Goal: Task Accomplishment & Management: Manage account settings

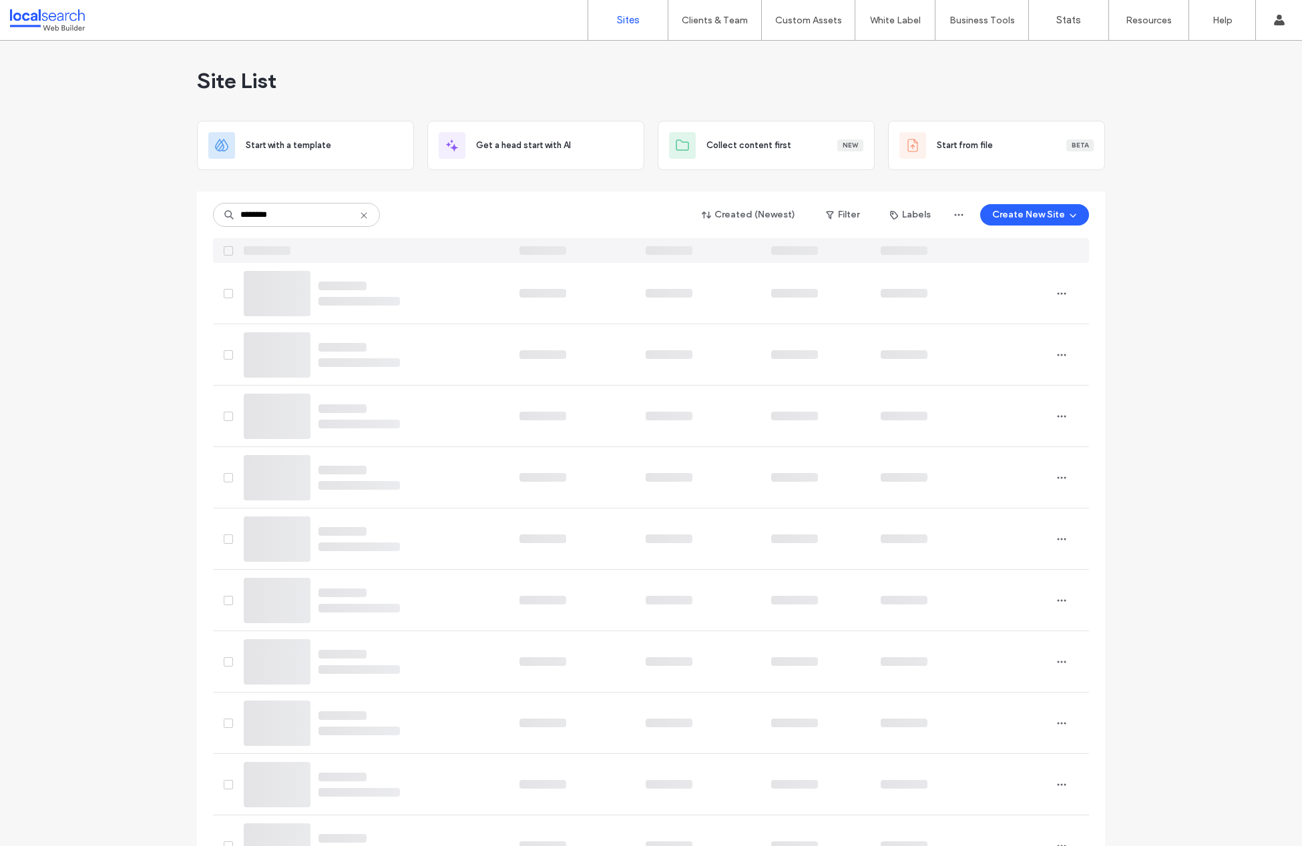
type input "********"
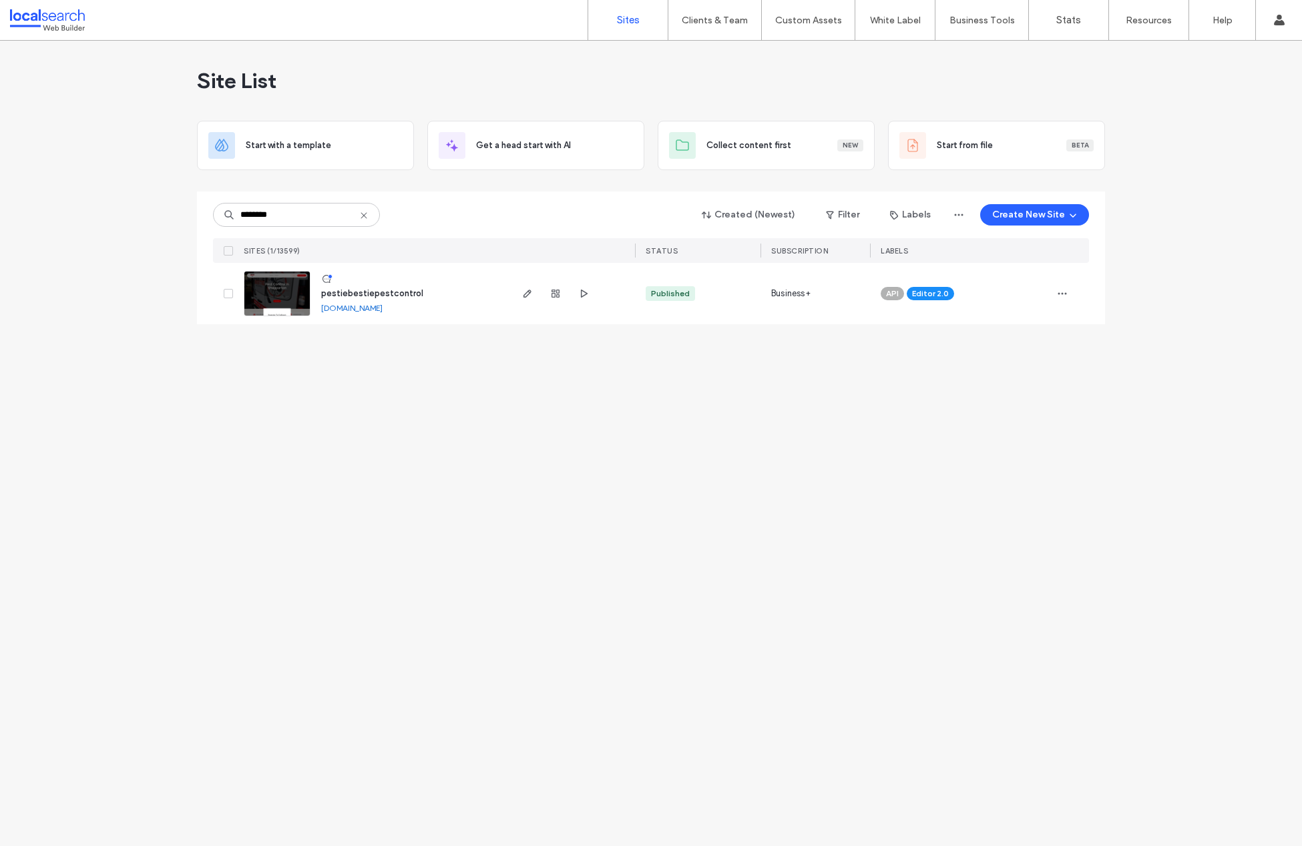
click at [328, 278] on use at bounding box center [326, 279] width 8 height 8
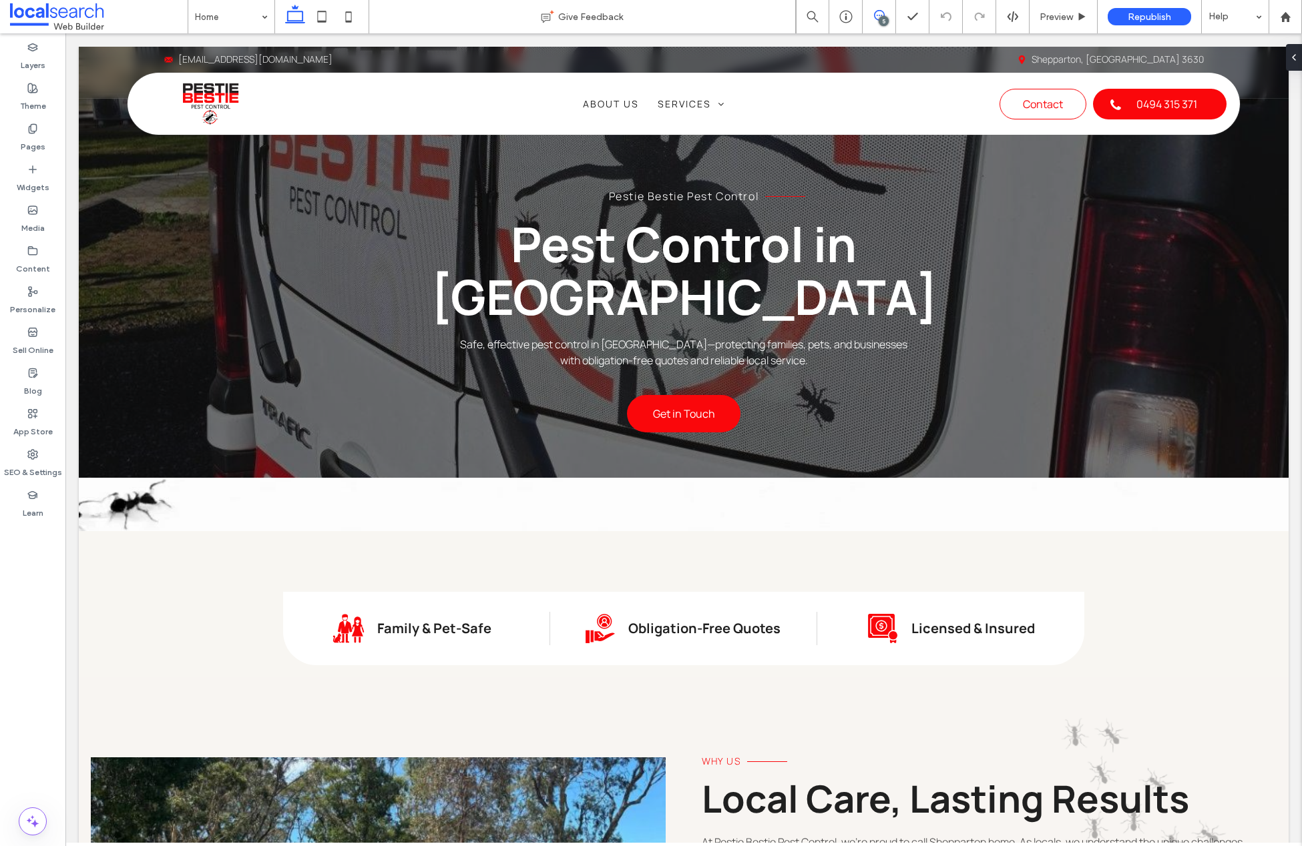
click at [879, 13] on icon at bounding box center [879, 15] width 11 height 11
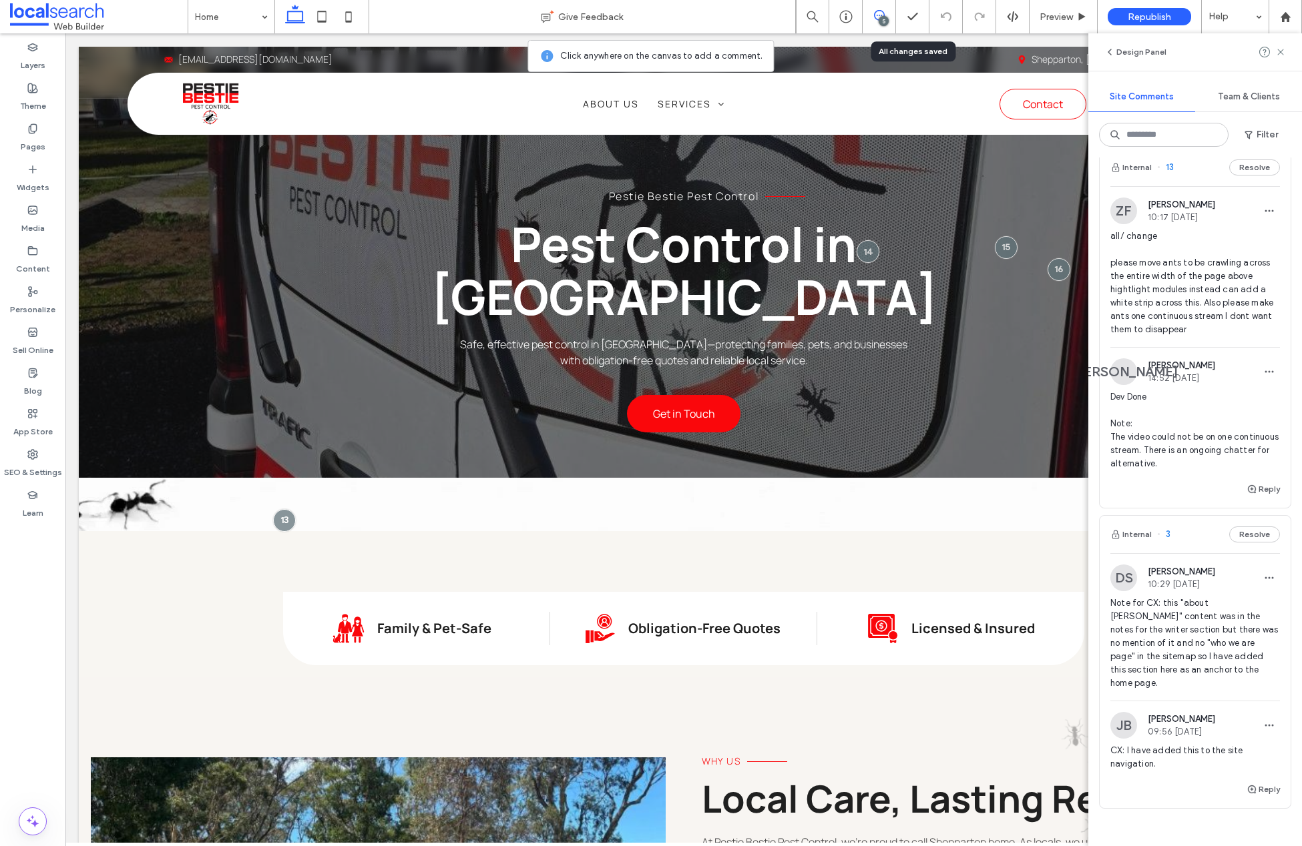
scroll to position [1097, 0]
click at [1248, 497] on use "button" at bounding box center [1252, 493] width 8 height 8
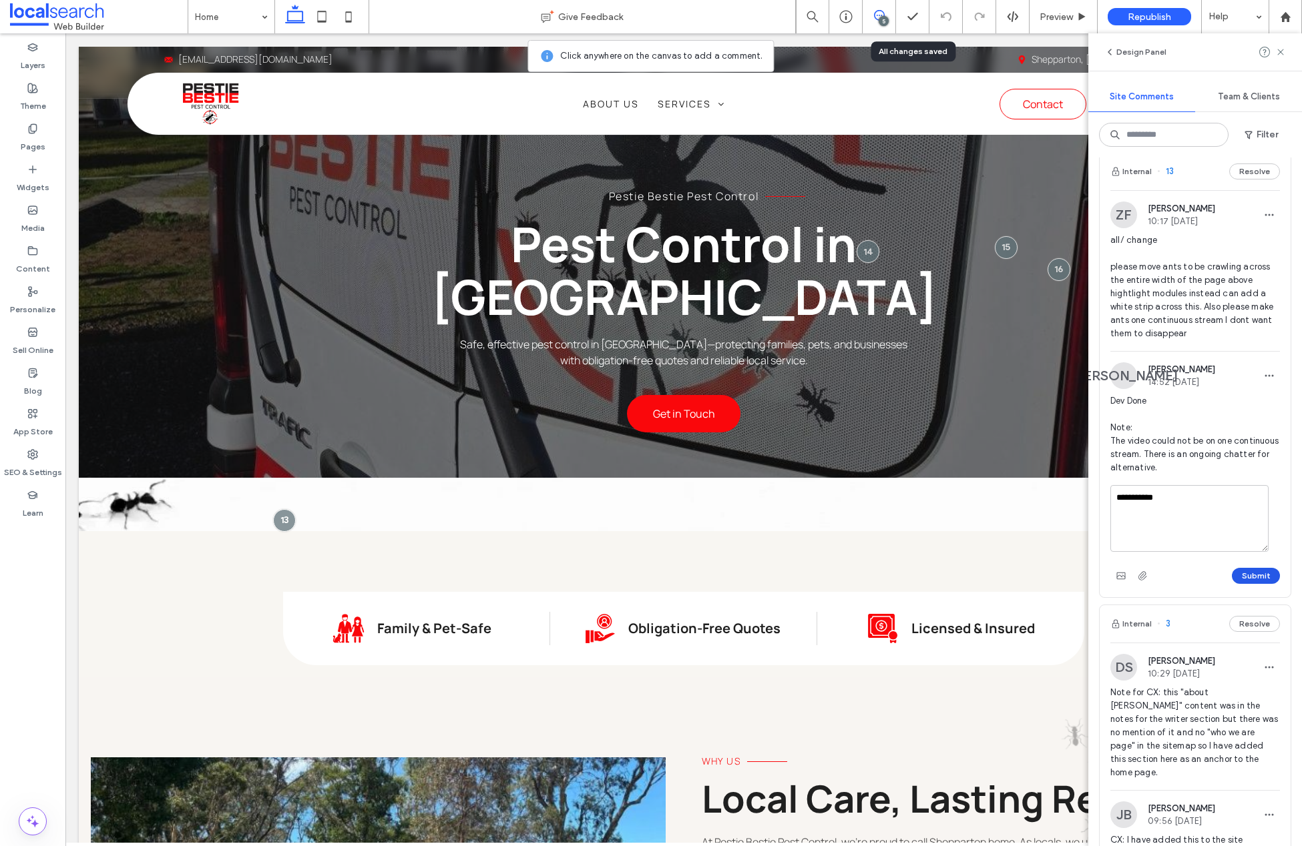
type textarea "**********"
click at [1246, 584] on button "Submit" at bounding box center [1256, 576] width 48 height 16
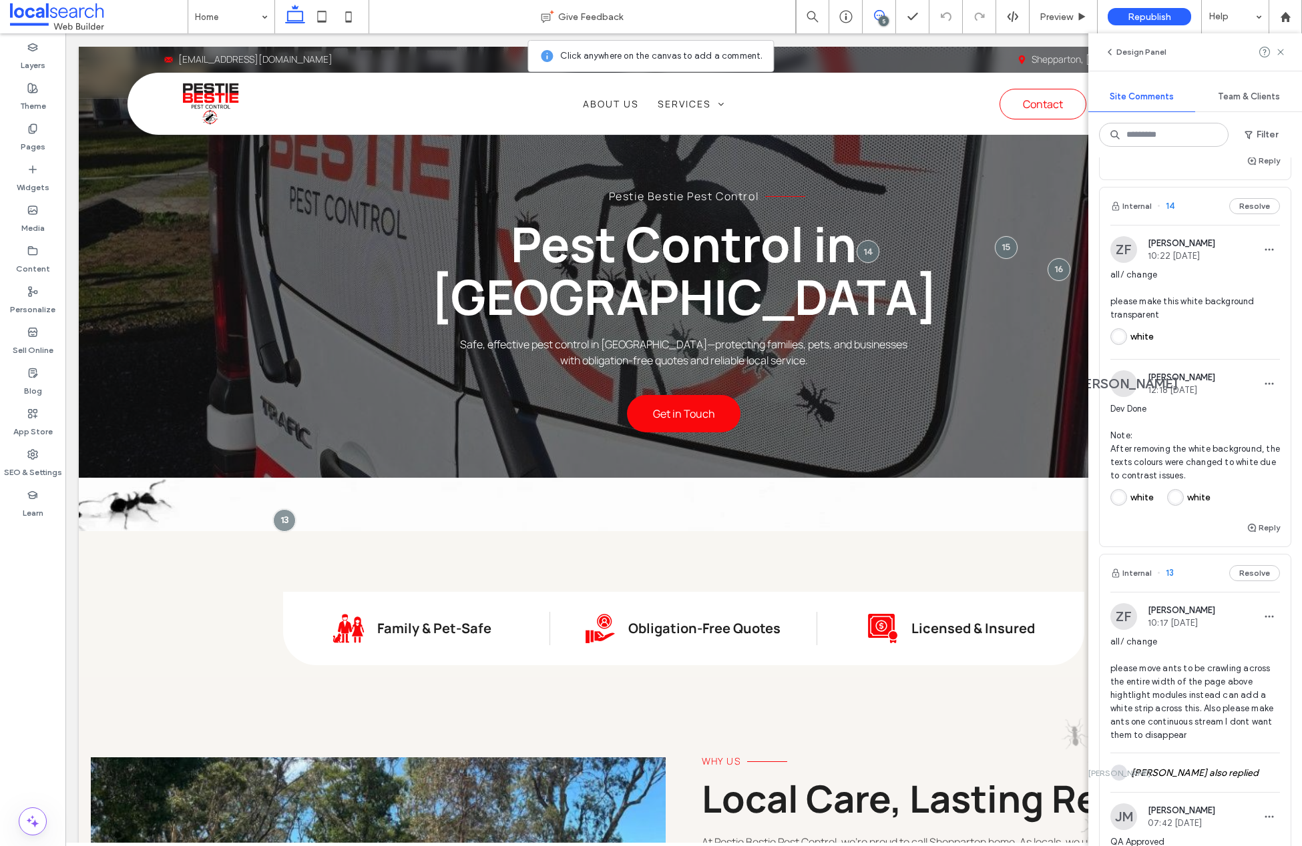
scroll to position [692, 0]
click at [1171, 216] on span "14" at bounding box center [1165, 209] width 17 height 13
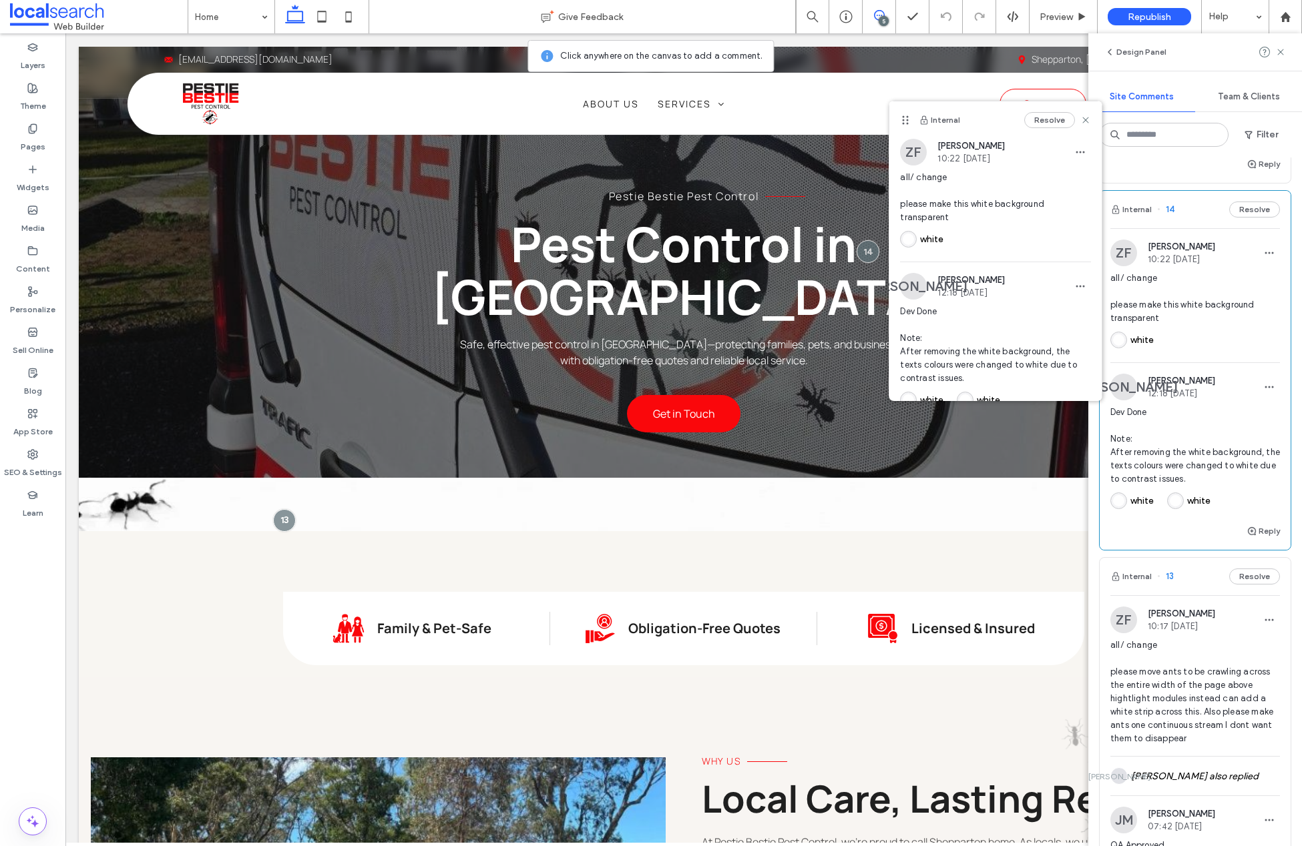
click at [1170, 216] on span "14" at bounding box center [1165, 209] width 17 height 13
click at [1171, 216] on span "14" at bounding box center [1165, 209] width 17 height 13
click at [1083, 119] on use at bounding box center [1086, 120] width 6 height 6
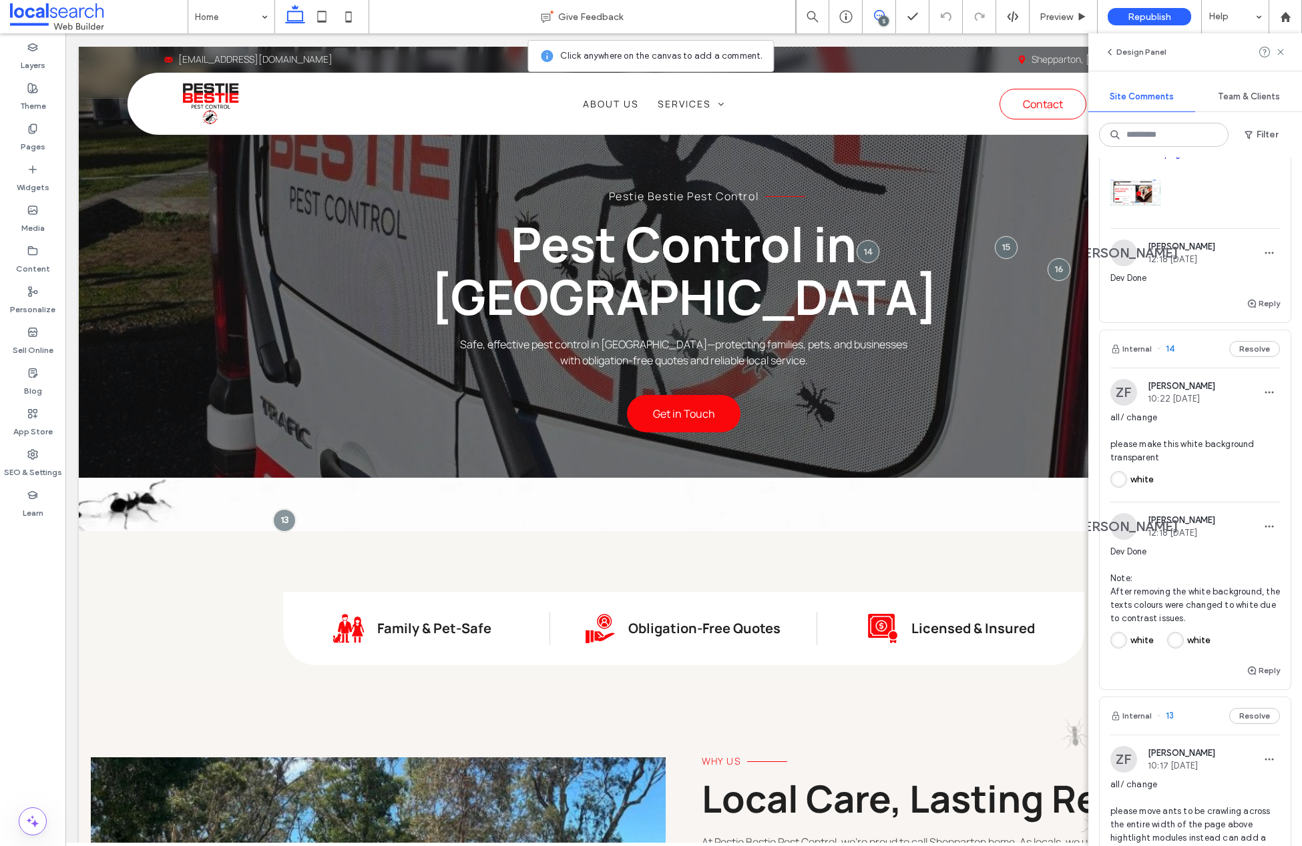
scroll to position [557, 0]
click at [31, 454] on icon at bounding box center [32, 454] width 11 height 11
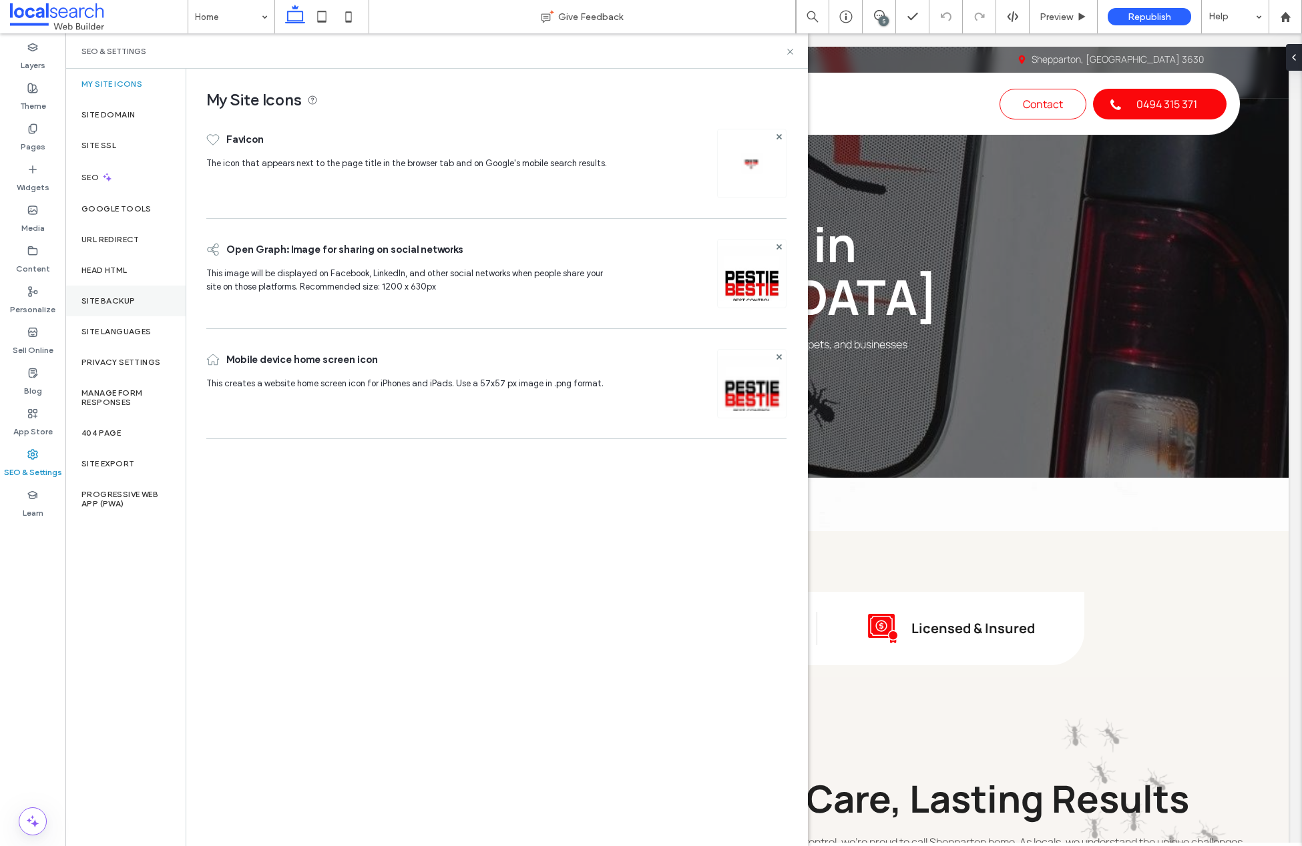
drag, startPoint x: 121, startPoint y: 300, endPoint x: 148, endPoint y: 297, distance: 26.8
click at [121, 300] on label "Site Backup" at bounding box center [107, 300] width 53 height 9
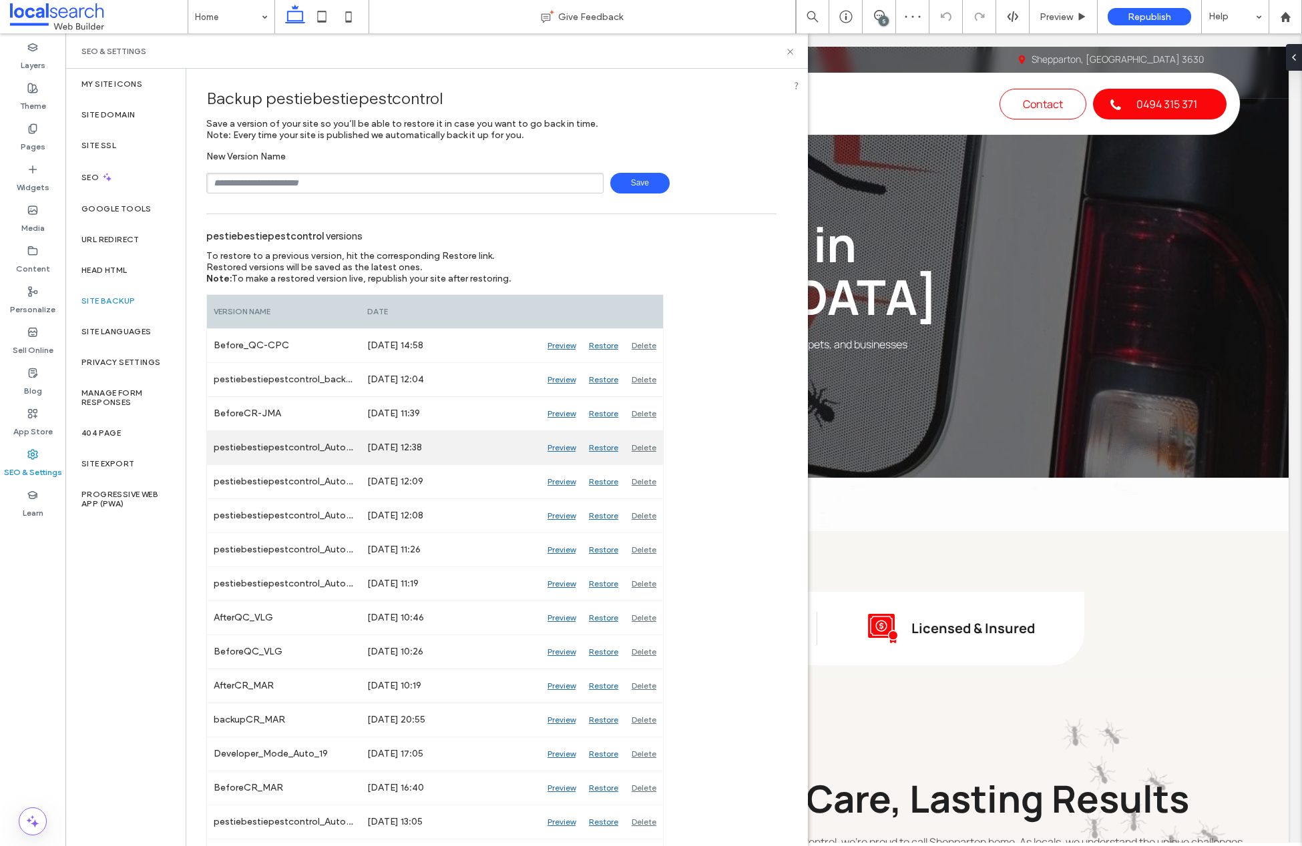
click at [563, 443] on div "Preview" at bounding box center [561, 447] width 41 height 33
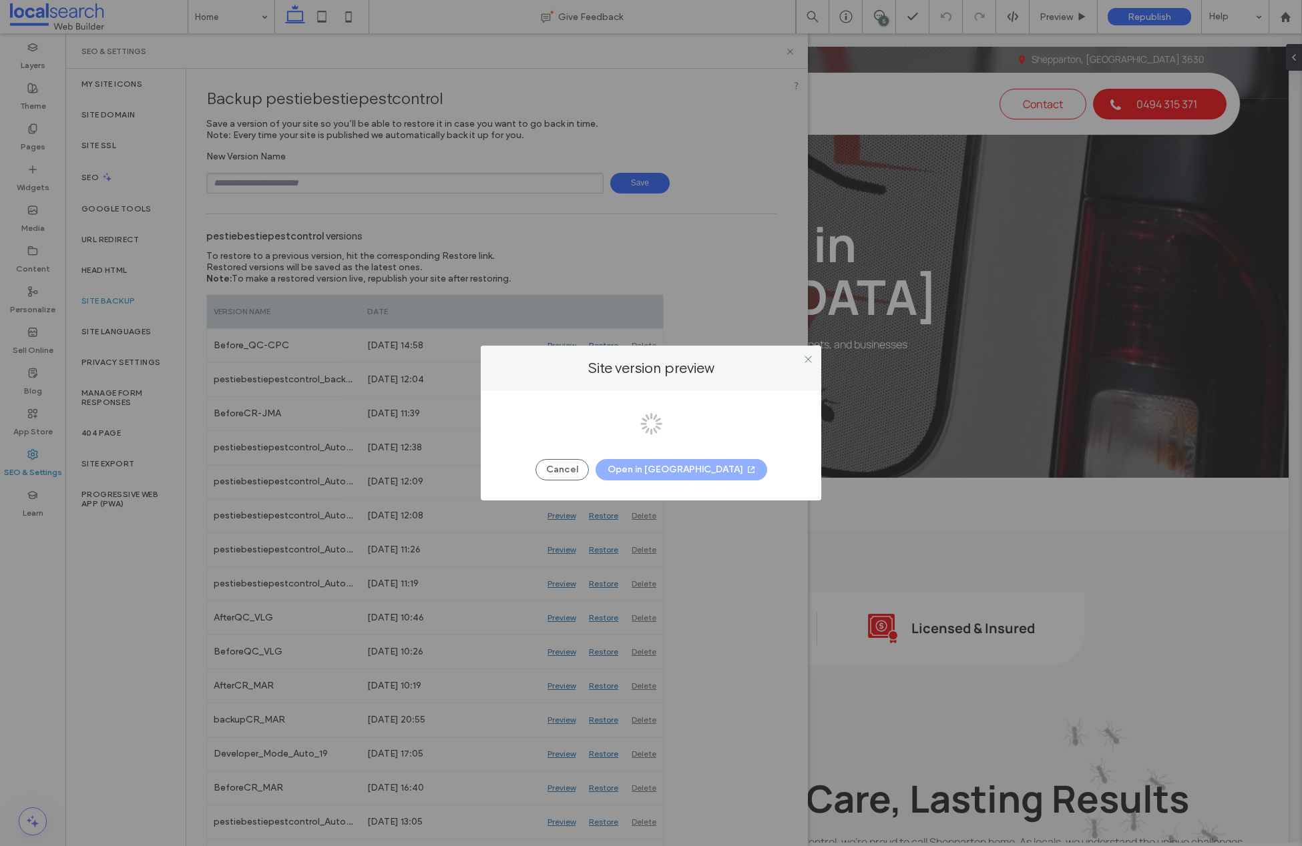
drag, startPoint x: 662, startPoint y: 459, endPoint x: 671, endPoint y: 463, distance: 9.9
click at [662, 459] on div at bounding box center [651, 423] width 1302 height 846
click at [672, 468] on button "Open in New Tab" at bounding box center [681, 469] width 172 height 21
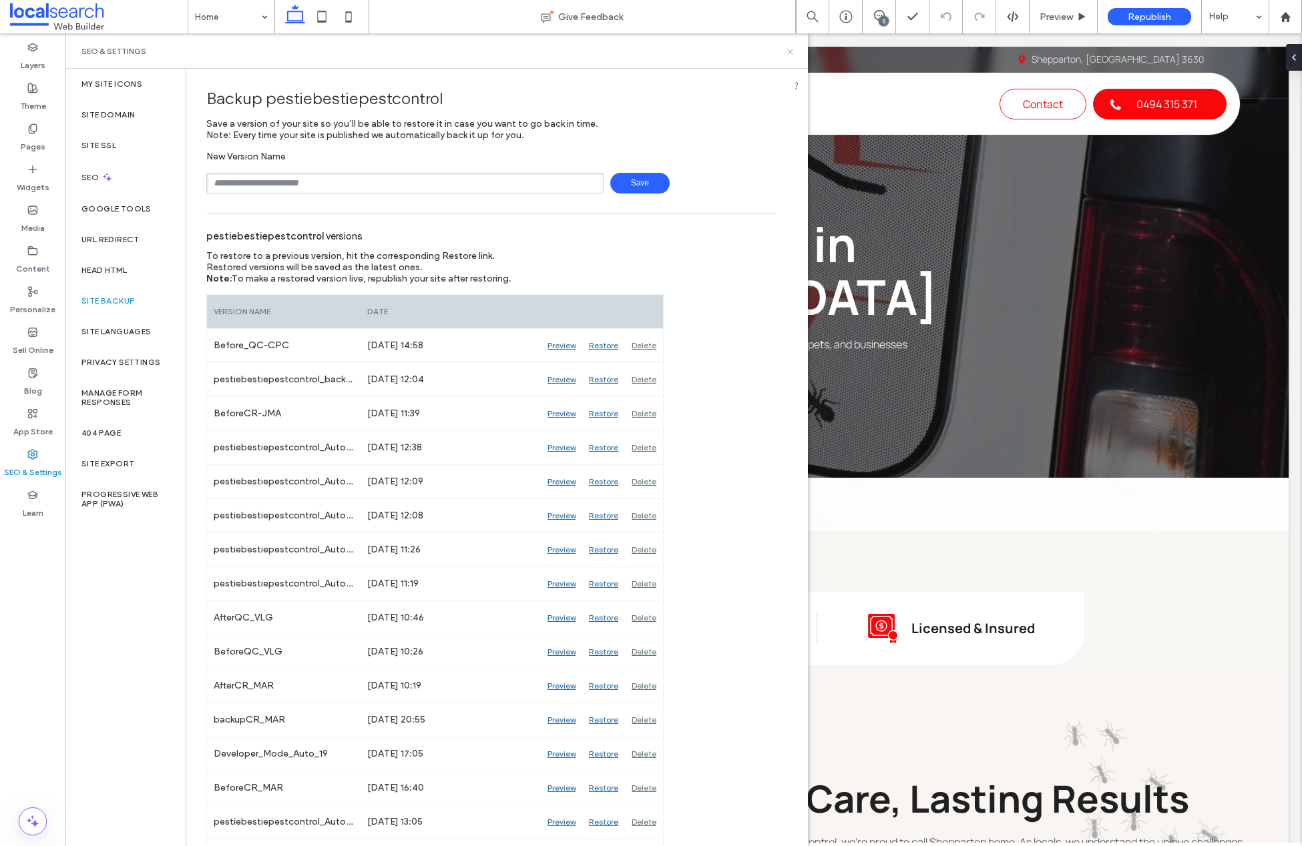
drag, startPoint x: 789, startPoint y: 50, endPoint x: 724, endPoint y: 17, distance: 73.1
click at [789, 50] on use at bounding box center [789, 51] width 5 height 5
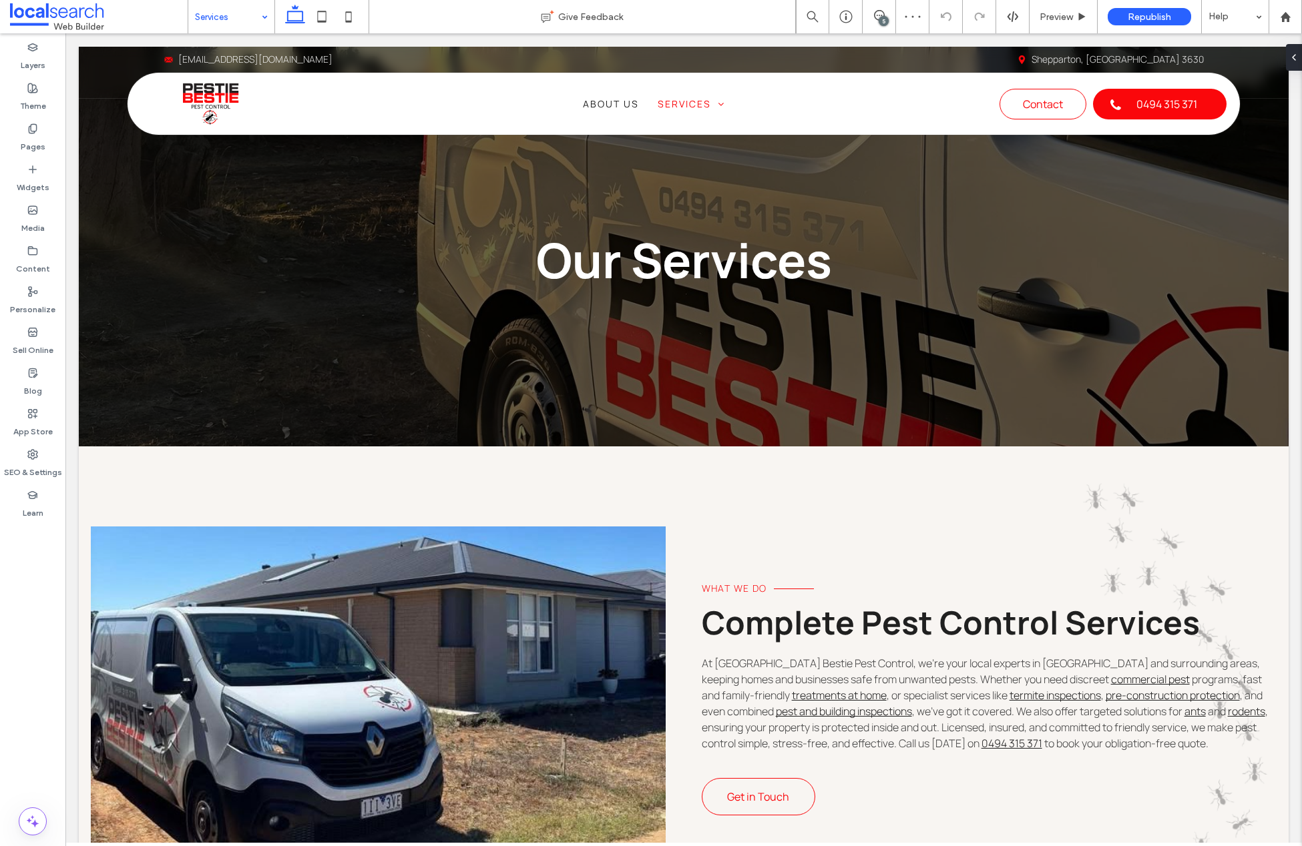
click at [204, 11] on input at bounding box center [228, 16] width 66 height 33
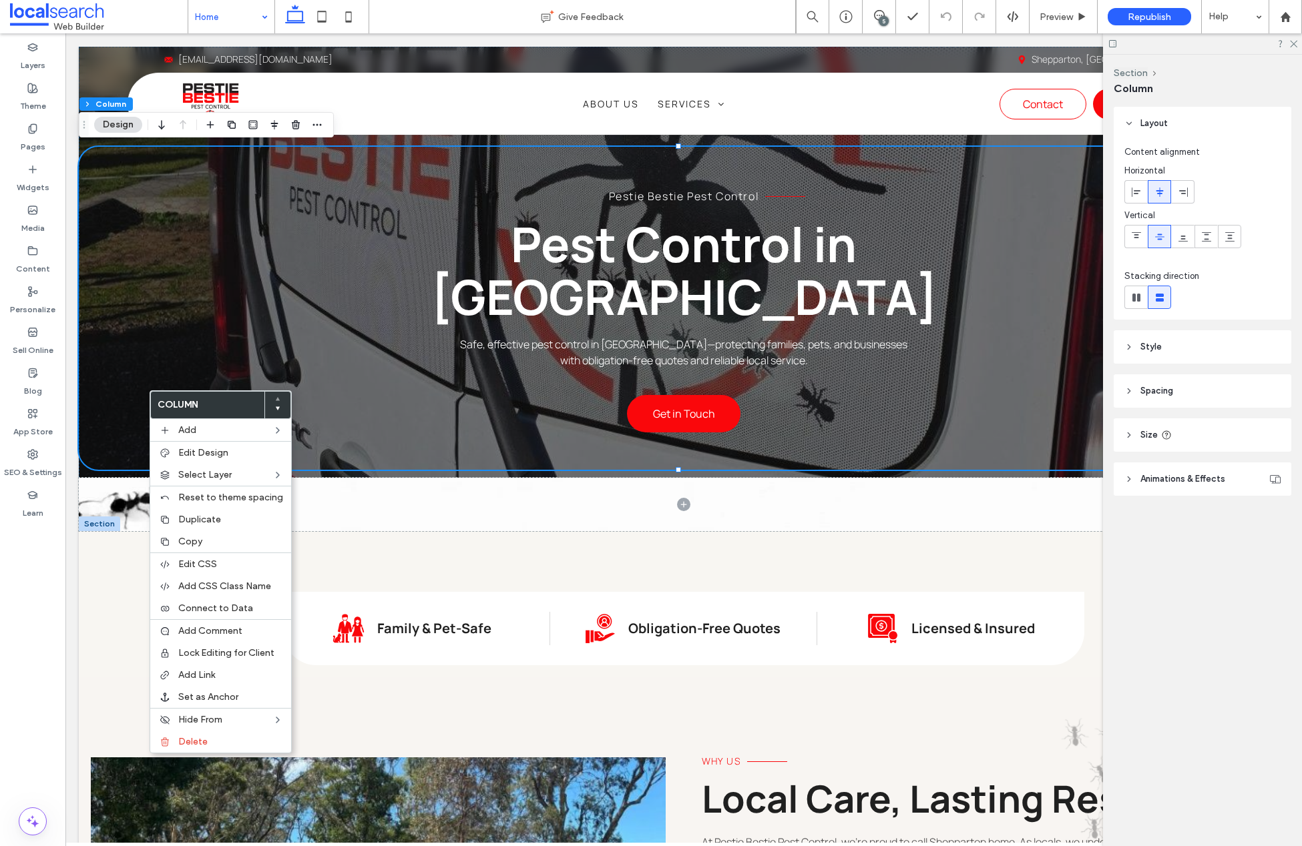
click at [1129, 478] on icon at bounding box center [1128, 479] width 9 height 9
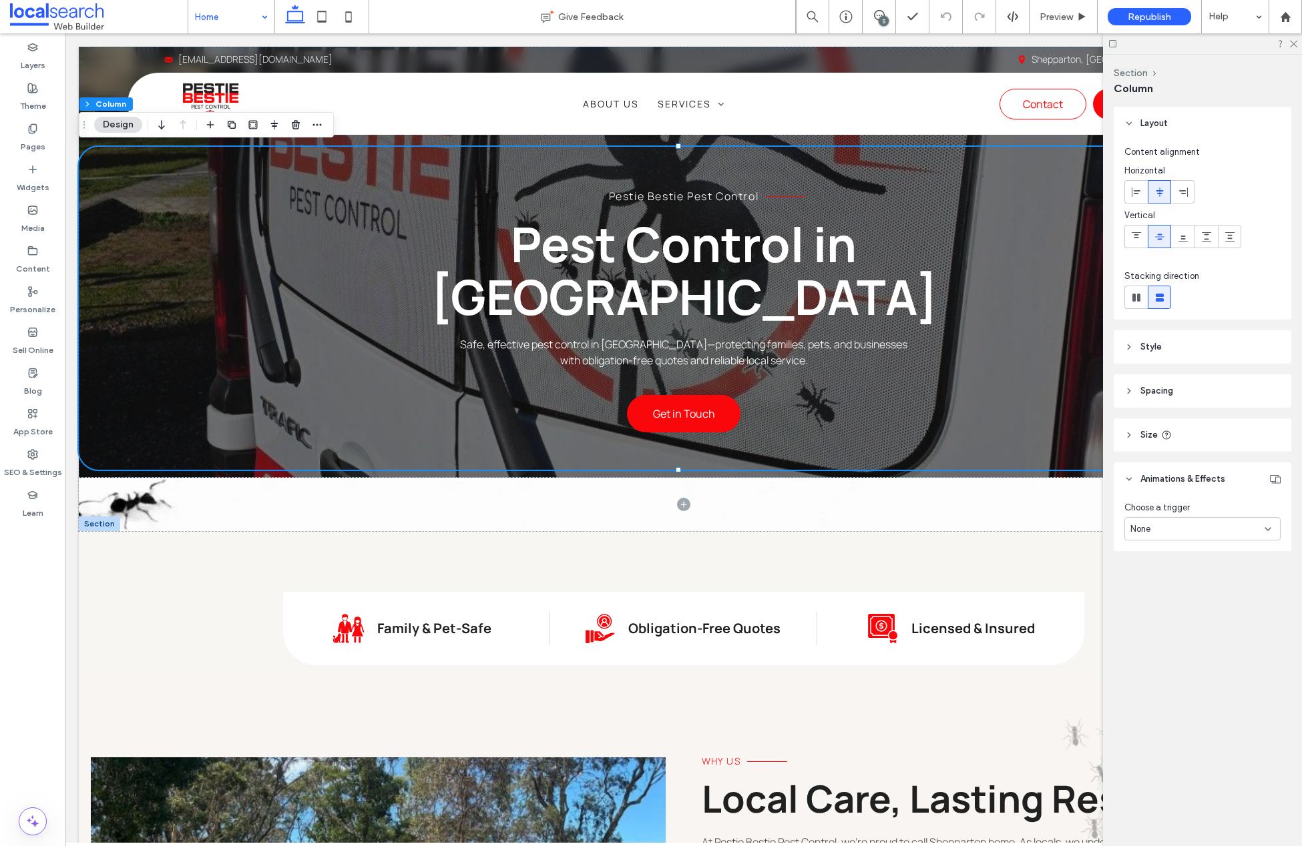
click at [1128, 348] on use at bounding box center [1128, 347] width 3 height 5
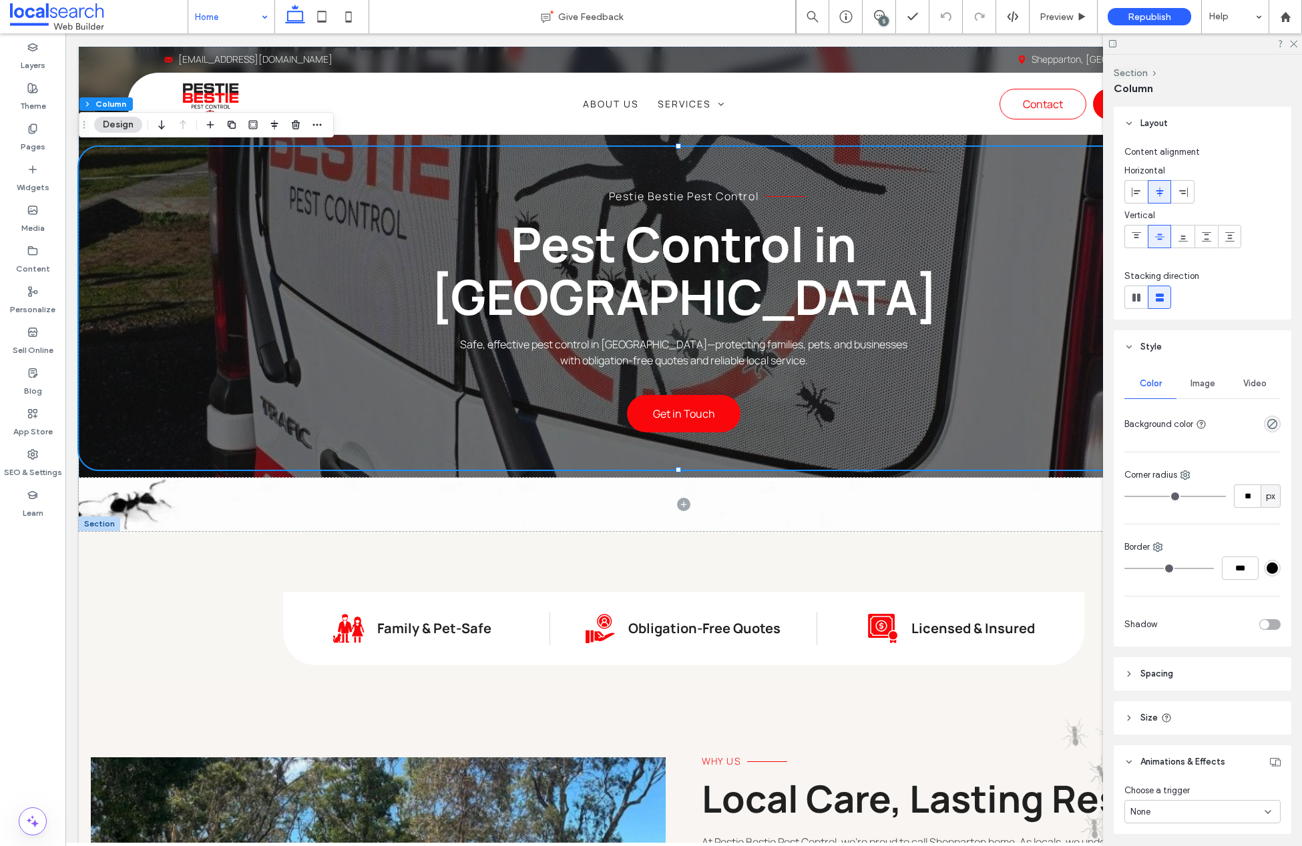
click at [1208, 383] on span "Image" at bounding box center [1202, 384] width 25 height 11
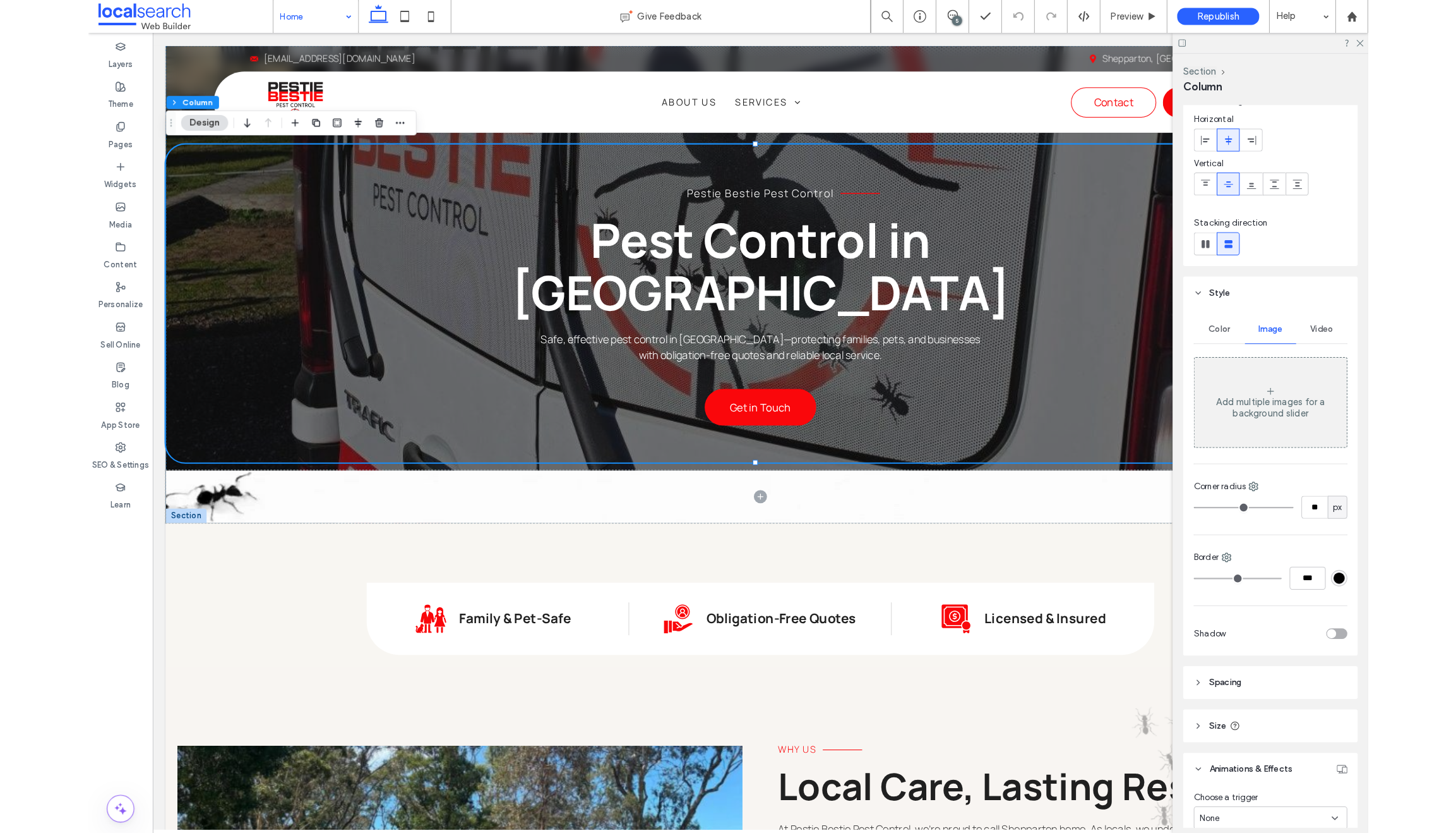
scroll to position [44, 0]
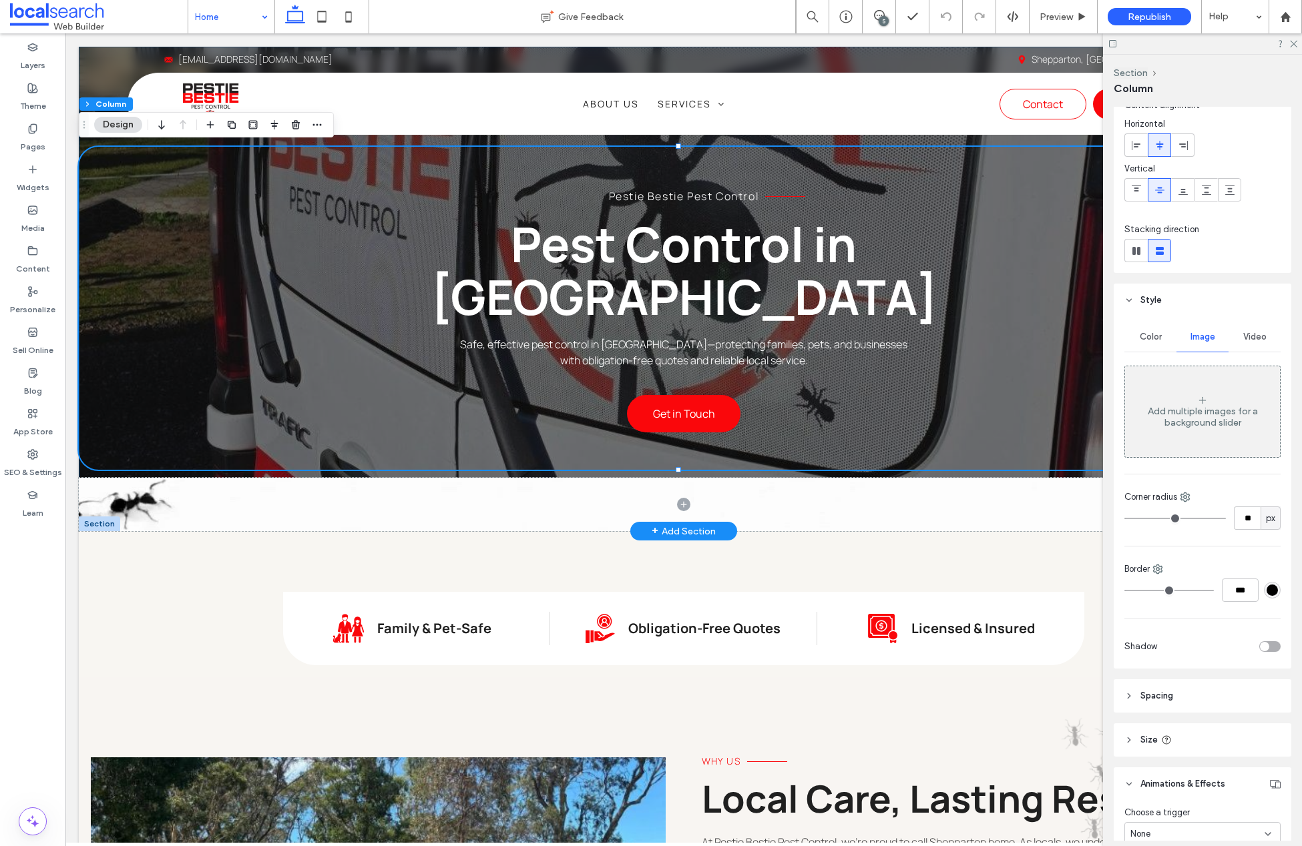
click at [116, 471] on div "Pestie Bestie Pest Control Pest Control in Shepparton Safe, effective pest cont…" at bounding box center [684, 289] width 1210 height 485
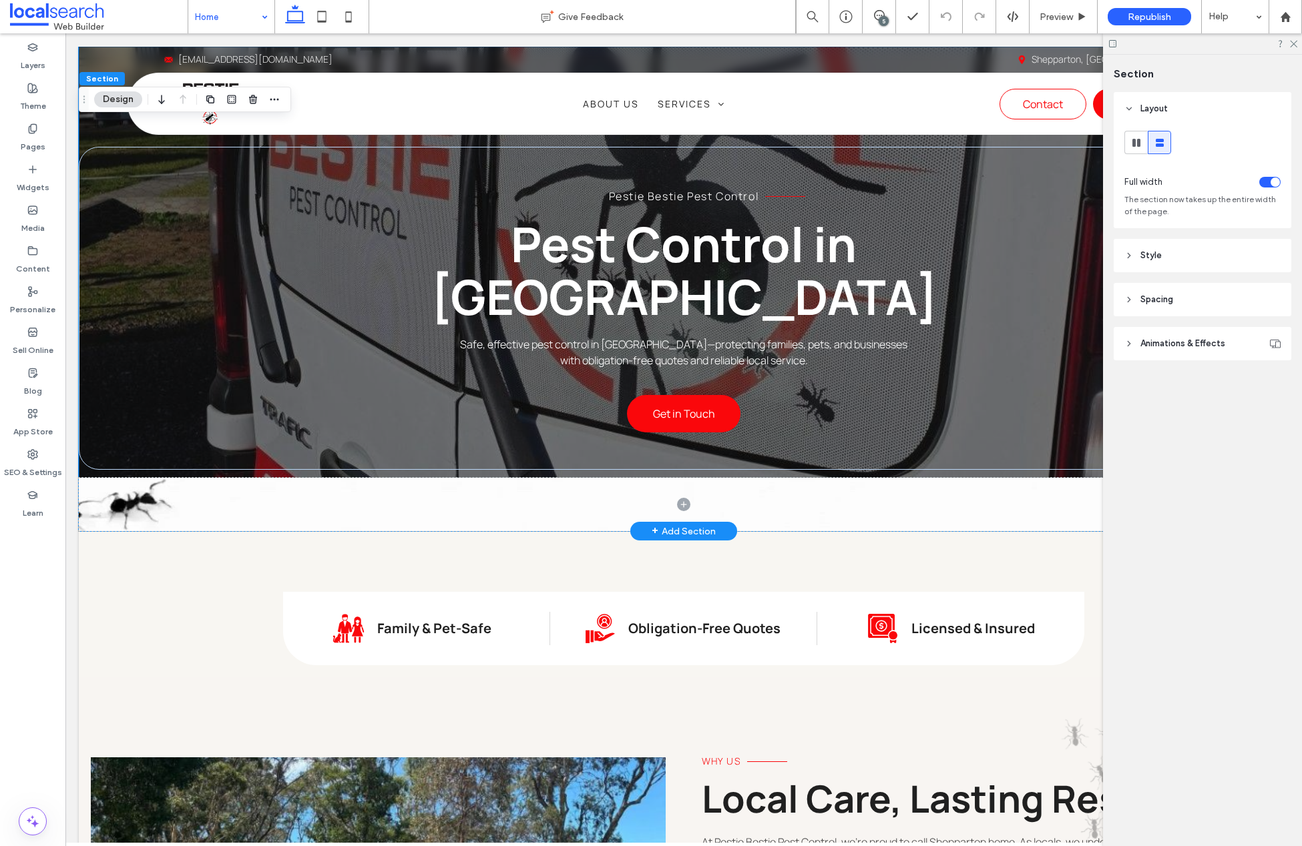
click at [119, 469] on div "Pestie Bestie Pest Control Pest Control in Shepparton Safe, effective pest cont…" at bounding box center [684, 289] width 1210 height 485
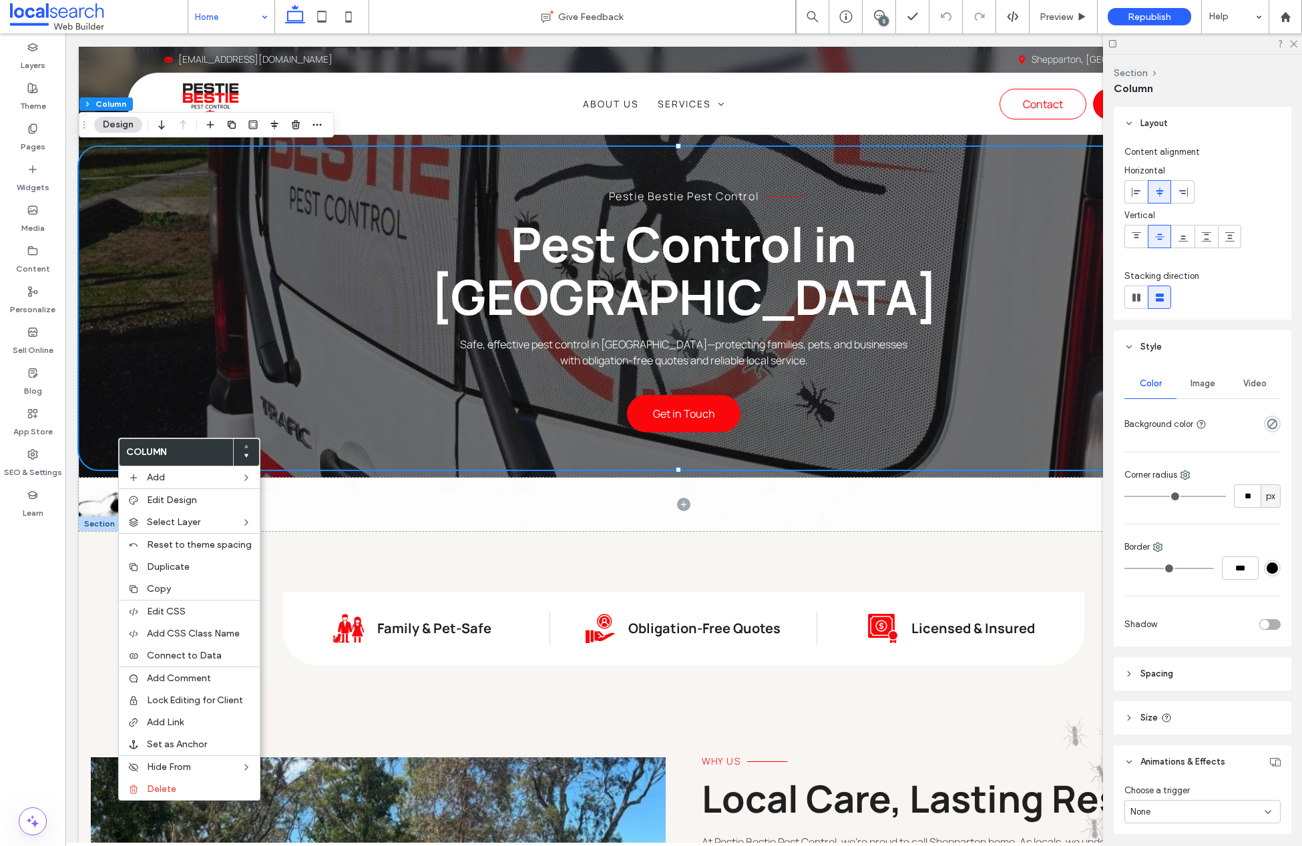
click at [1182, 381] on div "Image" at bounding box center [1202, 383] width 52 height 29
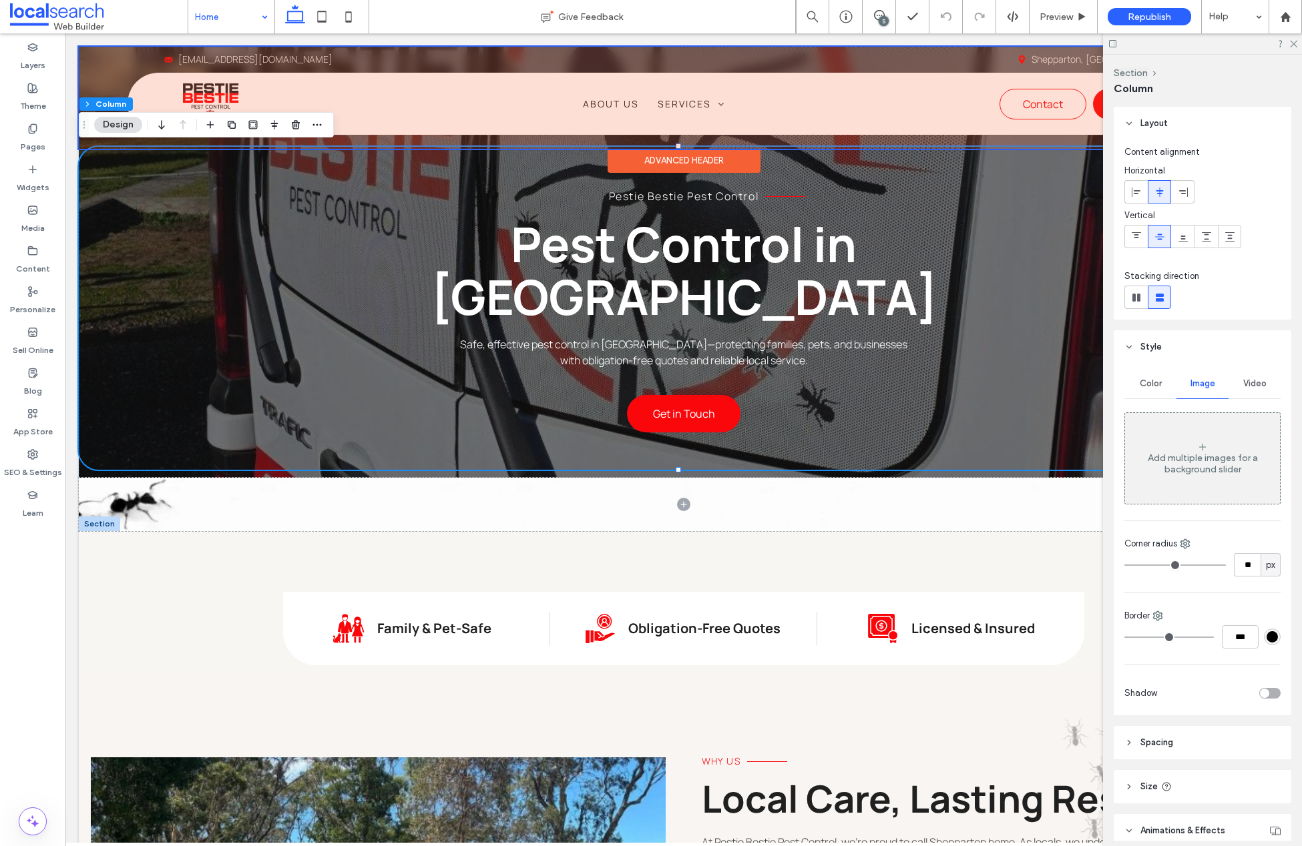
click at [101, 139] on div at bounding box center [684, 98] width 1210 height 102
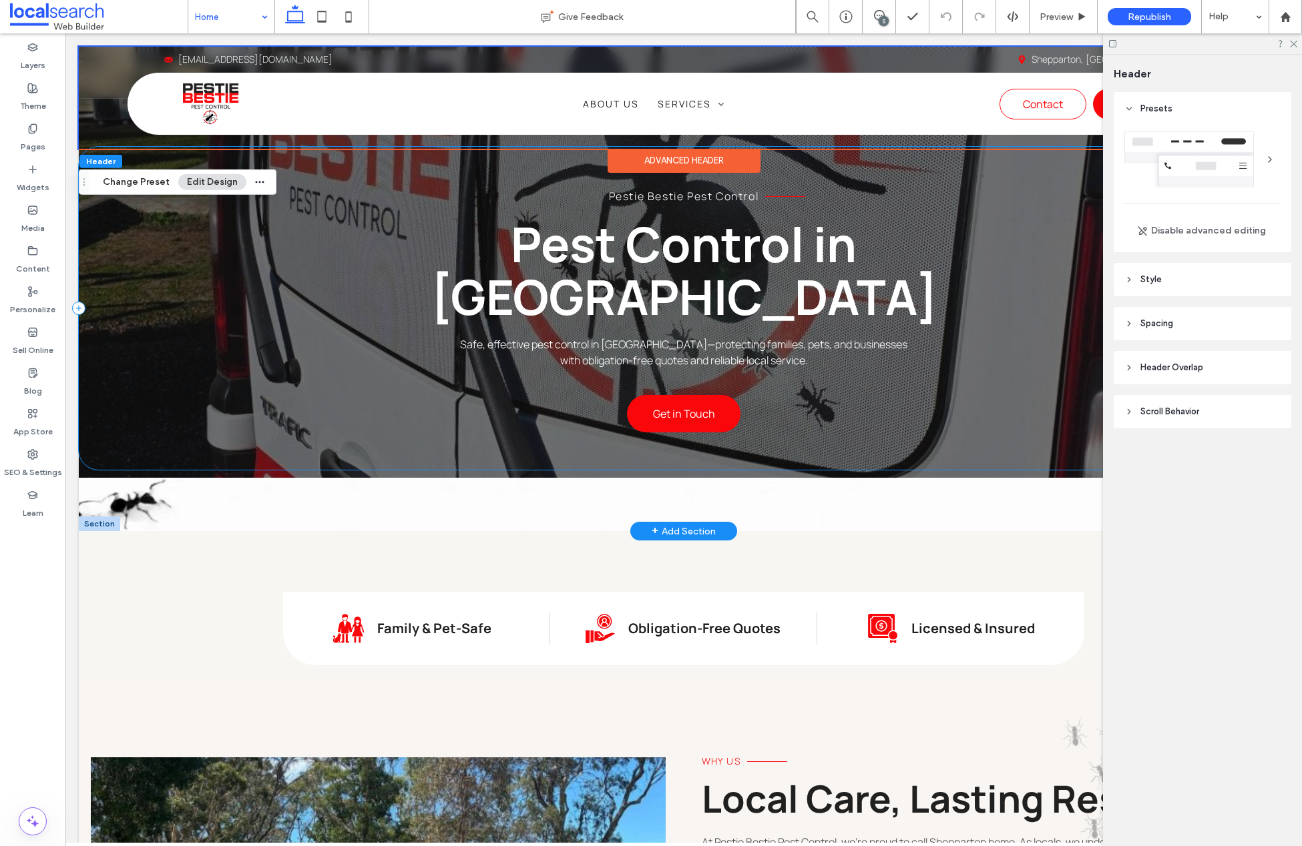
click at [220, 212] on div "Pestie Bestie Pest Control Pest Control in Shepparton Safe, effective pest cont…" at bounding box center [684, 308] width 1210 height 323
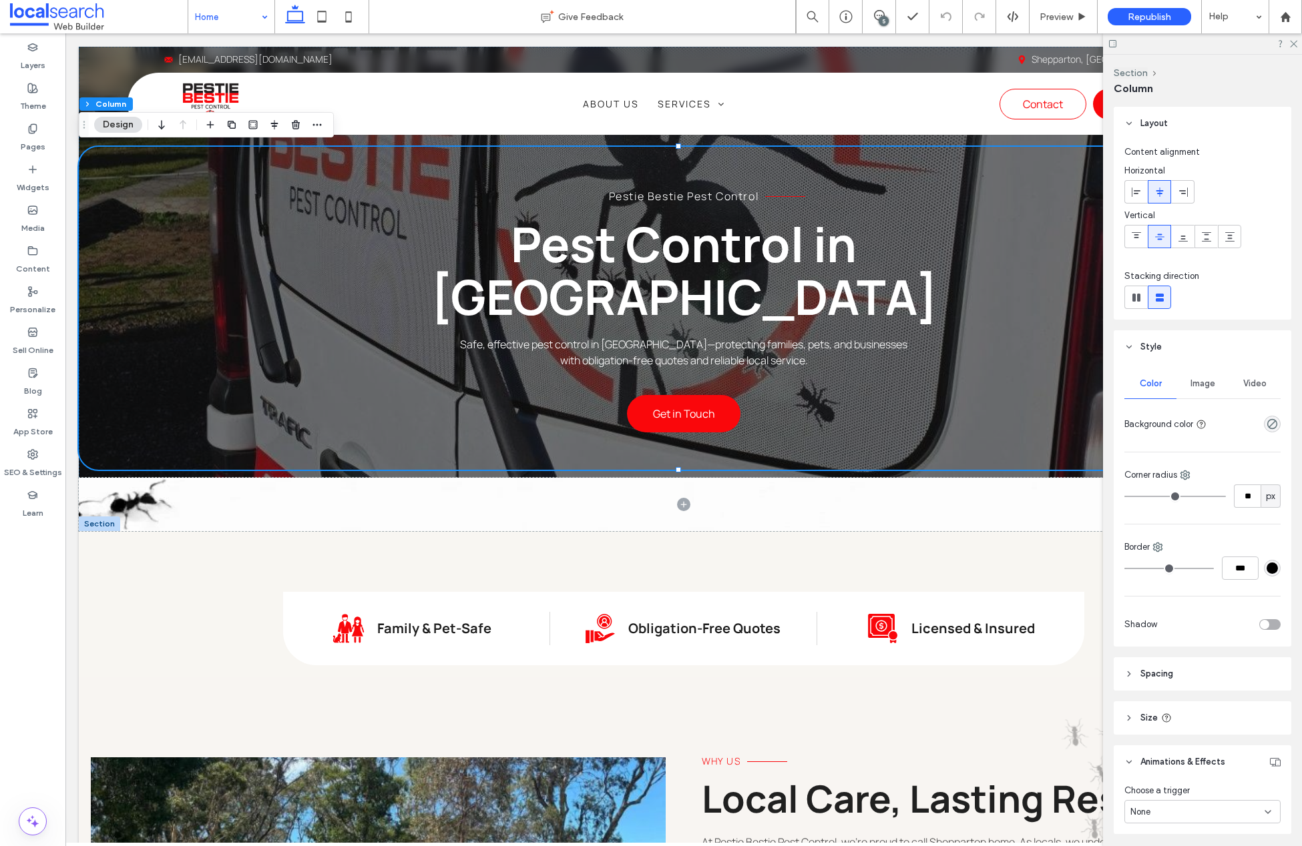
click at [1197, 376] on div "Image" at bounding box center [1202, 383] width 52 height 29
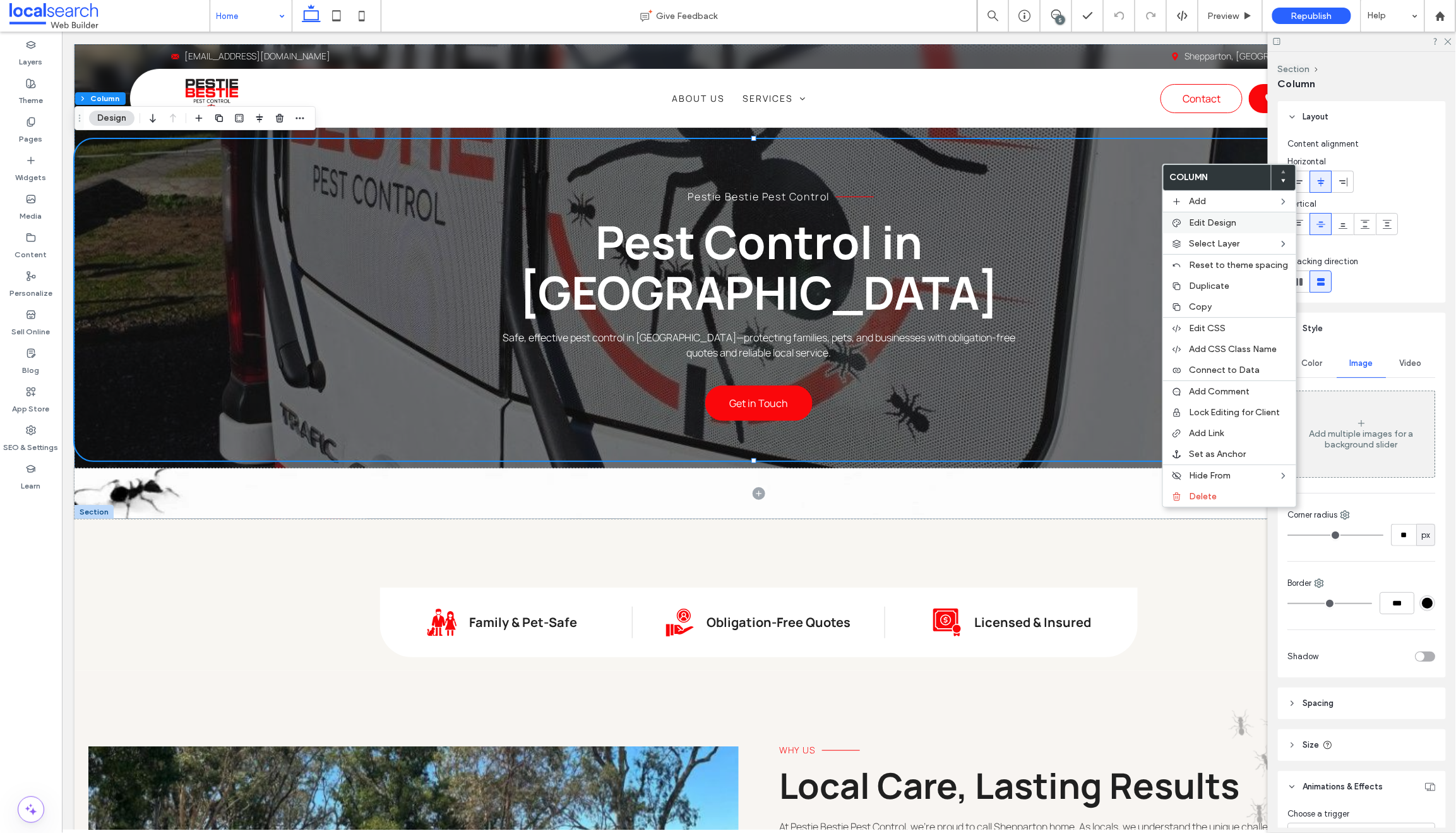
click at [1195, 225] on span "Edit Design" at bounding box center [1214, 222] width 47 height 10
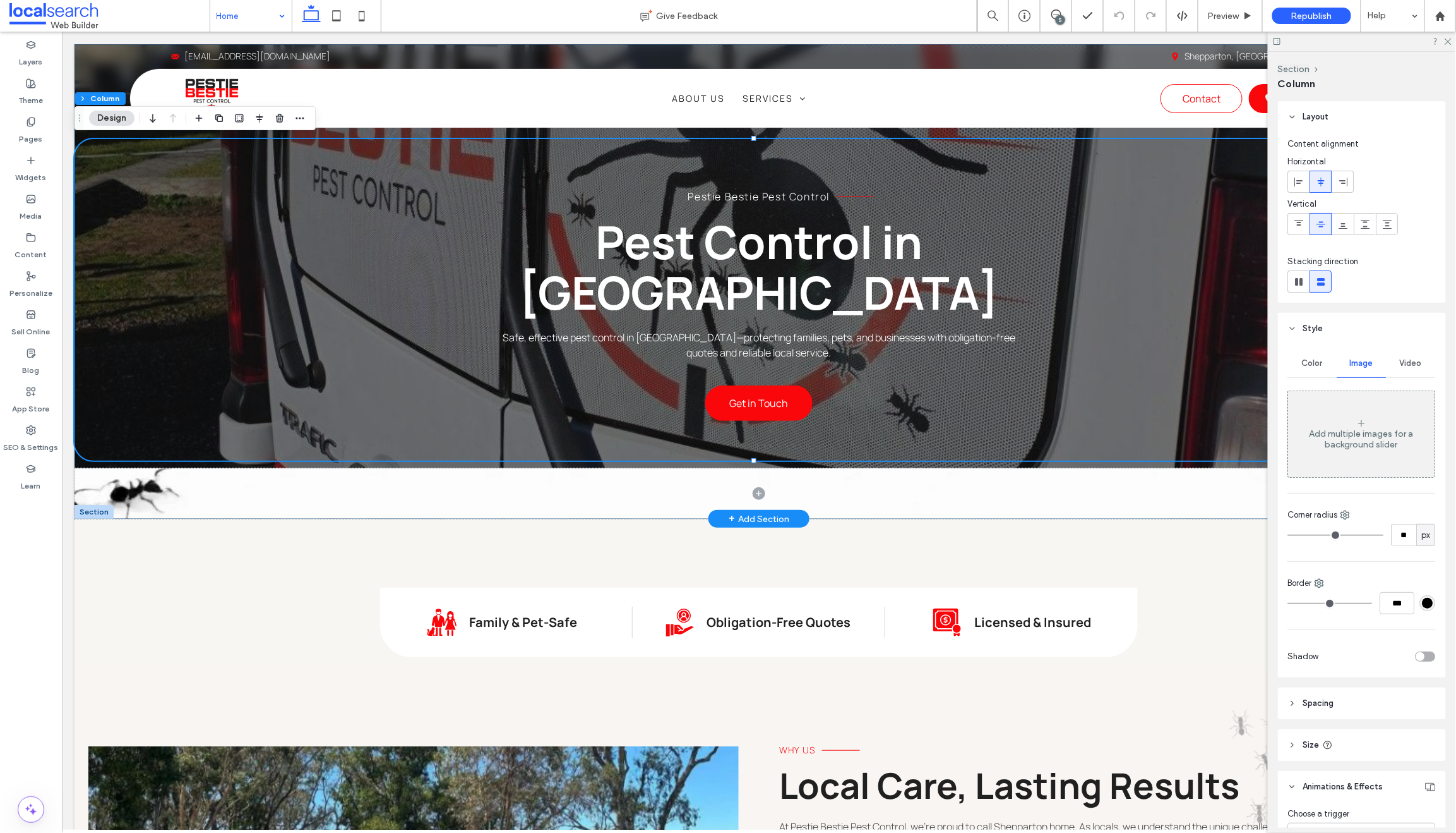
click at [79, 465] on div "Pestie Bestie Pest Control Pest Control in Shepparton Safe, effective pest cont…" at bounding box center [758, 280] width 1369 height 474
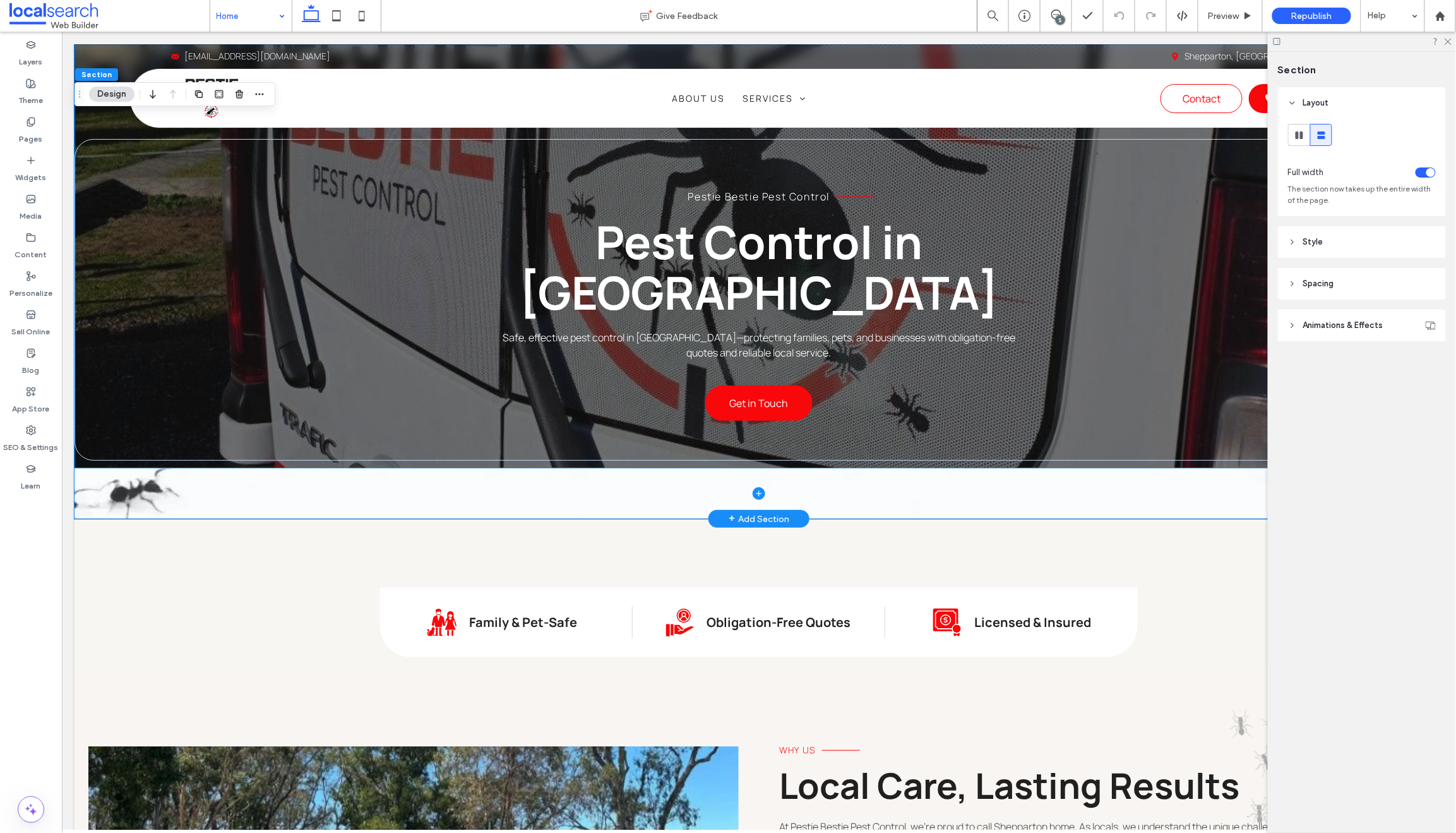
click at [82, 468] on span at bounding box center [758, 492] width 1369 height 50
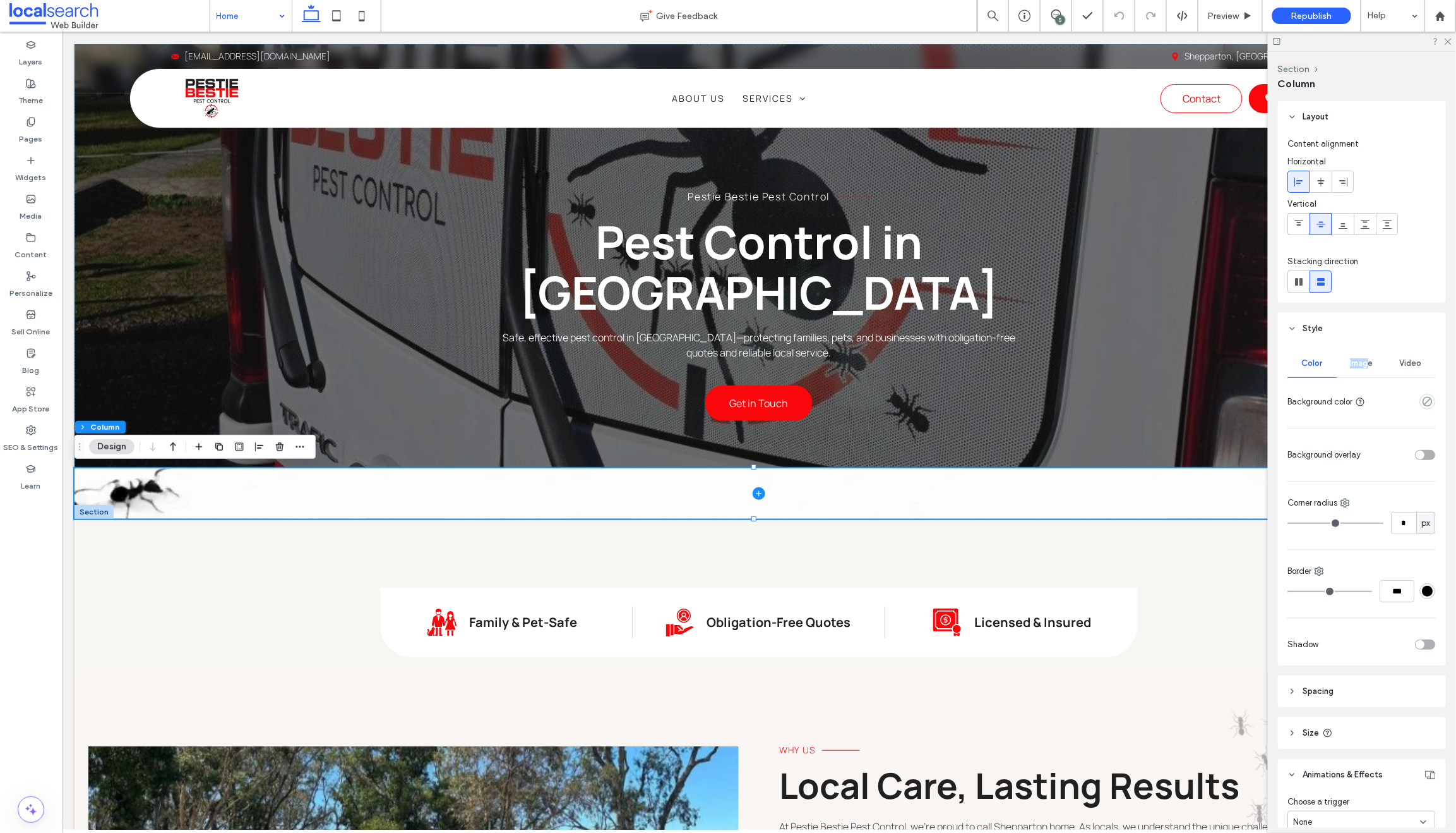
click at [1231, 359] on div "Image" at bounding box center [1362, 363] width 49 height 27
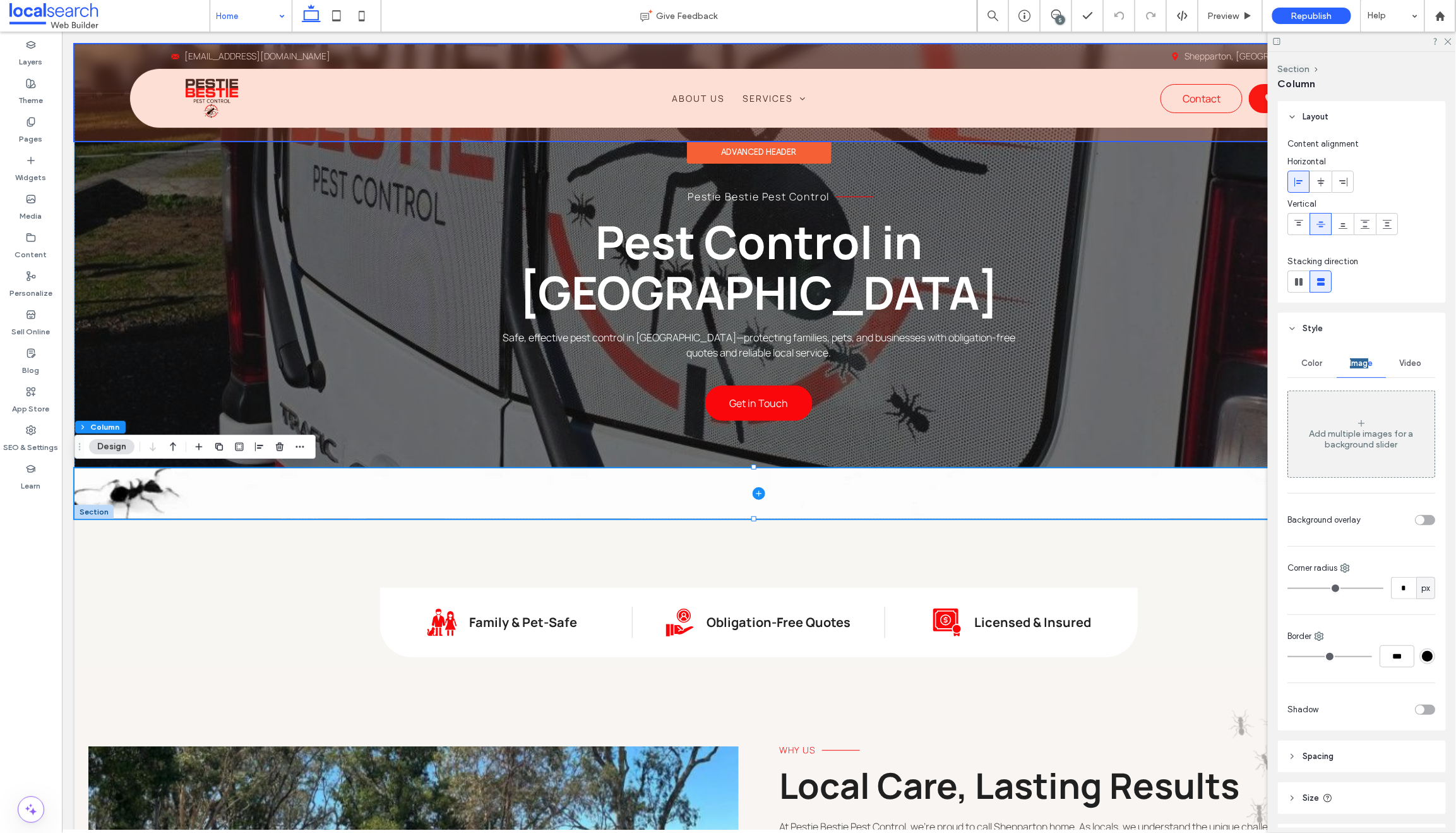
click at [86, 142] on div "Advanced Header" at bounding box center [758, 140] width 1369 height 1
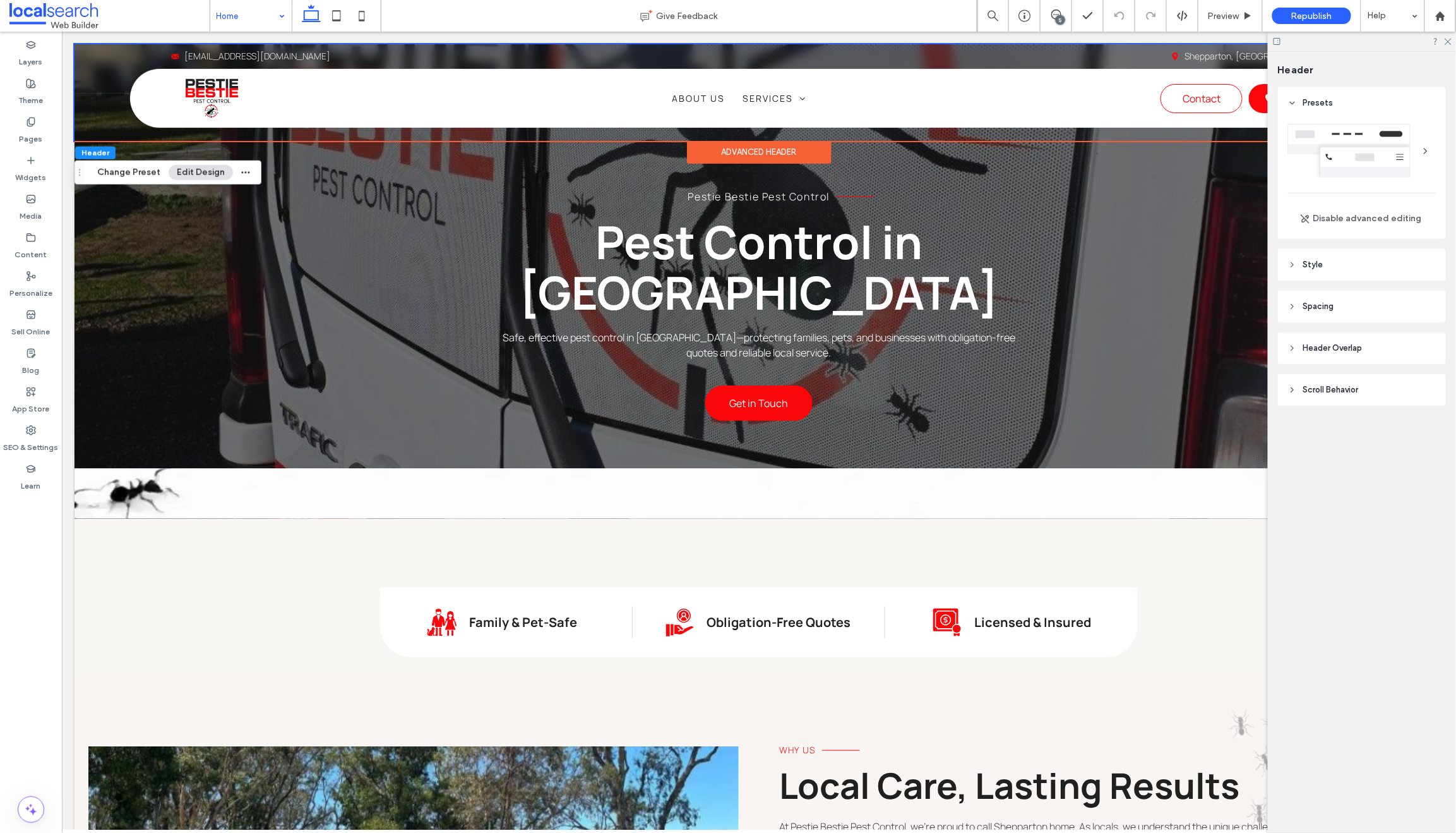
click at [202, 170] on button "Edit Design" at bounding box center [201, 172] width 64 height 15
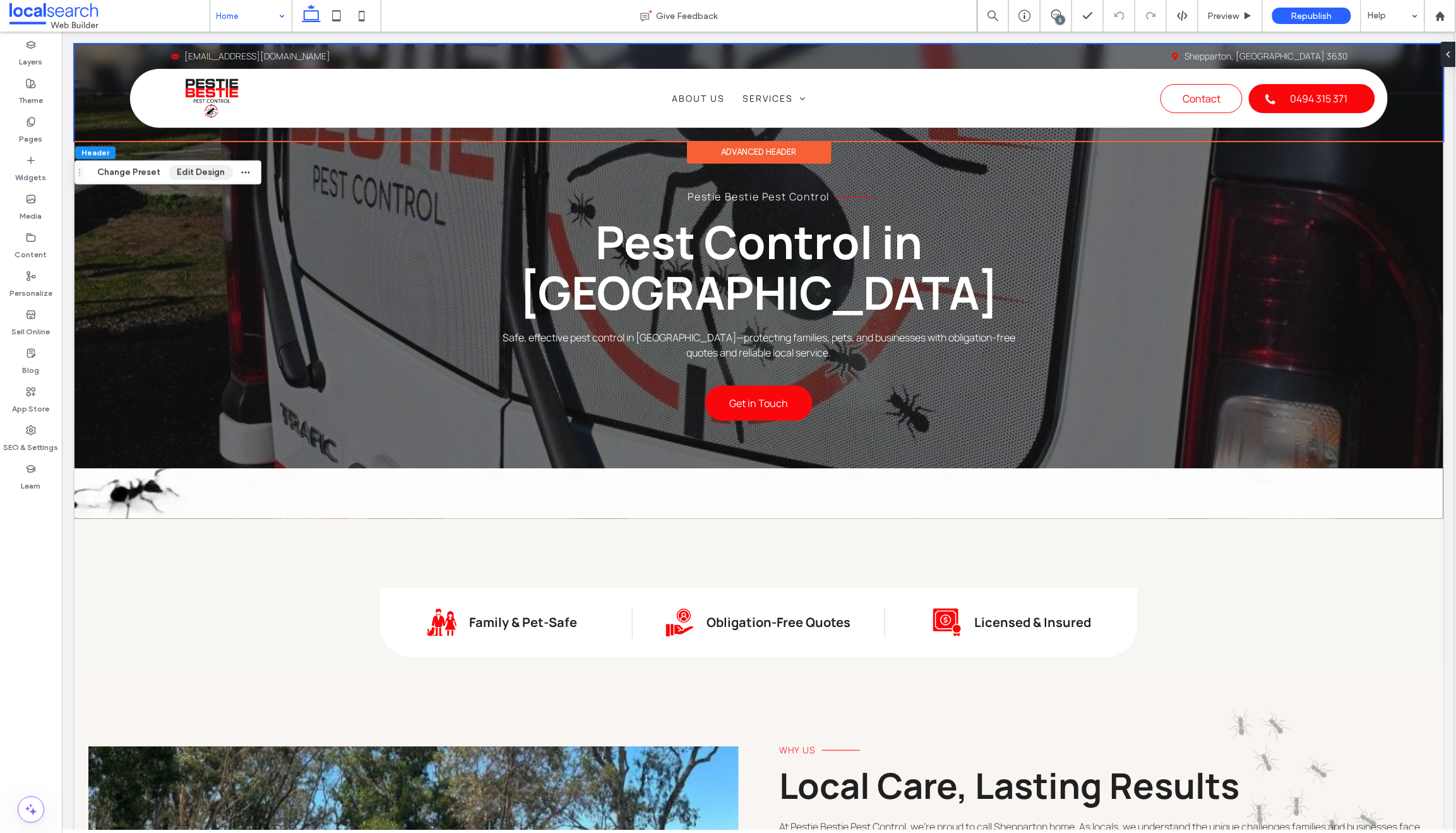
click at [210, 169] on button "Edit Design" at bounding box center [201, 172] width 64 height 15
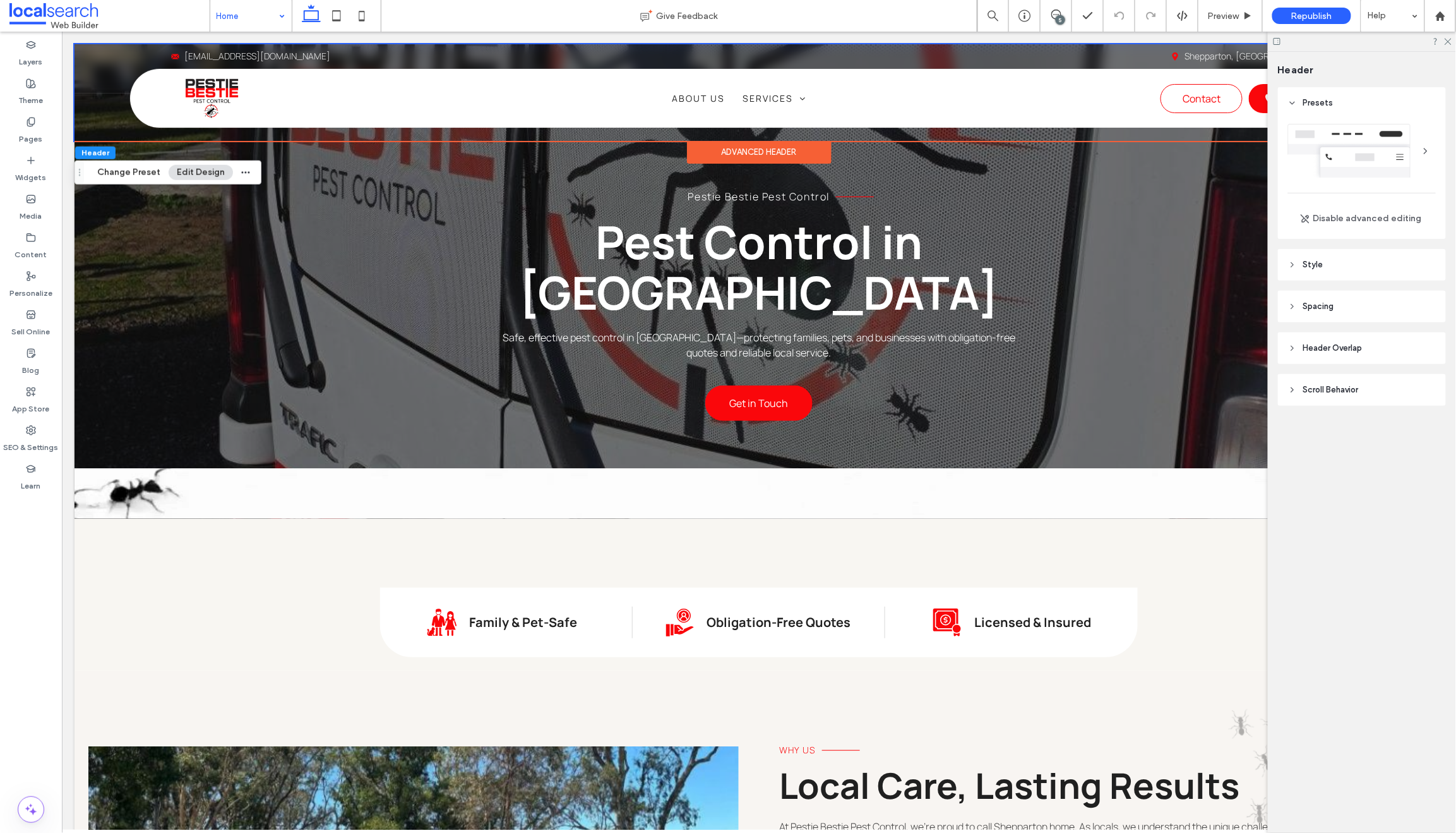
click at [1231, 266] on icon at bounding box center [1292, 264] width 9 height 9
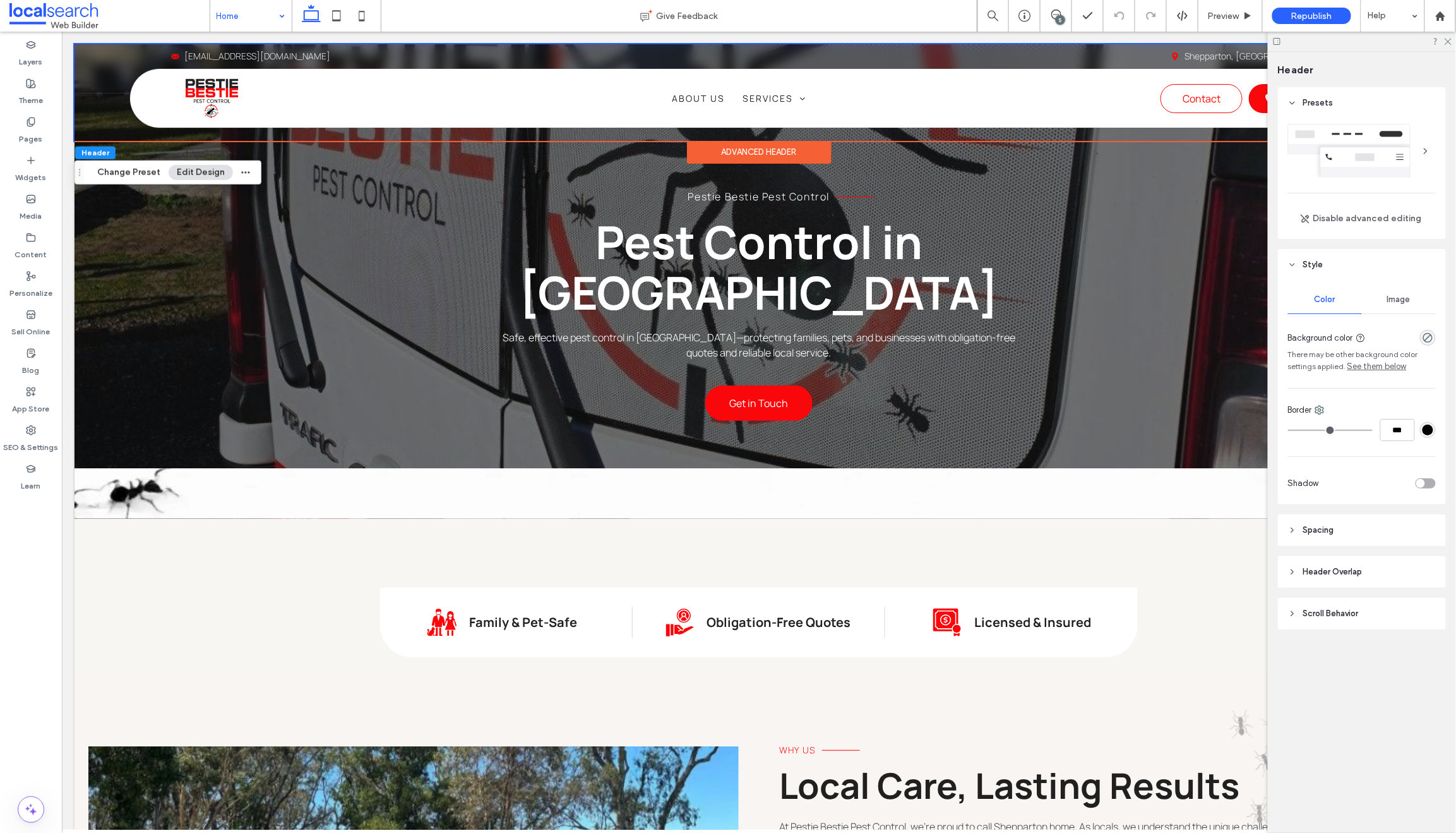
click at [1231, 296] on span "Image" at bounding box center [1399, 299] width 24 height 10
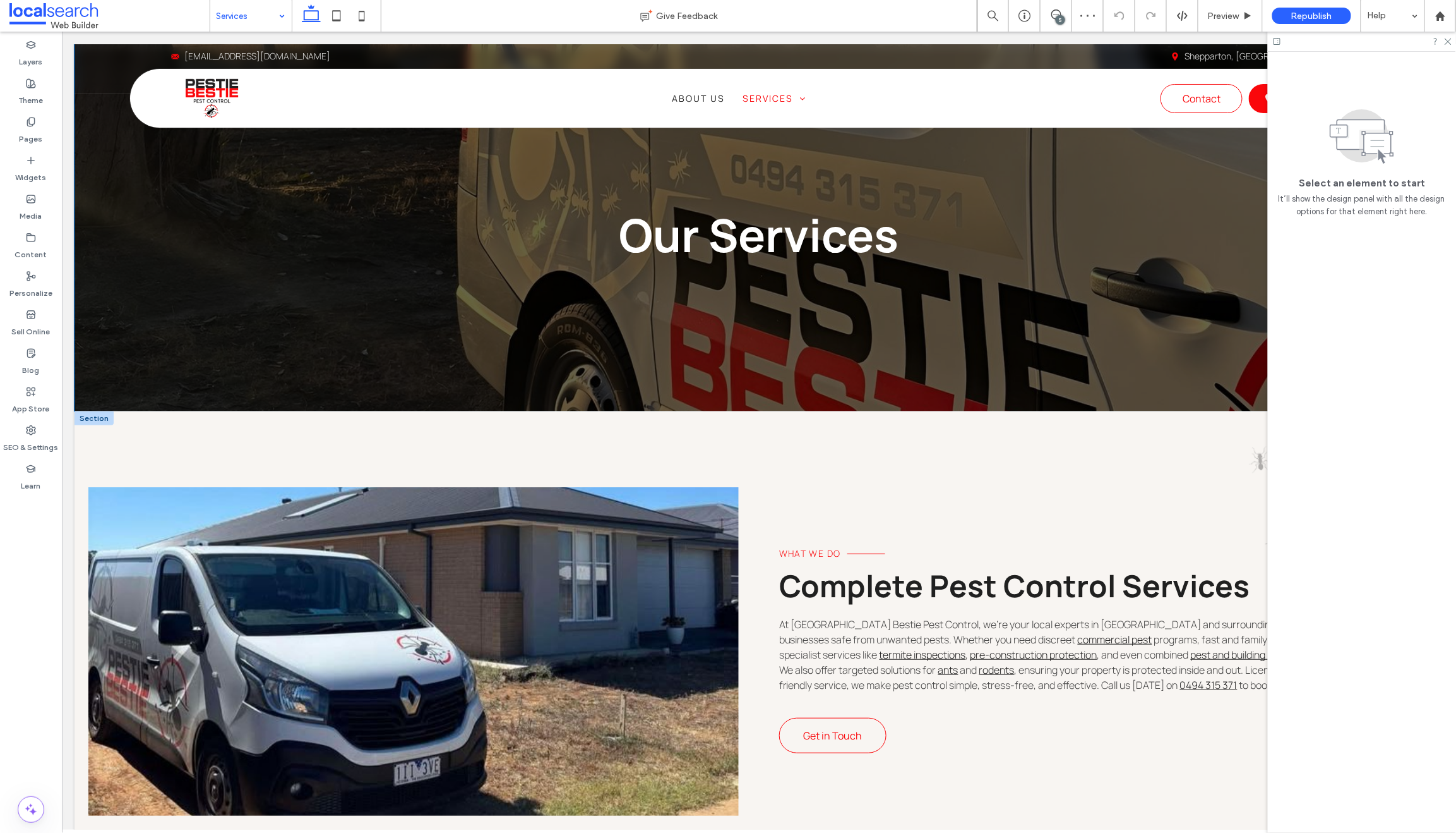
scroll to position [79, 0]
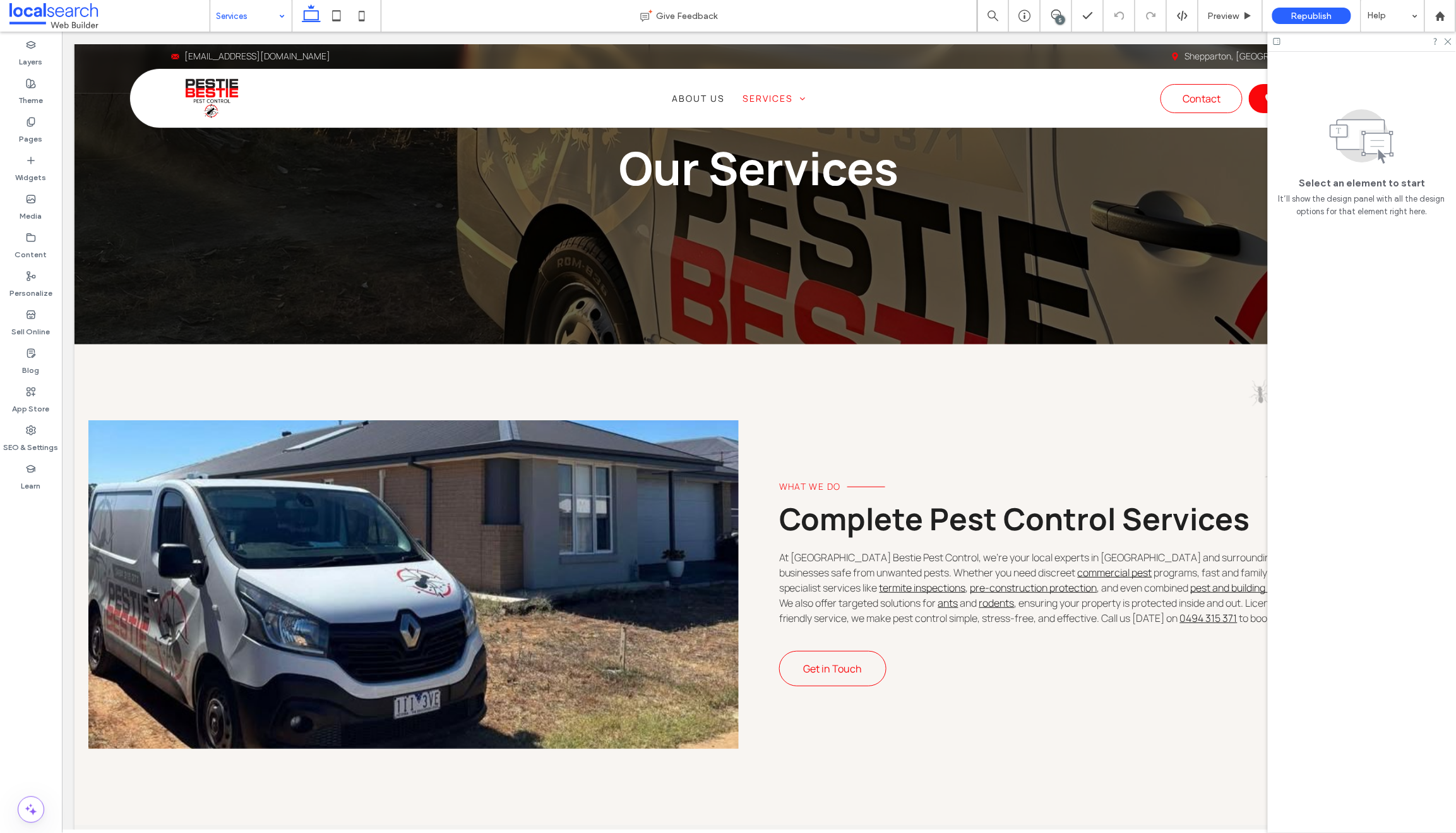
click at [239, 18] on input at bounding box center [248, 15] width 62 height 31
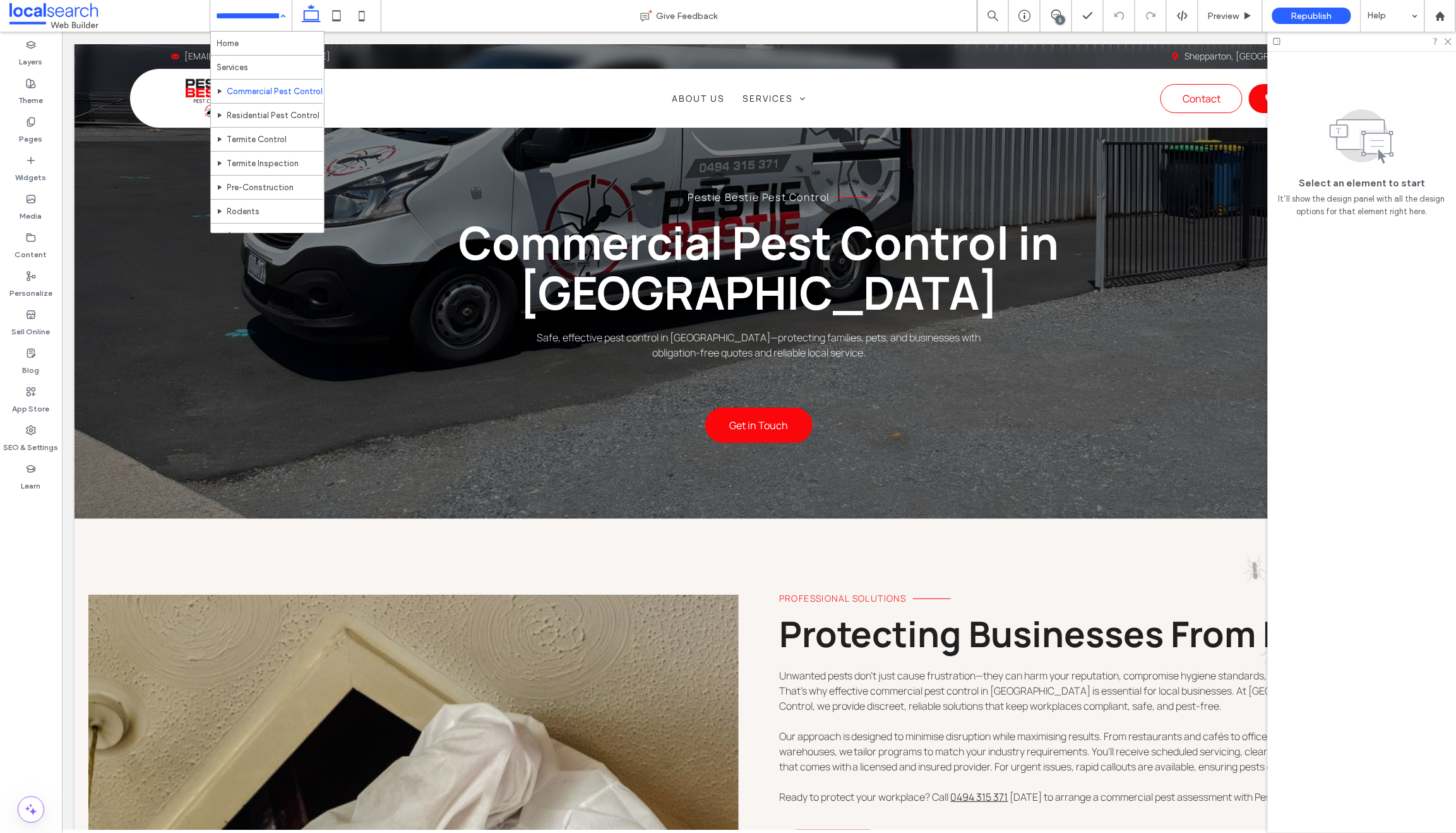
click at [248, 16] on input at bounding box center [248, 15] width 62 height 31
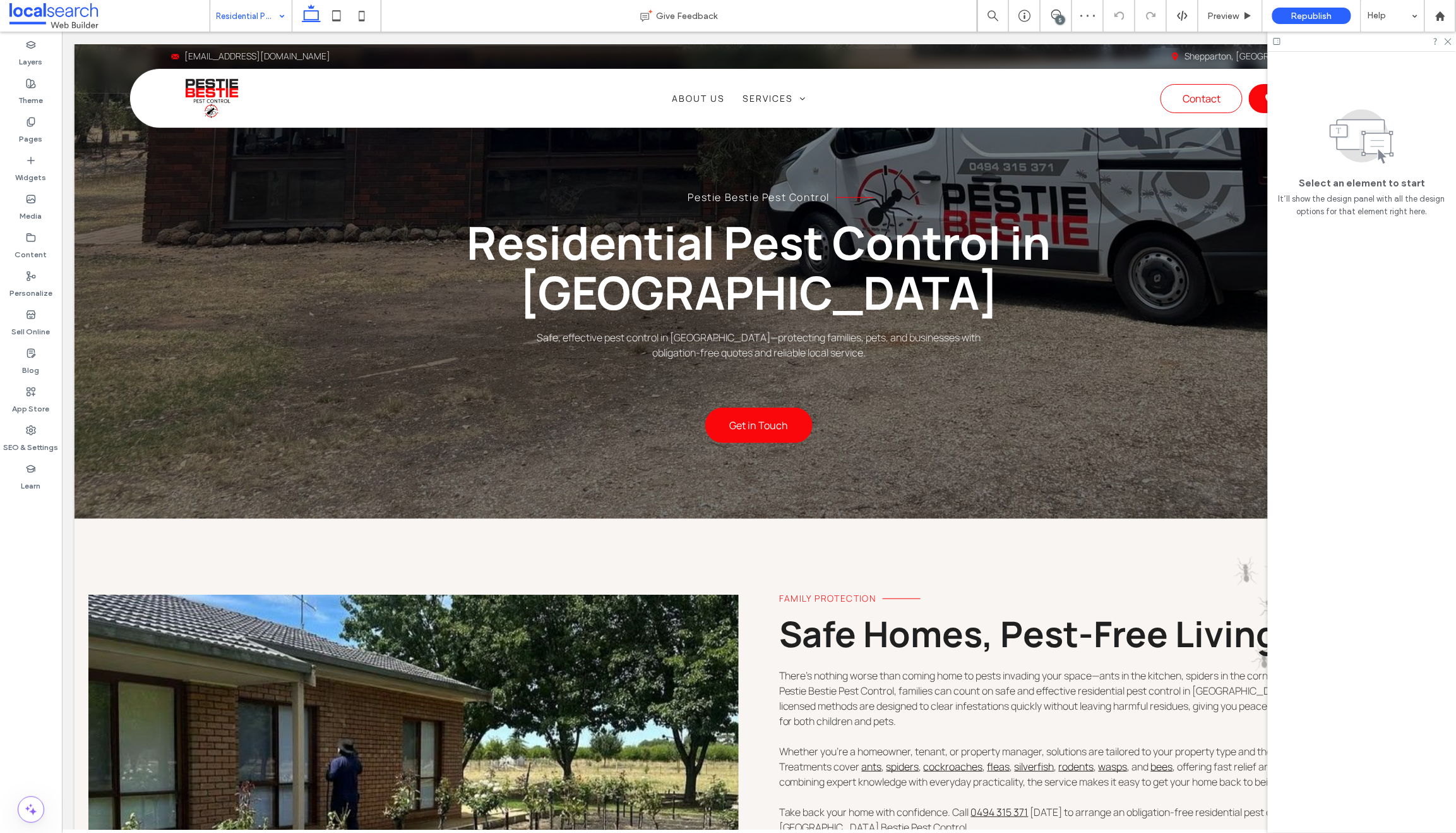
click at [242, 16] on input at bounding box center [248, 15] width 62 height 31
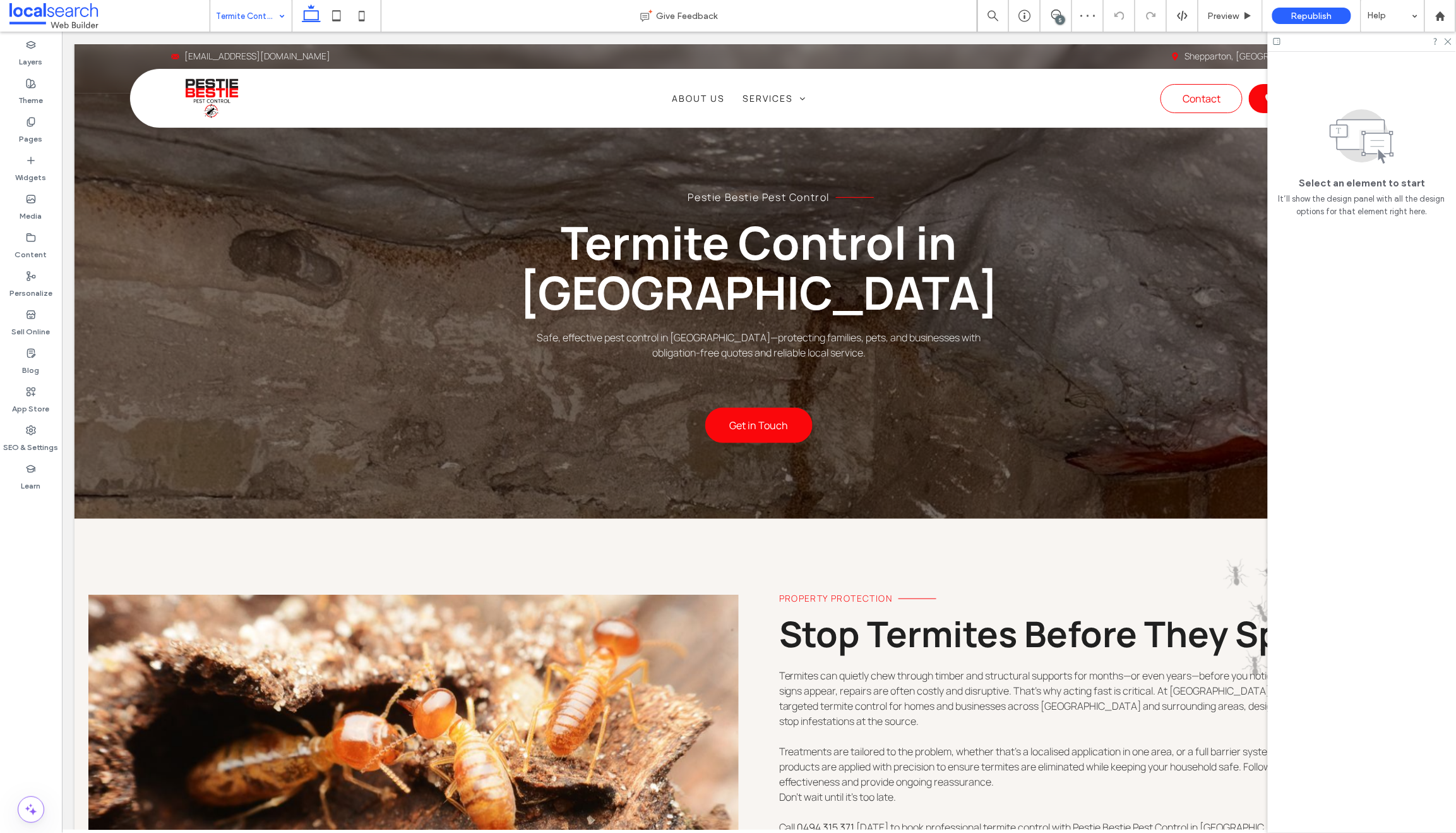
click at [242, 12] on input at bounding box center [248, 15] width 62 height 31
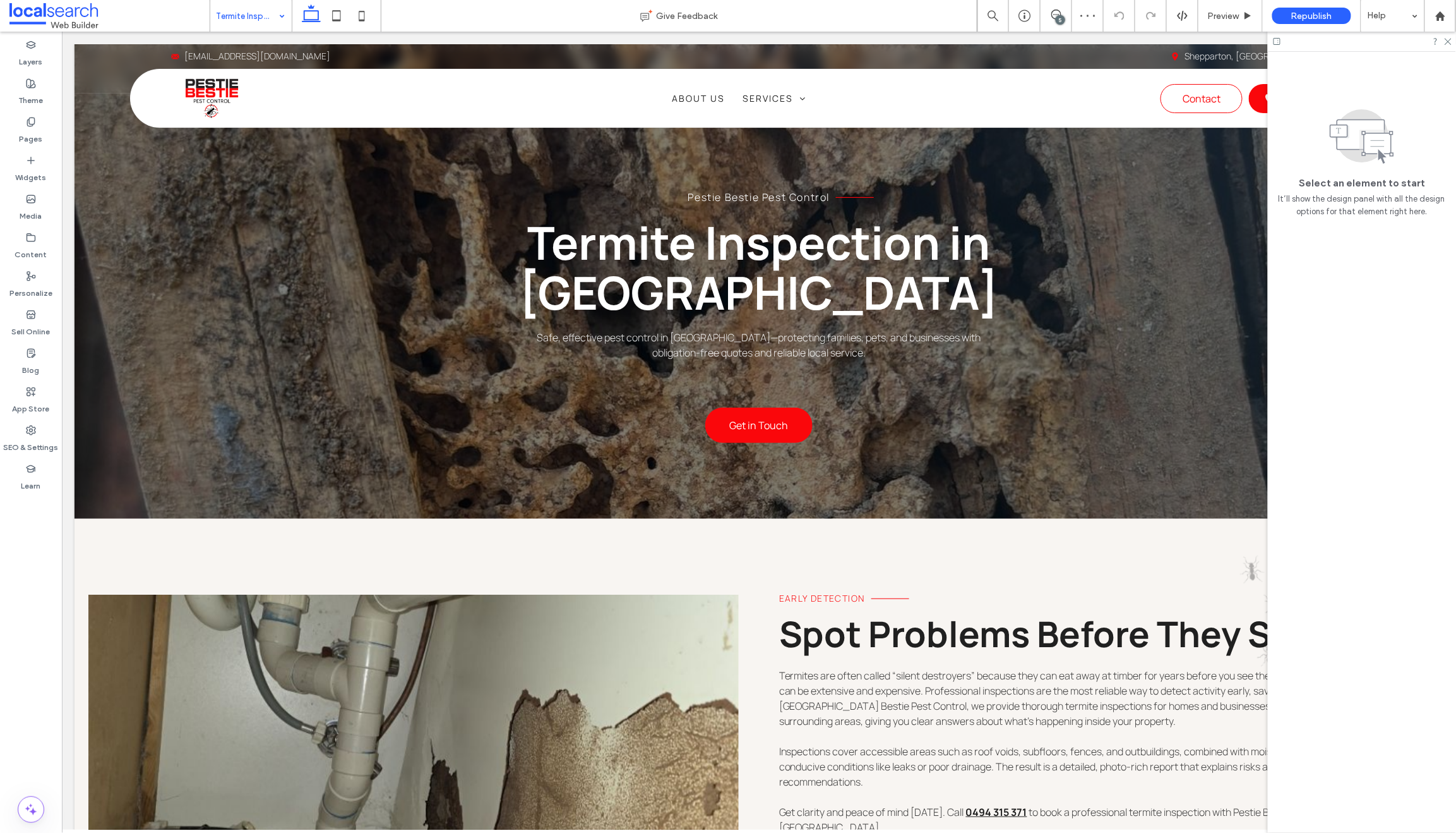
click at [242, 12] on input at bounding box center [248, 15] width 62 height 31
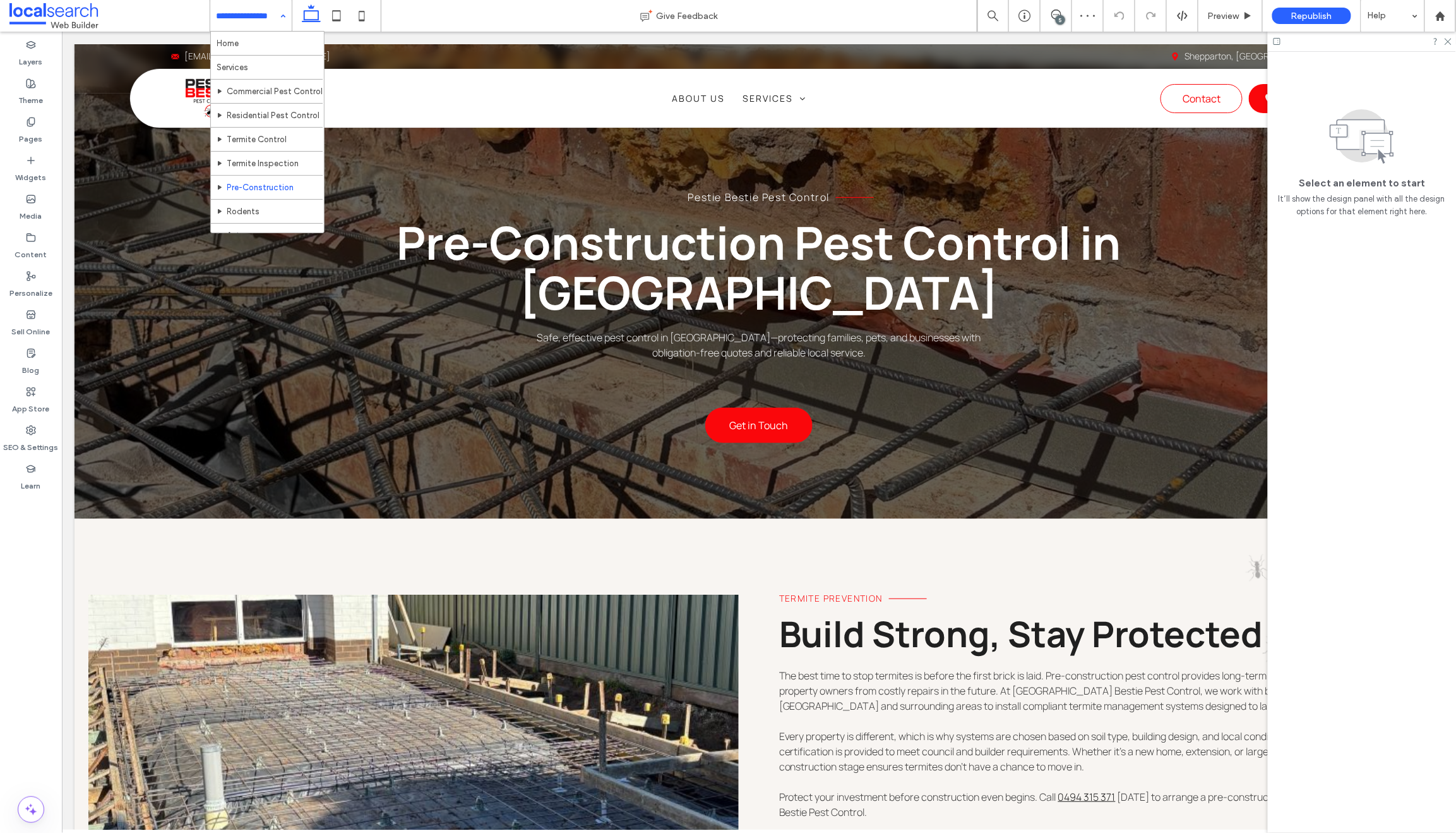
click at [240, 11] on input at bounding box center [248, 15] width 62 height 31
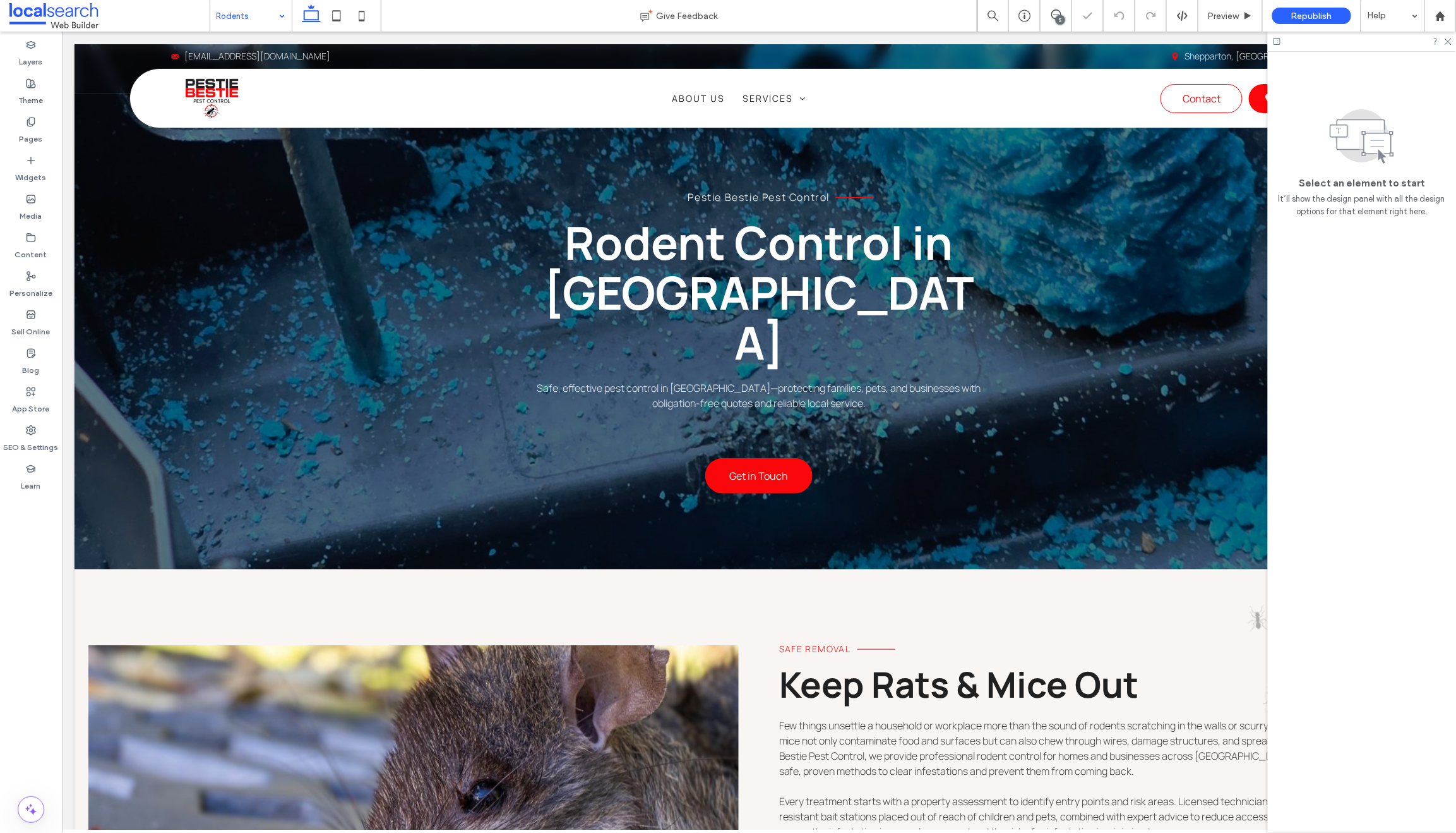
click at [223, 13] on input at bounding box center [248, 15] width 62 height 31
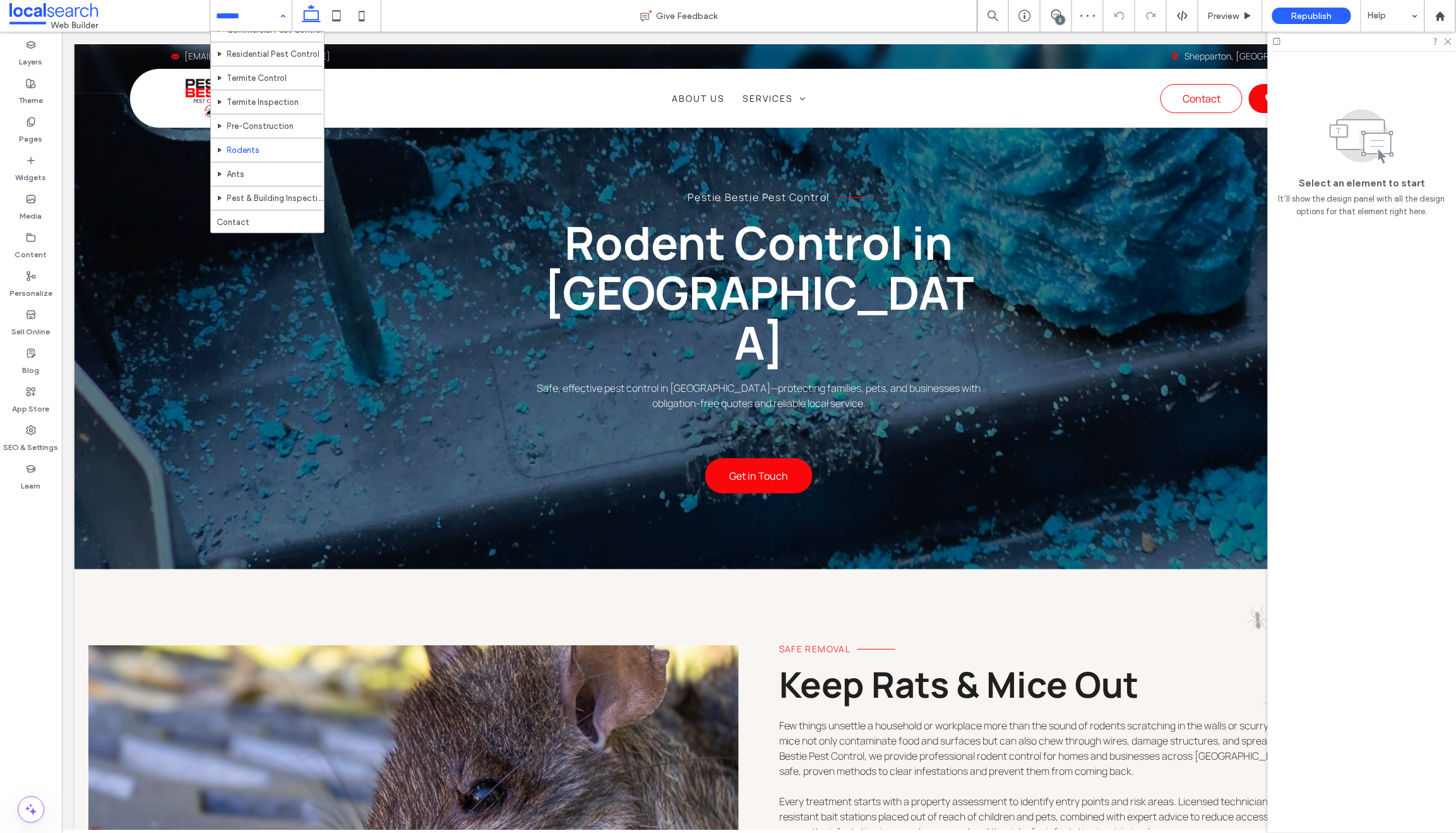
scroll to position [65, 0]
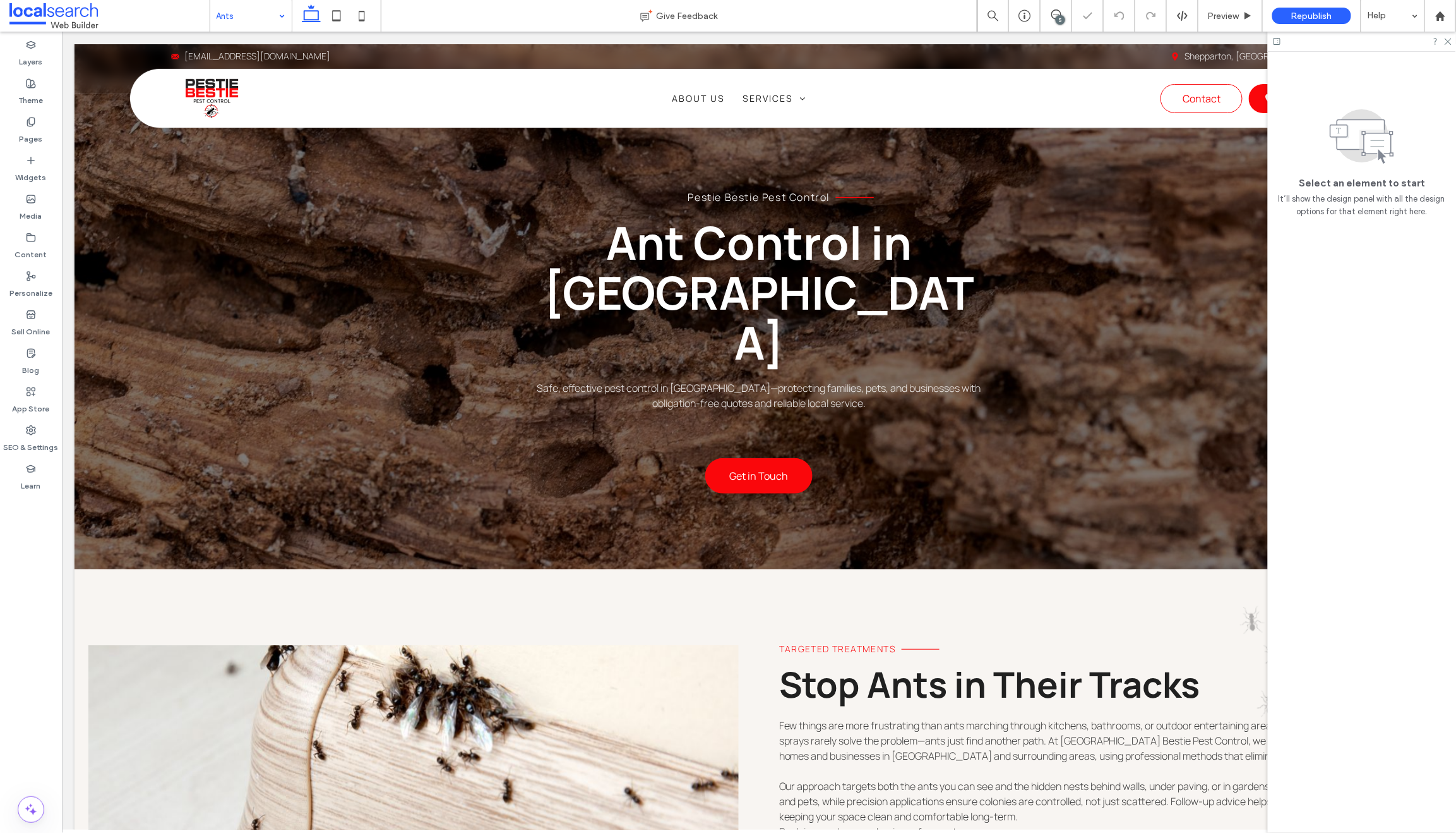
click at [232, 14] on input at bounding box center [248, 15] width 62 height 31
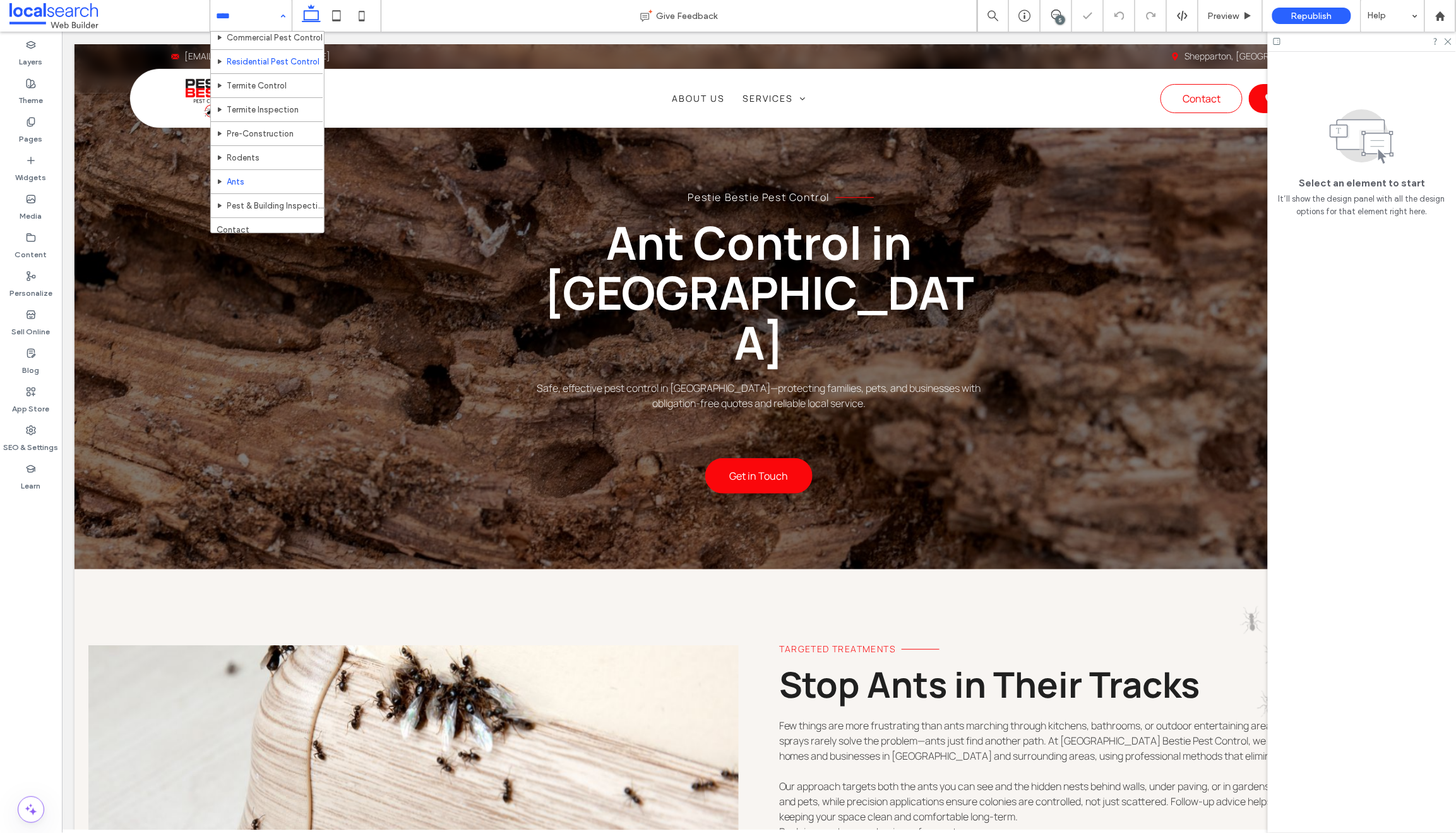
scroll to position [65, 0]
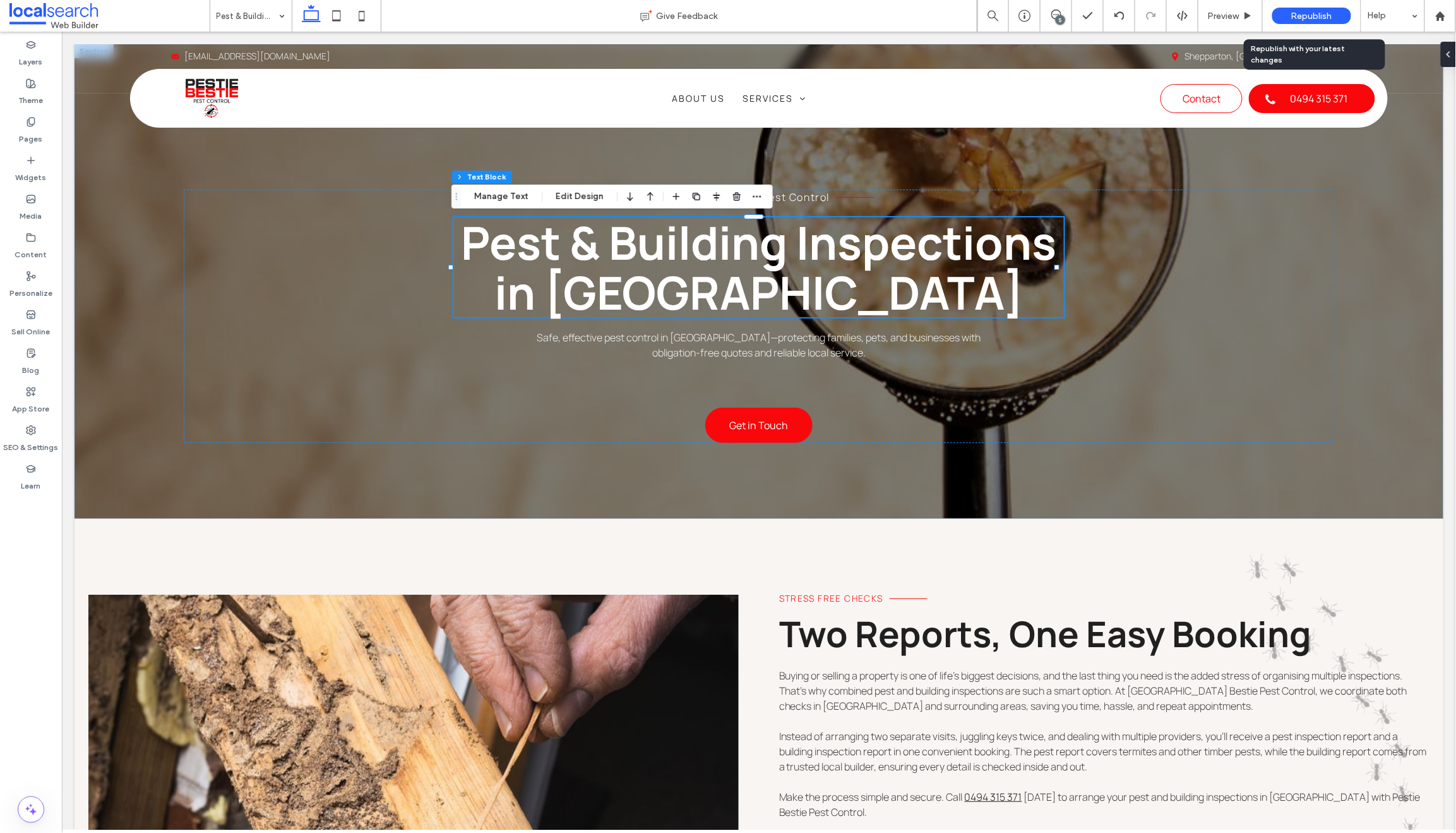
click at [1312, 12] on span "Republish" at bounding box center [1311, 15] width 41 height 10
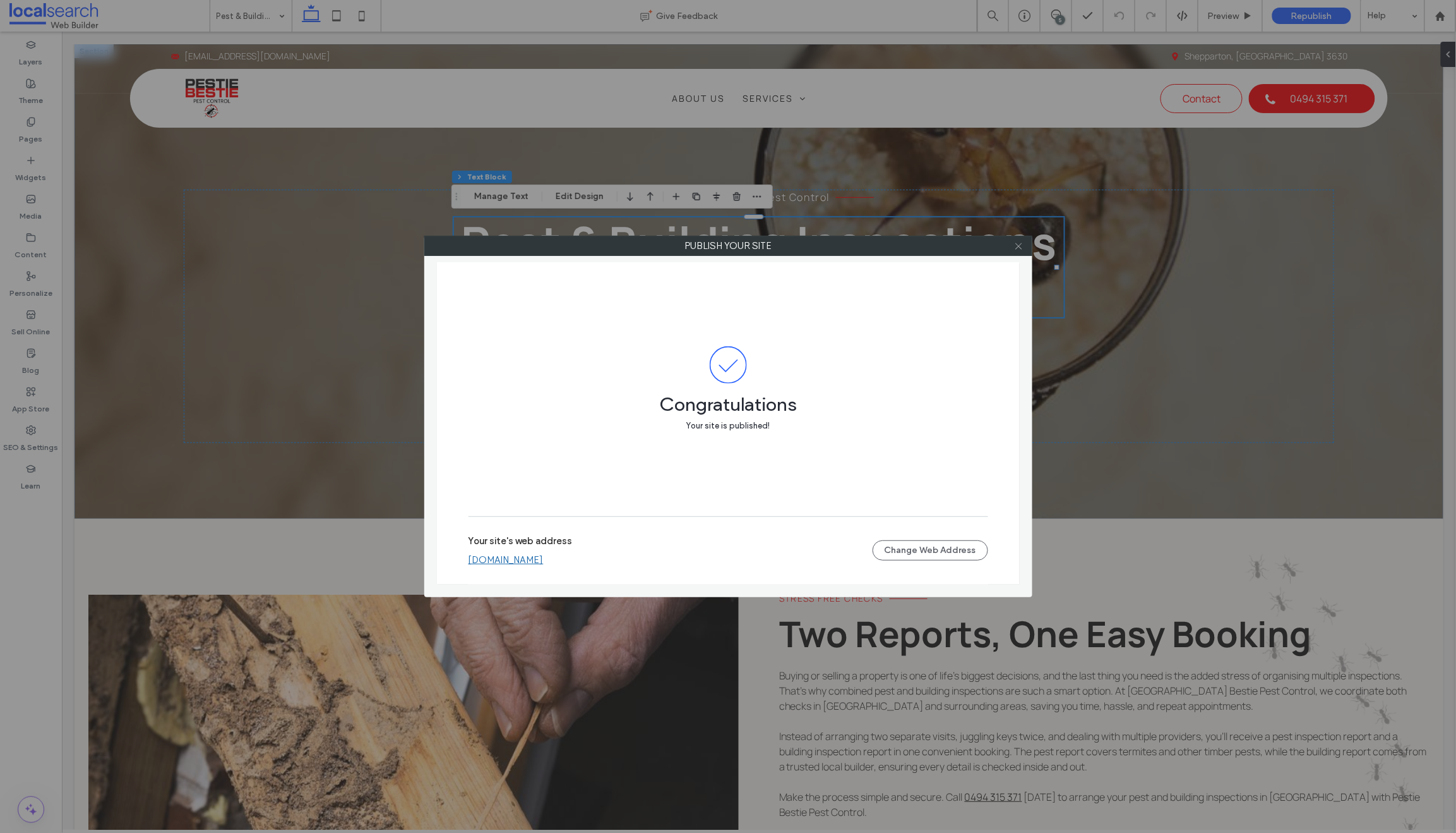
click at [1022, 244] on icon at bounding box center [1019, 246] width 9 height 9
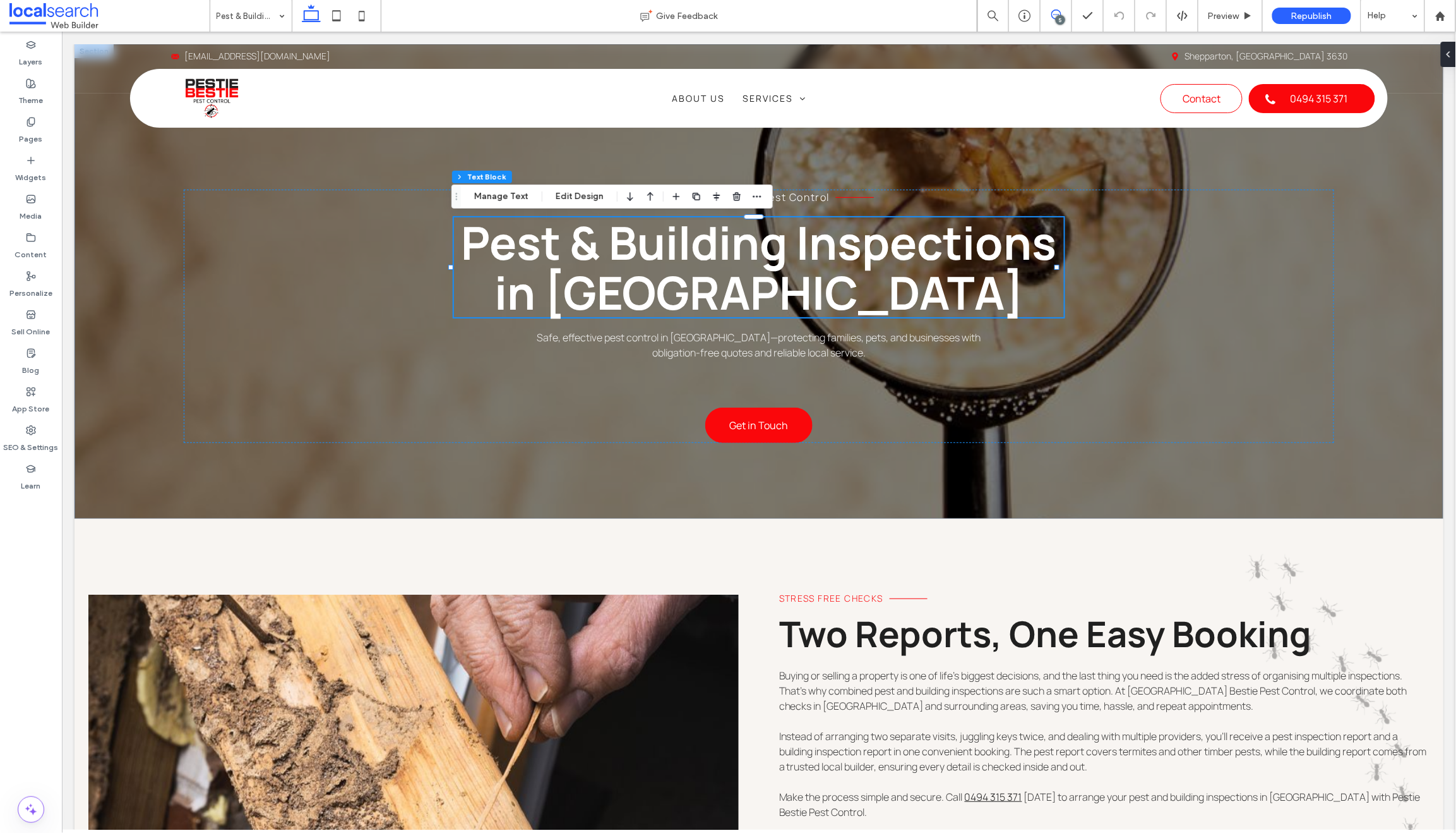
click at [1067, 18] on span at bounding box center [1056, 14] width 31 height 10
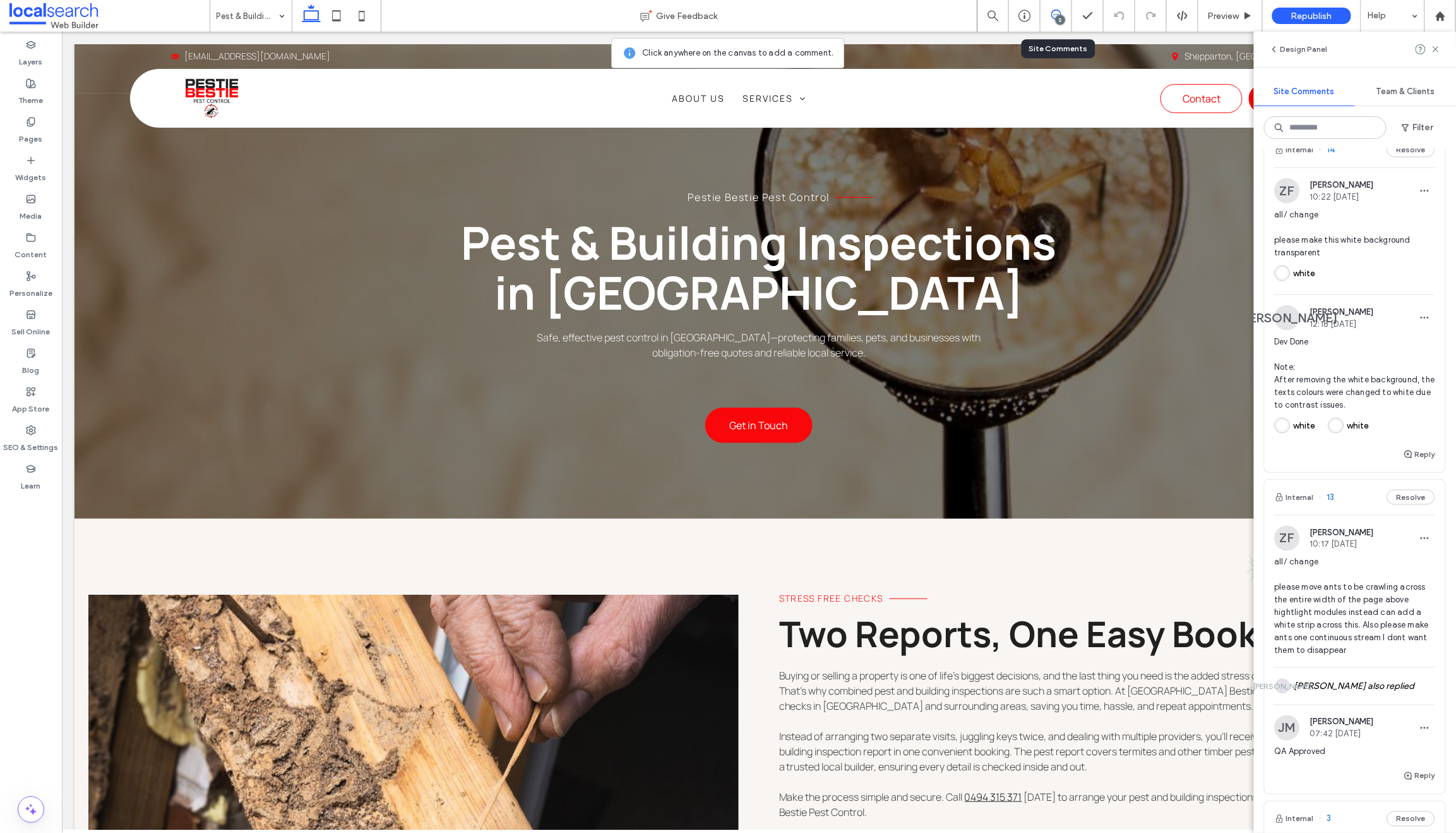
scroll to position [700, 0]
click at [1405, 462] on use "button" at bounding box center [1409, 458] width 8 height 8
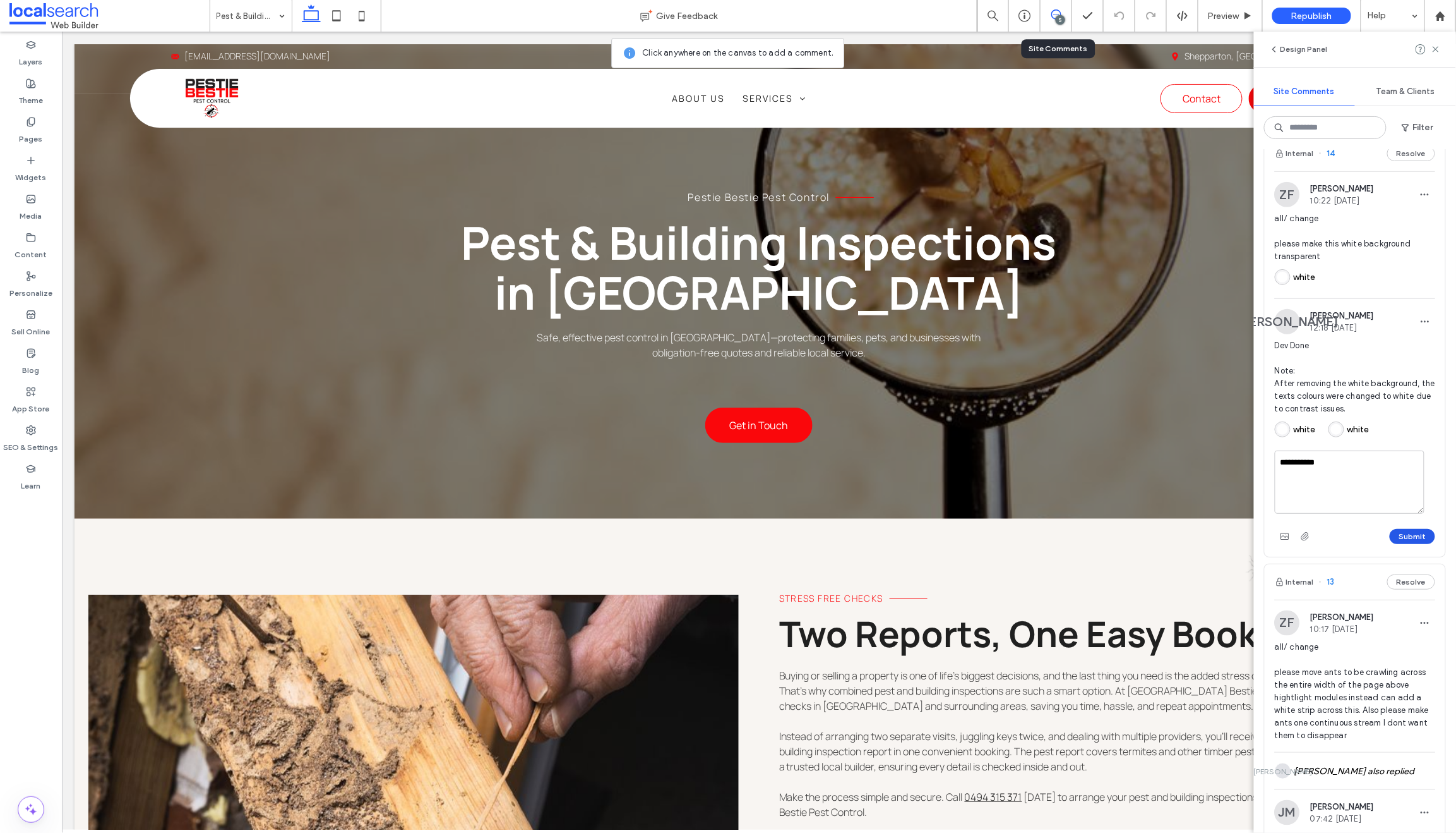
type textarea "**********"
click at [1399, 544] on button "Submit" at bounding box center [1412, 537] width 45 height 15
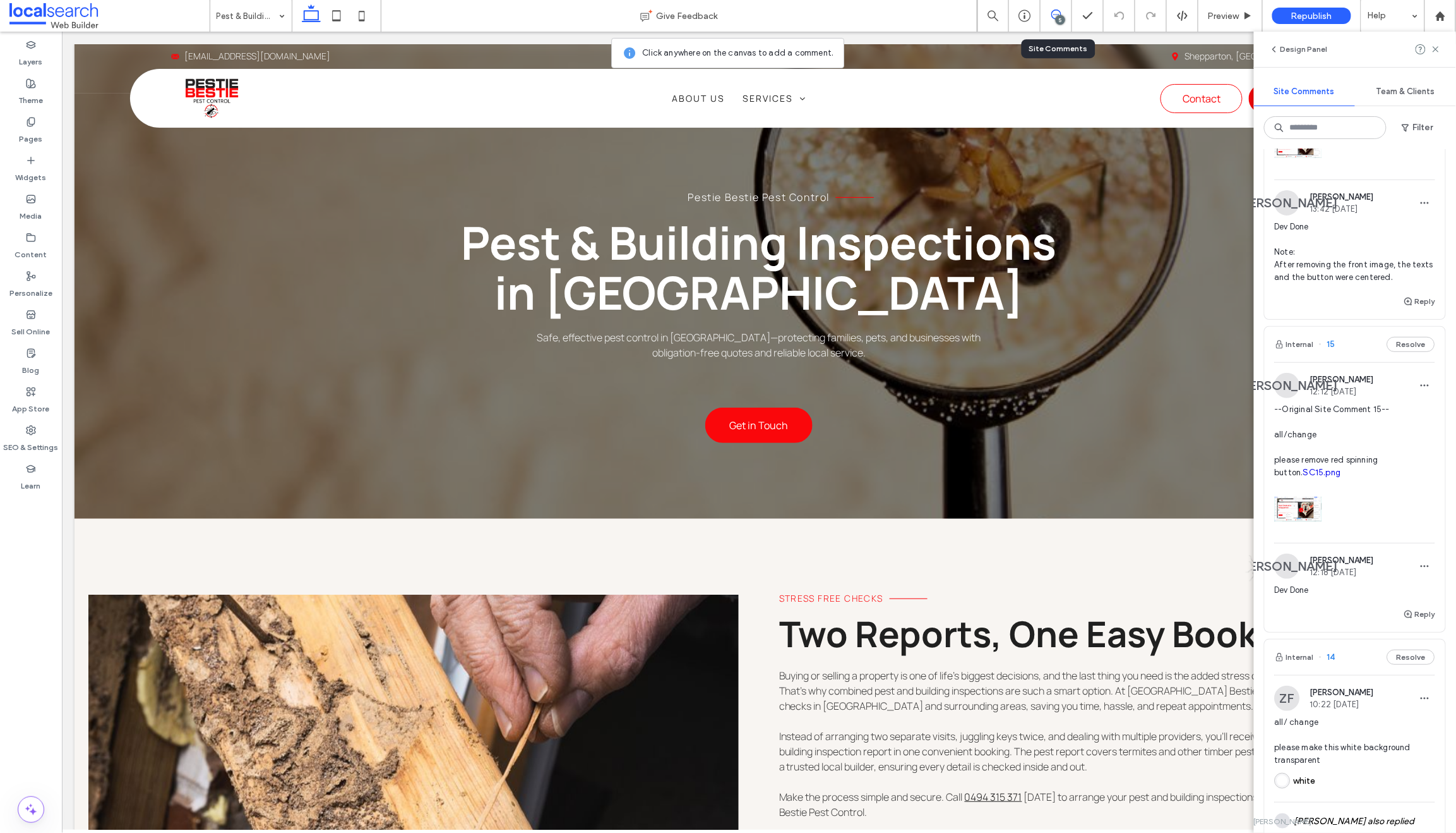
scroll to position [174, 0]
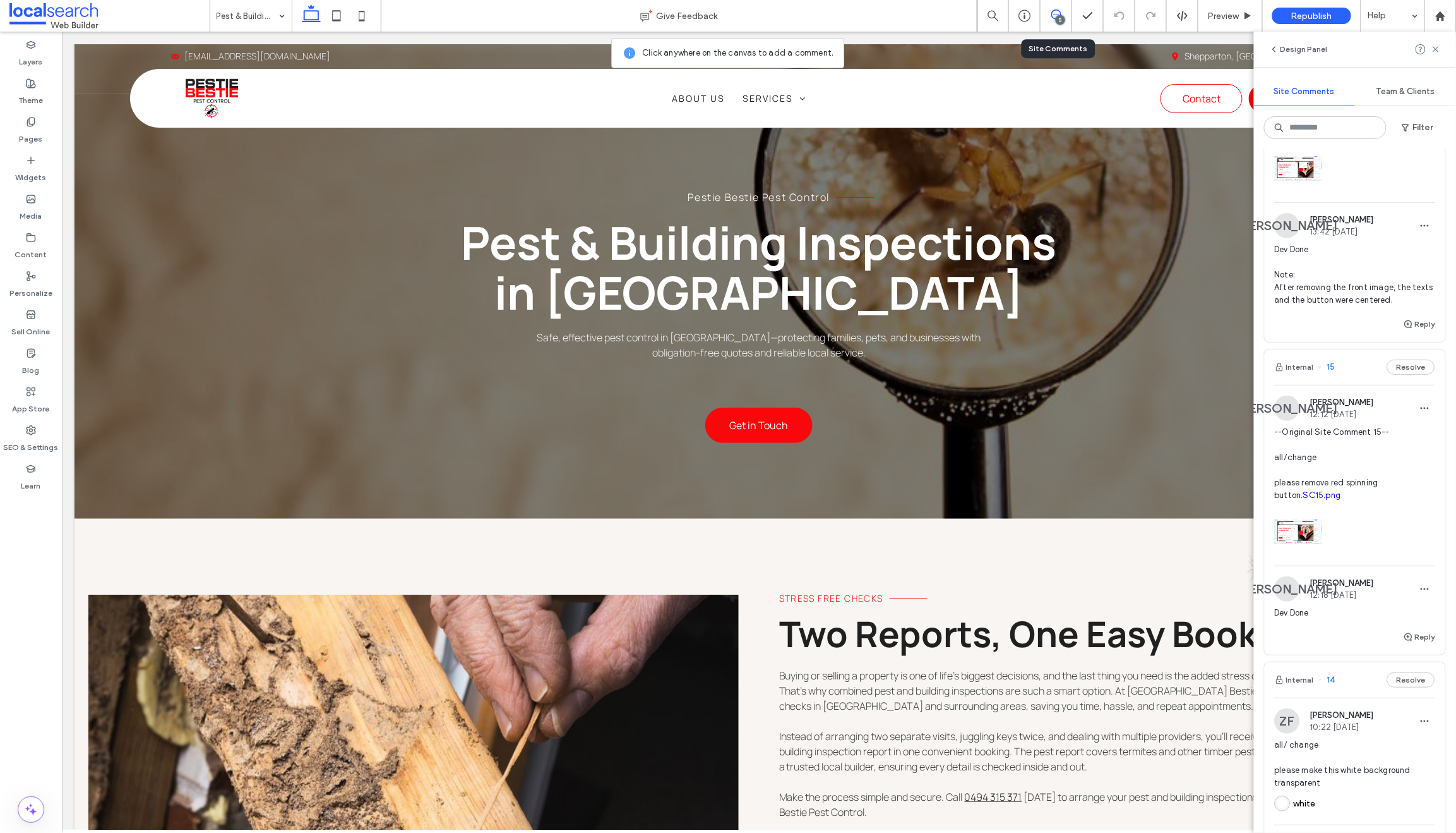
click at [1336, 378] on div "Internal 15 Resolve" at bounding box center [1355, 366] width 181 height 35
click at [1331, 380] on div "Home Give Feedback 5 Preview Republish Help Design Panel Site Comments Team & C…" at bounding box center [728, 416] width 1456 height 833
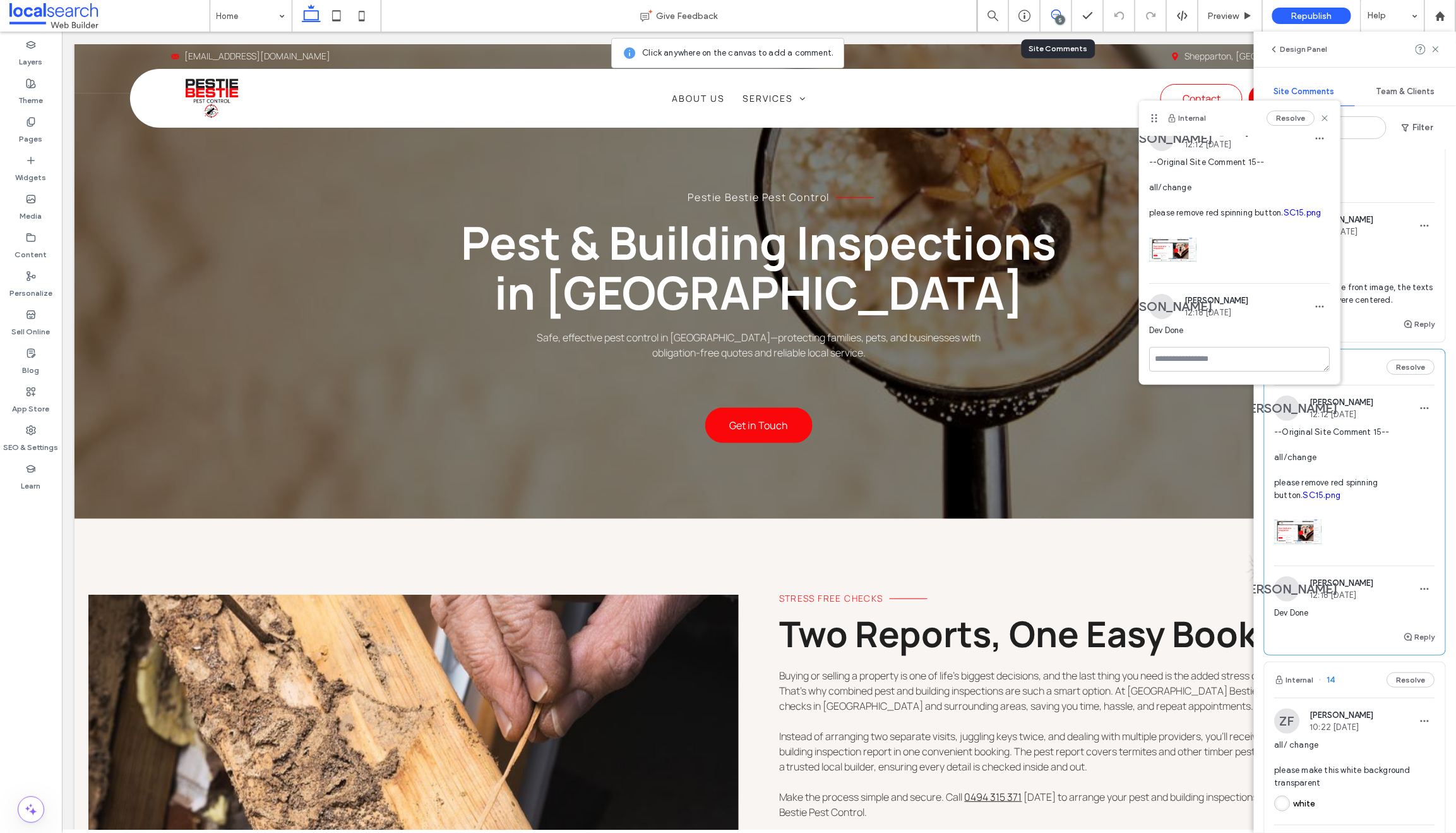
scroll to position [23, 0]
click at [1203, 362] on textarea at bounding box center [1240, 366] width 181 height 63
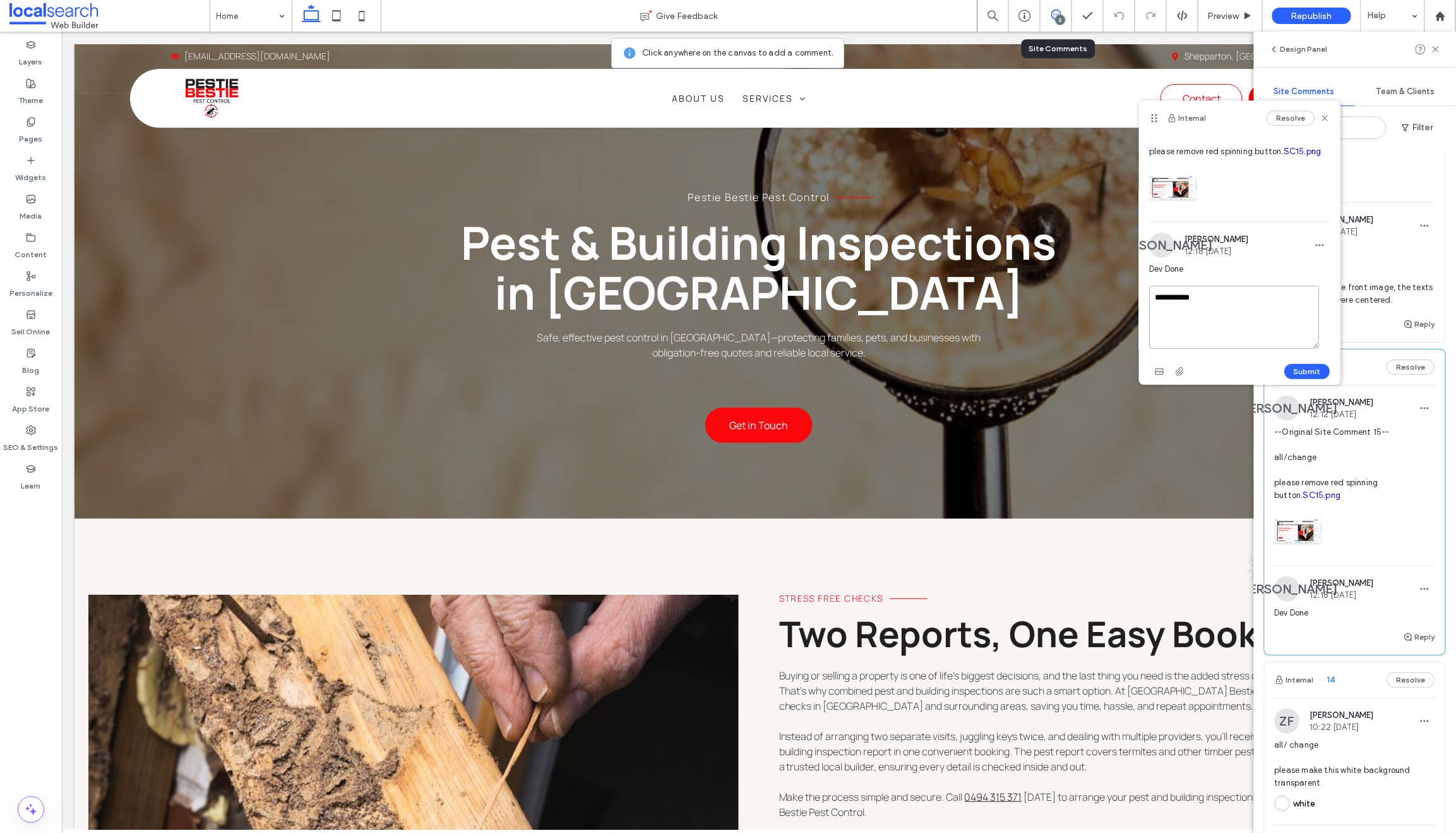
scroll to position [92, 0]
type textarea "**********"
click at [1297, 363] on button "Submit" at bounding box center [1307, 363] width 45 height 15
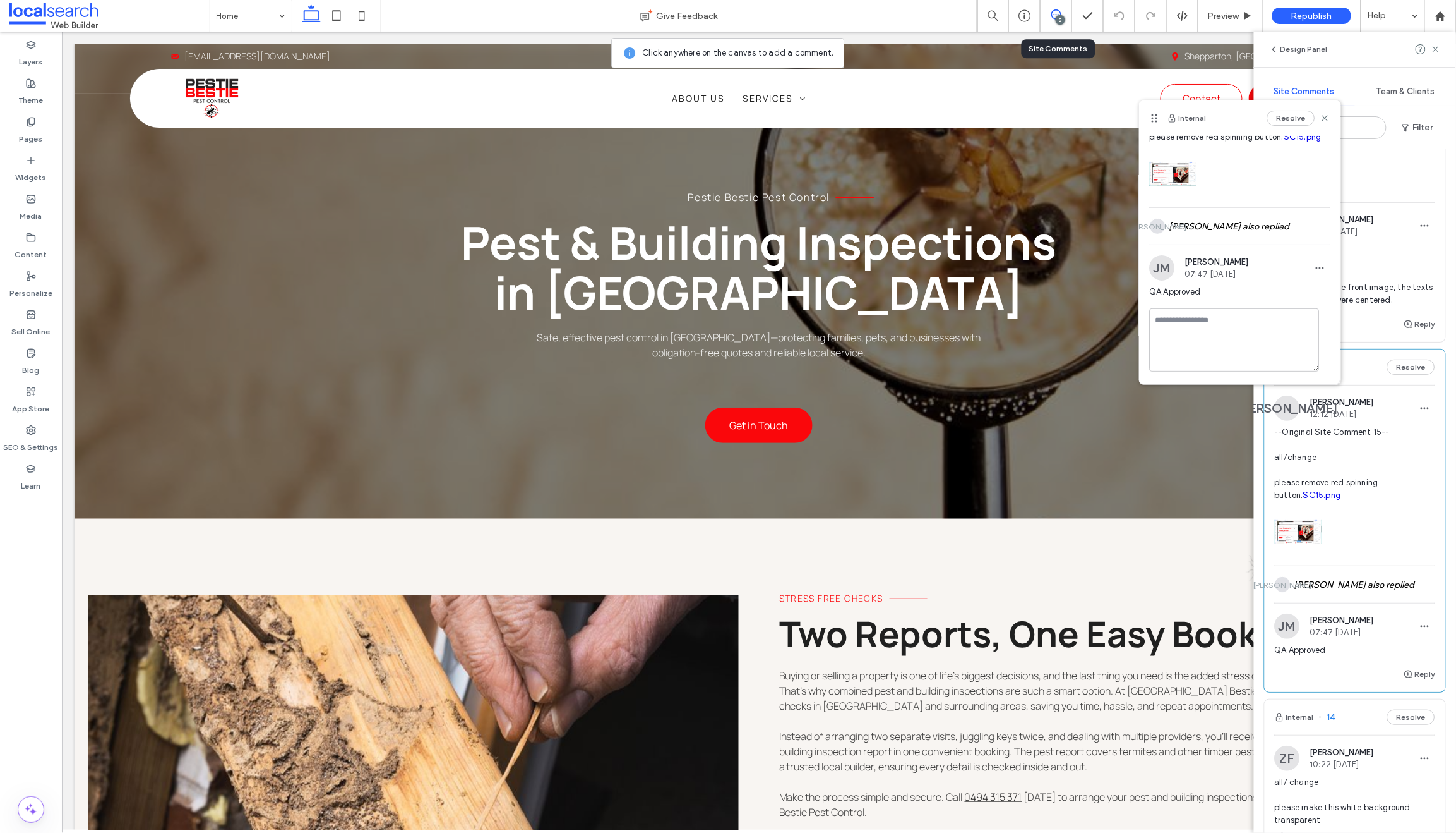
scroll to position [60, 0]
click at [1323, 117] on use at bounding box center [1325, 118] width 6 height 6
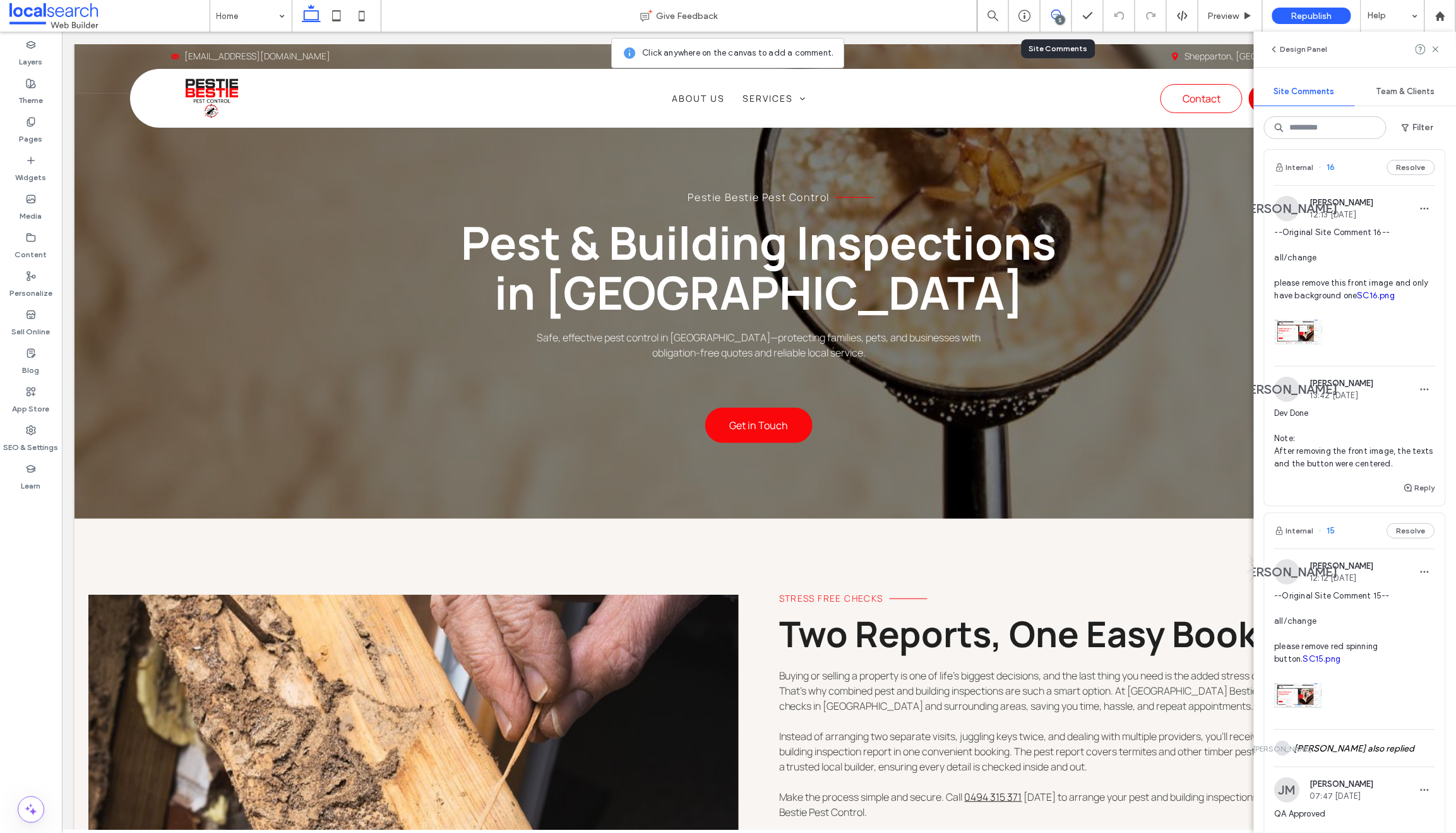
scroll to position [0, 0]
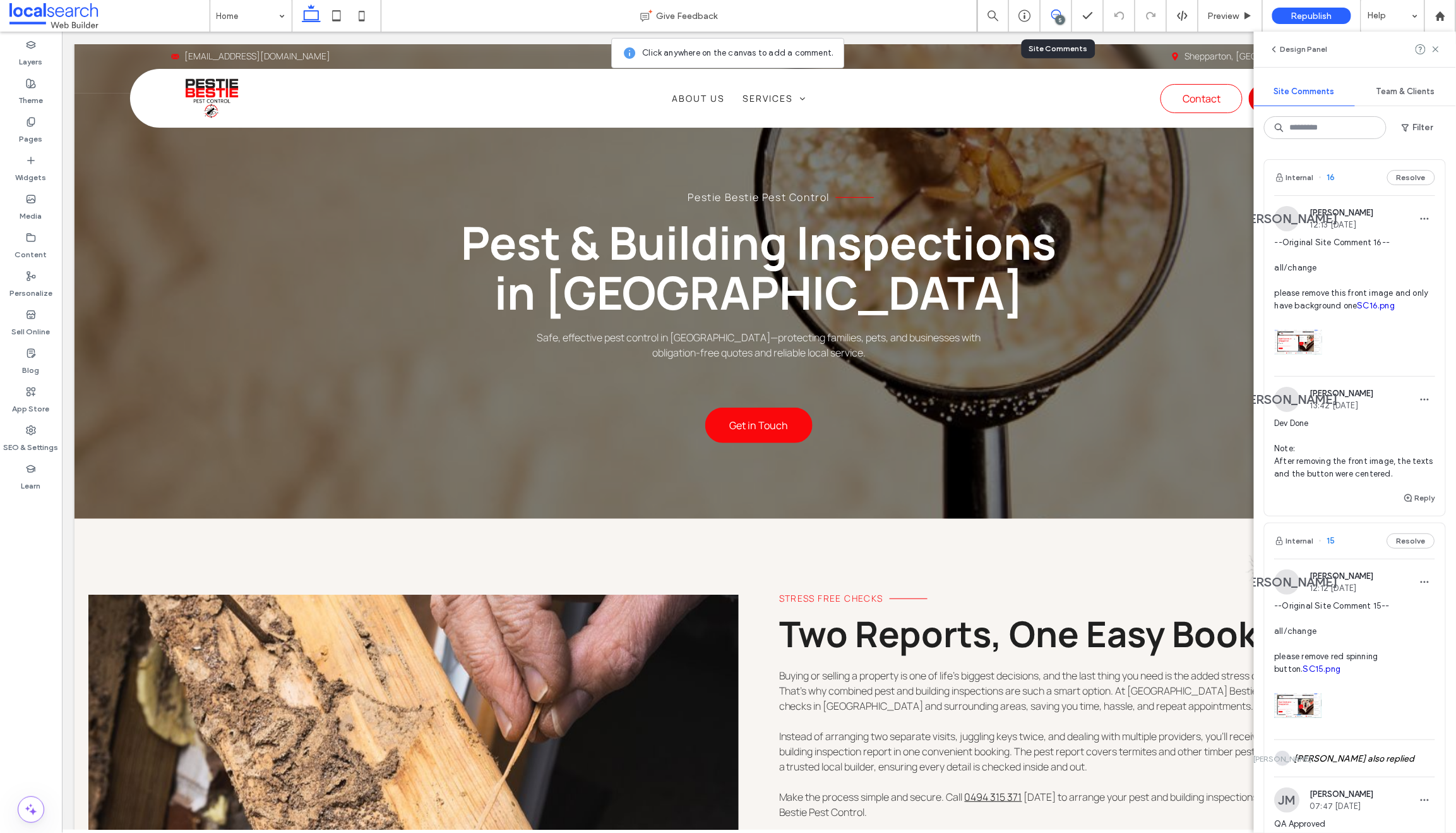
click at [1333, 178] on span "16" at bounding box center [1327, 177] width 16 height 12
click at [1332, 178] on div "Design Panel Site Comments Team & Clients Filter Internal 16 Resolve JA Janmark…" at bounding box center [1356, 432] width 202 height 801
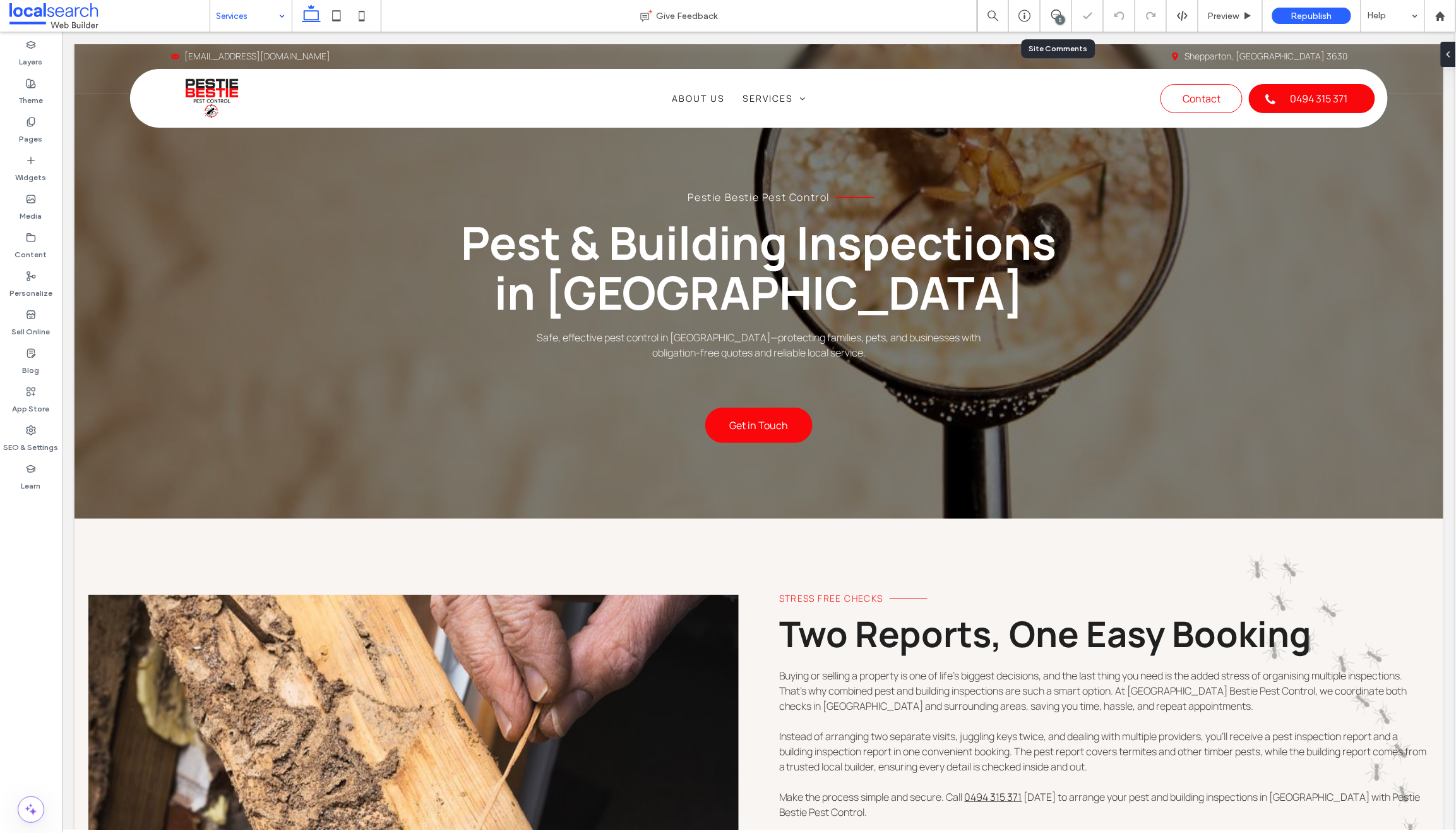
click at [233, 7] on input at bounding box center [248, 15] width 62 height 31
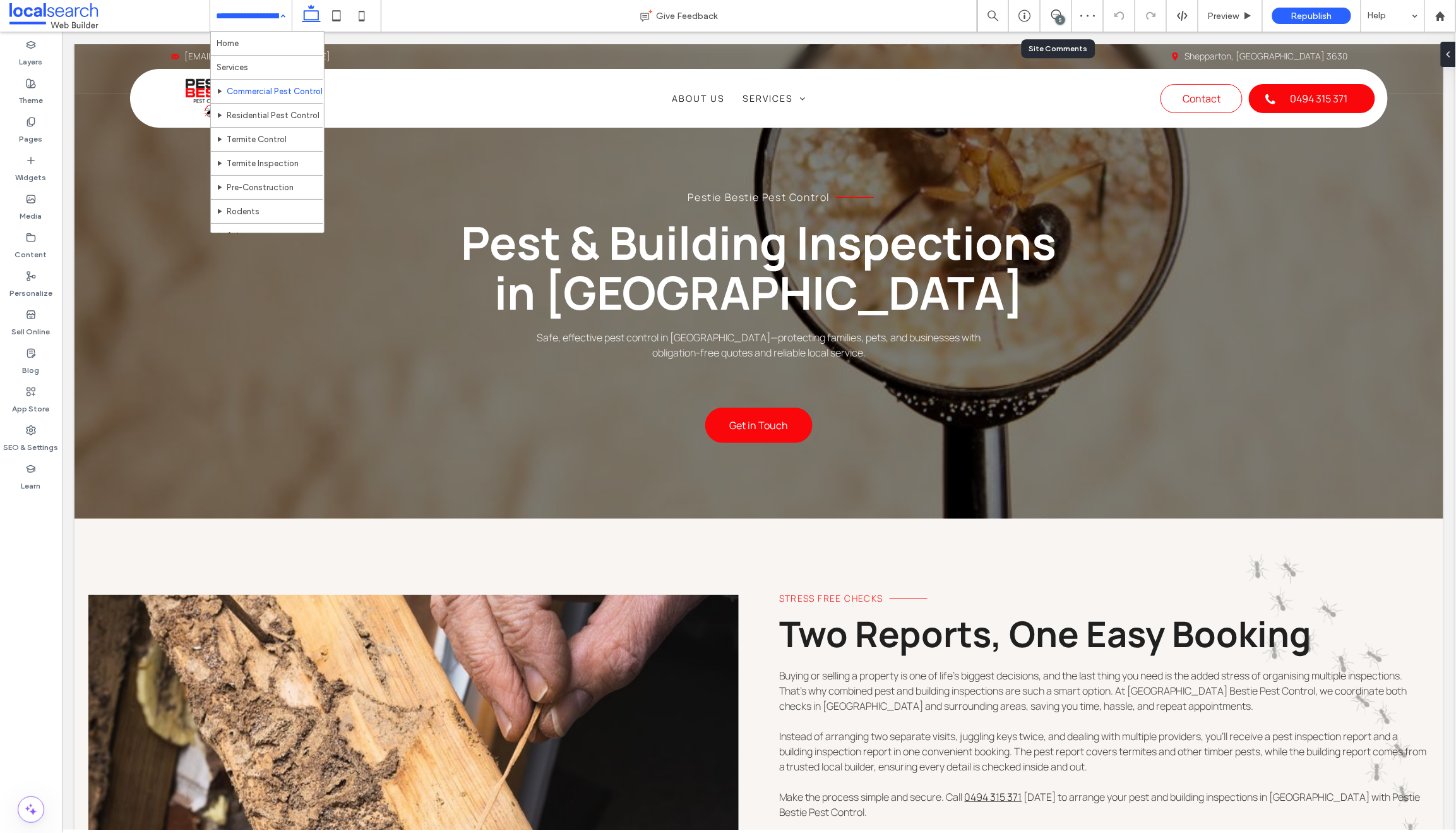
click at [242, 19] on input at bounding box center [248, 15] width 62 height 31
click at [233, 12] on input at bounding box center [248, 15] width 62 height 31
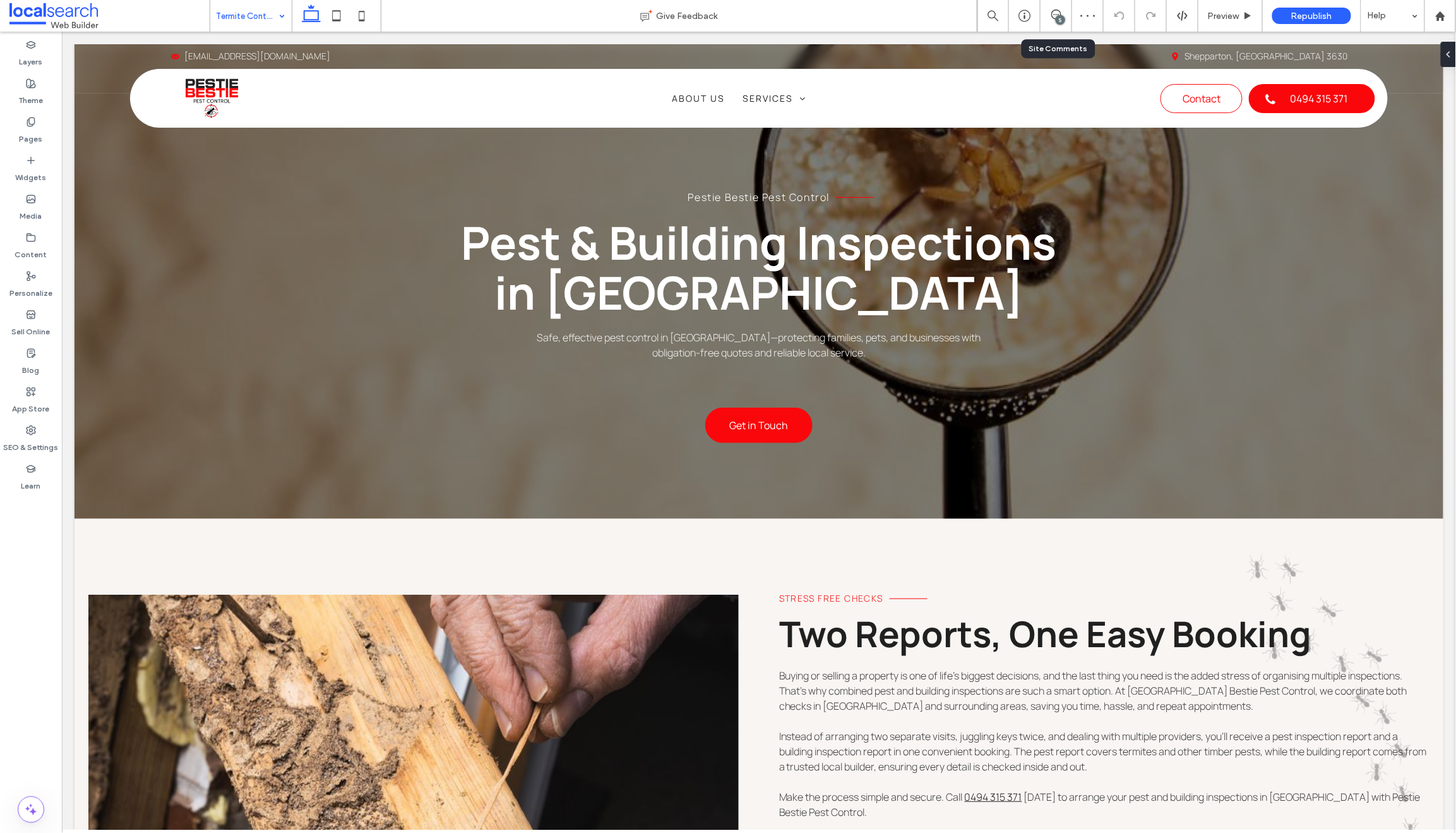
click at [236, 16] on input at bounding box center [248, 15] width 62 height 31
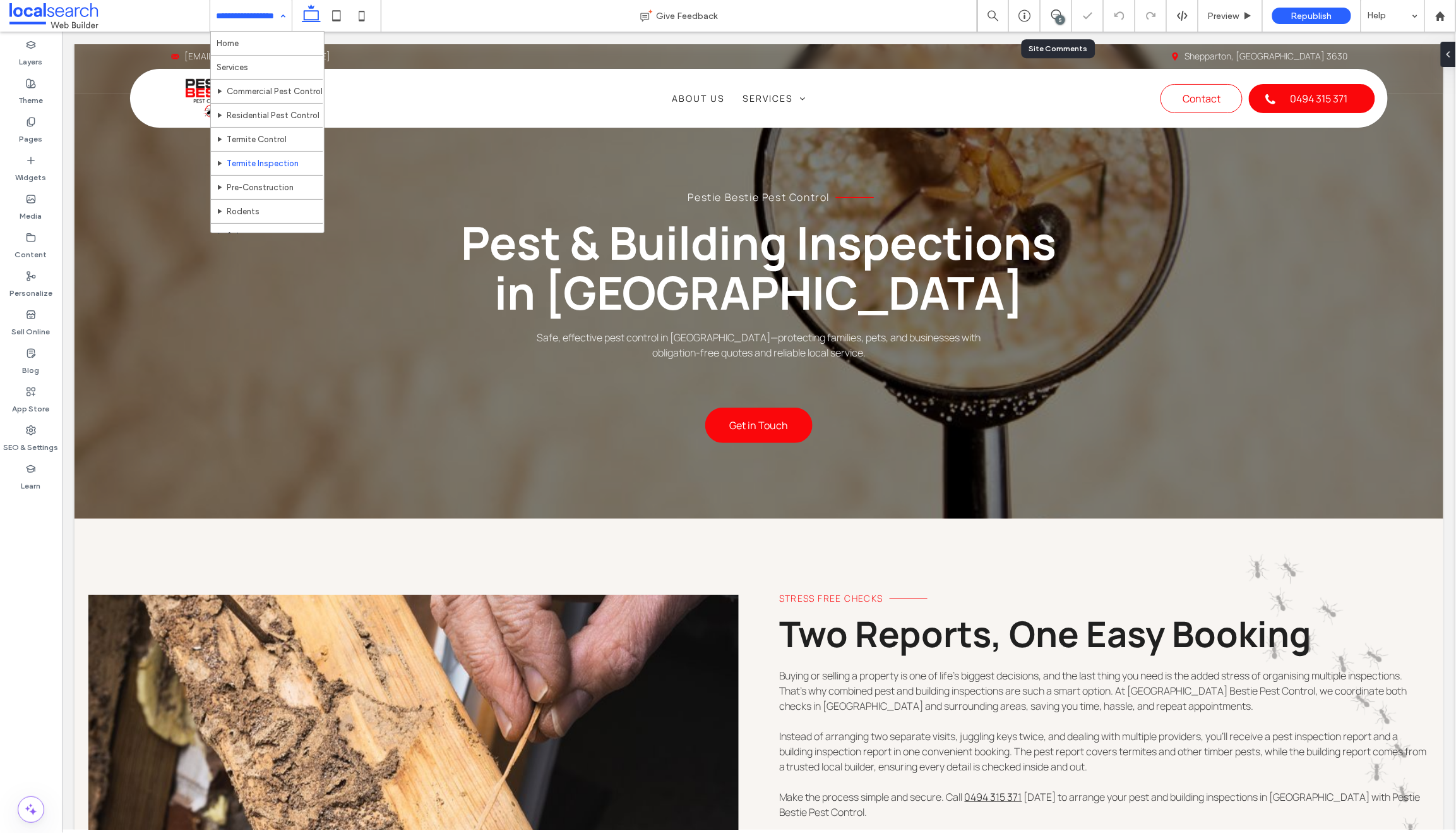
click at [235, 21] on input at bounding box center [248, 15] width 62 height 31
click at [254, 10] on input at bounding box center [248, 15] width 62 height 31
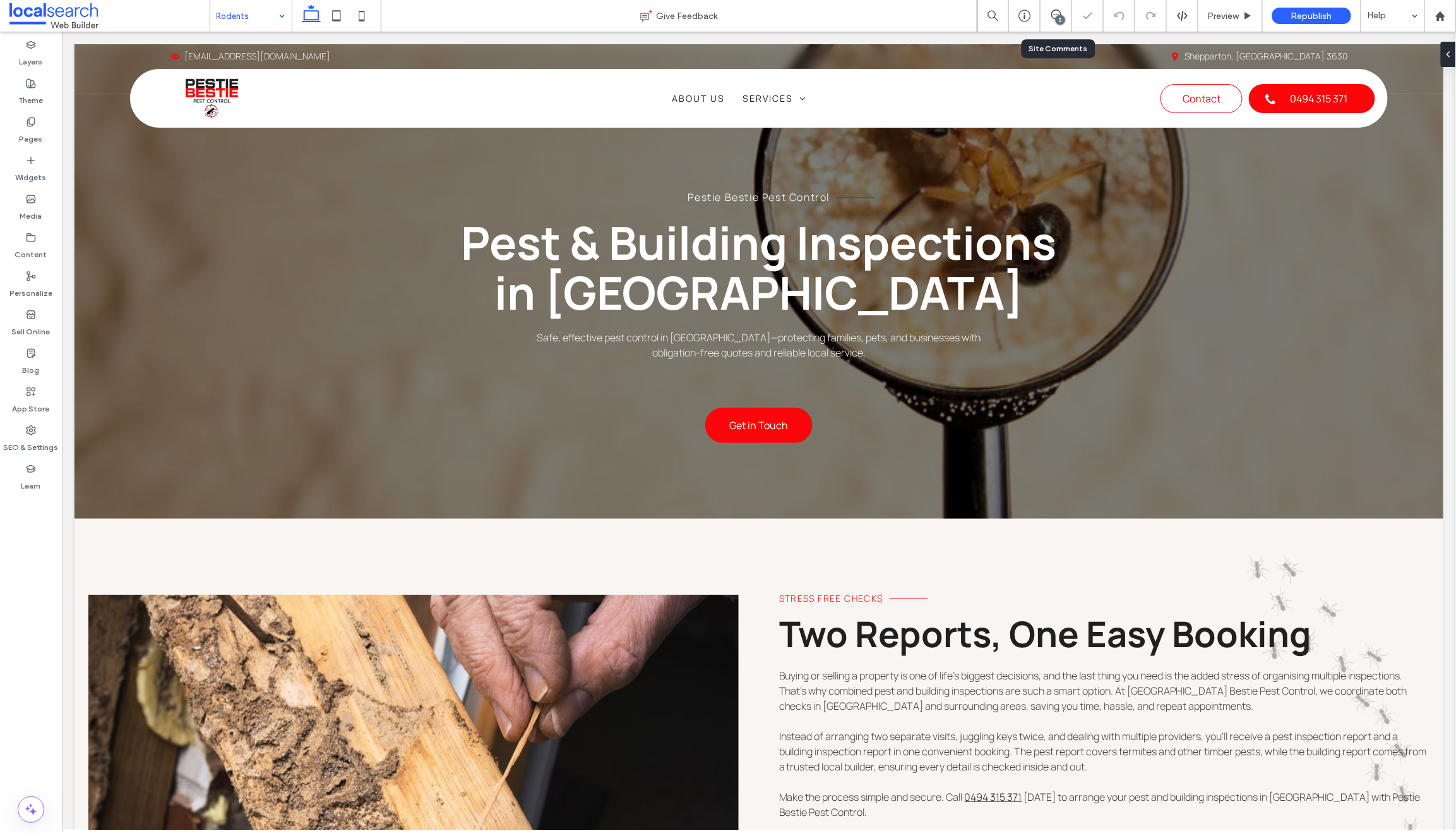
click at [240, 9] on input at bounding box center [248, 15] width 62 height 31
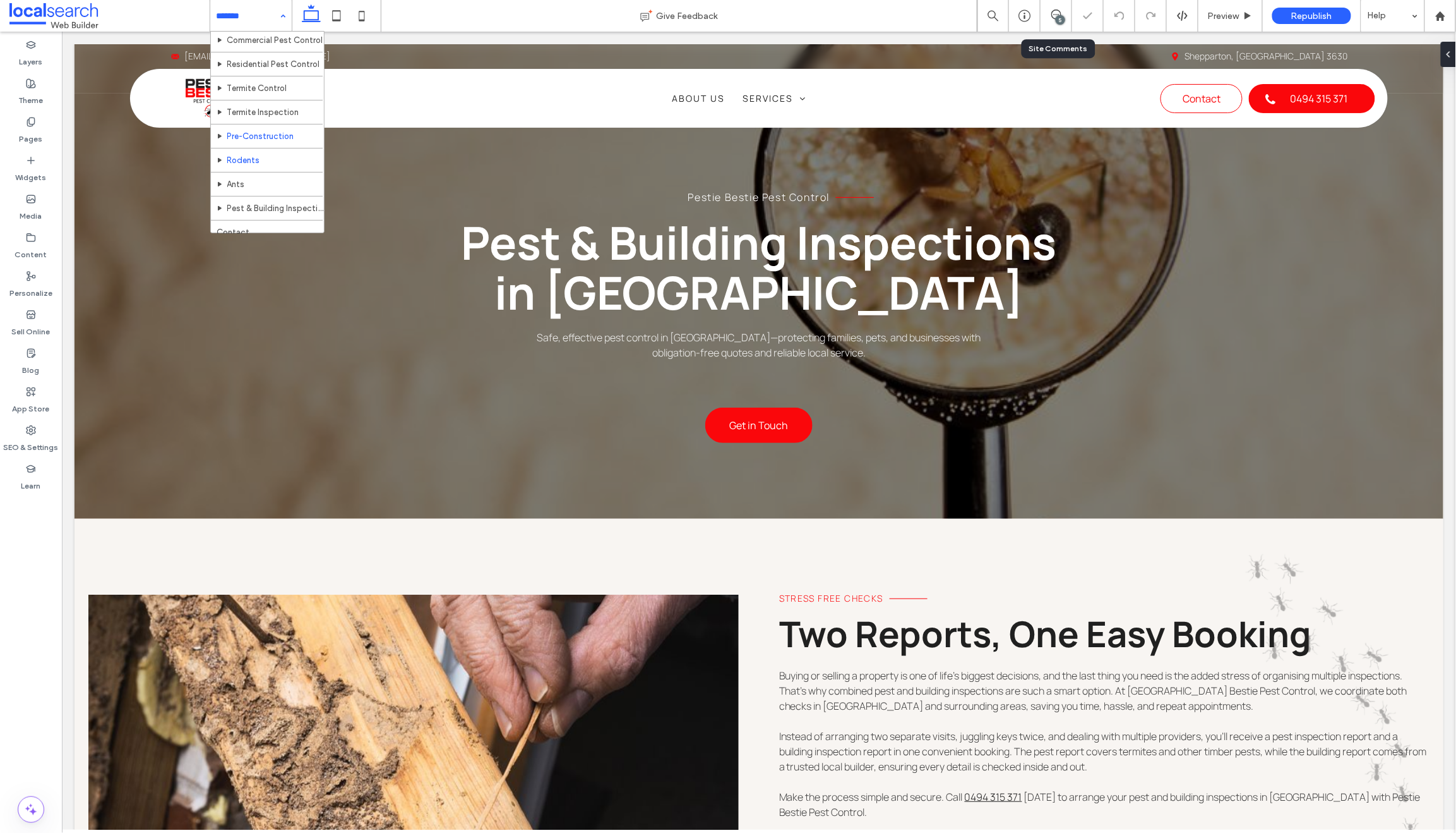
scroll to position [65, 0]
click at [232, 18] on input at bounding box center [248, 15] width 62 height 31
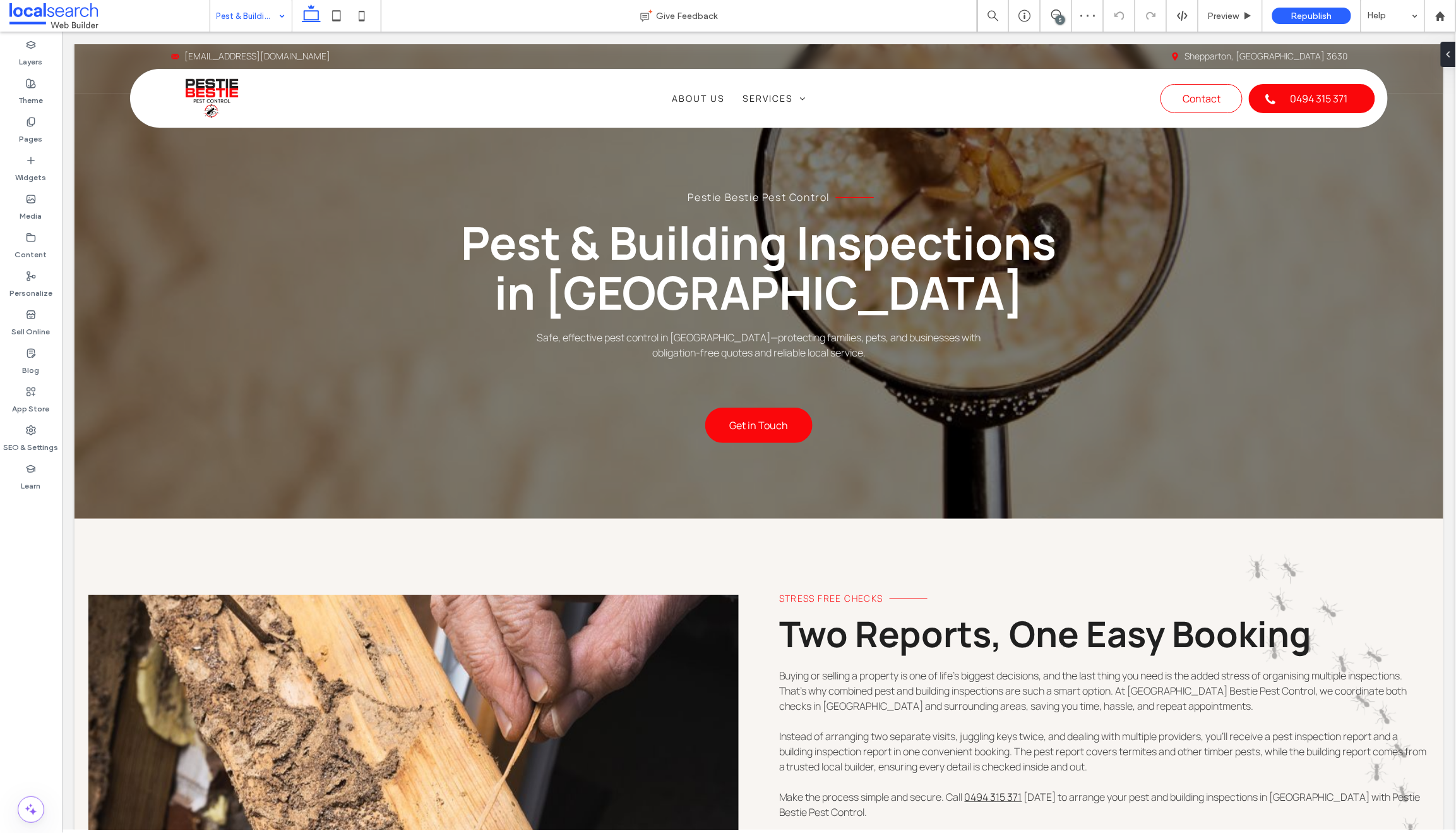
click at [1059, 16] on div "5" at bounding box center [1061, 20] width 9 height 9
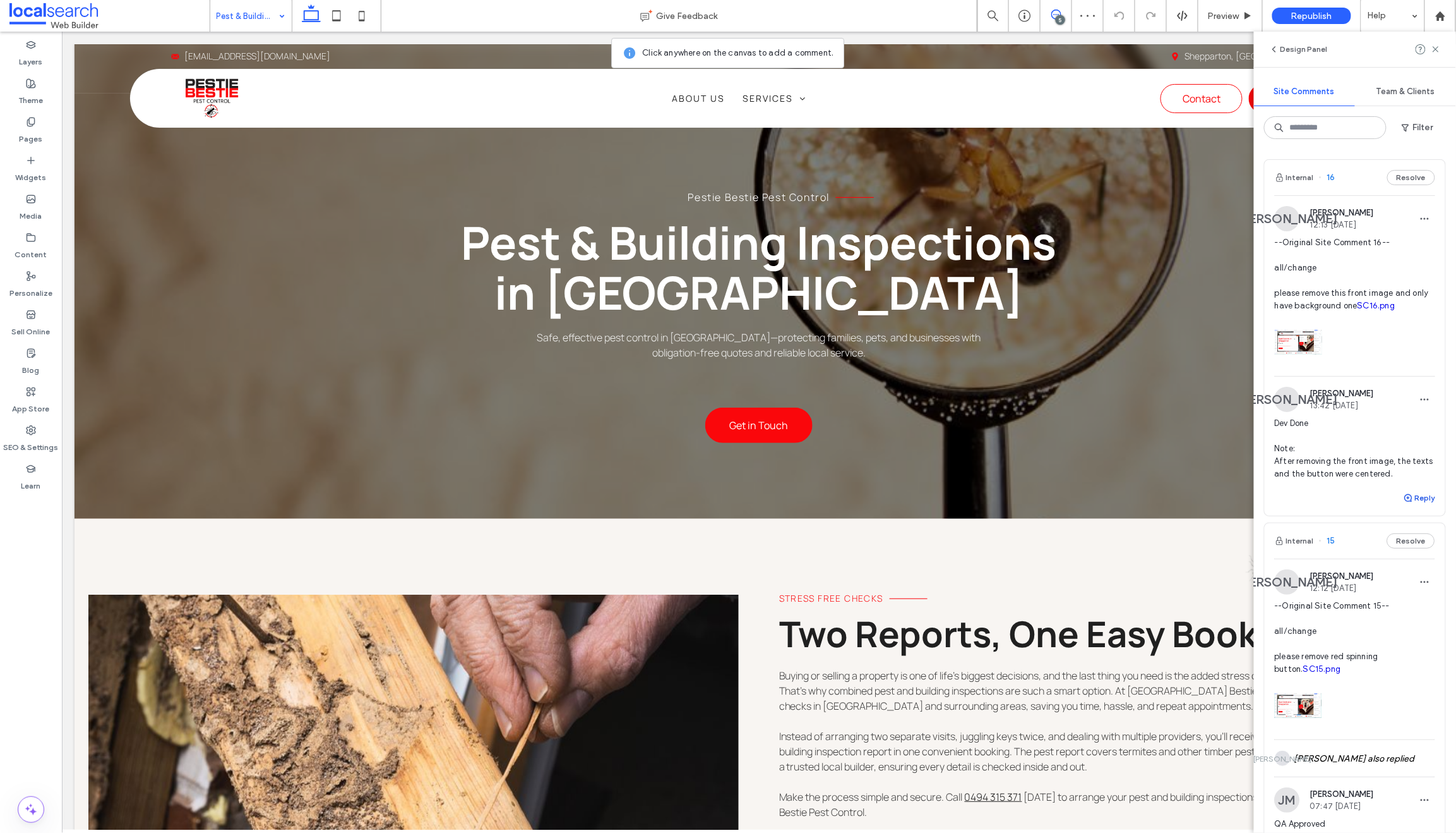
click at [1404, 503] on icon "button" at bounding box center [1409, 498] width 10 height 10
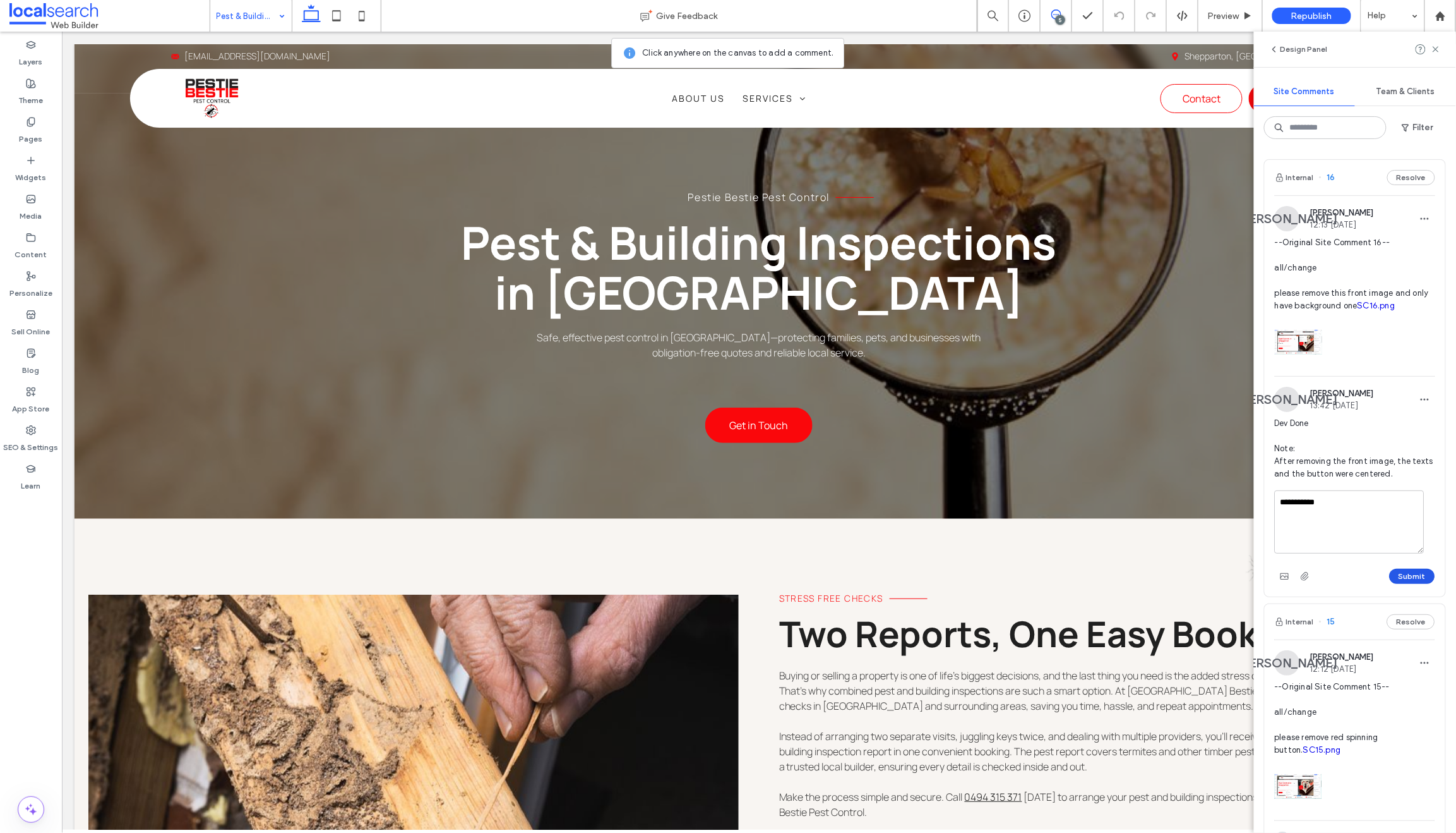
type textarea "**********"
click at [1391, 582] on button "Submit" at bounding box center [1412, 576] width 45 height 15
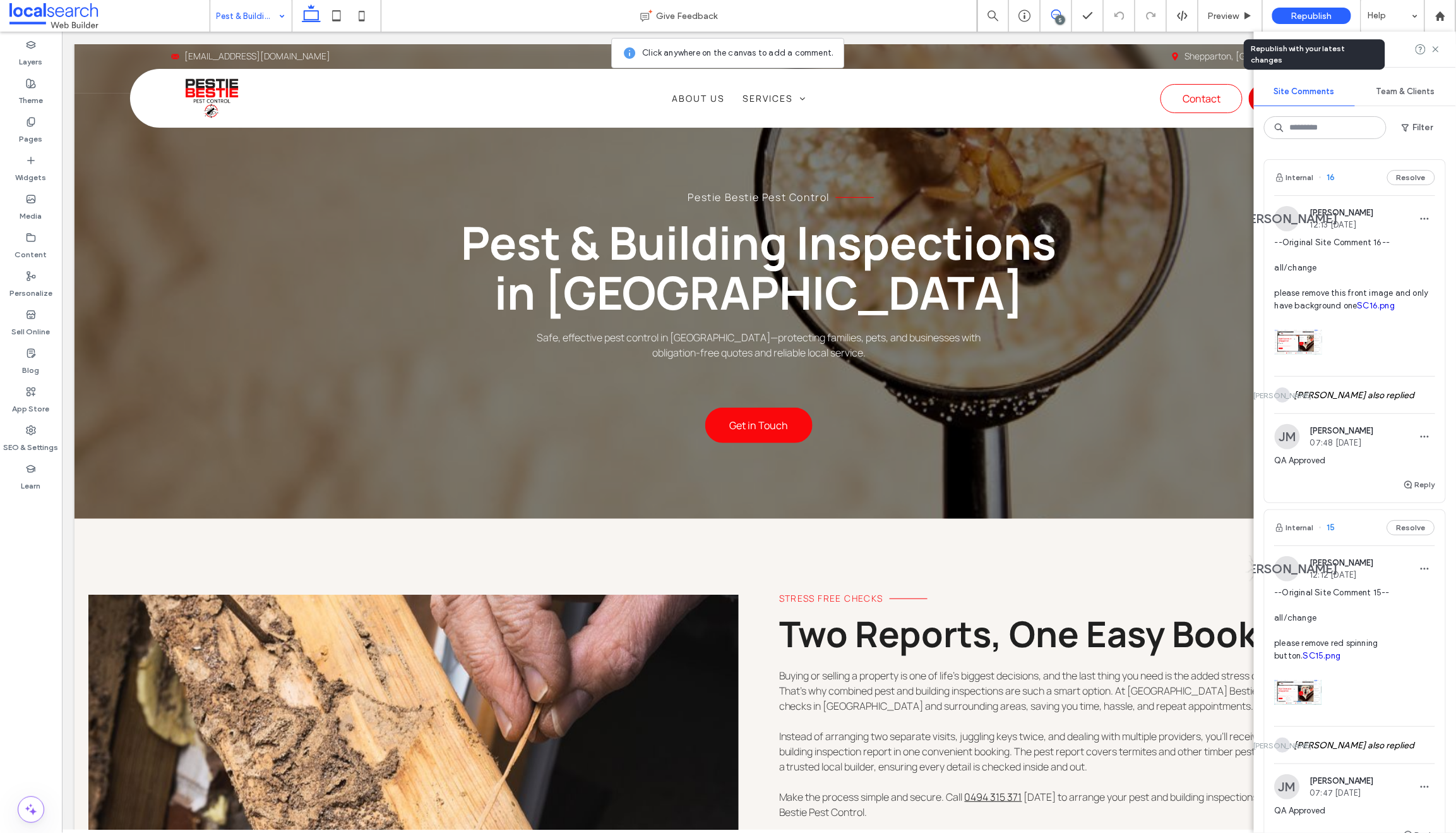
click at [1319, 14] on span "Republish" at bounding box center [1311, 15] width 41 height 10
click at [1296, 14] on span "Republish" at bounding box center [1311, 15] width 41 height 10
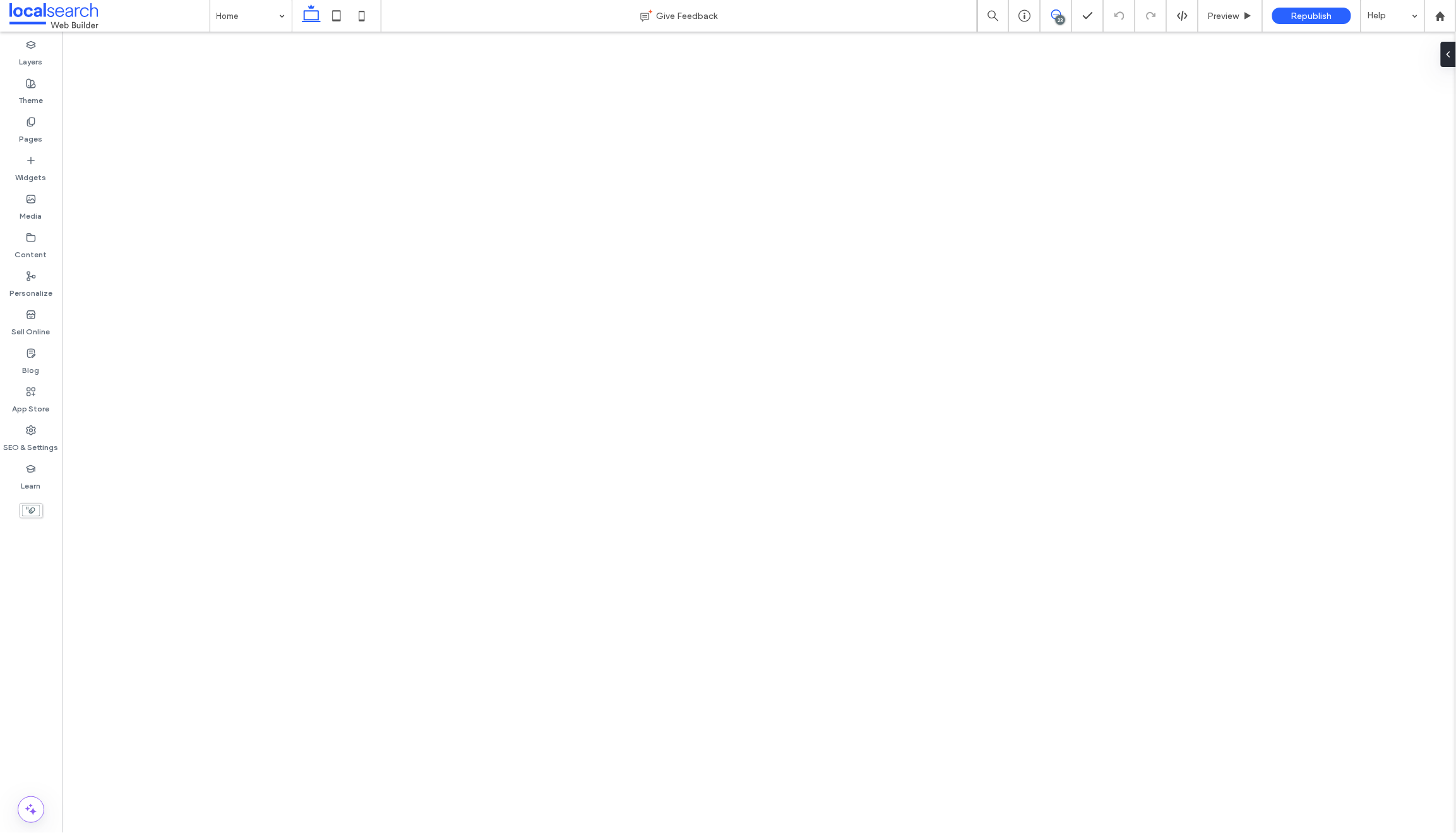
click at [1066, 16] on span at bounding box center [1056, 14] width 31 height 10
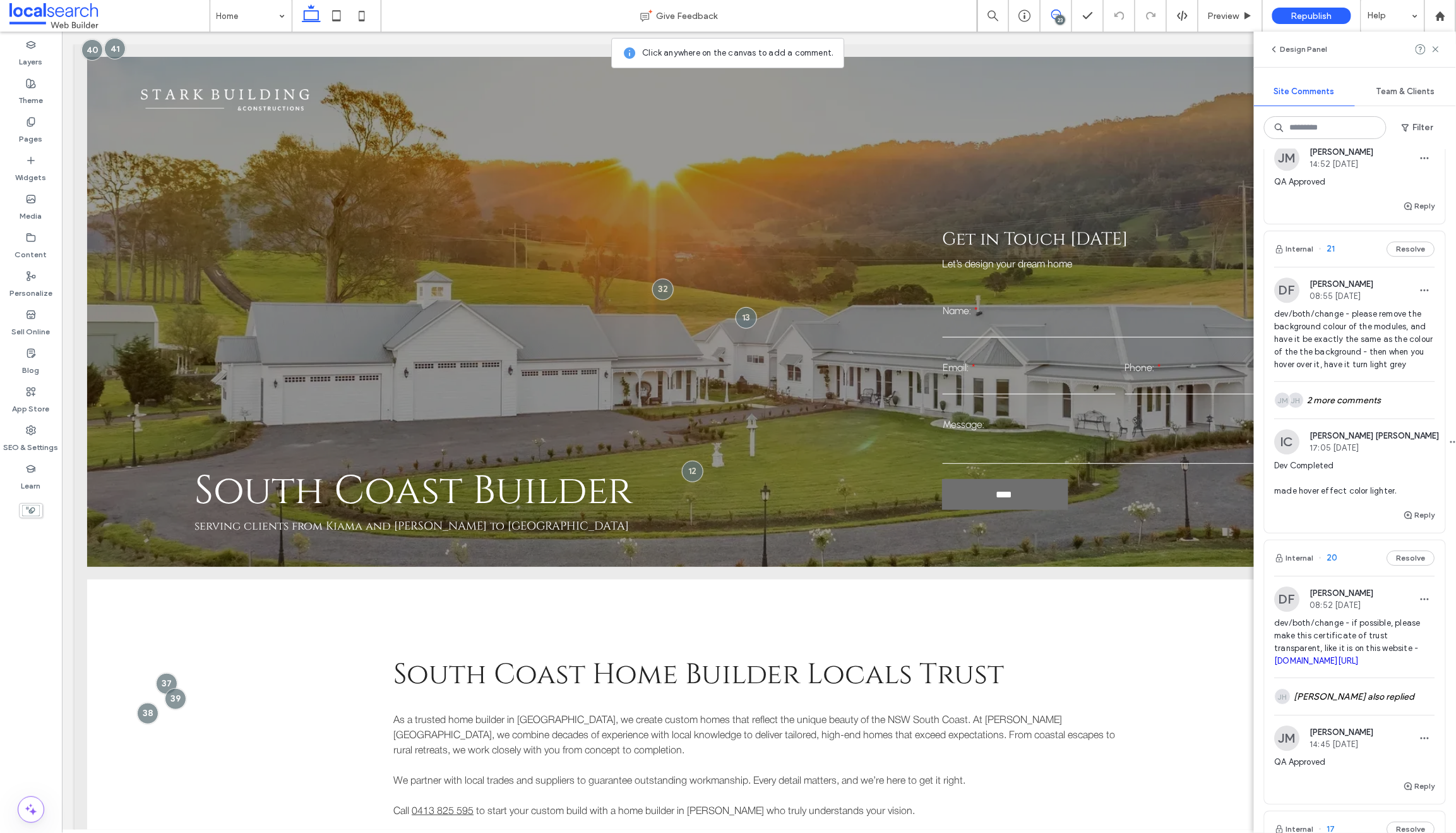
scroll to position [5980, 0]
click at [1341, 417] on div "JH JM 2 more comments" at bounding box center [1356, 399] width 161 height 37
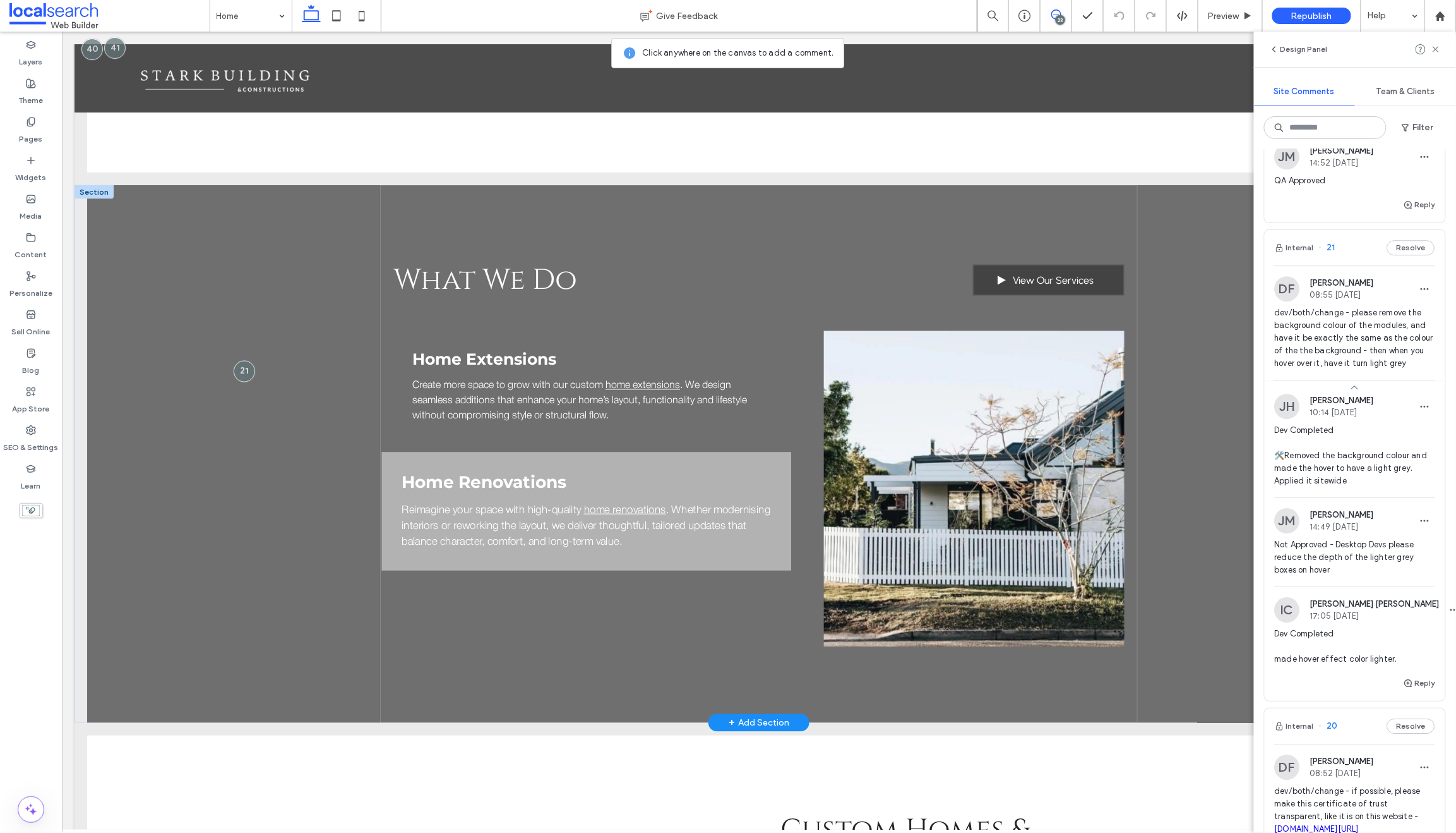
scroll to position [761, 0]
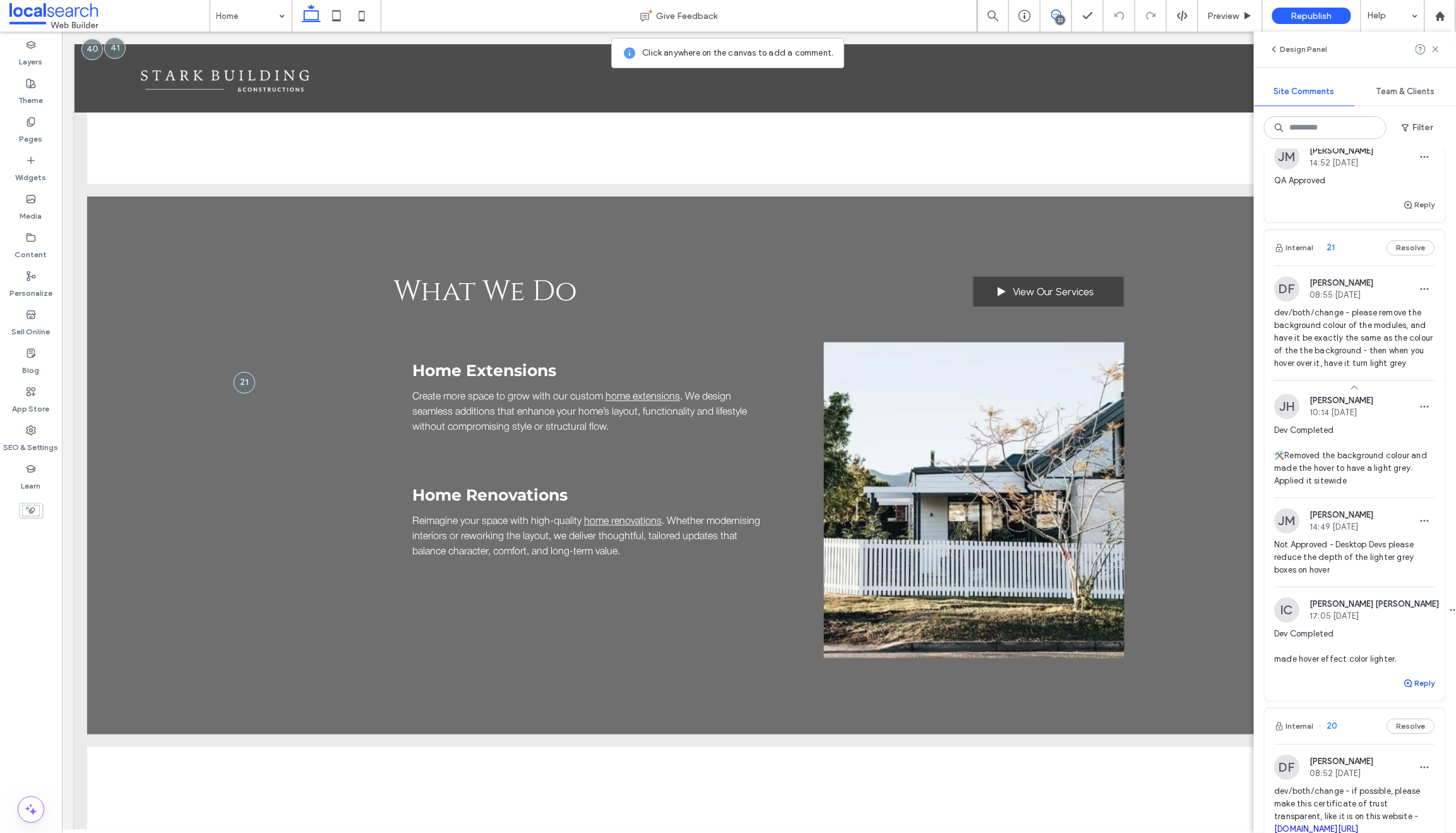
click at [1405, 687] on use "button" at bounding box center [1409, 683] width 8 height 8
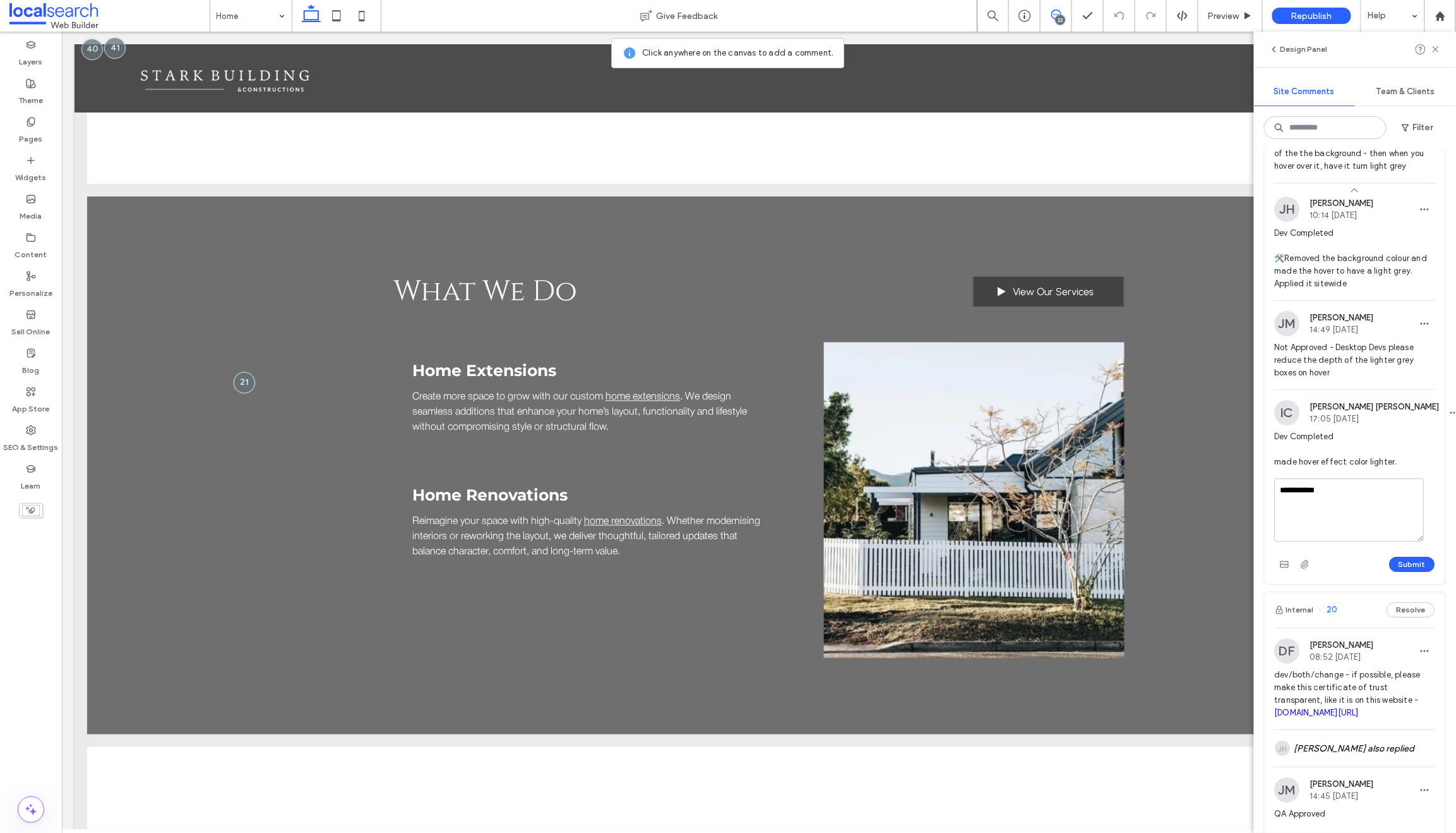
scroll to position [6224, 0]
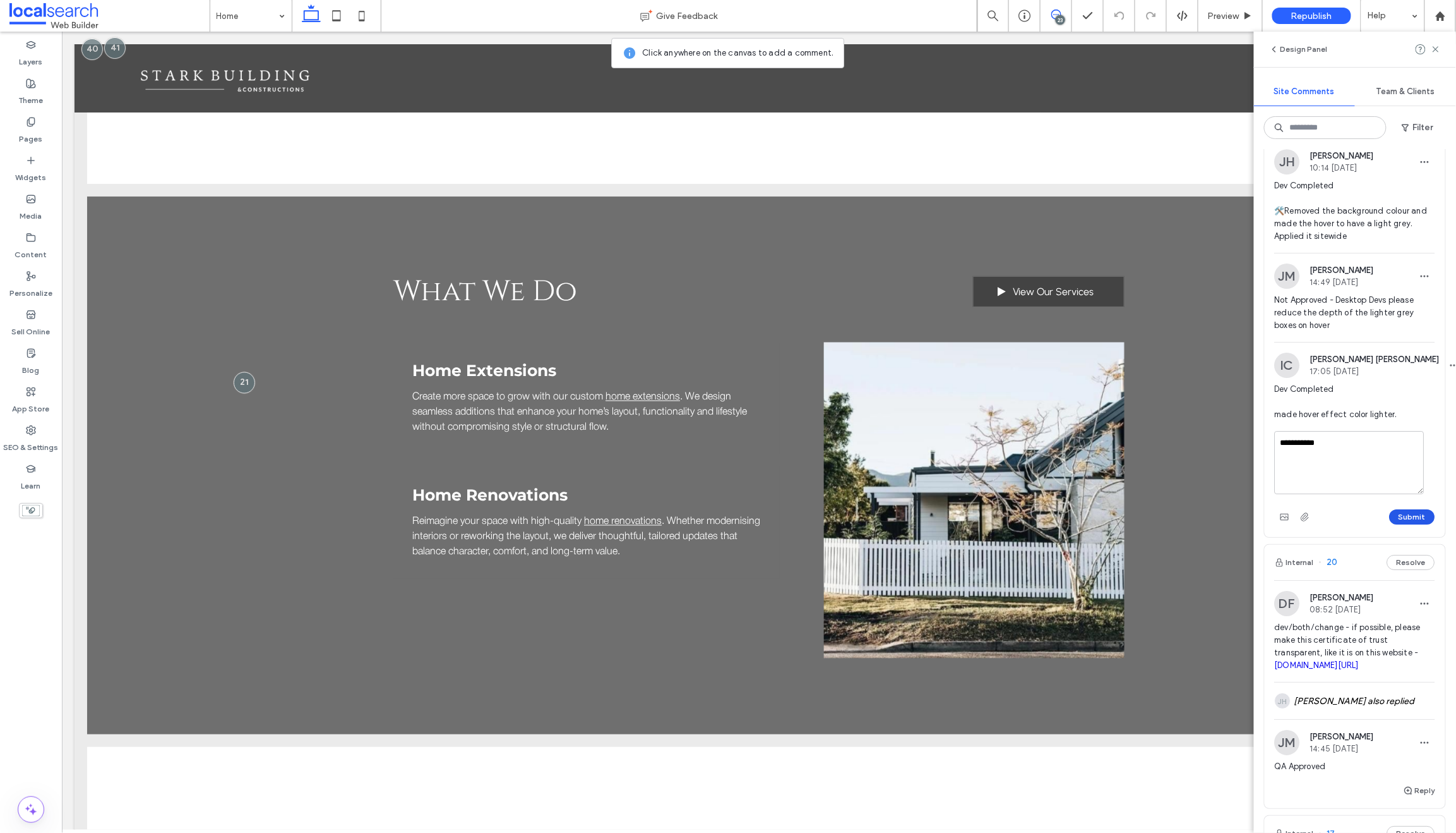
type textarea "**********"
click at [1394, 524] on button "Submit" at bounding box center [1412, 517] width 45 height 15
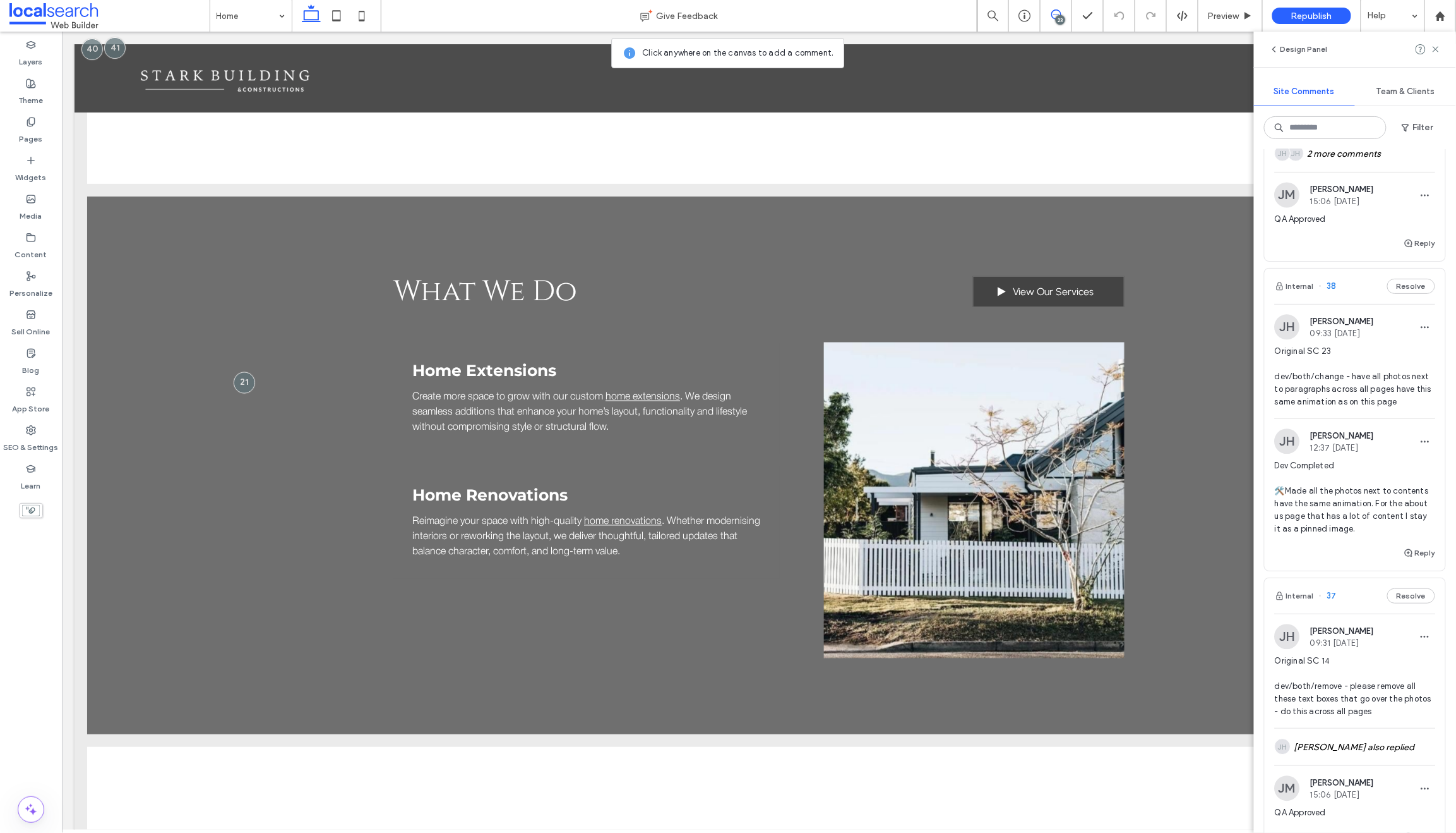
scroll to position [1212, 0]
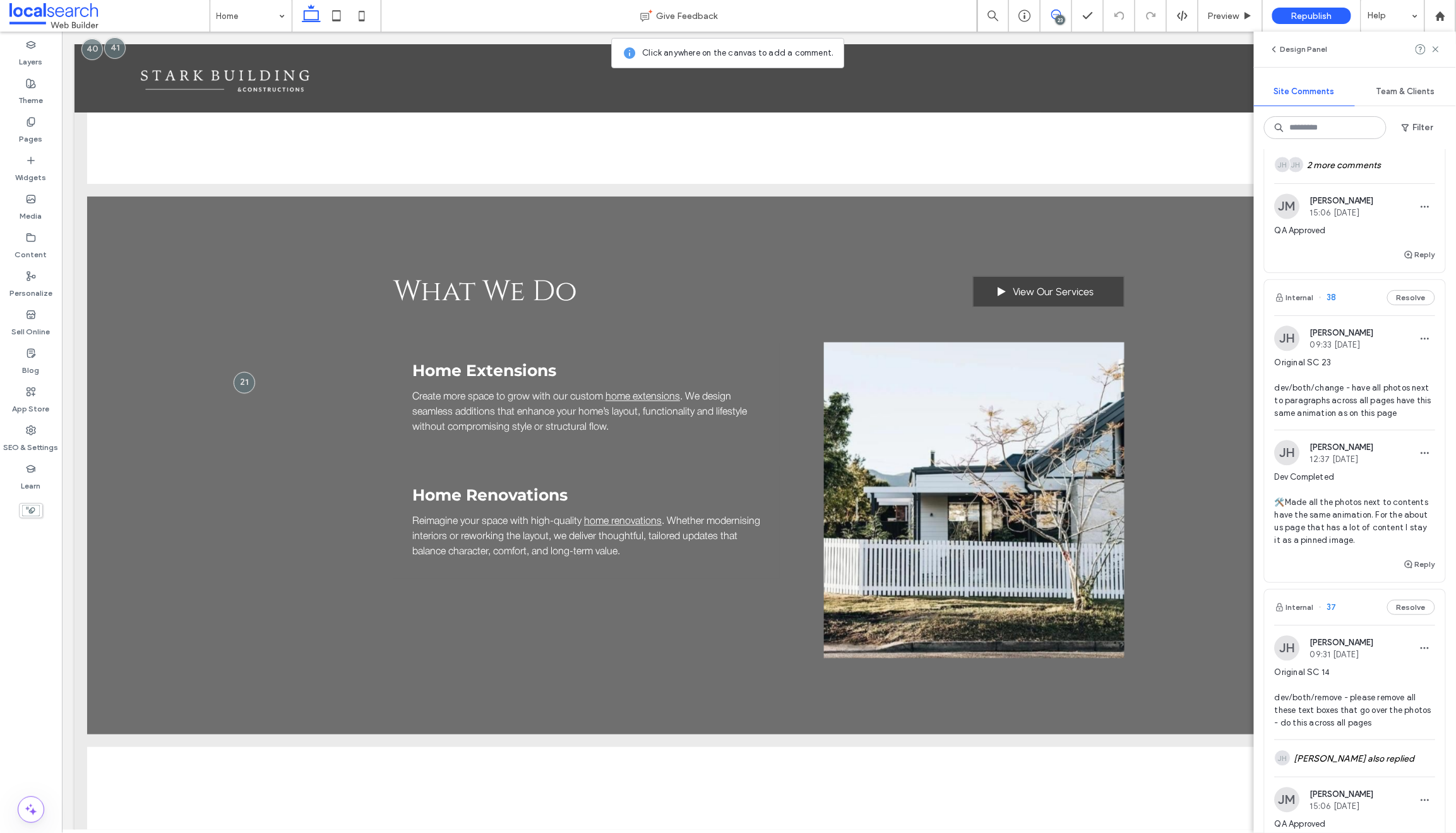
click at [1331, 299] on span "38" at bounding box center [1328, 297] width 18 height 12
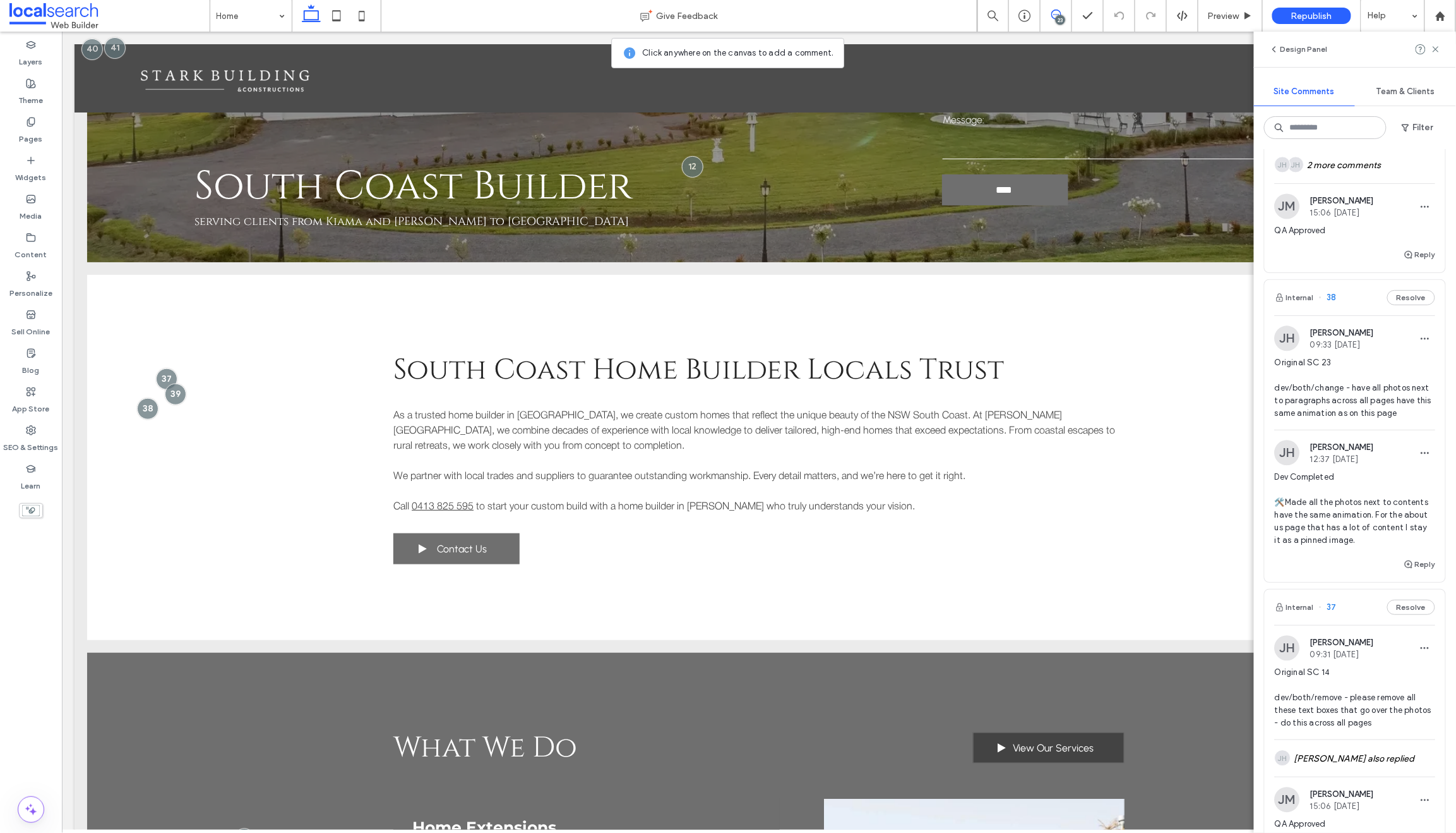
scroll to position [301, 0]
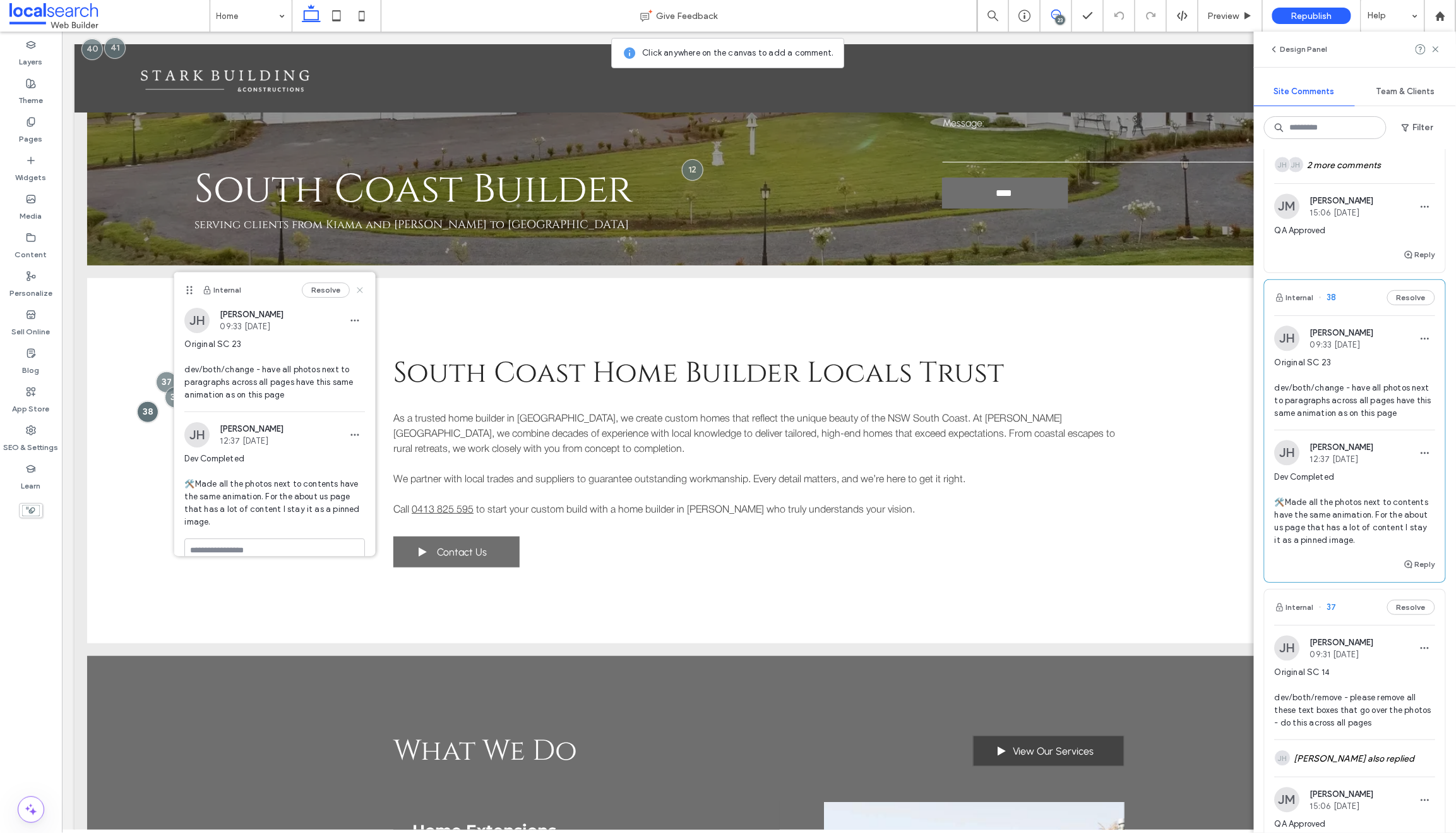
click at [358, 288] on use at bounding box center [360, 291] width 6 height 6
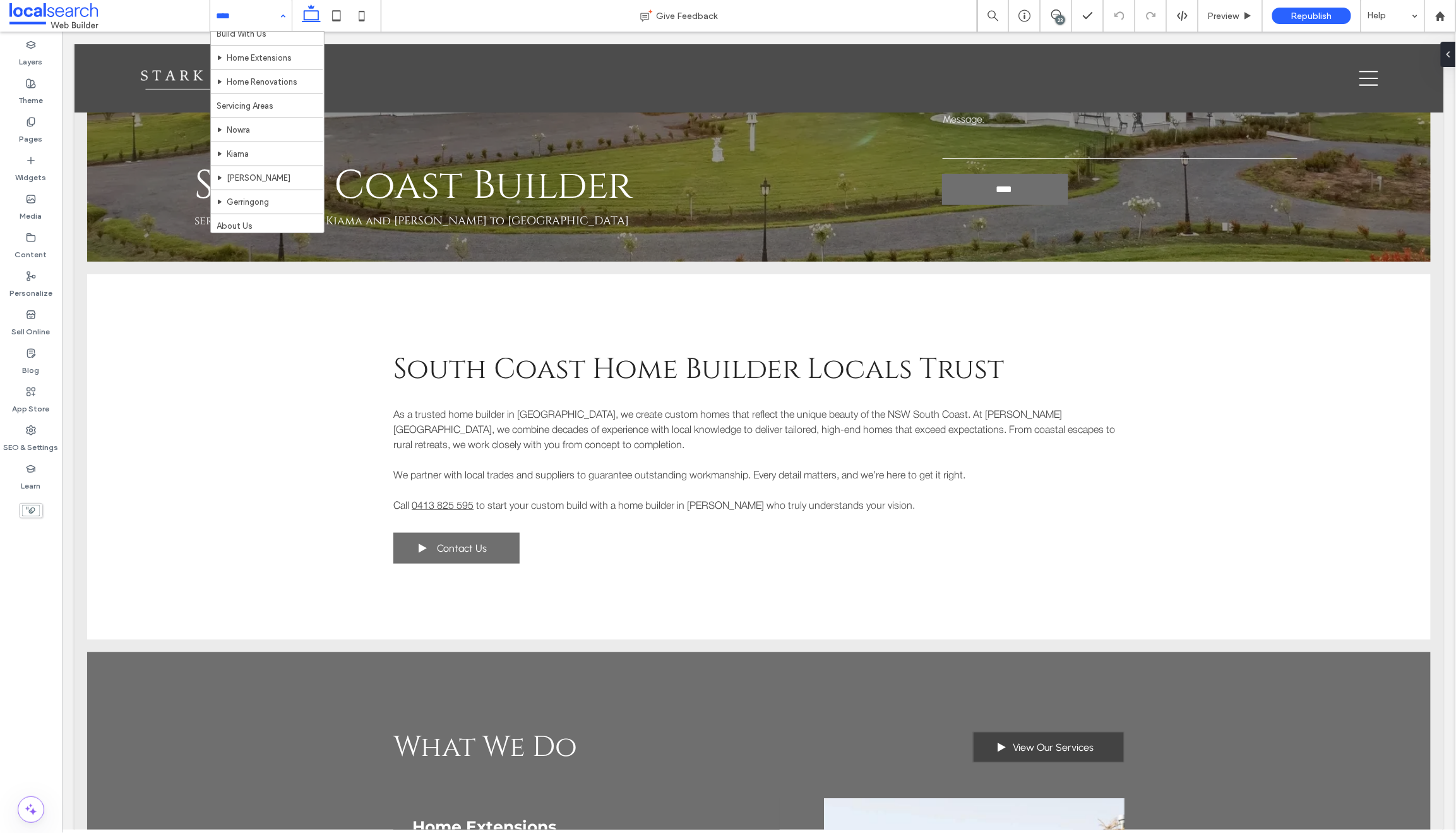
scroll to position [115, 0]
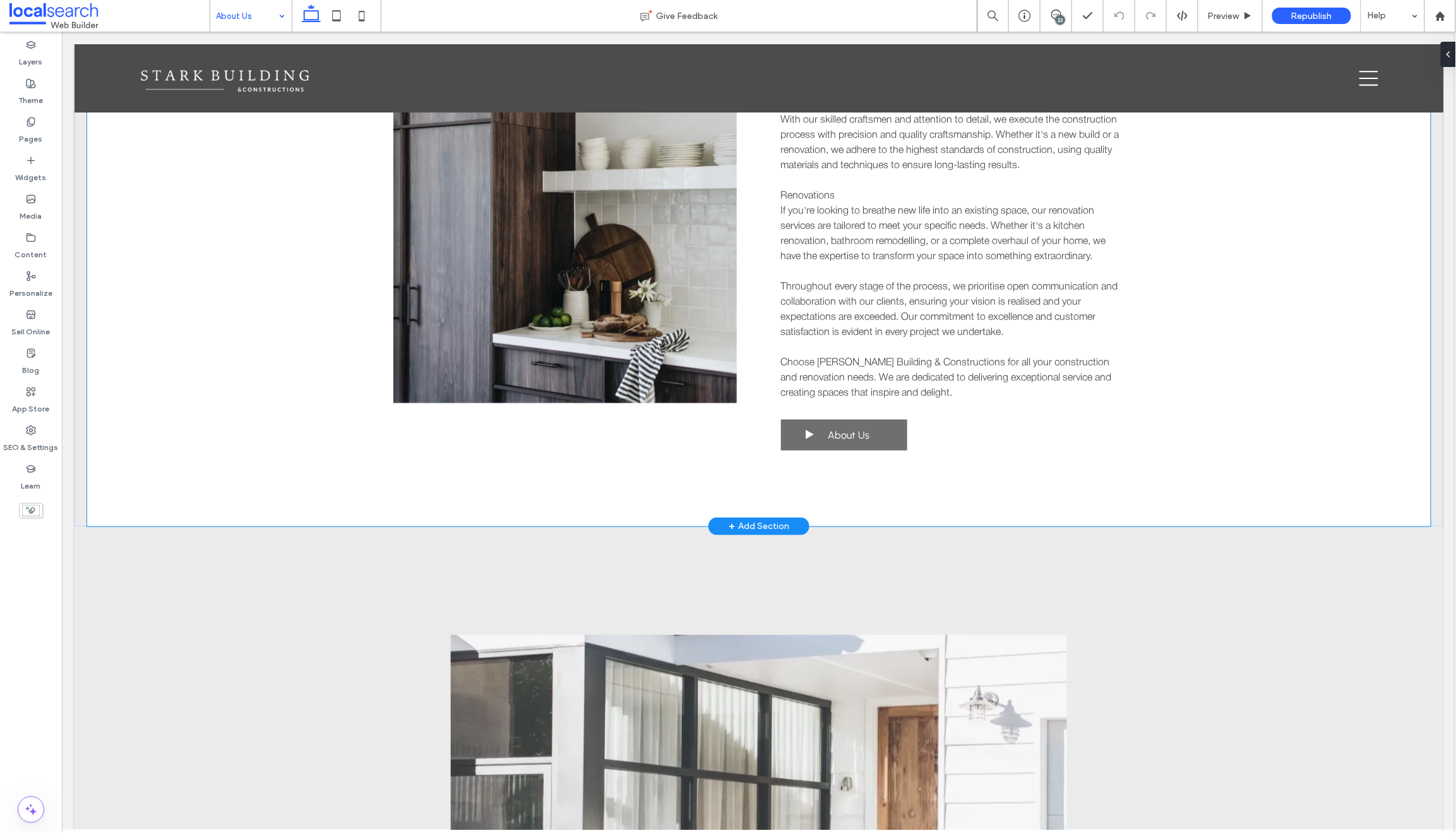
scroll to position [2820, 0]
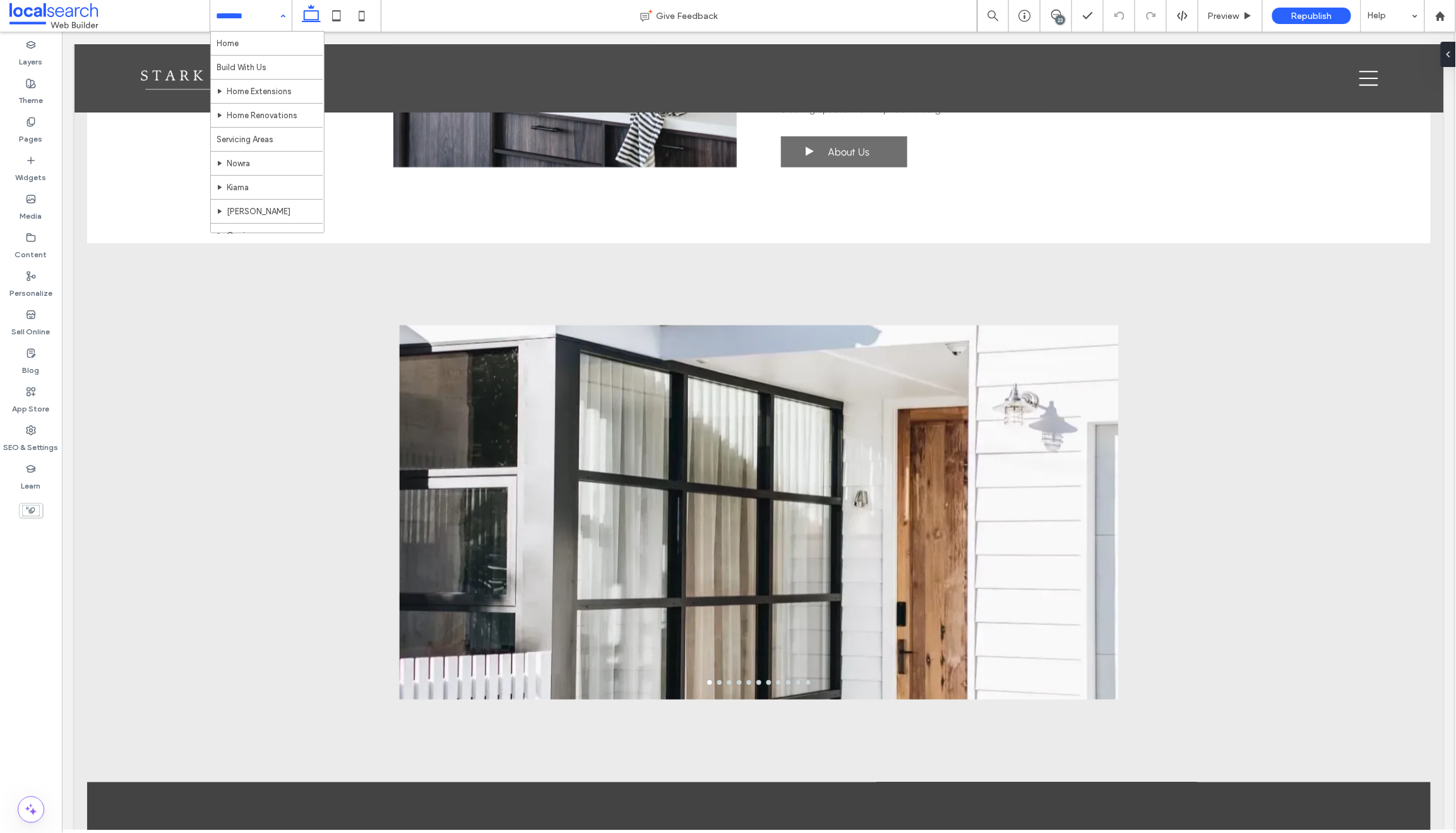
click at [233, 14] on input at bounding box center [248, 15] width 62 height 31
click at [1061, 16] on div "23" at bounding box center [1061, 20] width 9 height 9
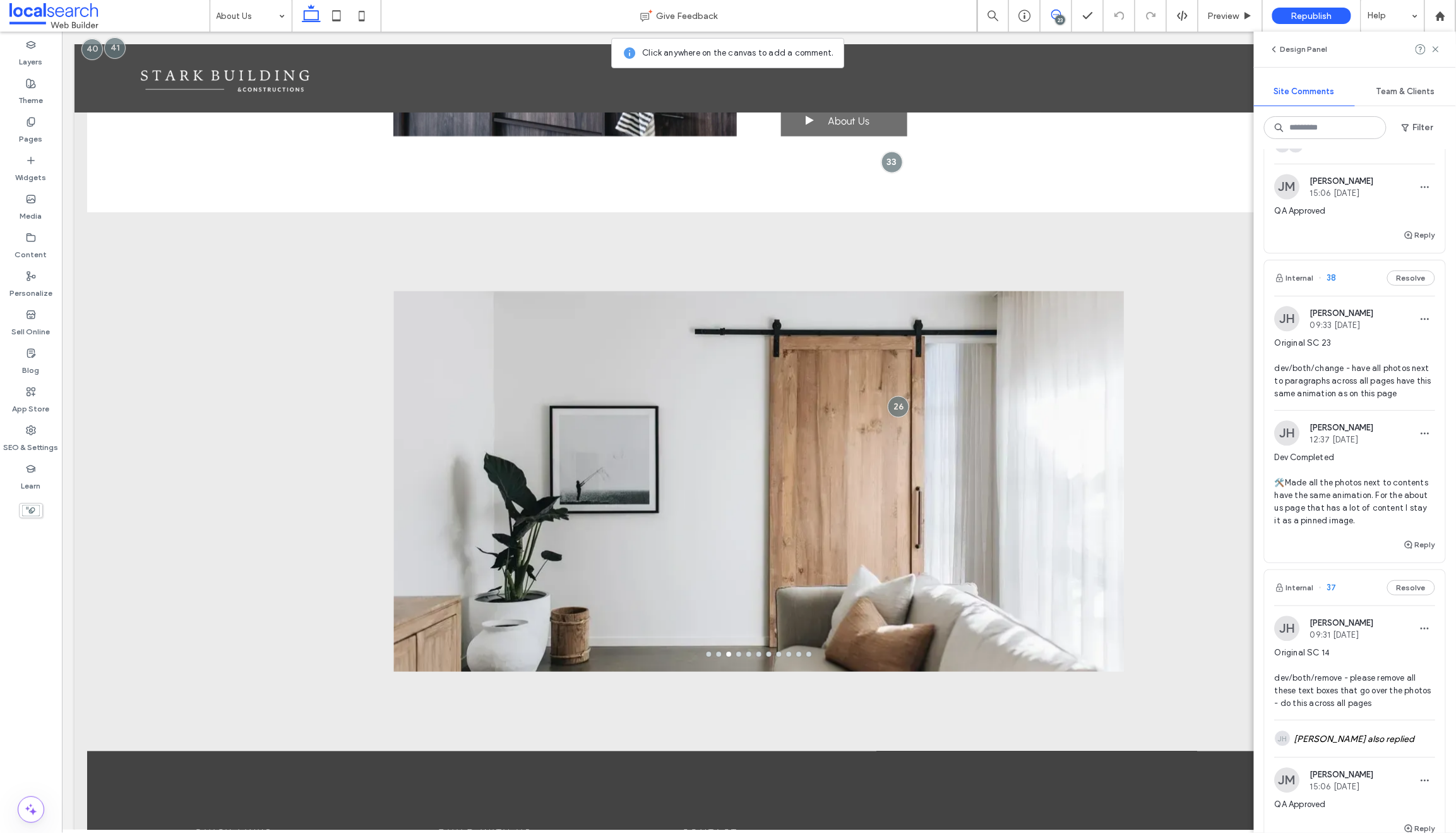
scroll to position [1297, 0]
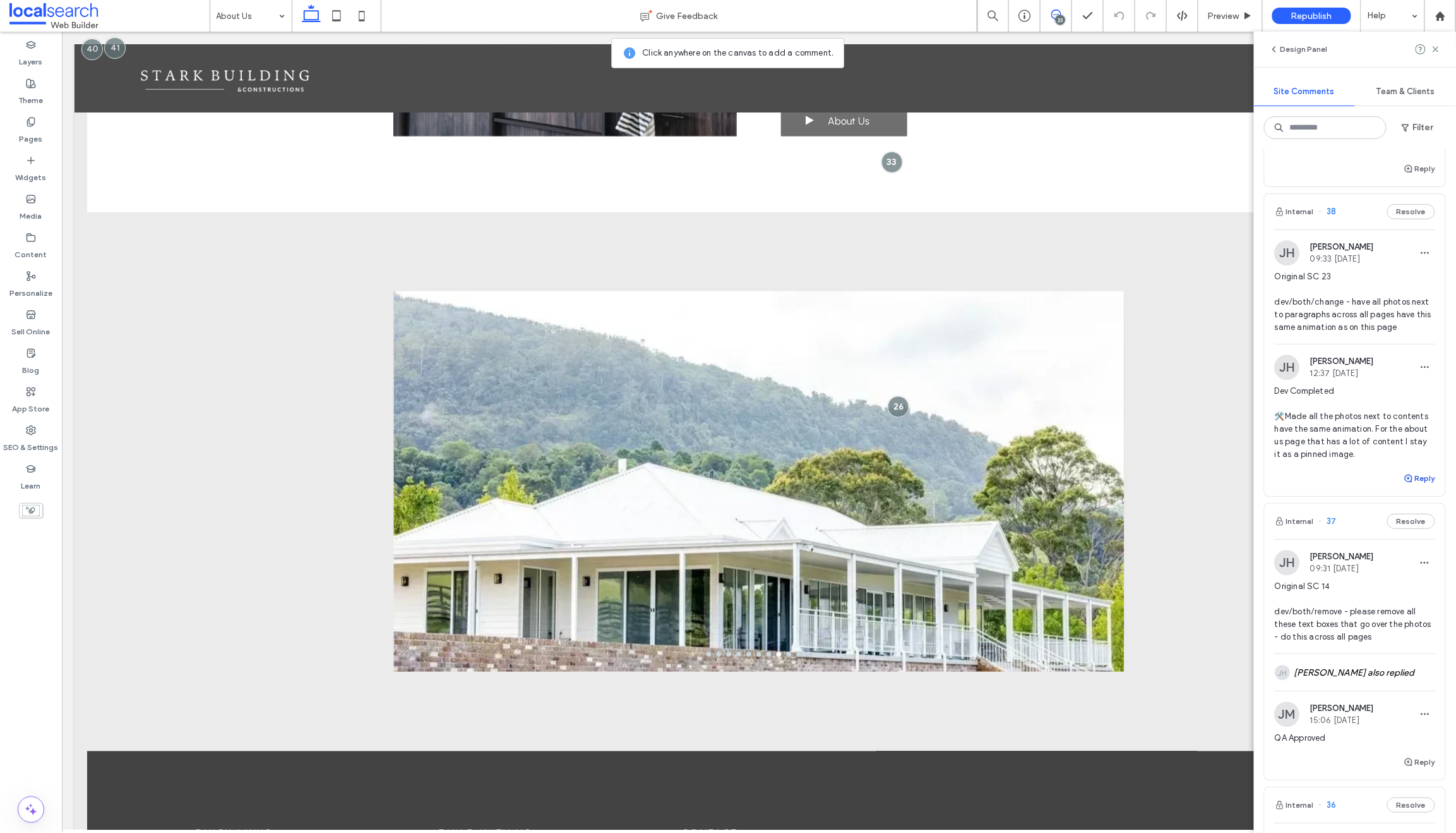
click at [1405, 482] on use "button" at bounding box center [1409, 478] width 8 height 8
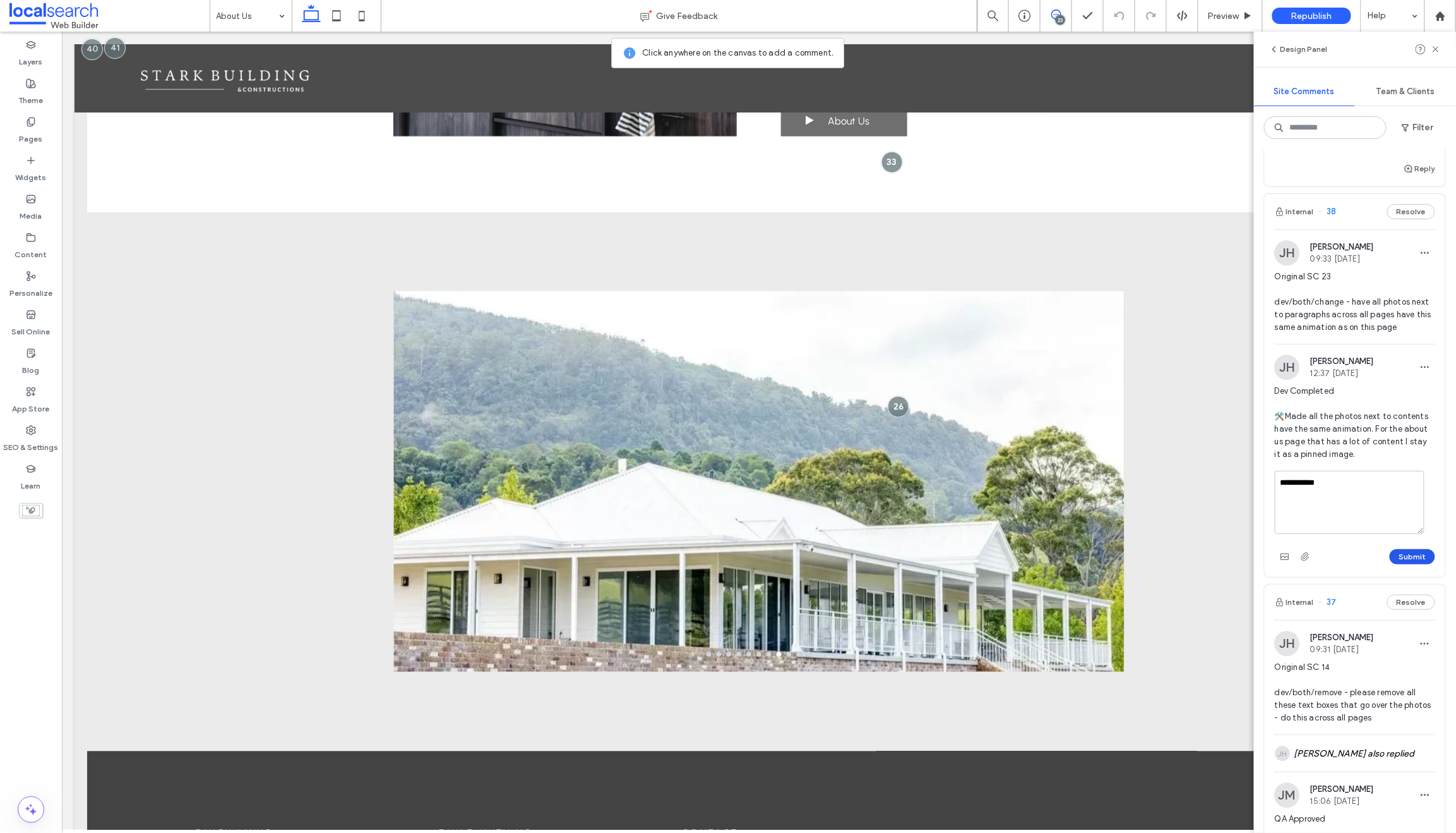
type textarea "**********"
drag, startPoint x: 1399, startPoint y: 569, endPoint x: 1396, endPoint y: 557, distance: 12.4
click at [1399, 564] on button "Submit" at bounding box center [1412, 557] width 45 height 15
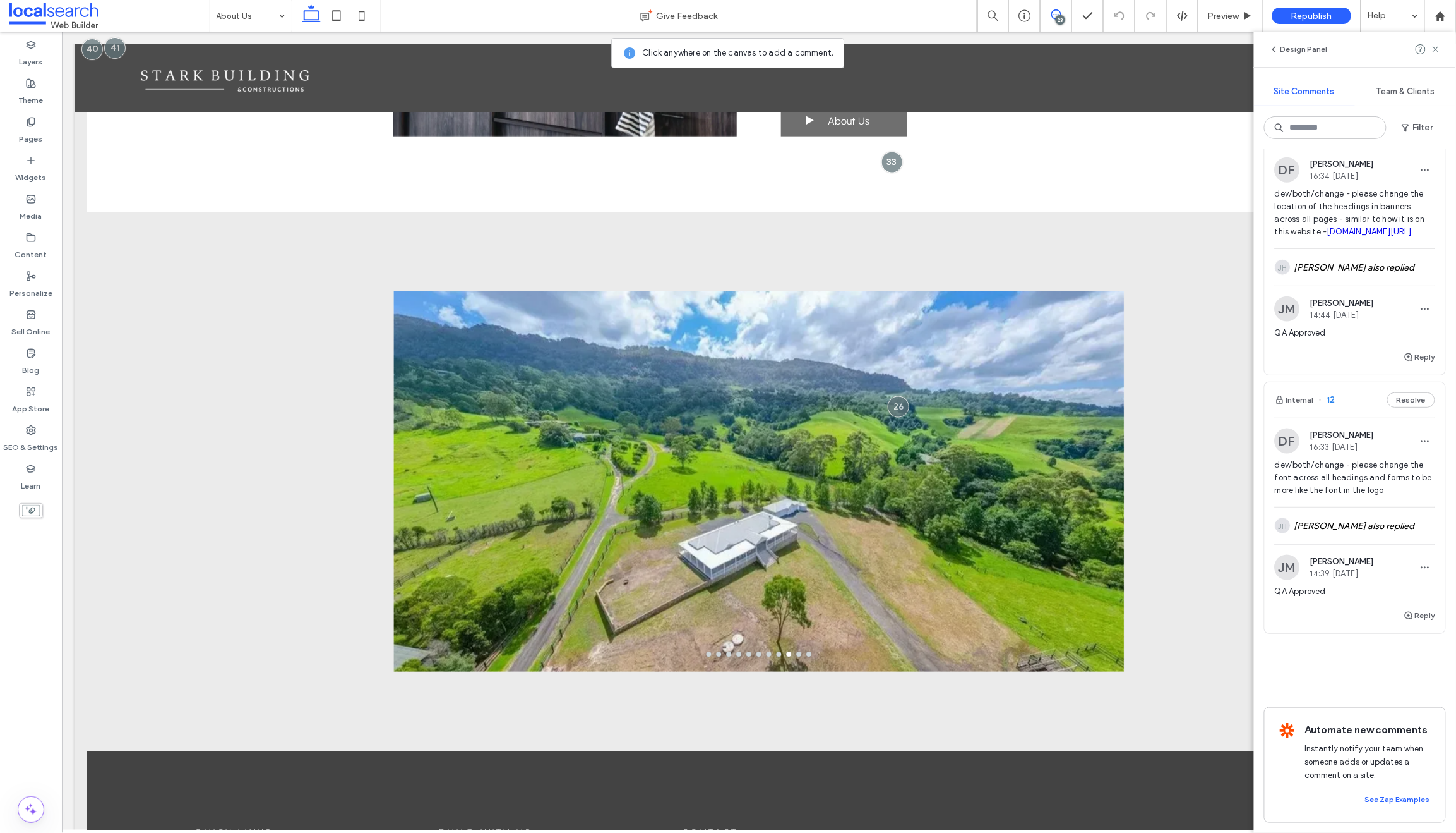
scroll to position [7372, 0]
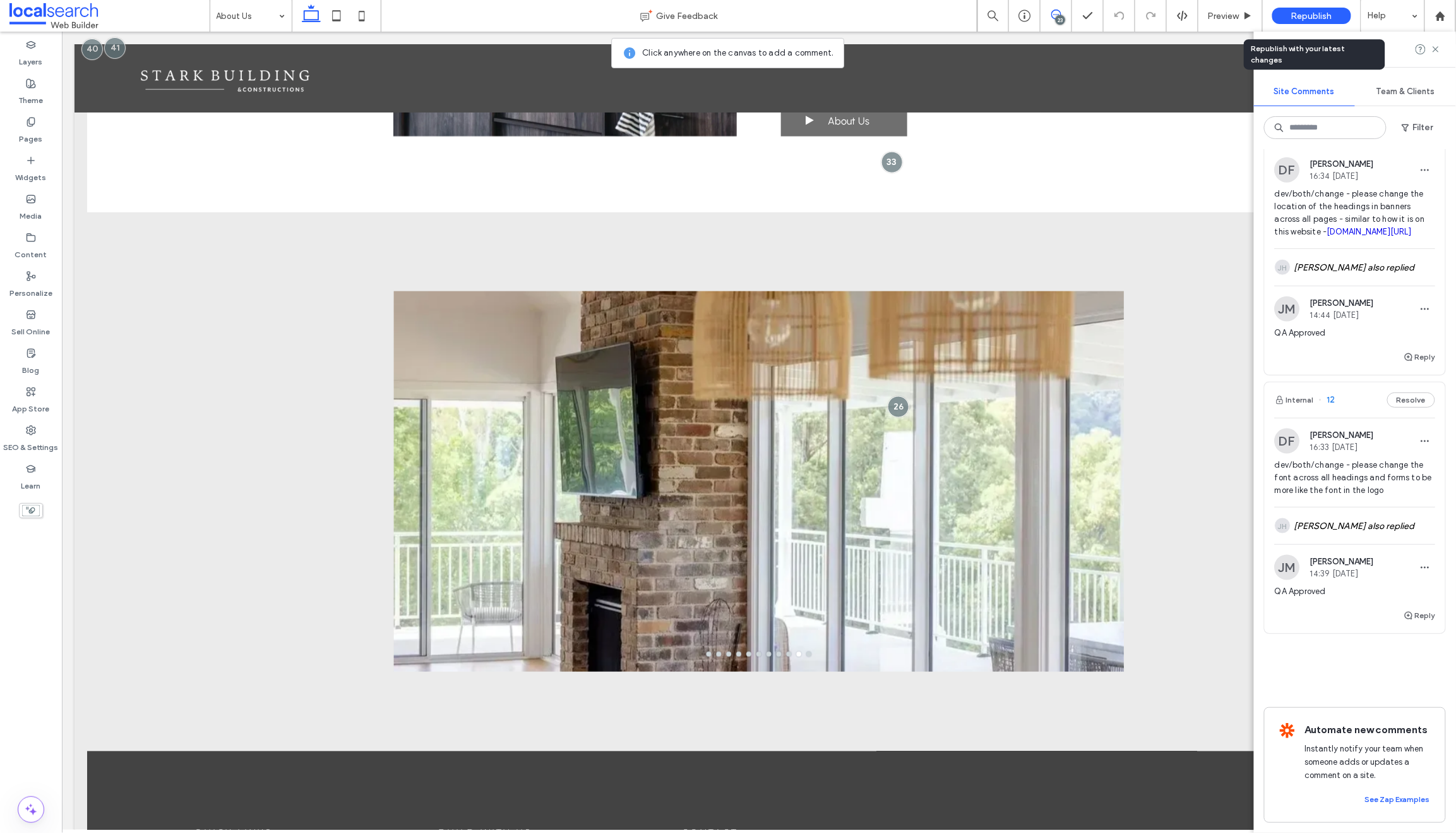
click at [1291, 19] on span "Republish" at bounding box center [1311, 15] width 41 height 10
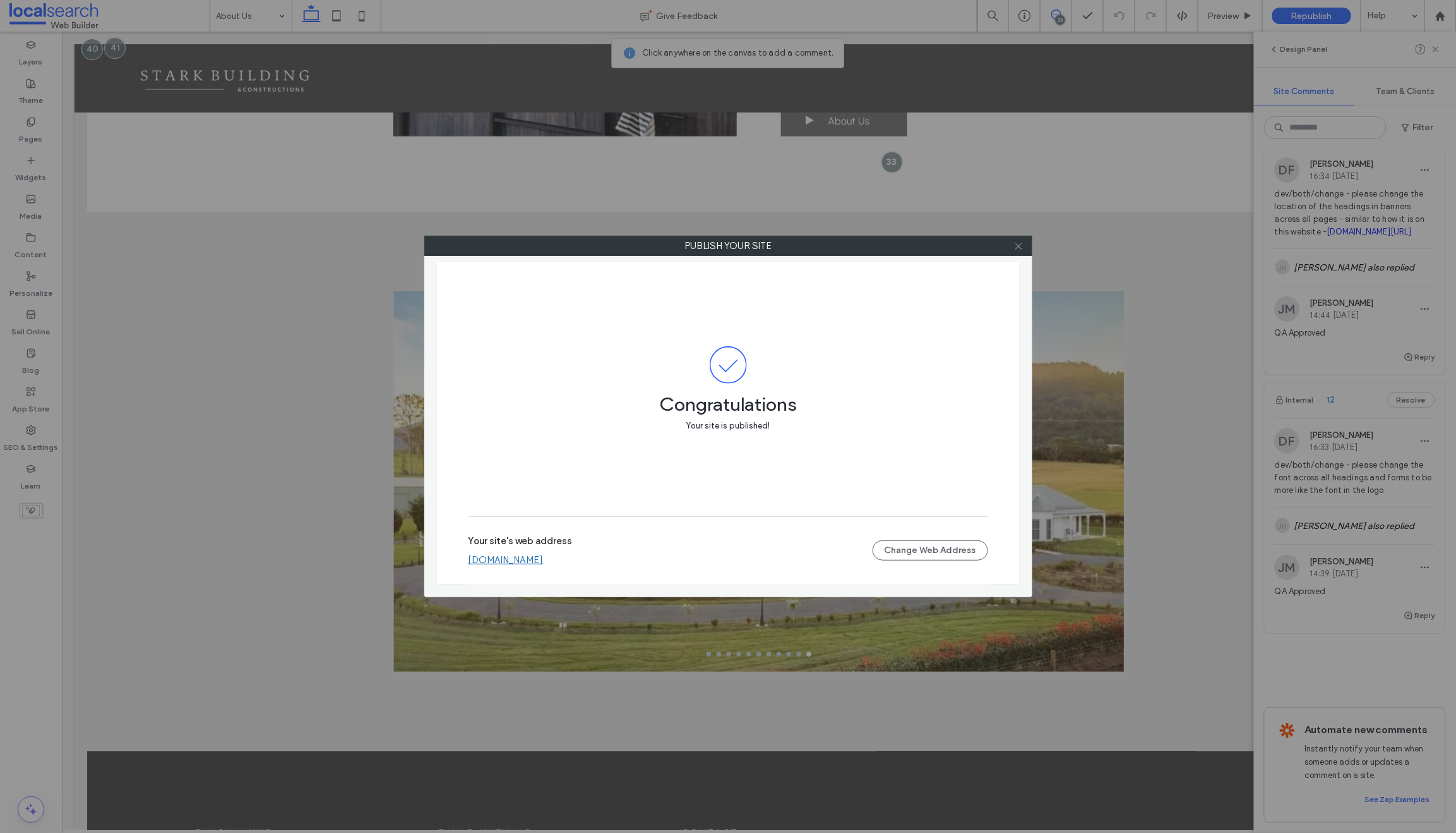
click at [1017, 244] on use at bounding box center [1018, 245] width 7 height 7
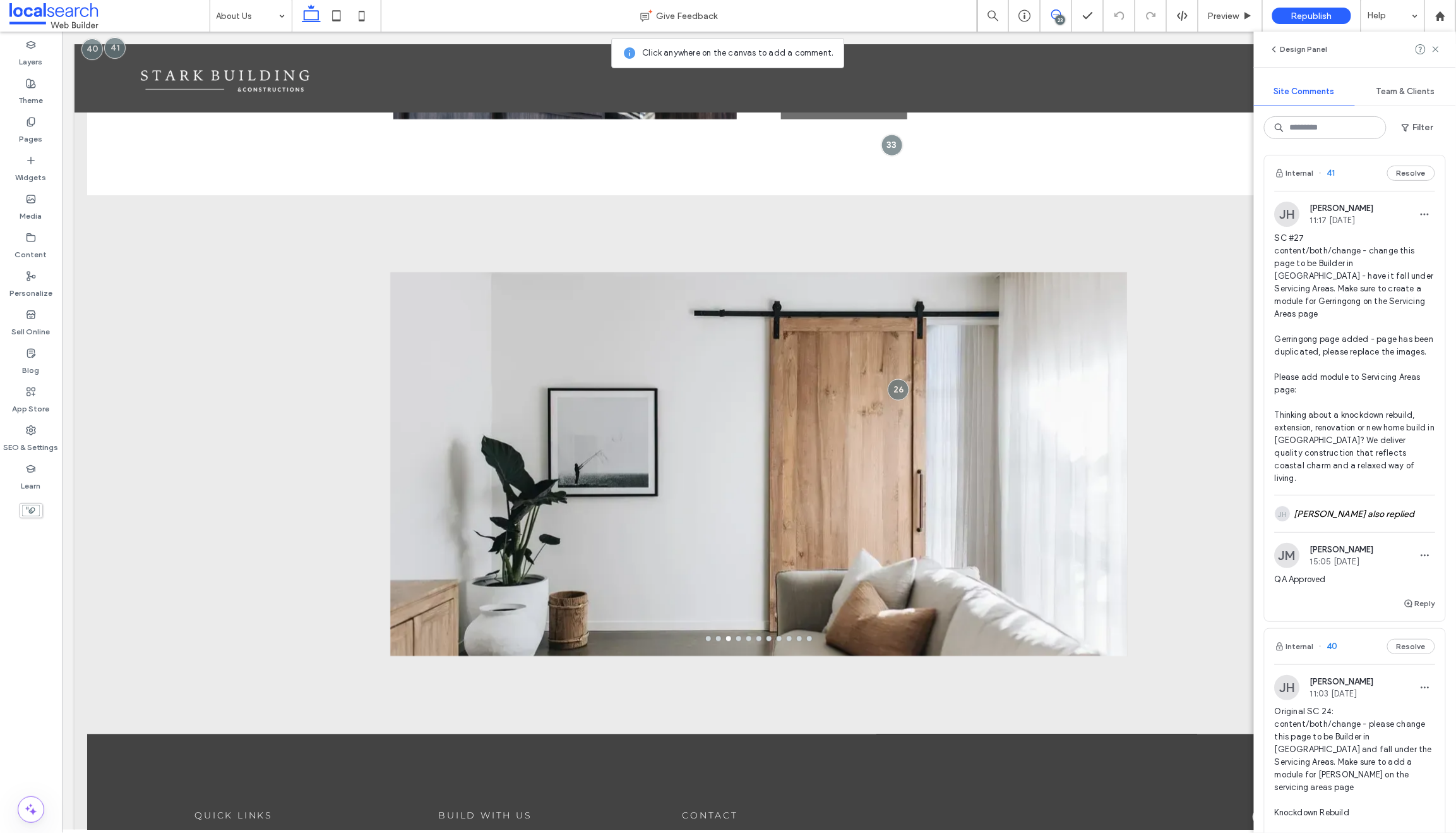
scroll to position [0, 0]
click at [1304, 14] on span "Republish" at bounding box center [1311, 15] width 41 height 10
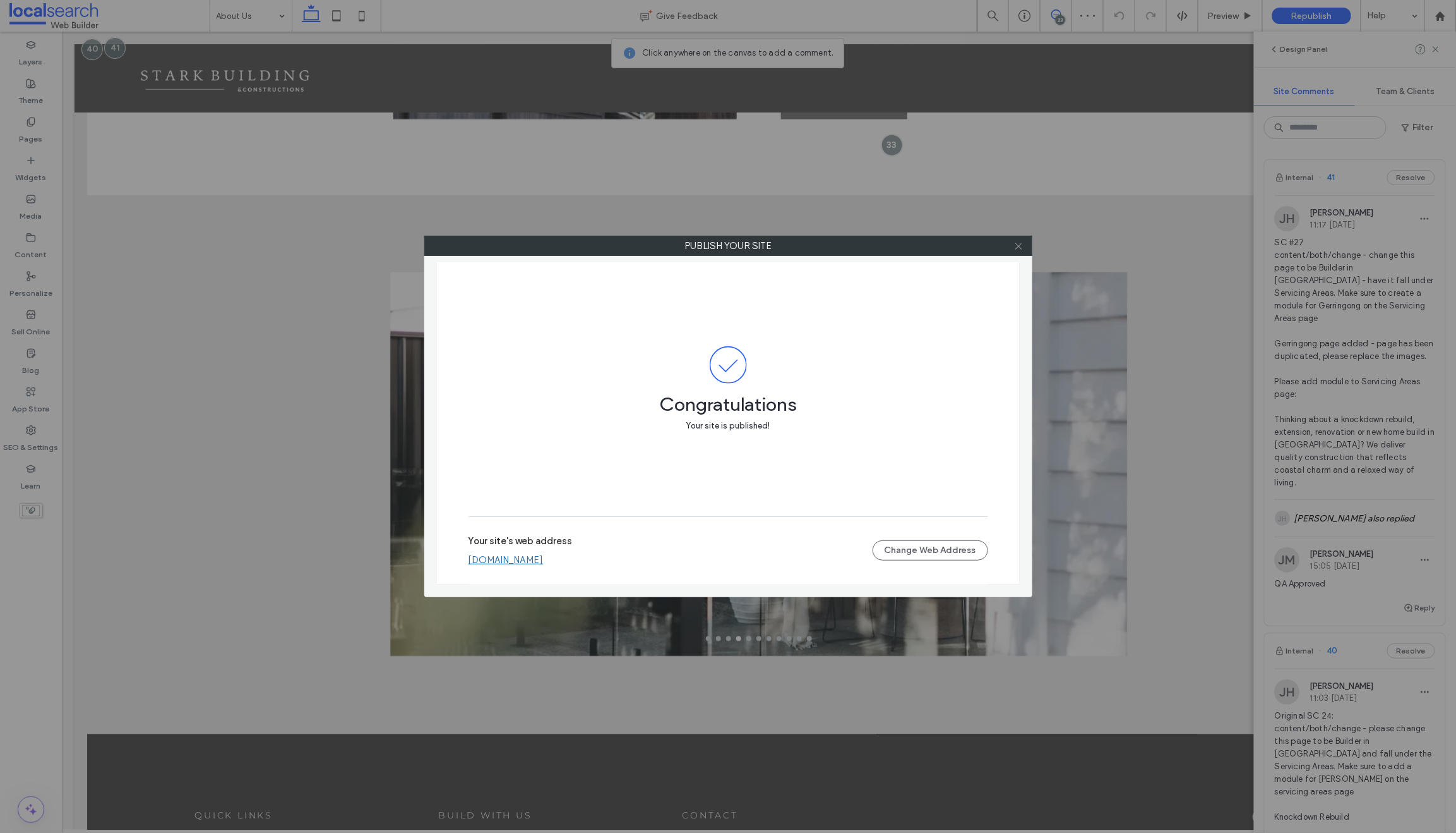
click at [1021, 246] on icon at bounding box center [1019, 246] width 9 height 9
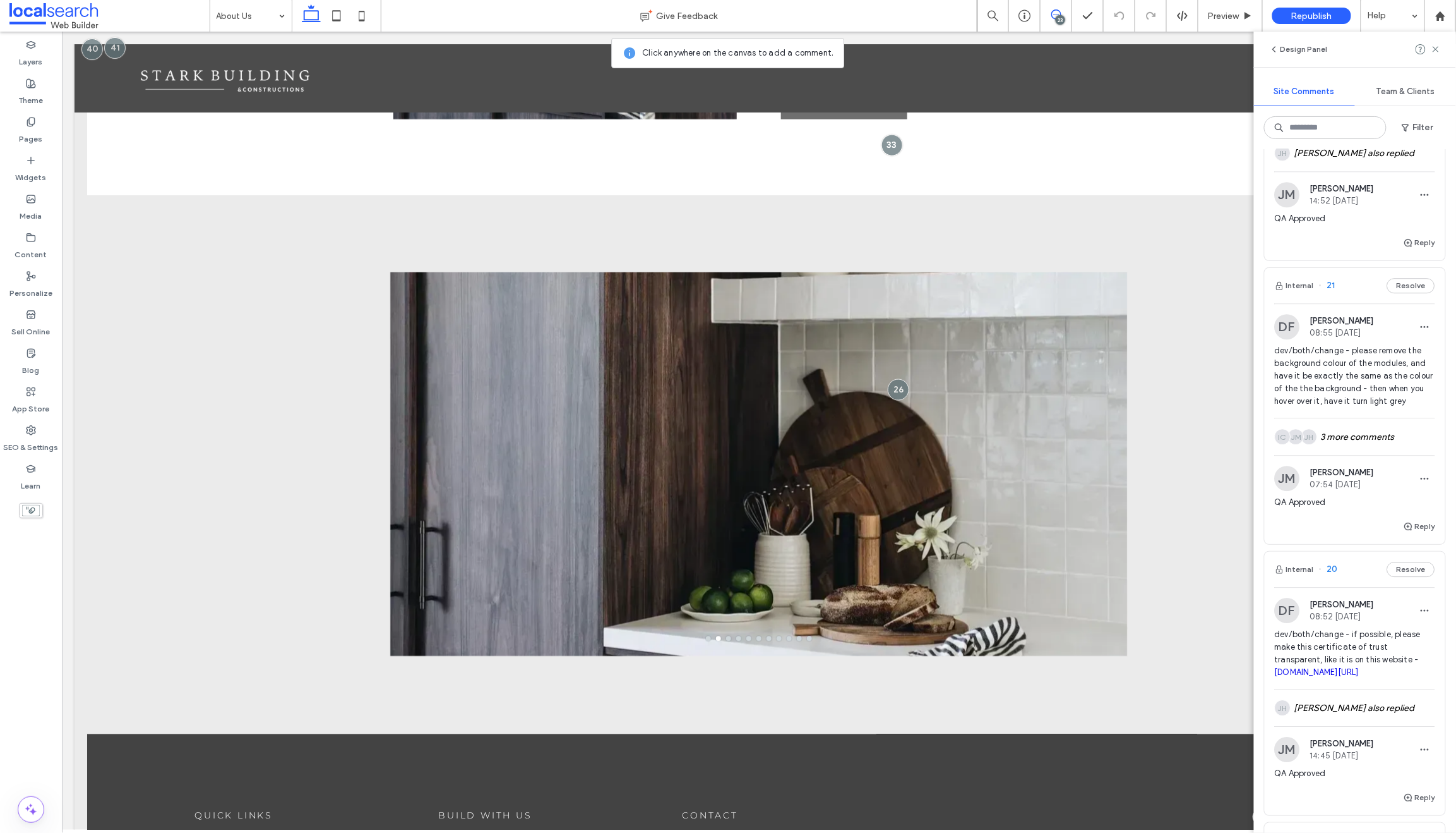
scroll to position [5928, 0]
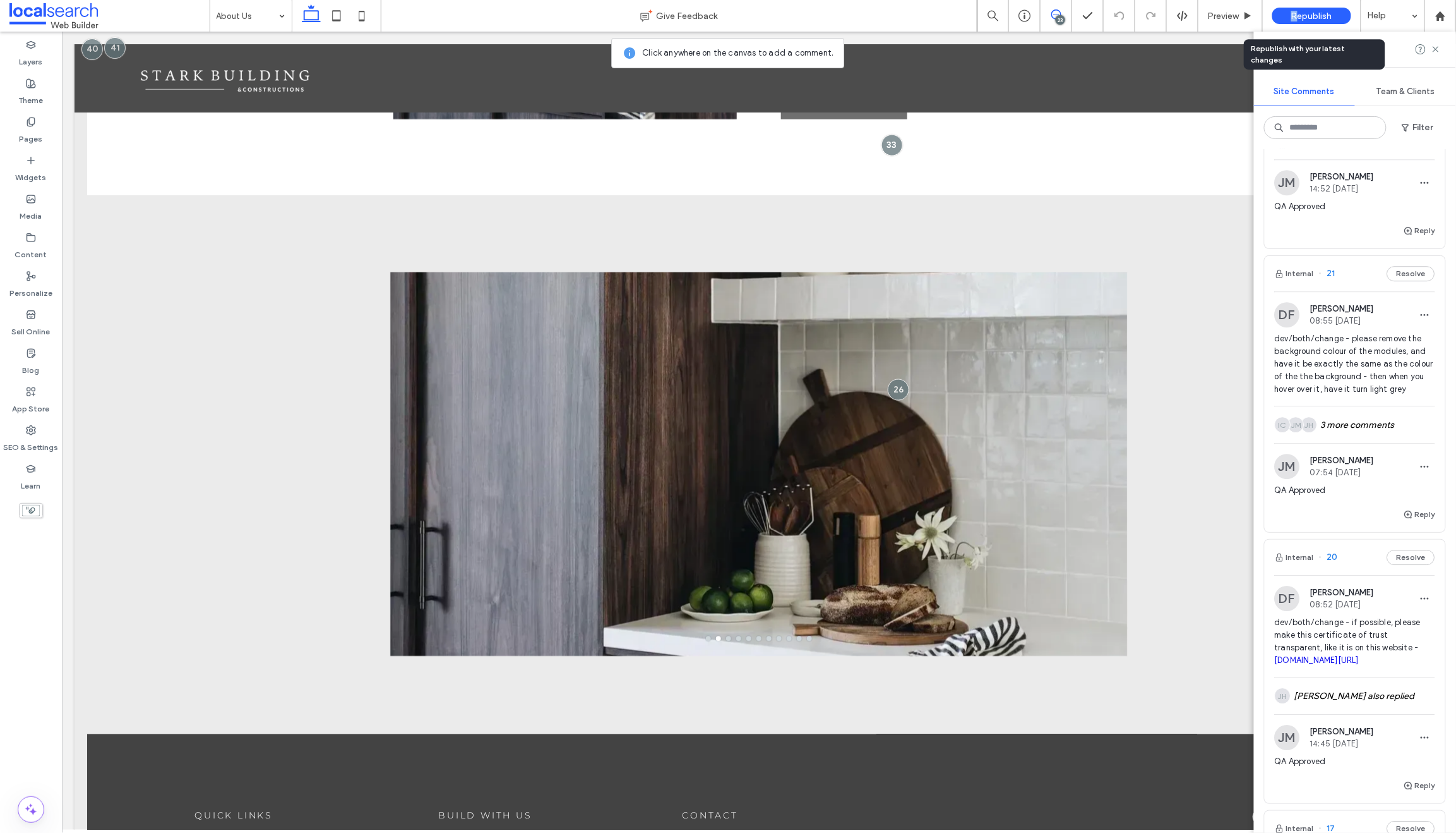
click at [1294, 18] on span "Republish" at bounding box center [1311, 15] width 41 height 10
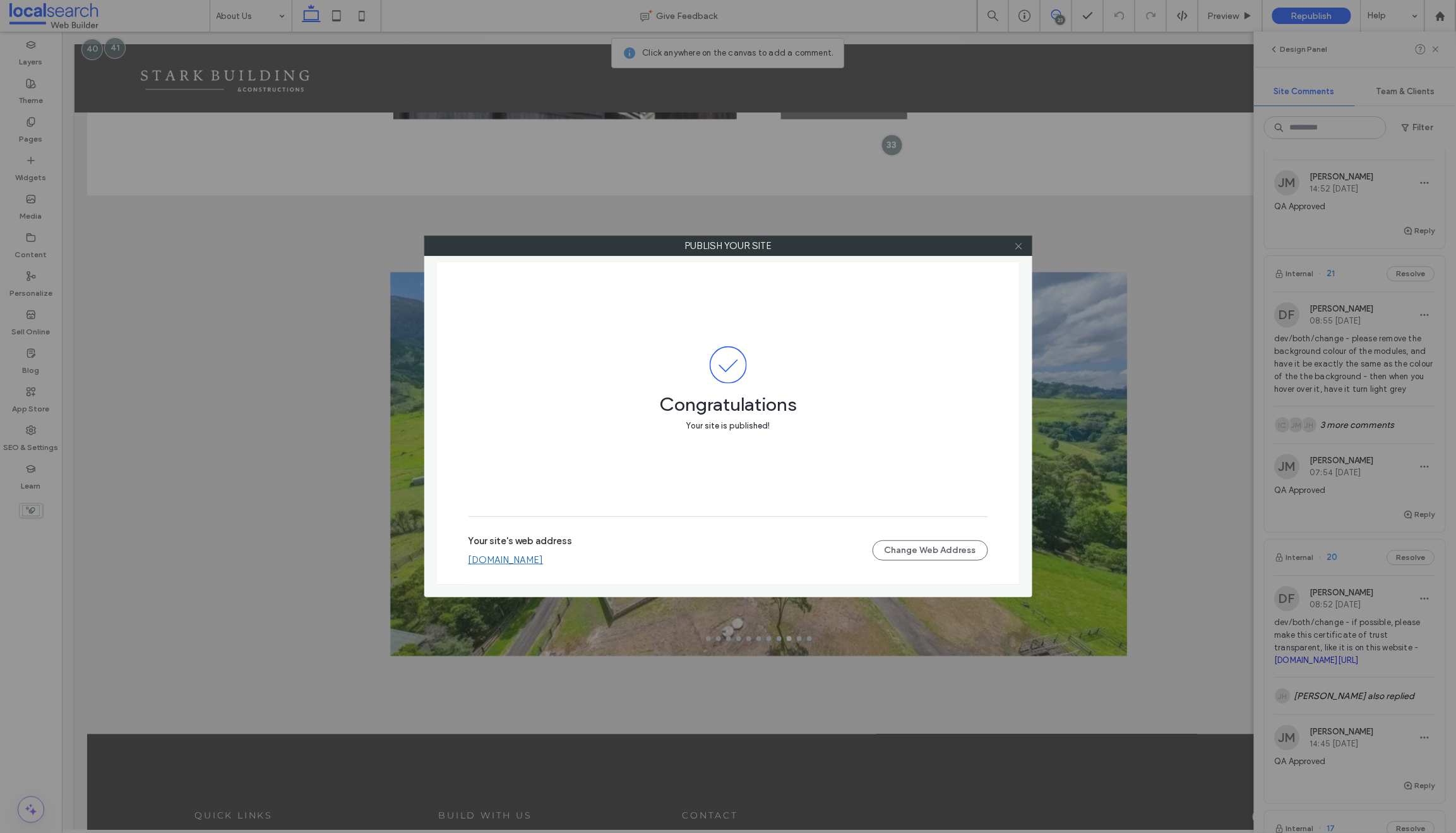
click at [1022, 248] on icon at bounding box center [1019, 246] width 9 height 9
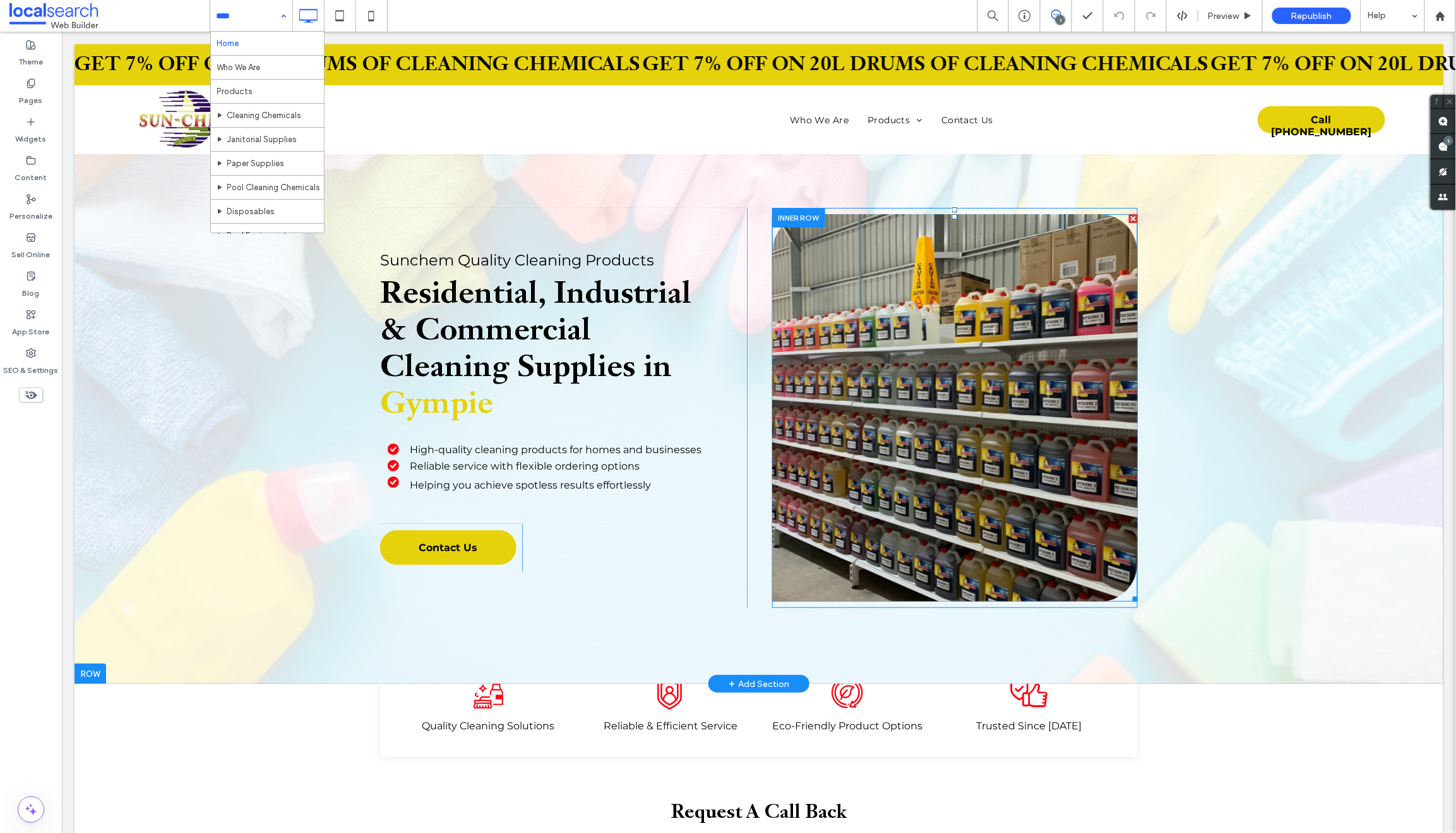
click at [873, 306] on link at bounding box center [955, 408] width 388 height 411
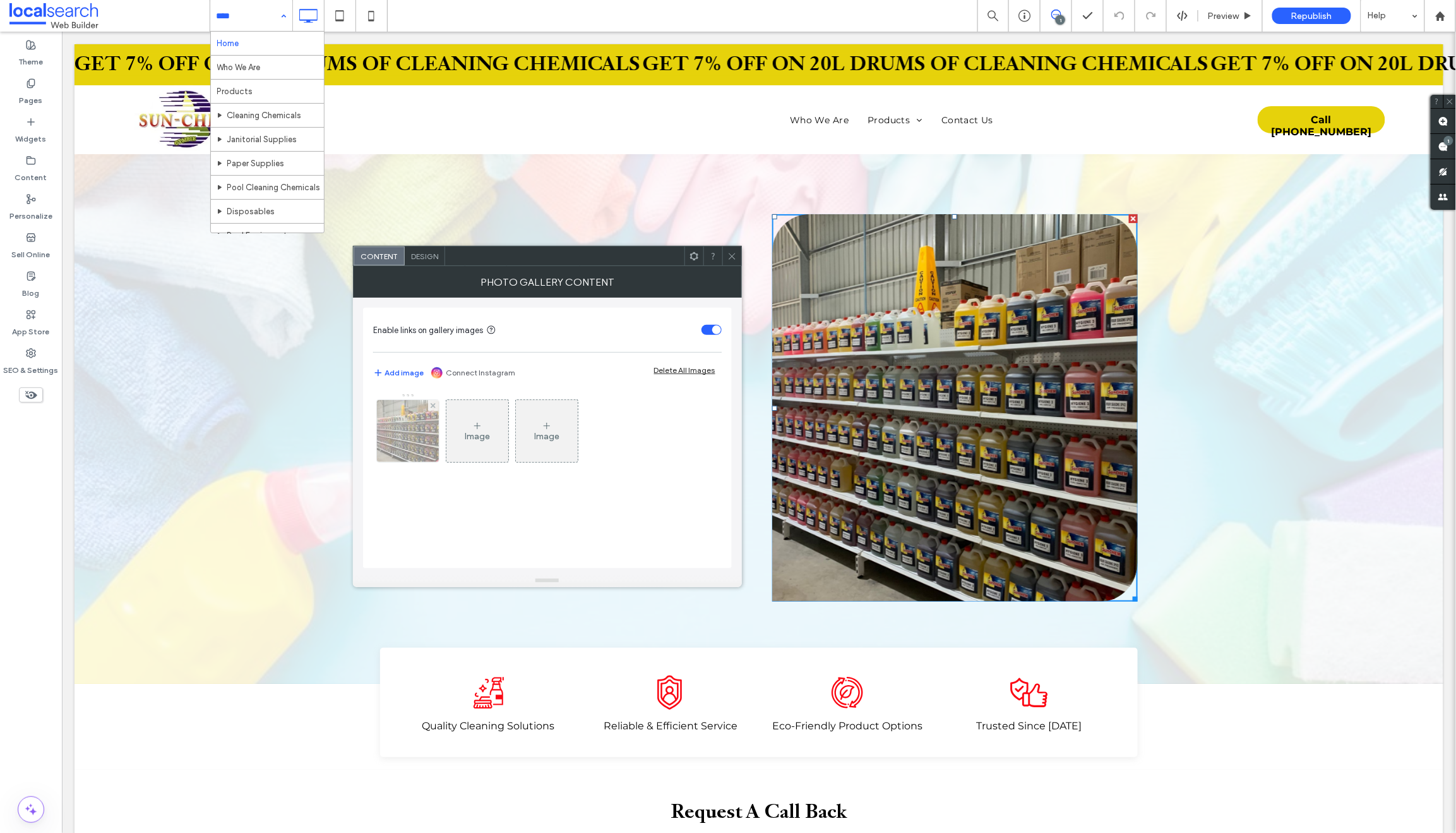
click at [404, 431] on img at bounding box center [407, 431] width 82 height 62
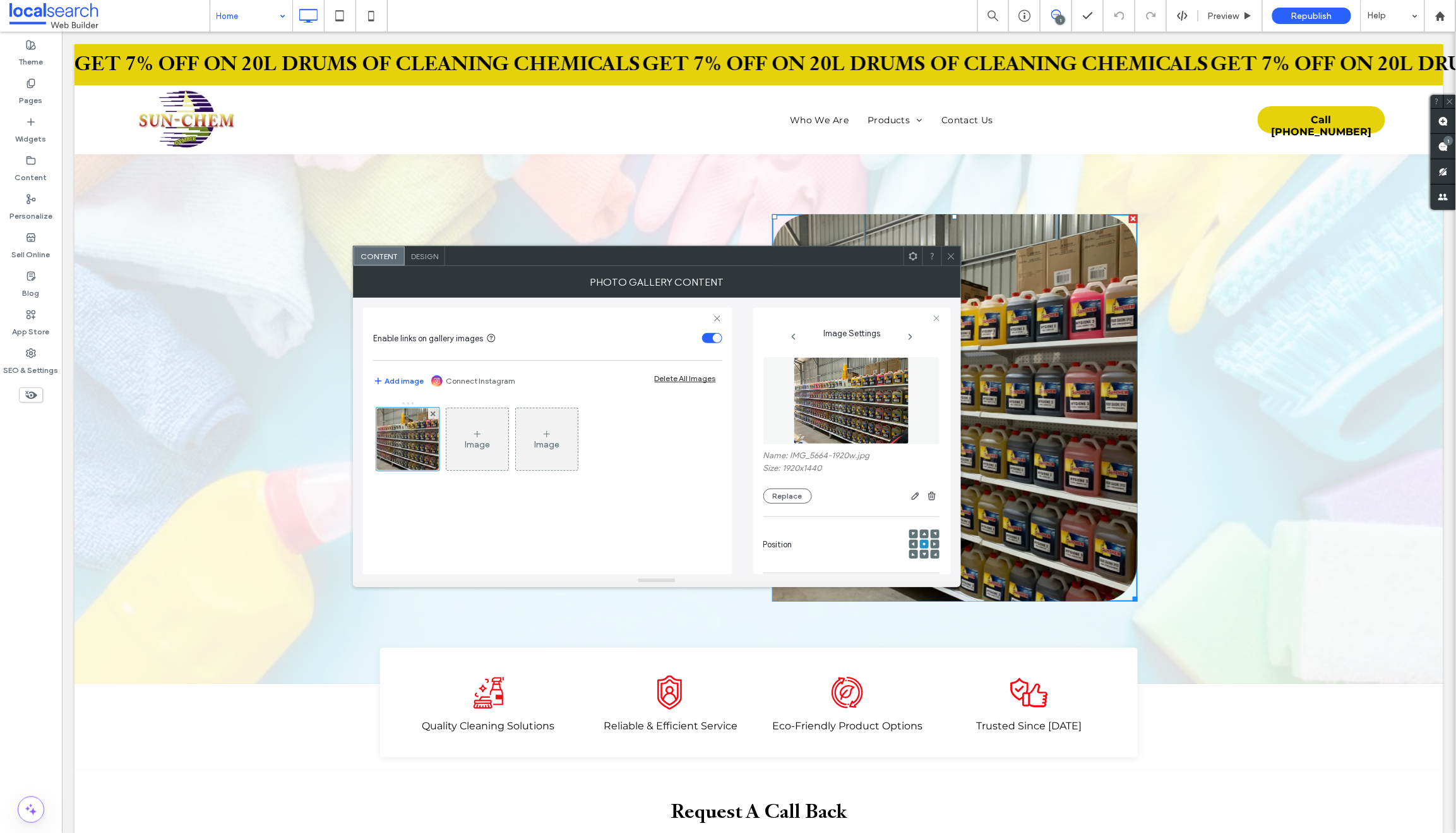
click at [949, 252] on icon at bounding box center [952, 257] width 9 height 9
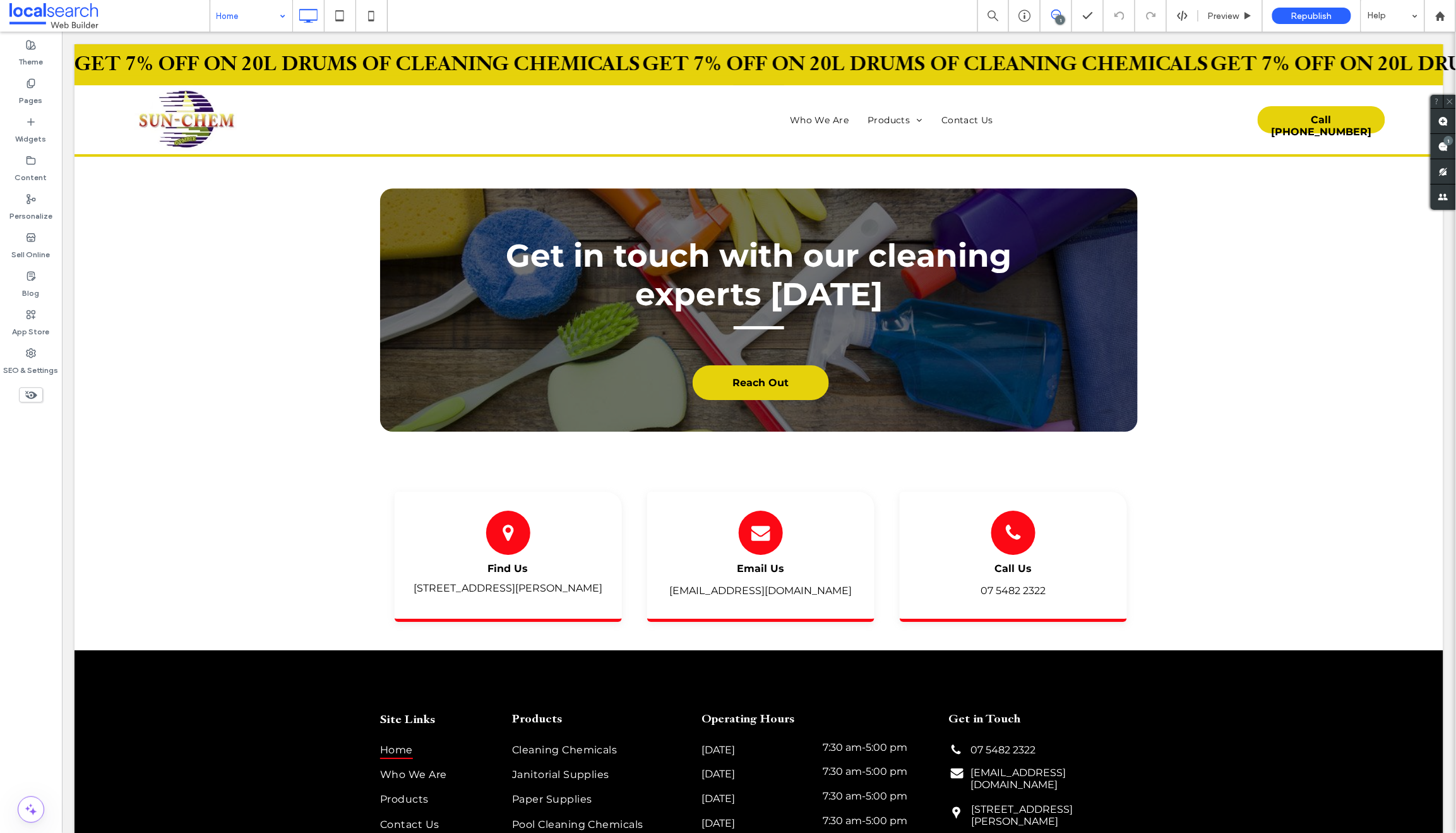
scroll to position [3914, 0]
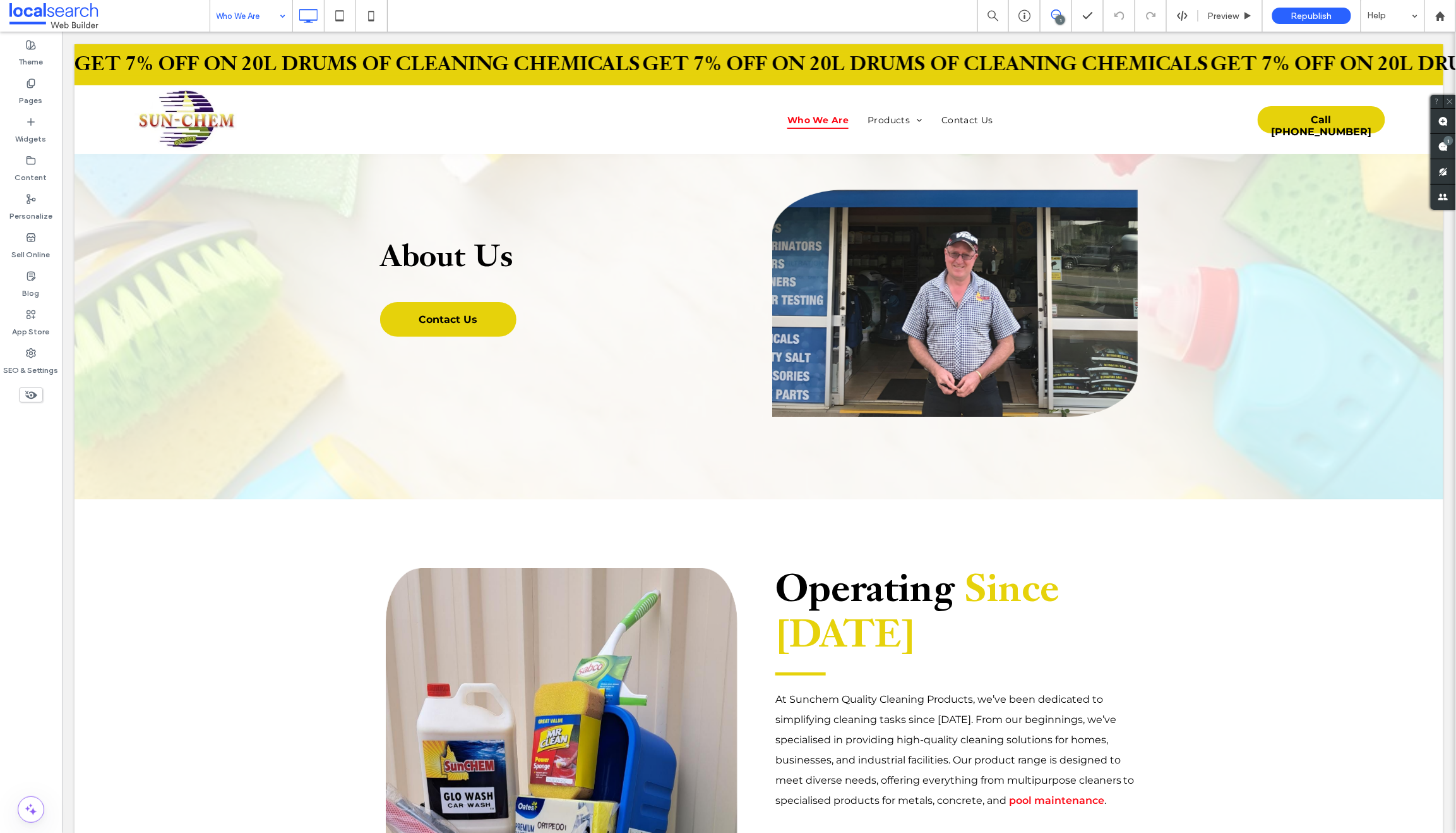
click at [222, 14] on input at bounding box center [248, 15] width 63 height 31
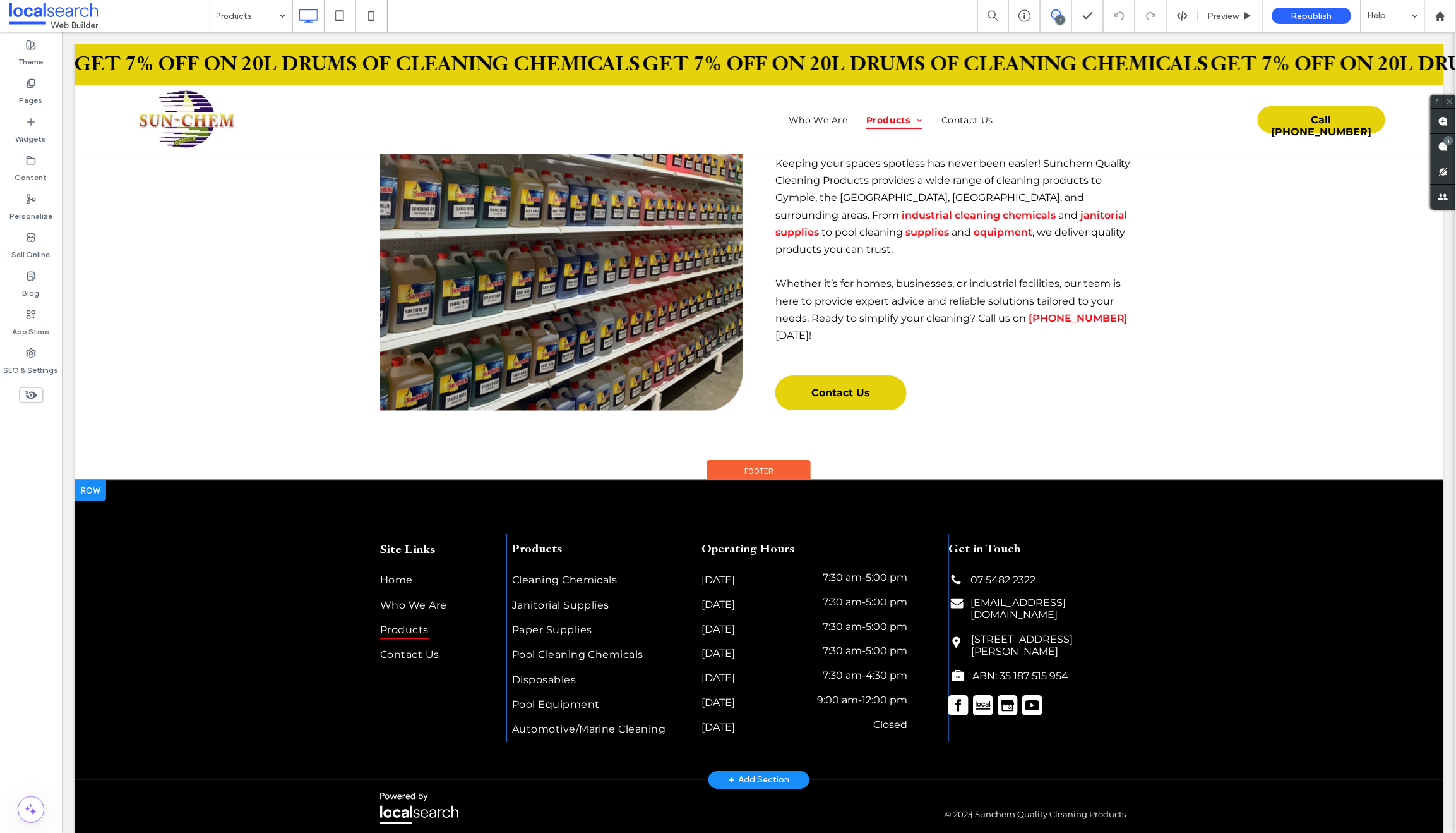
scroll to position [1621, 0]
click at [237, 14] on input at bounding box center [248, 15] width 63 height 31
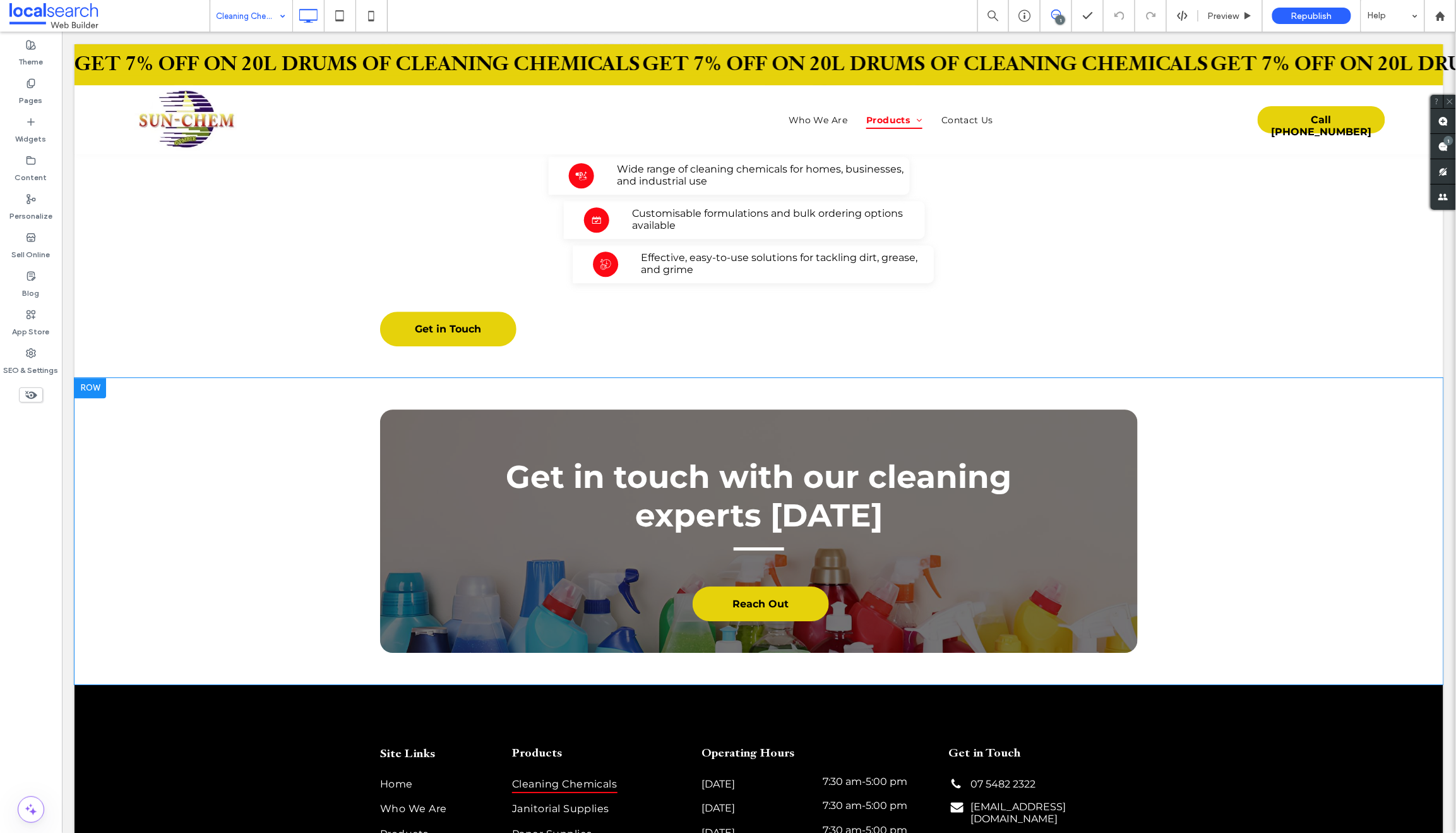
scroll to position [1585, 0]
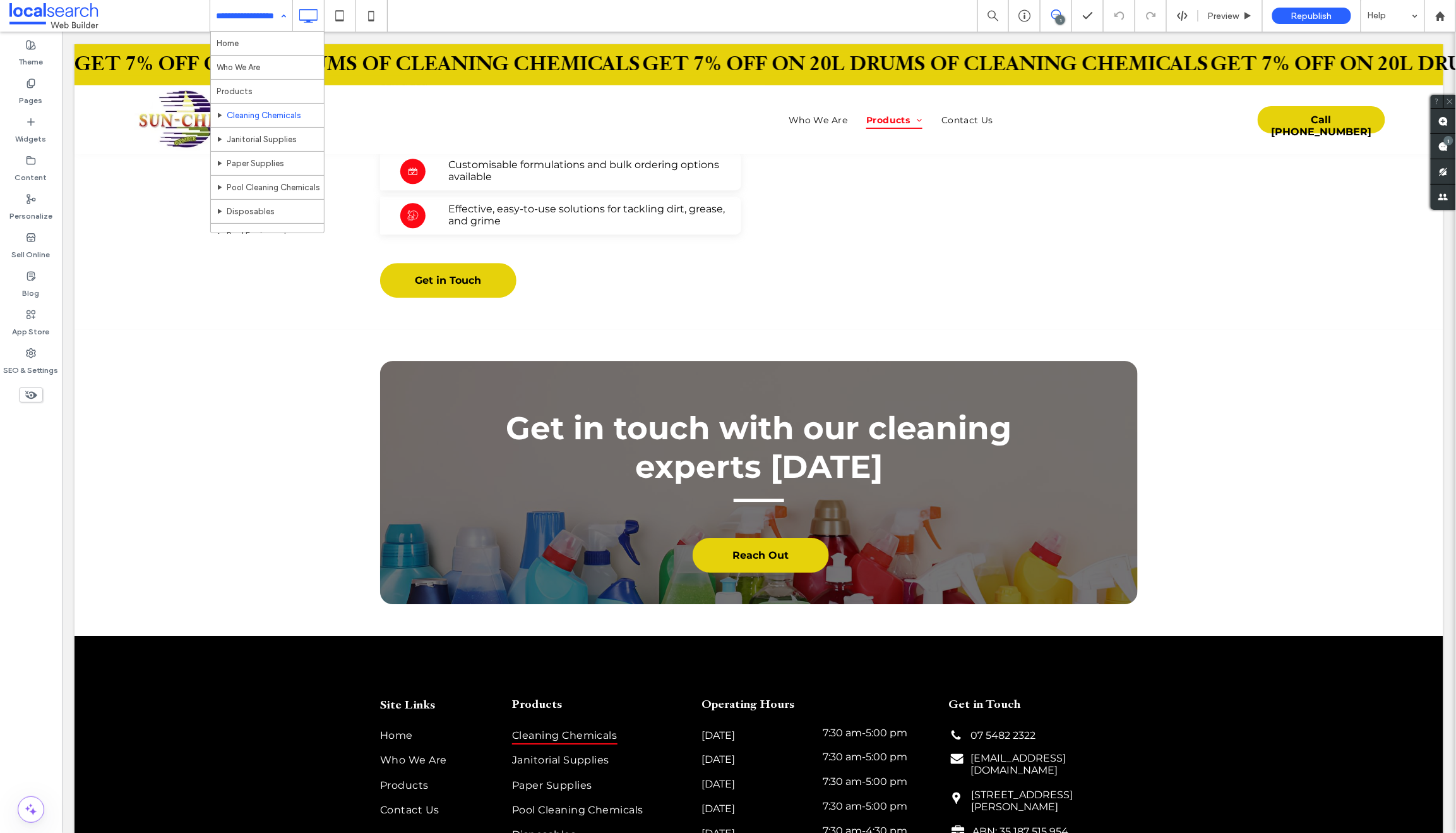
click at [238, 18] on input at bounding box center [248, 15] width 63 height 31
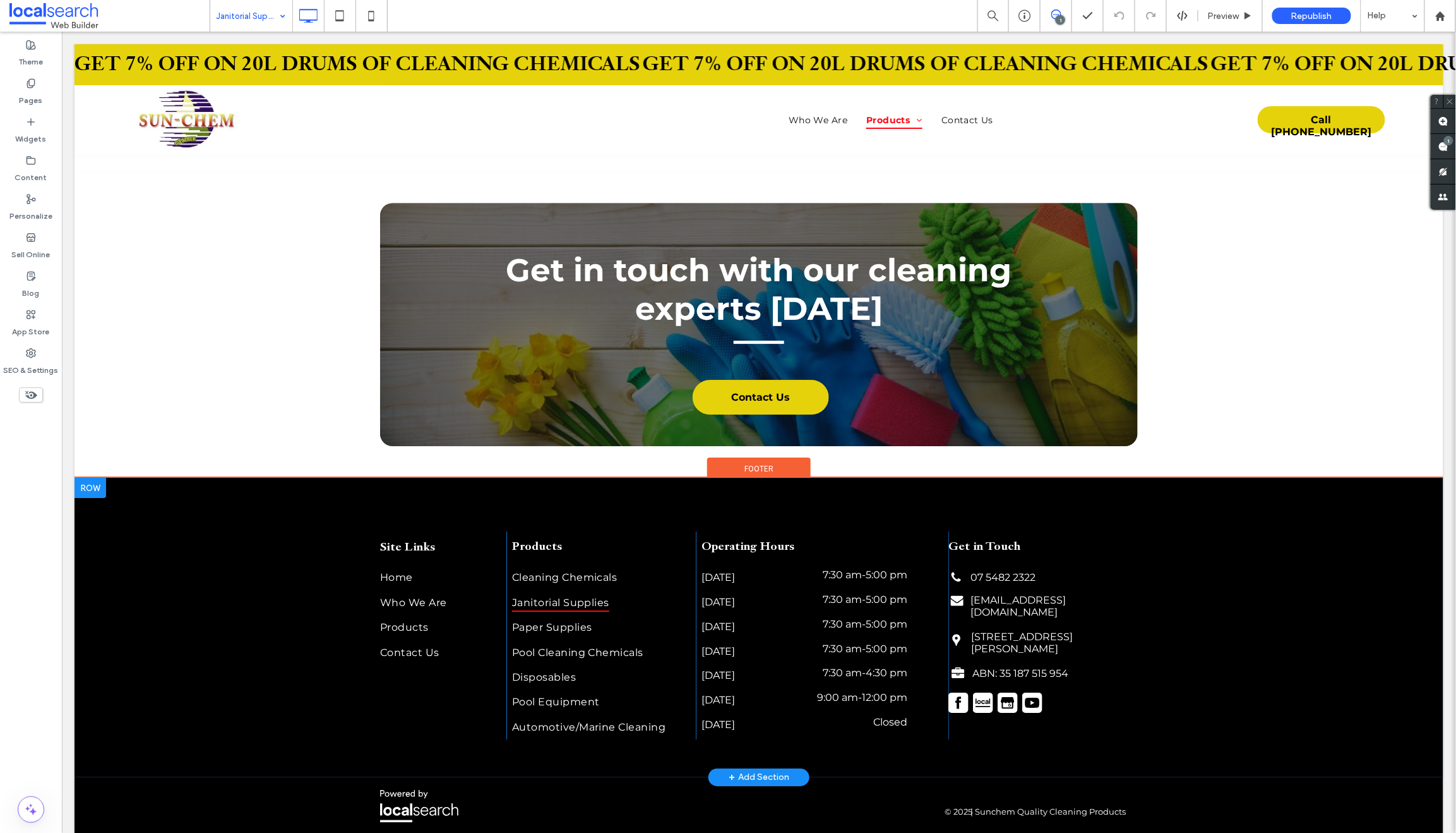
scroll to position [1666, 0]
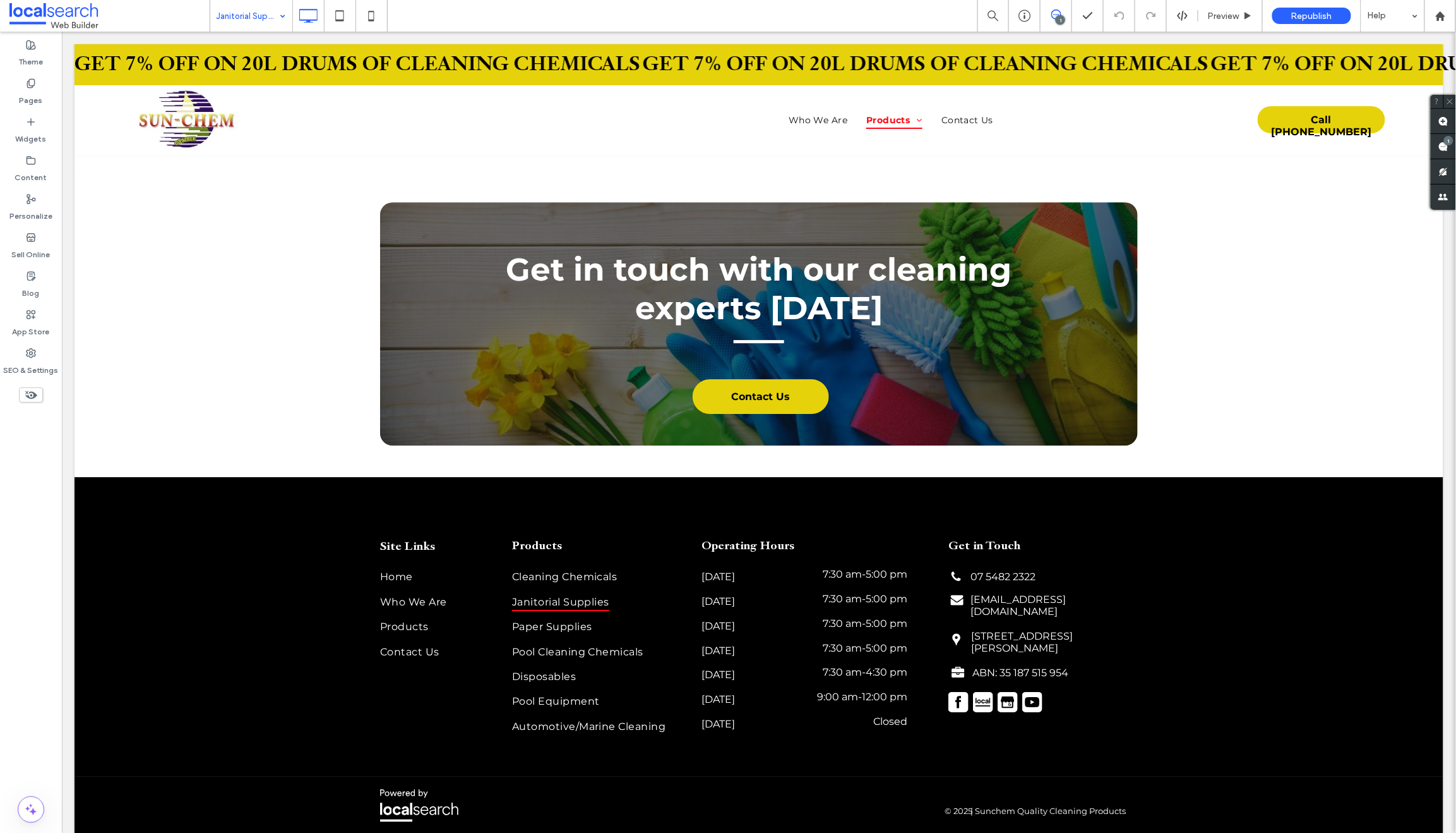
click at [244, 16] on input at bounding box center [248, 15] width 63 height 31
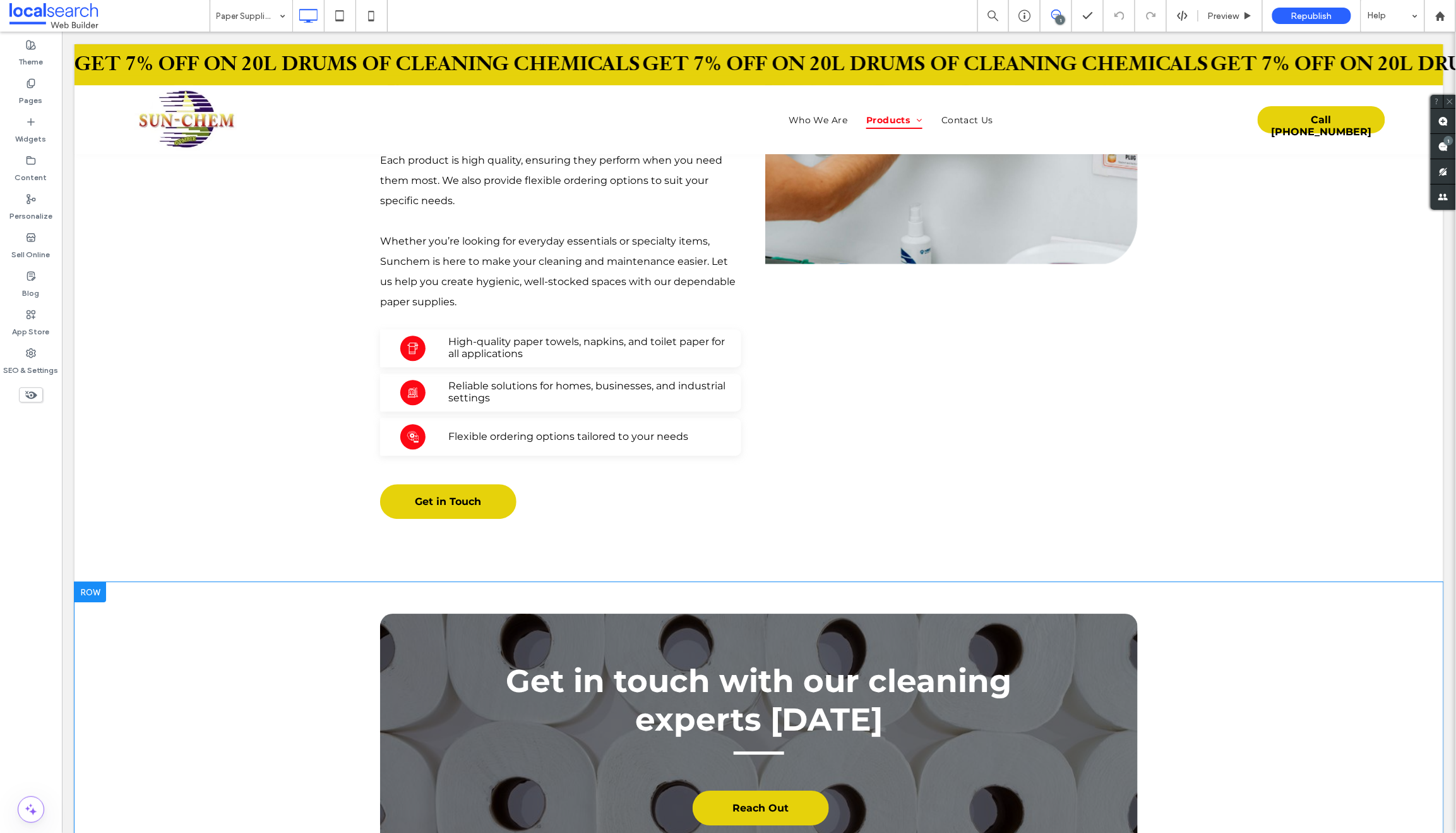
scroll to position [1628, 0]
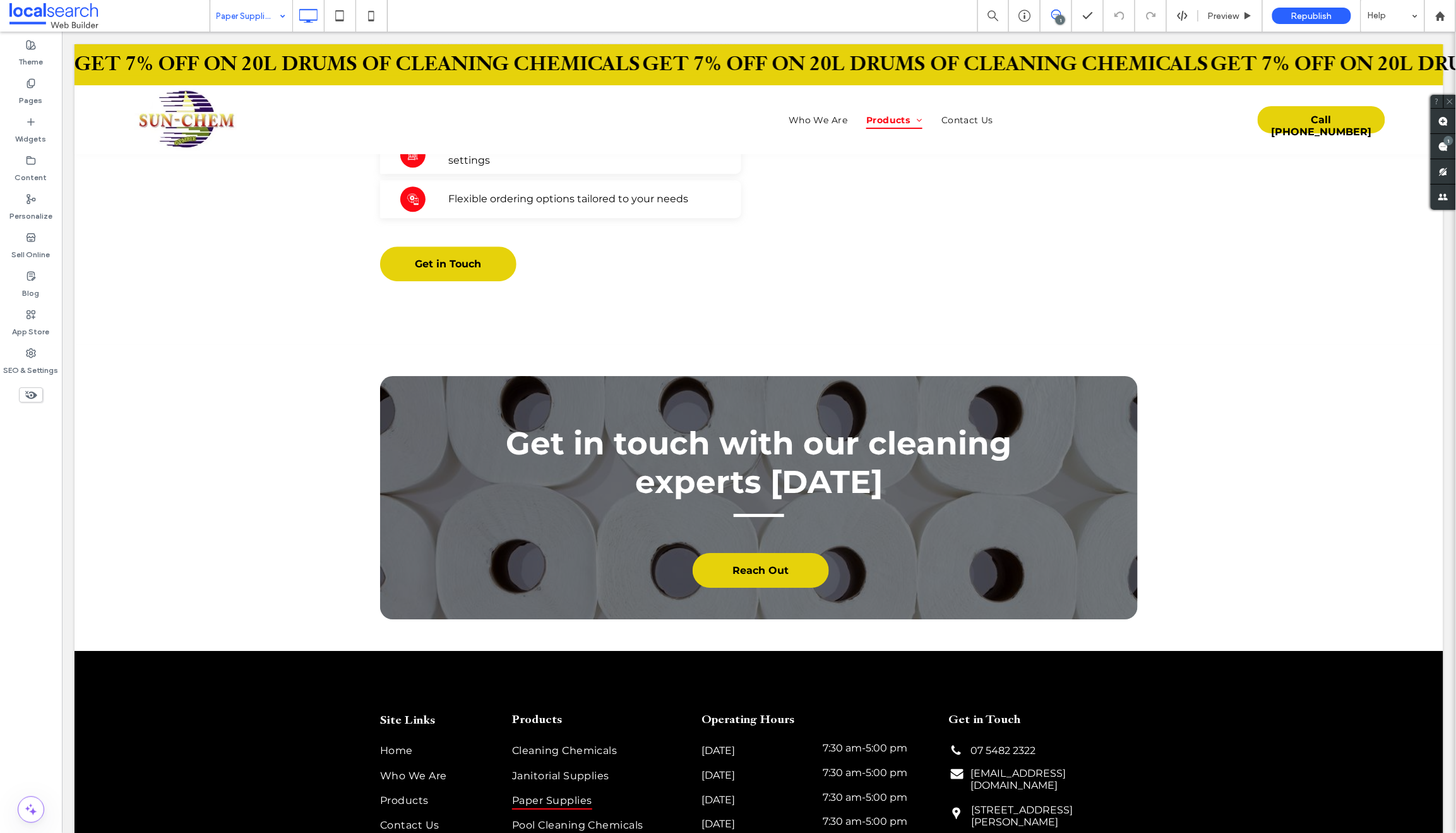
click at [236, 7] on input at bounding box center [248, 15] width 63 height 31
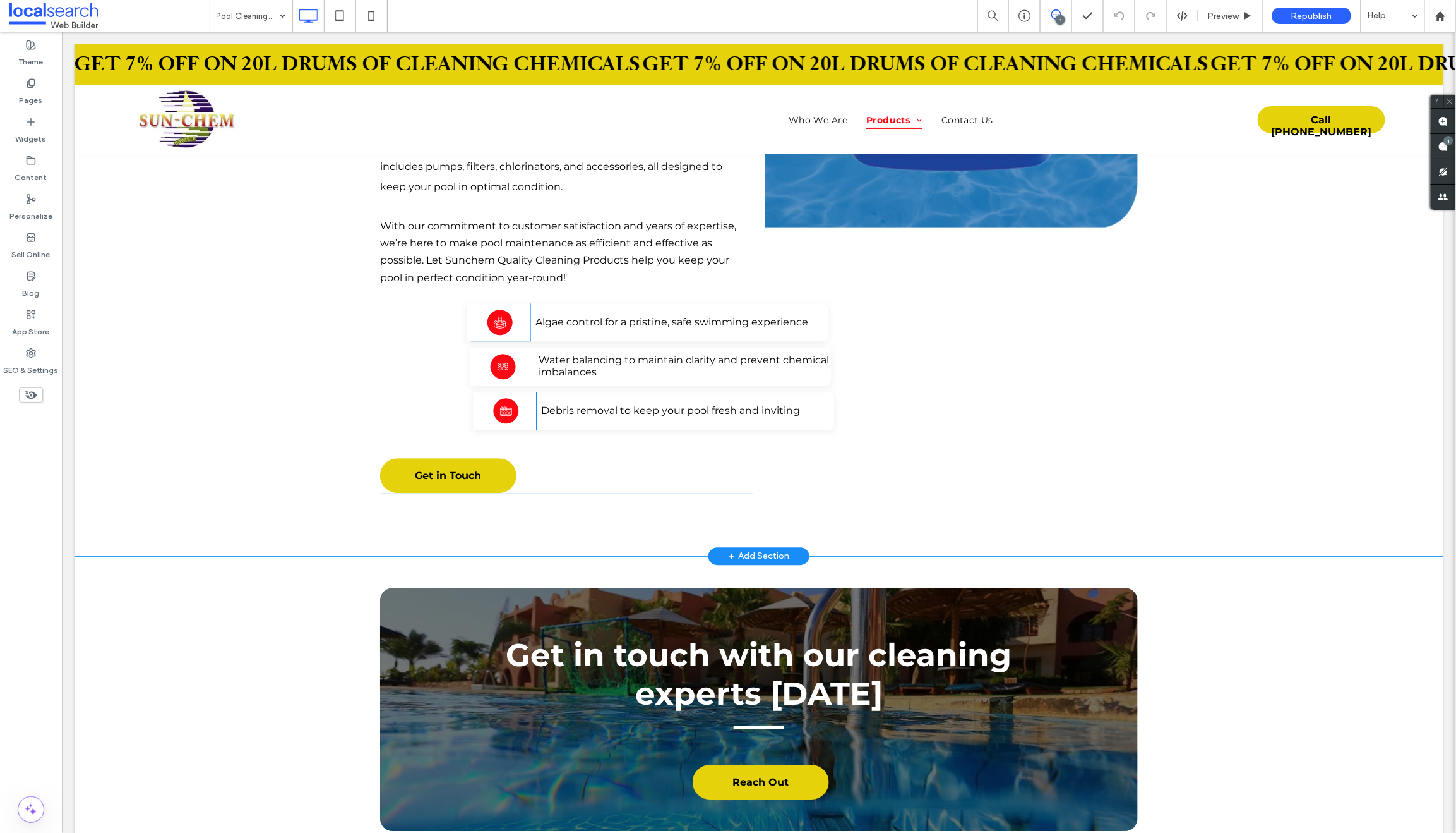
scroll to position [1696, 0]
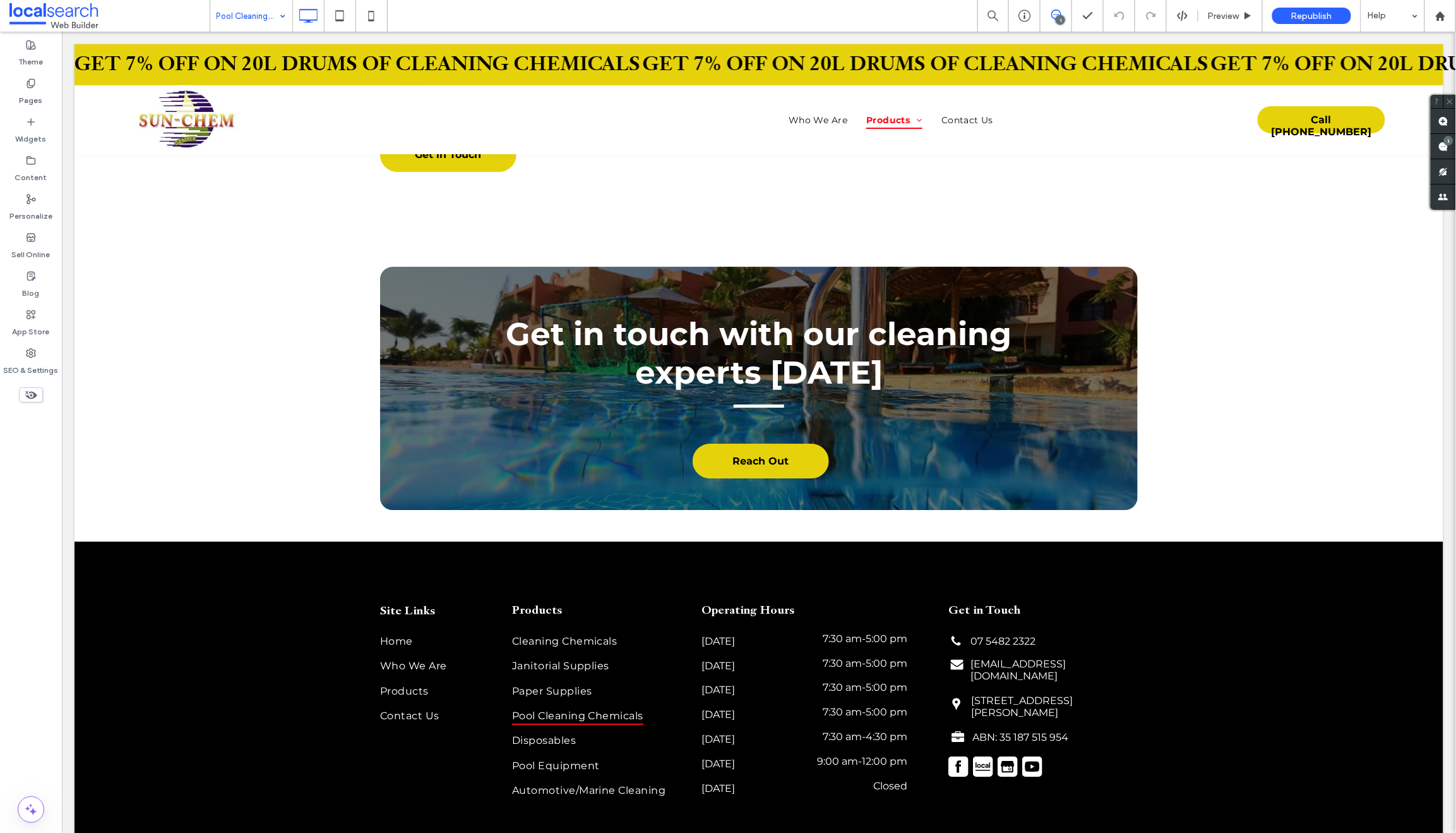
click at [239, 20] on input at bounding box center [248, 15] width 63 height 31
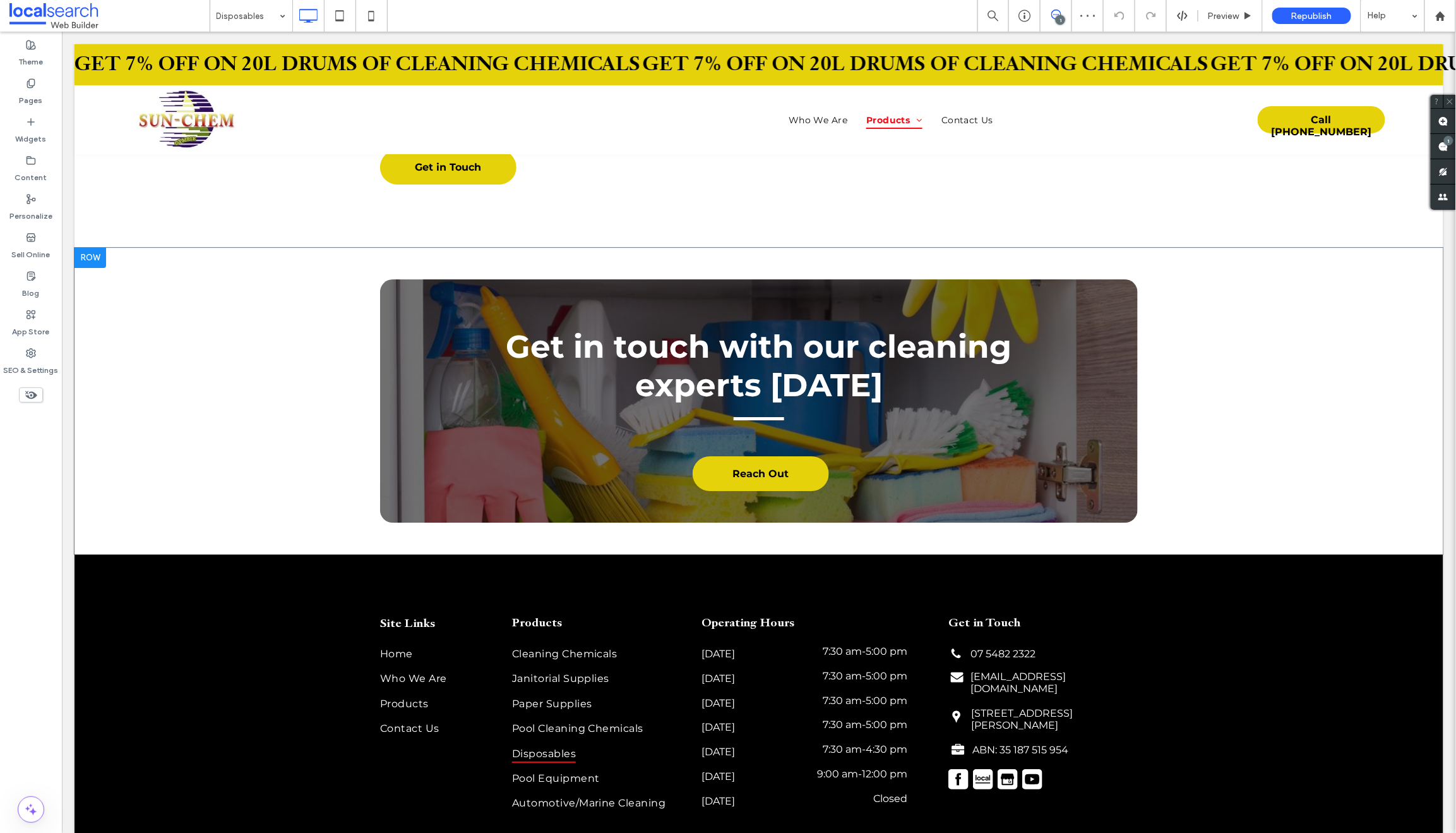
scroll to position [1790, 0]
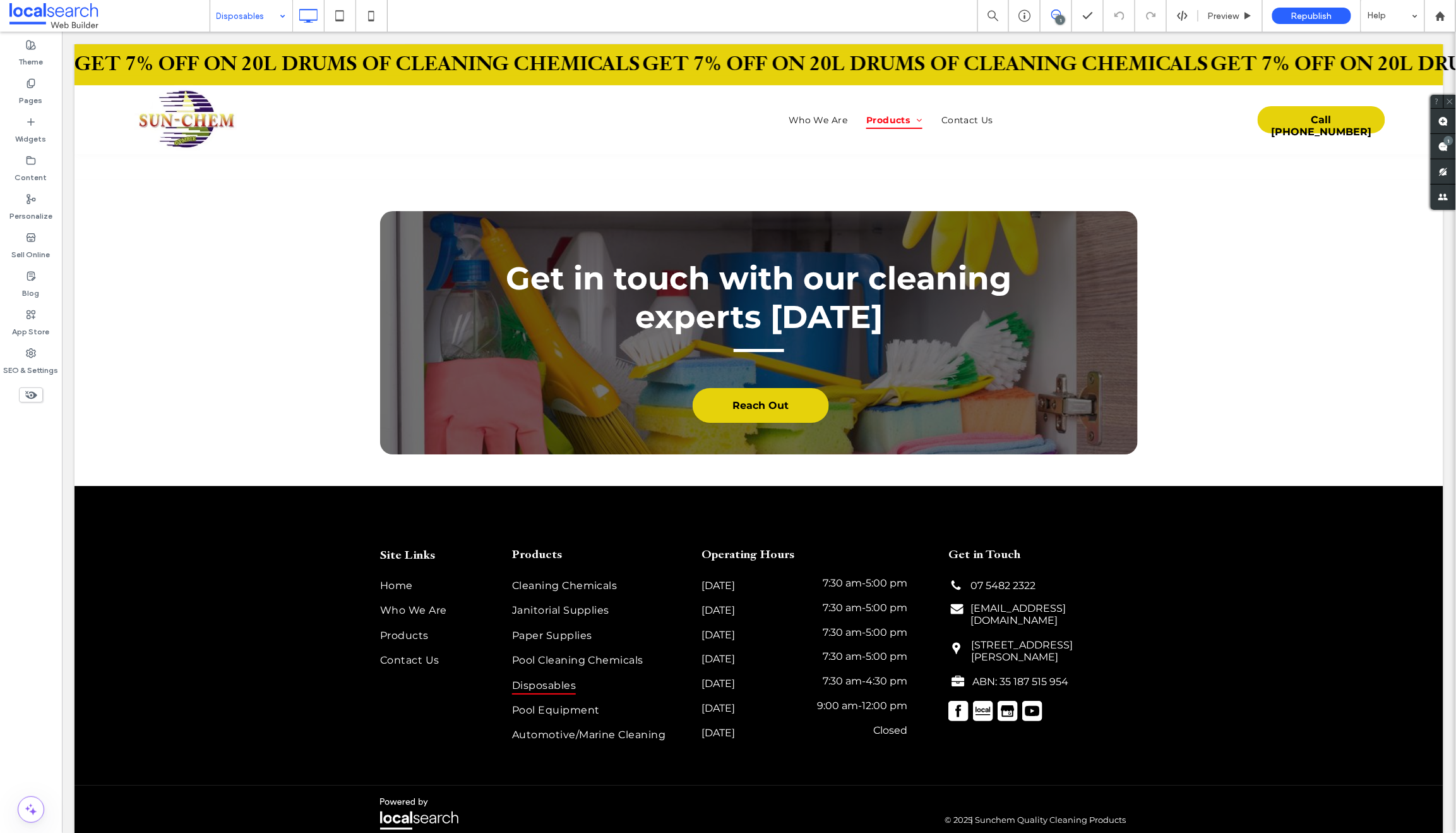
click at [243, 17] on input at bounding box center [248, 15] width 63 height 31
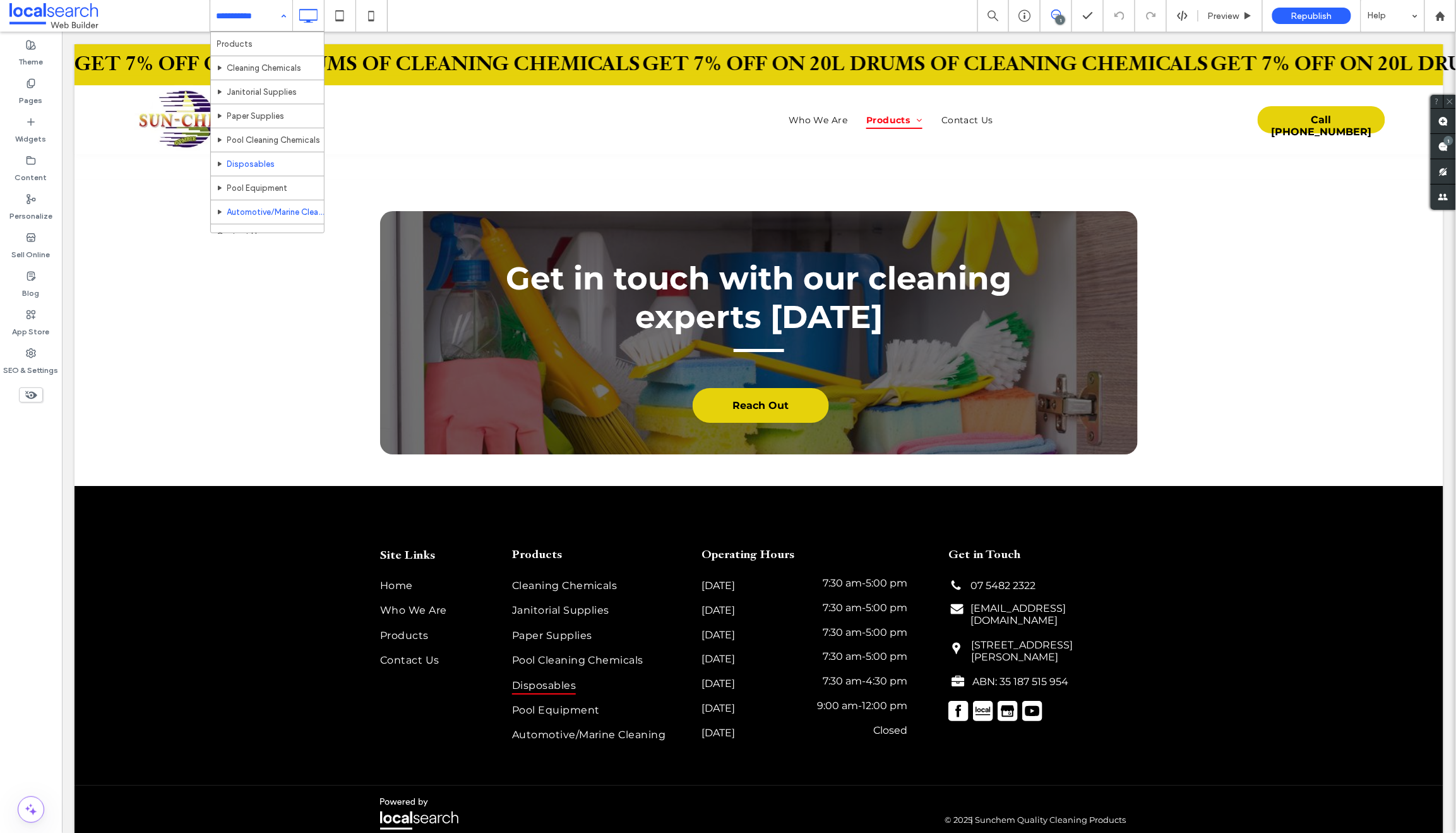
scroll to position [65, 0]
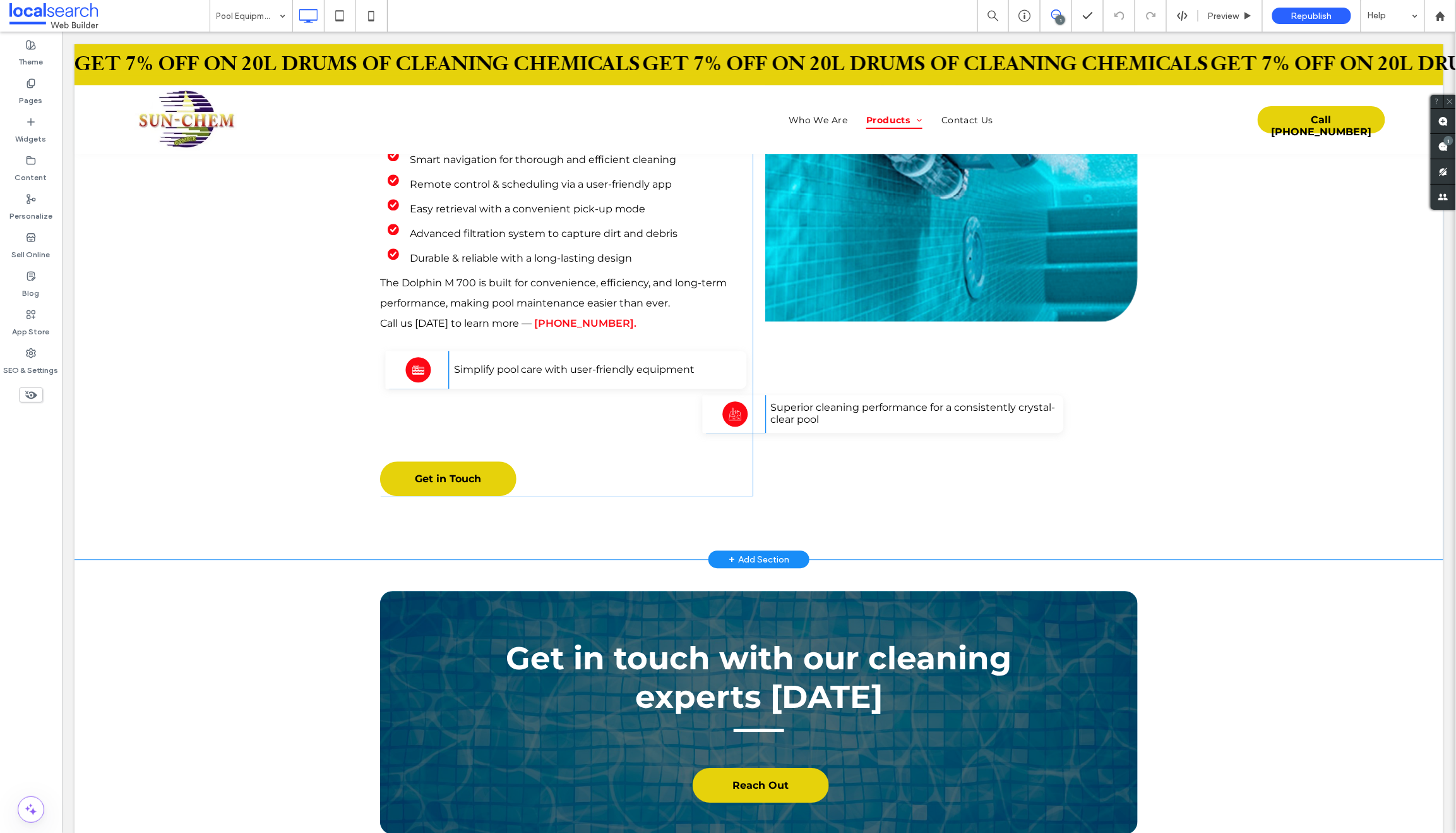
scroll to position [1413, 0]
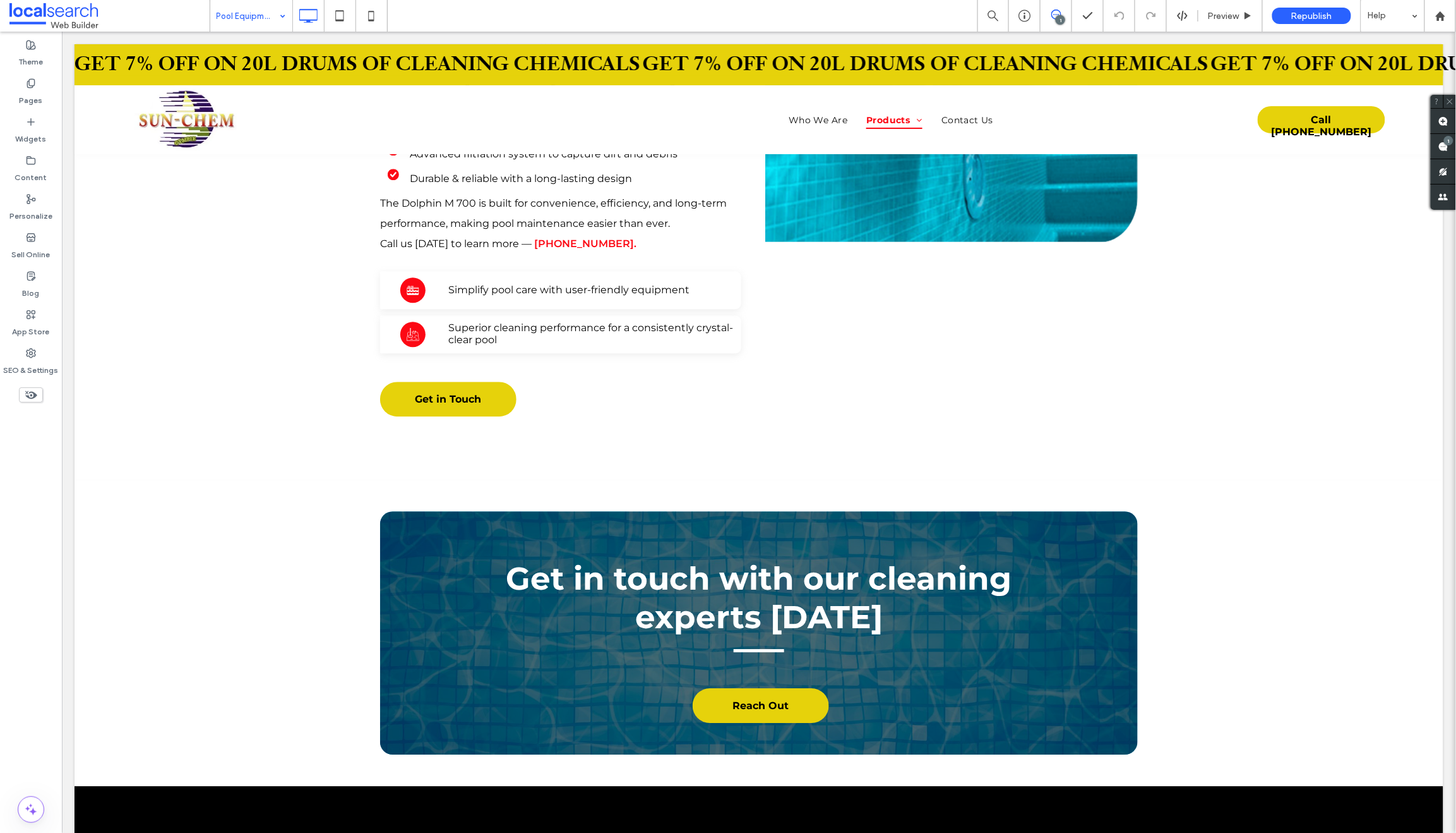
click at [236, 0] on input at bounding box center [248, 15] width 63 height 31
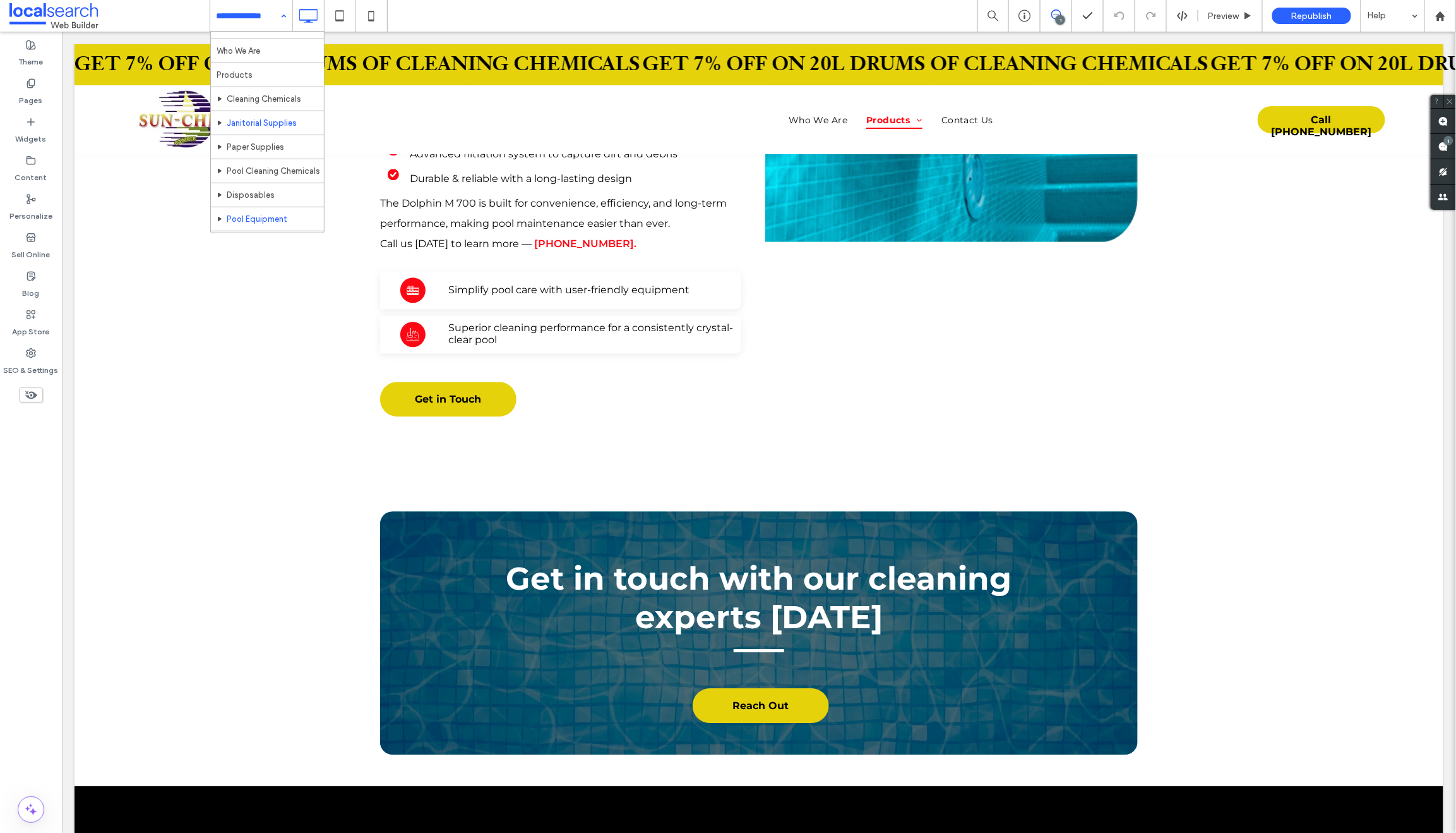
scroll to position [65, 0]
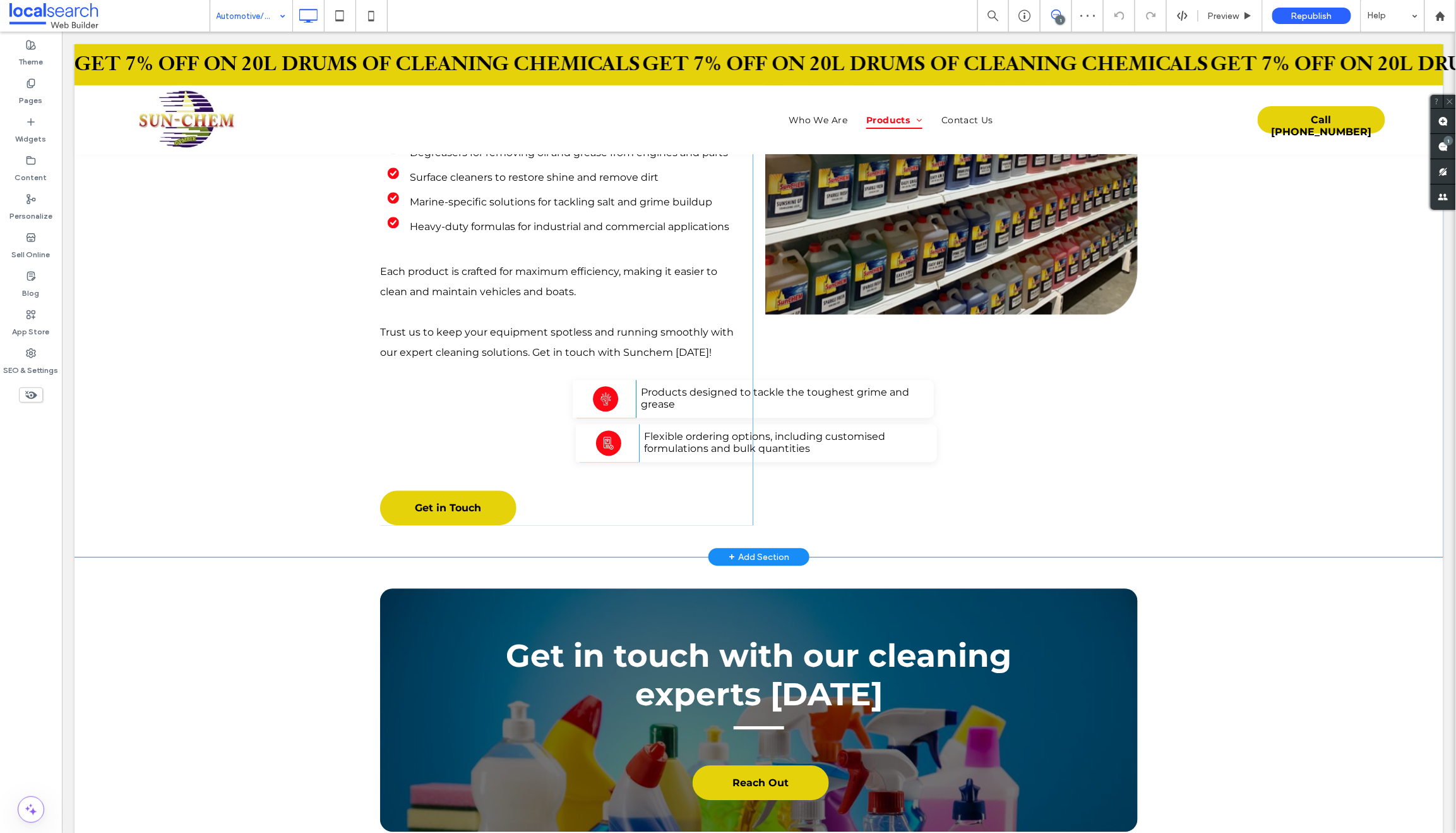
scroll to position [1629, 0]
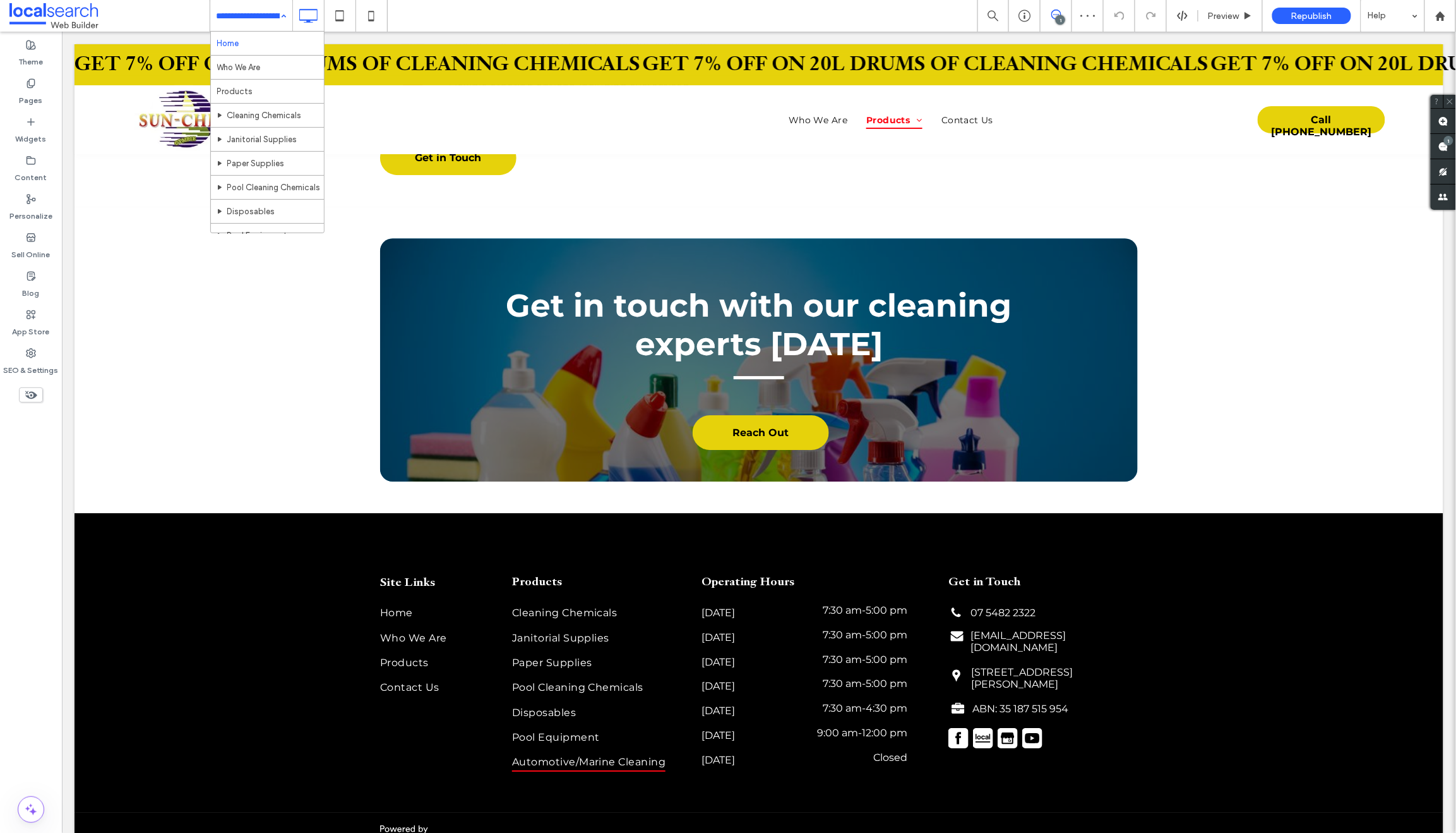
drag, startPoint x: 241, startPoint y: 9, endPoint x: 258, endPoint y: 38, distance: 33.6
click at [241, 9] on input at bounding box center [248, 15] width 63 height 31
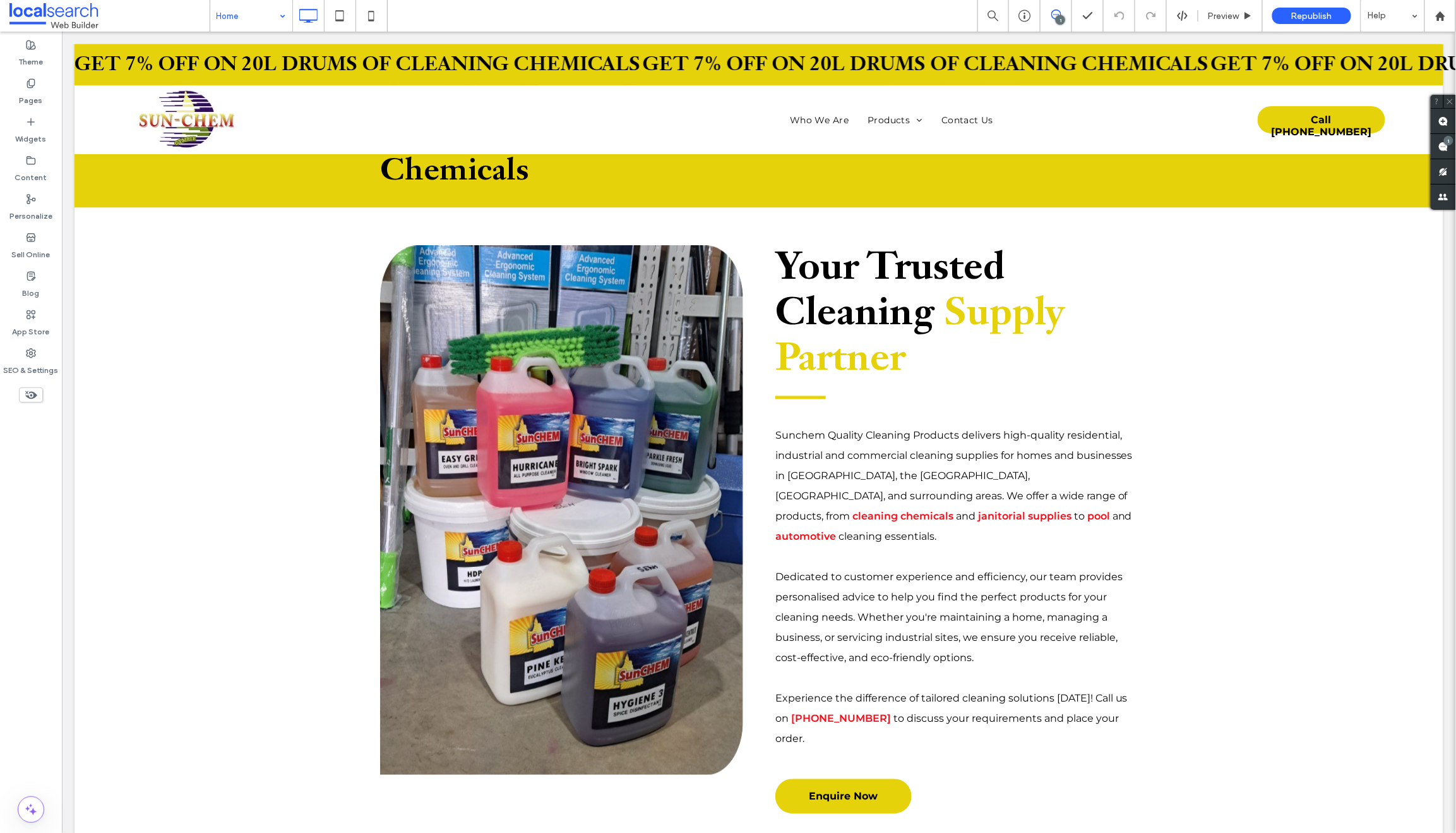
scroll to position [1002, 0]
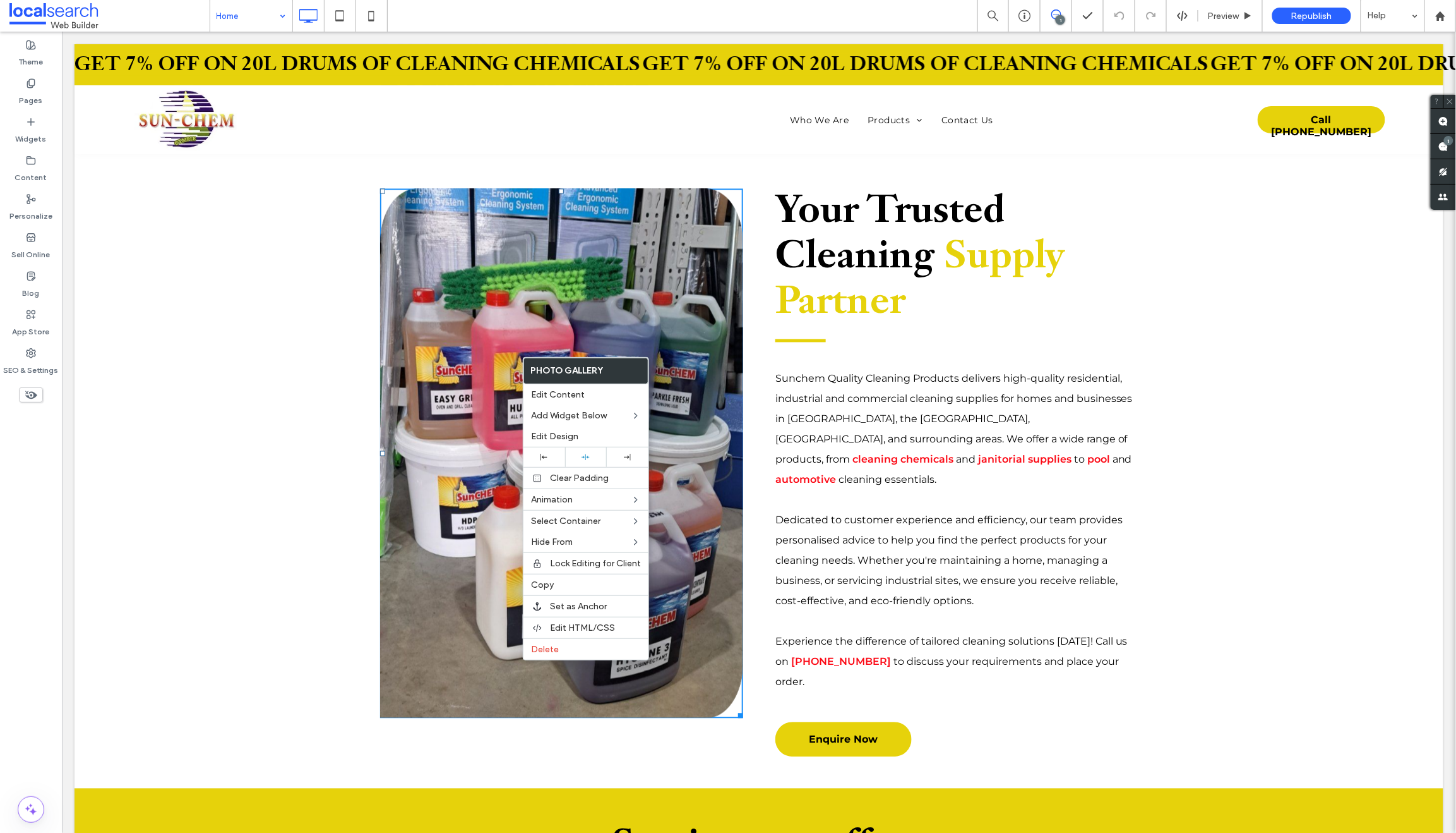
click at [478, 363] on link at bounding box center [561, 452] width 385 height 561
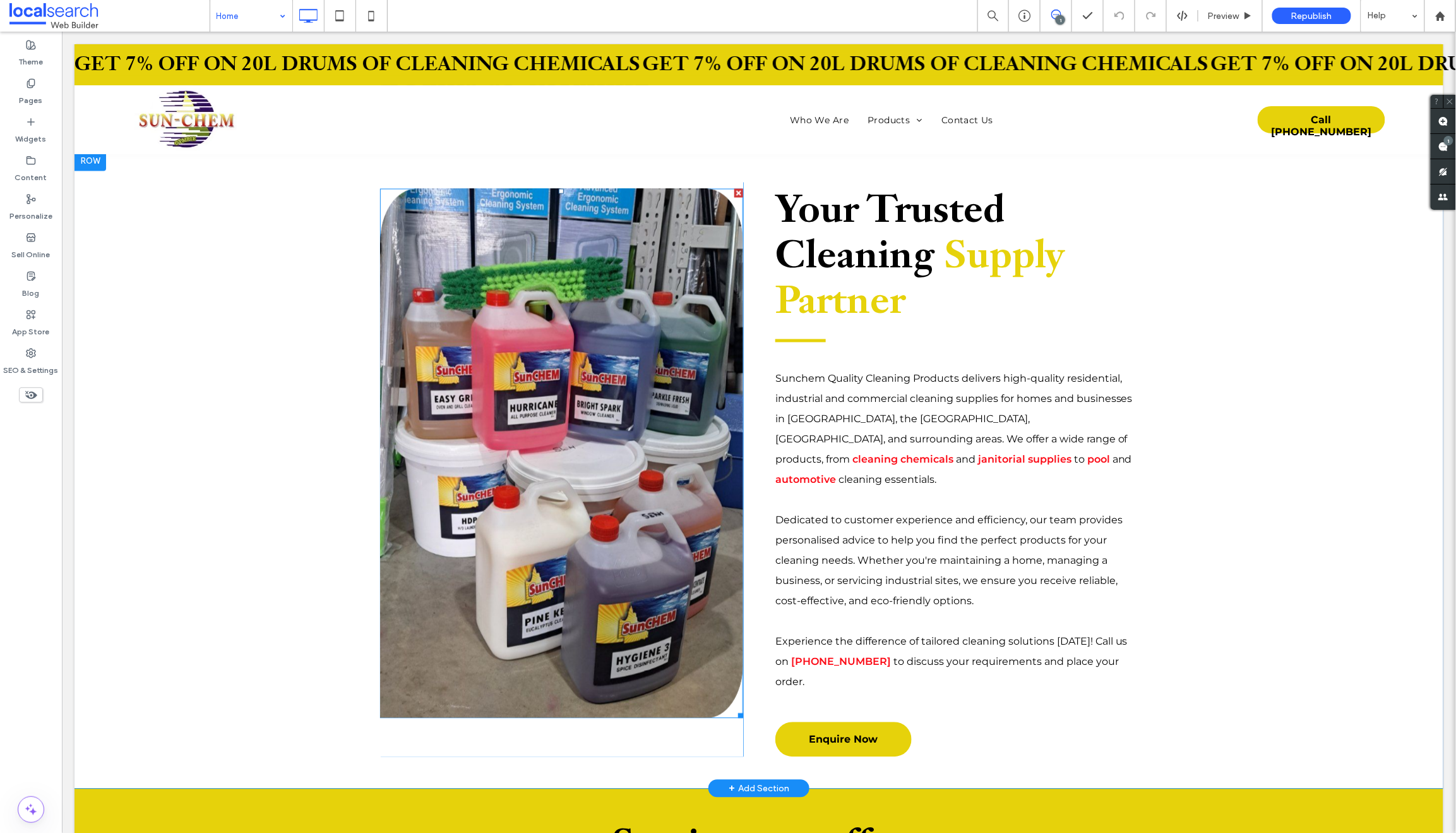
click at [478, 363] on link at bounding box center [561, 452] width 385 height 561
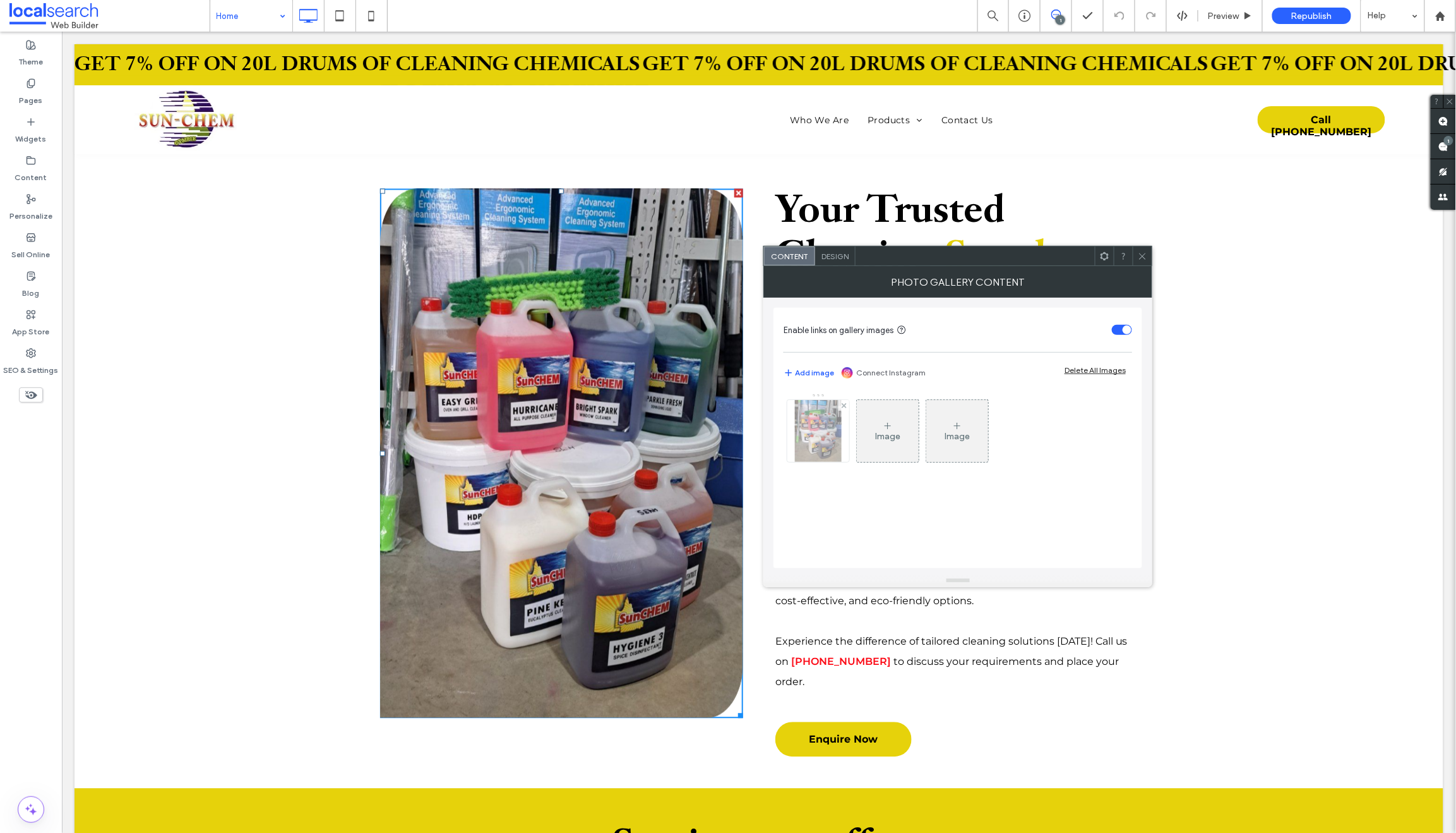
click at [803, 423] on img at bounding box center [817, 431] width 46 height 62
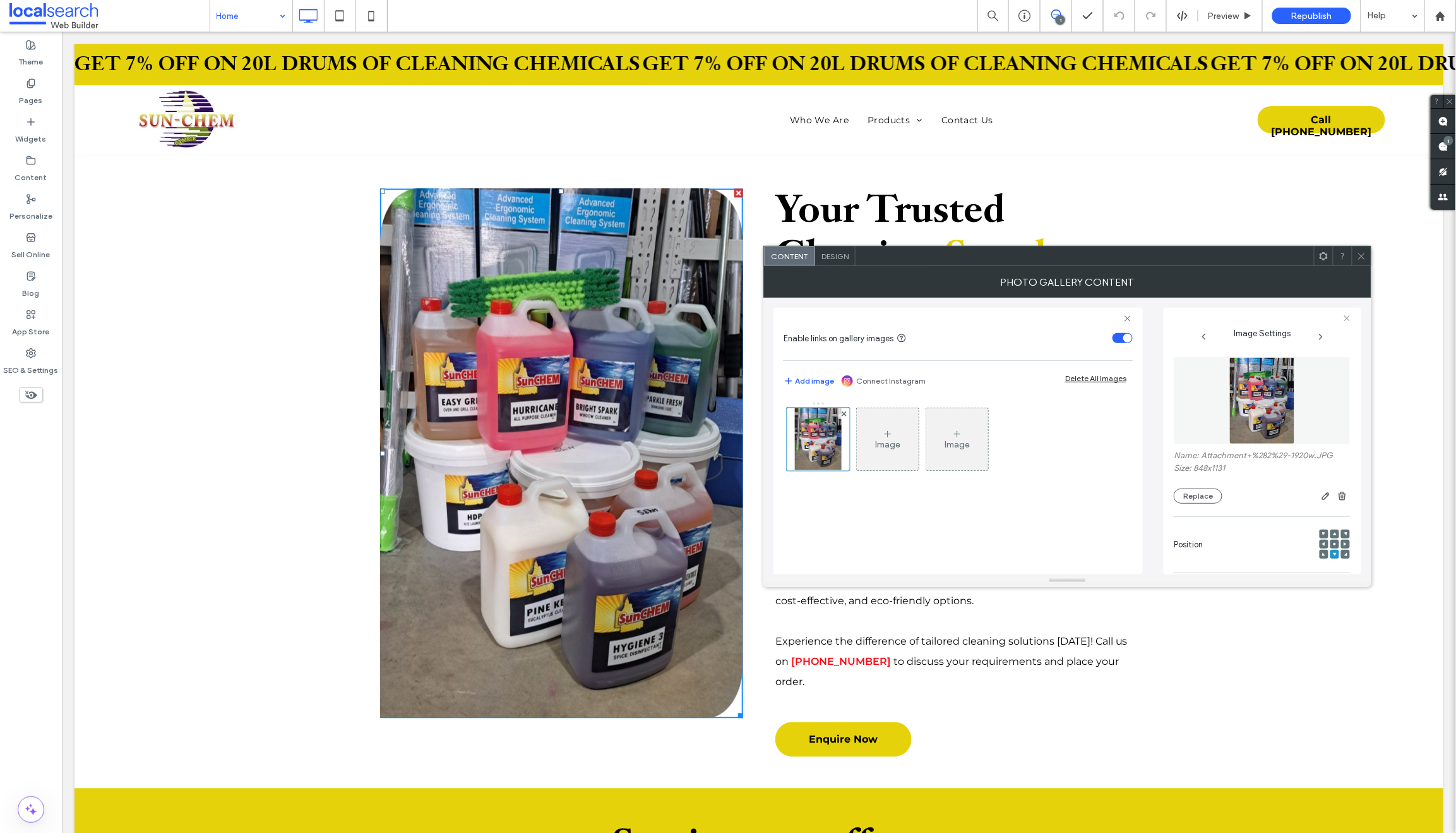
click at [1360, 255] on icon at bounding box center [1362, 257] width 9 height 9
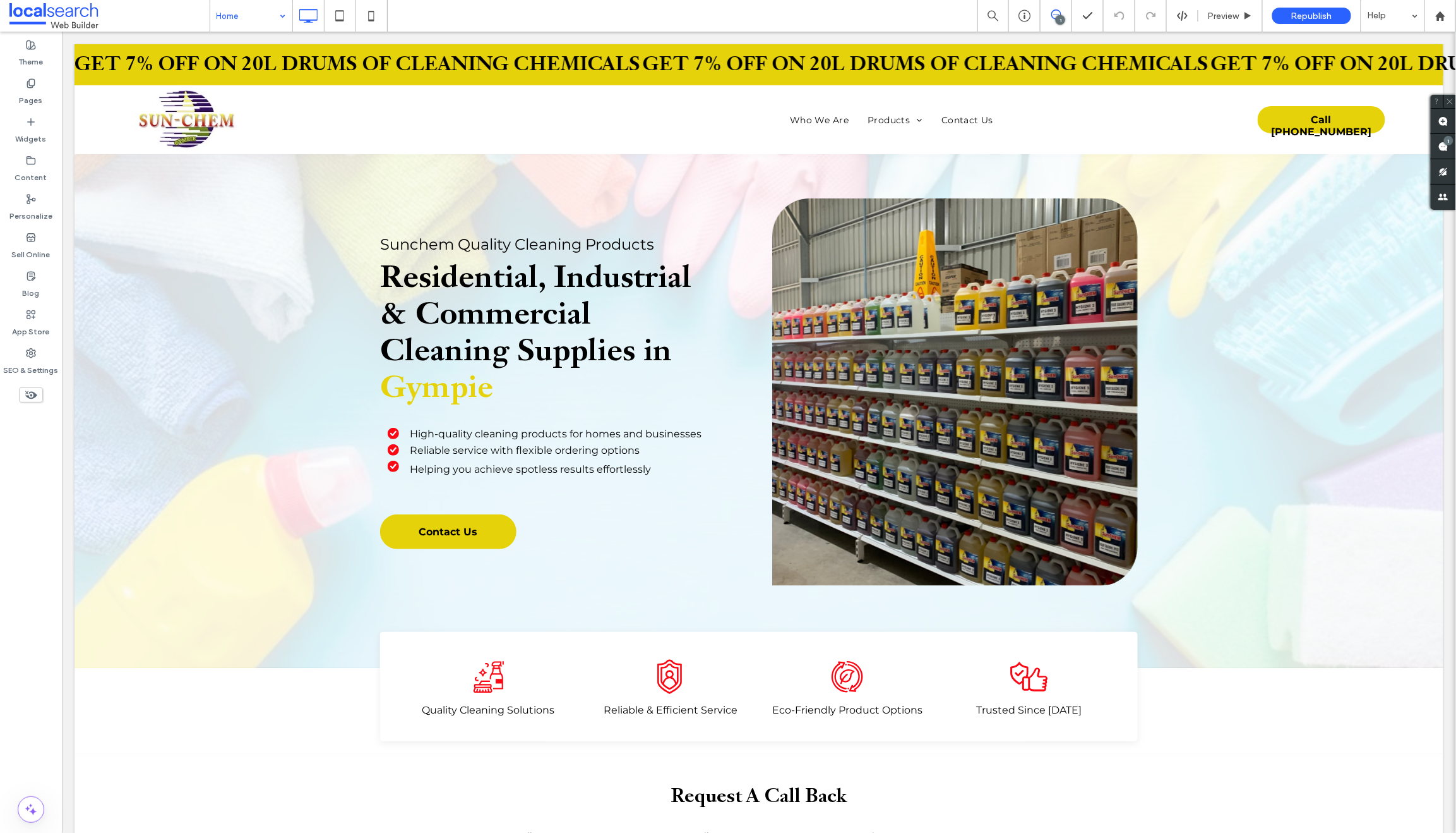
scroll to position [0, 0]
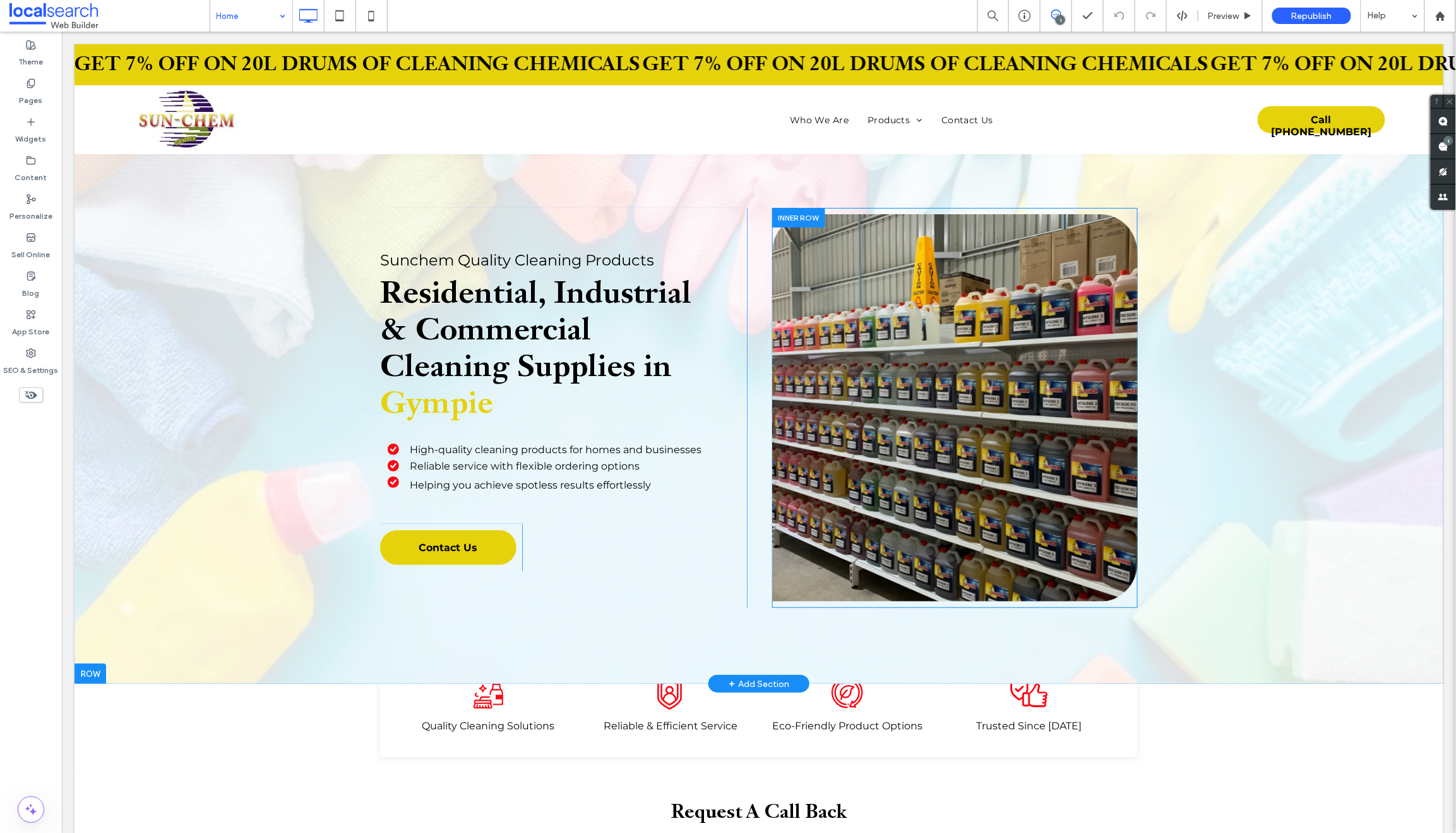
click at [941, 264] on link at bounding box center [955, 408] width 388 height 411
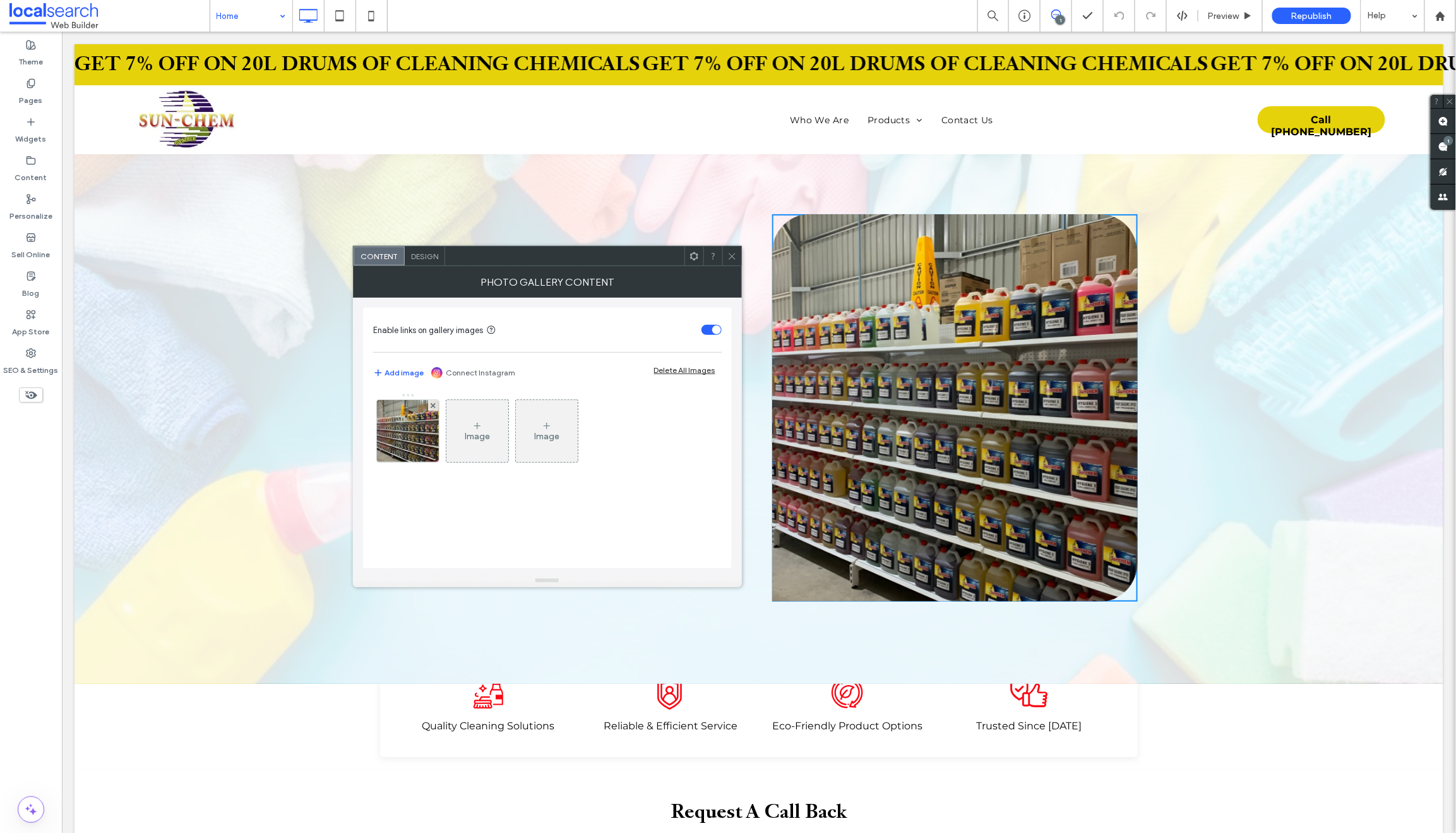
click at [941, 264] on link at bounding box center [955, 408] width 388 height 411
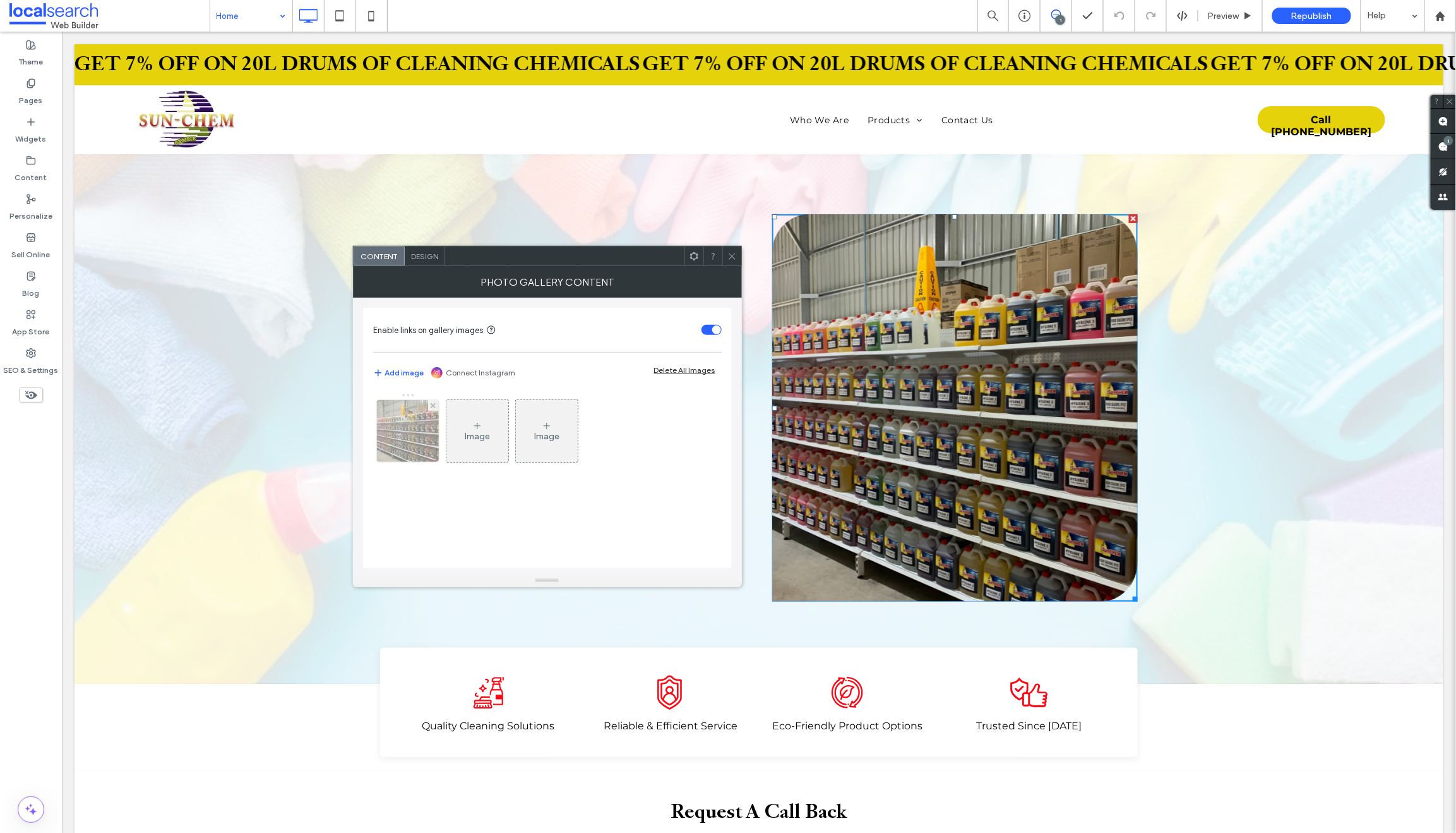
click at [415, 430] on img at bounding box center [407, 431] width 82 height 62
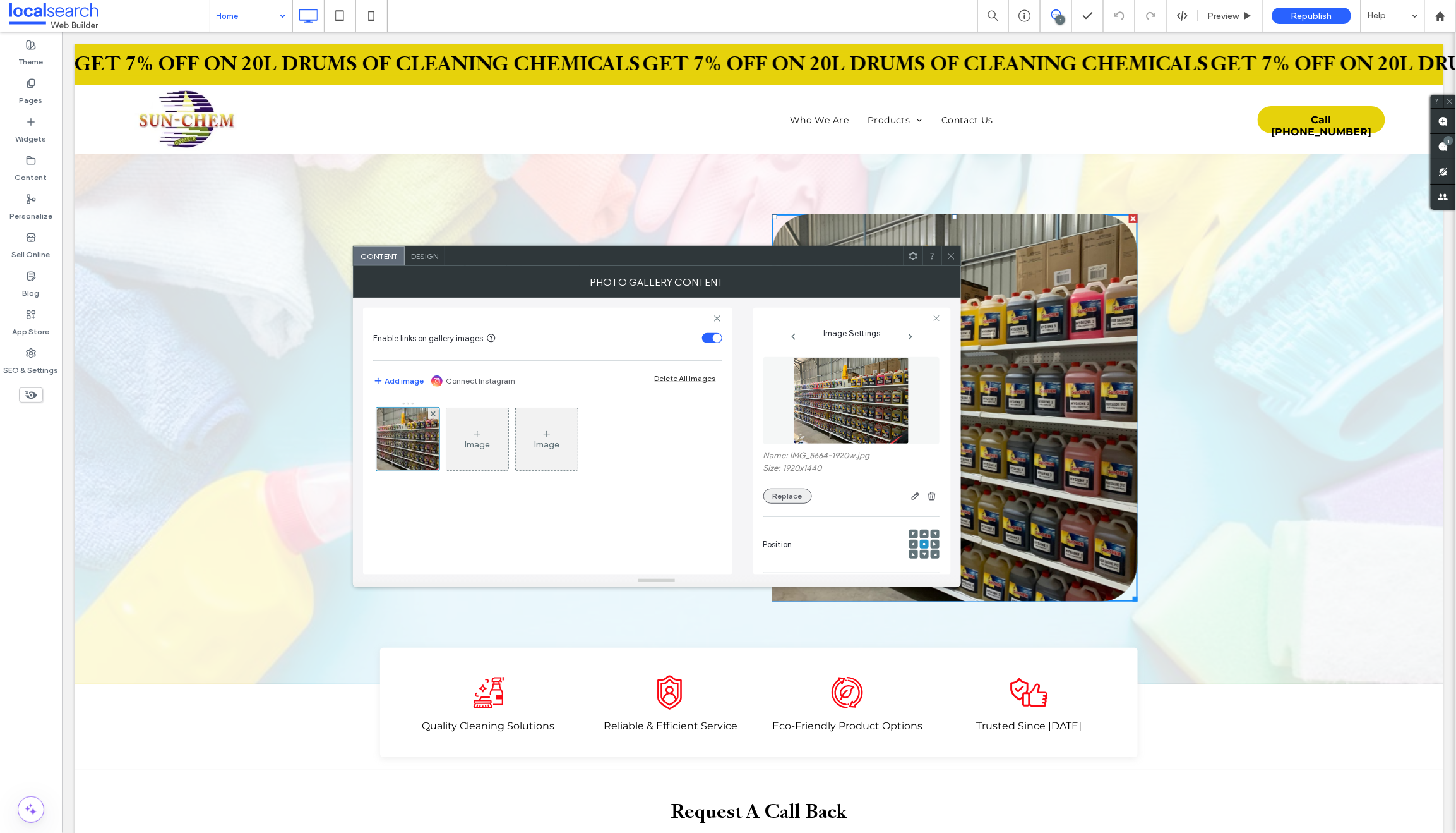
click at [788, 495] on button "Replace" at bounding box center [787, 496] width 48 height 15
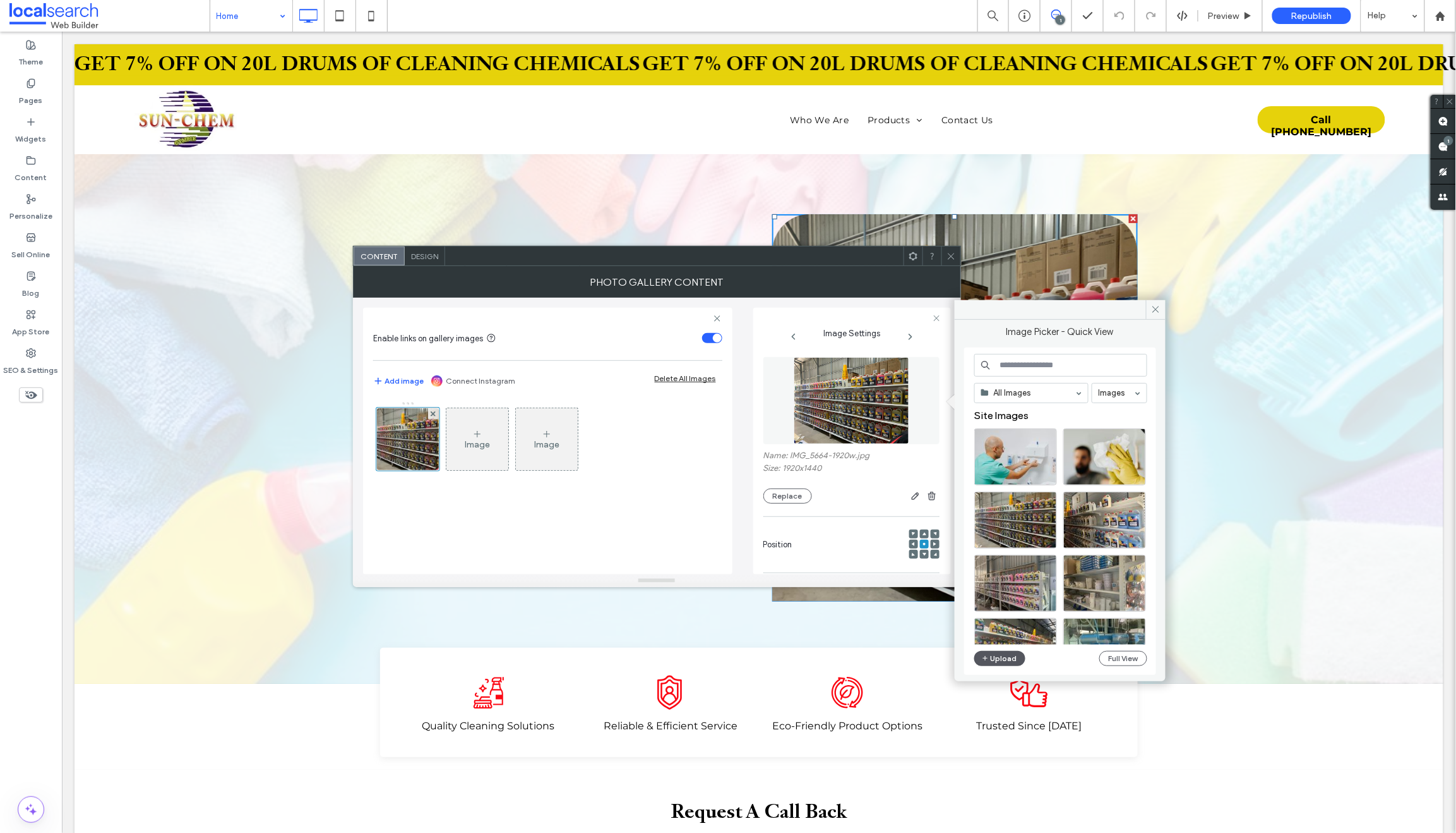
click at [1002, 659] on button "Upload" at bounding box center [1000, 659] width 52 height 15
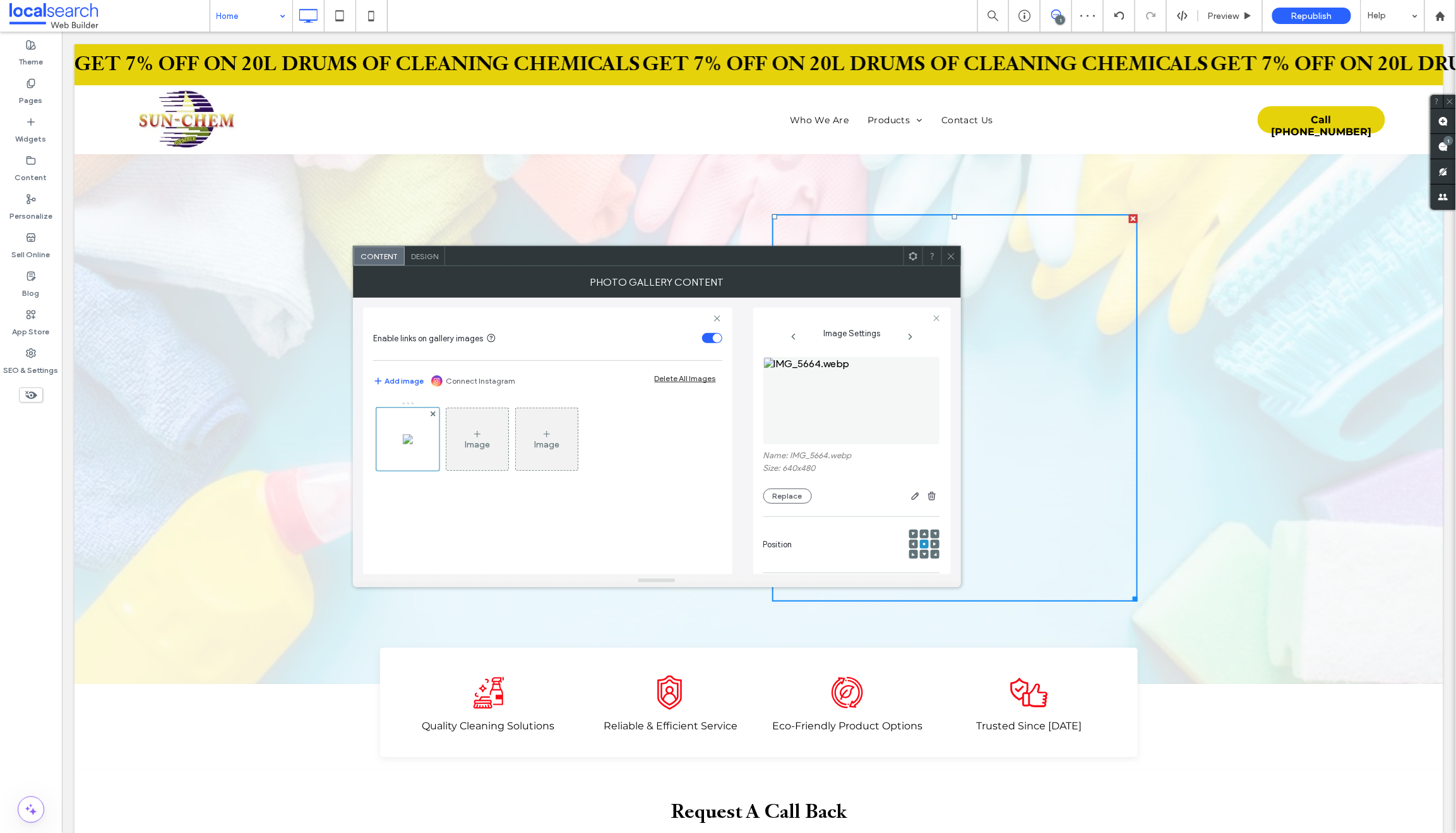
click at [949, 254] on use at bounding box center [951, 256] width 7 height 7
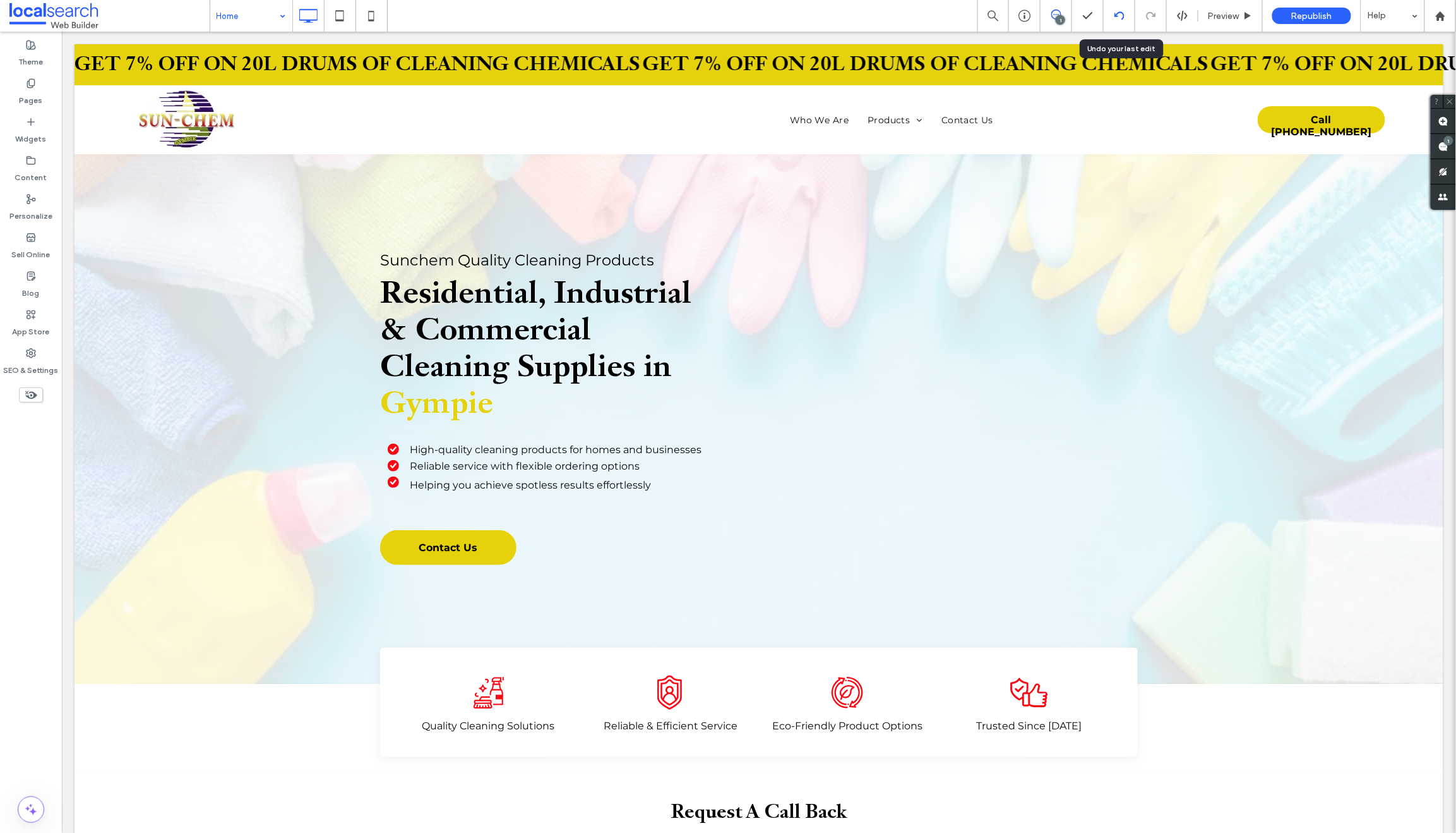
click at [1118, 13] on use at bounding box center [1119, 15] width 10 height 9
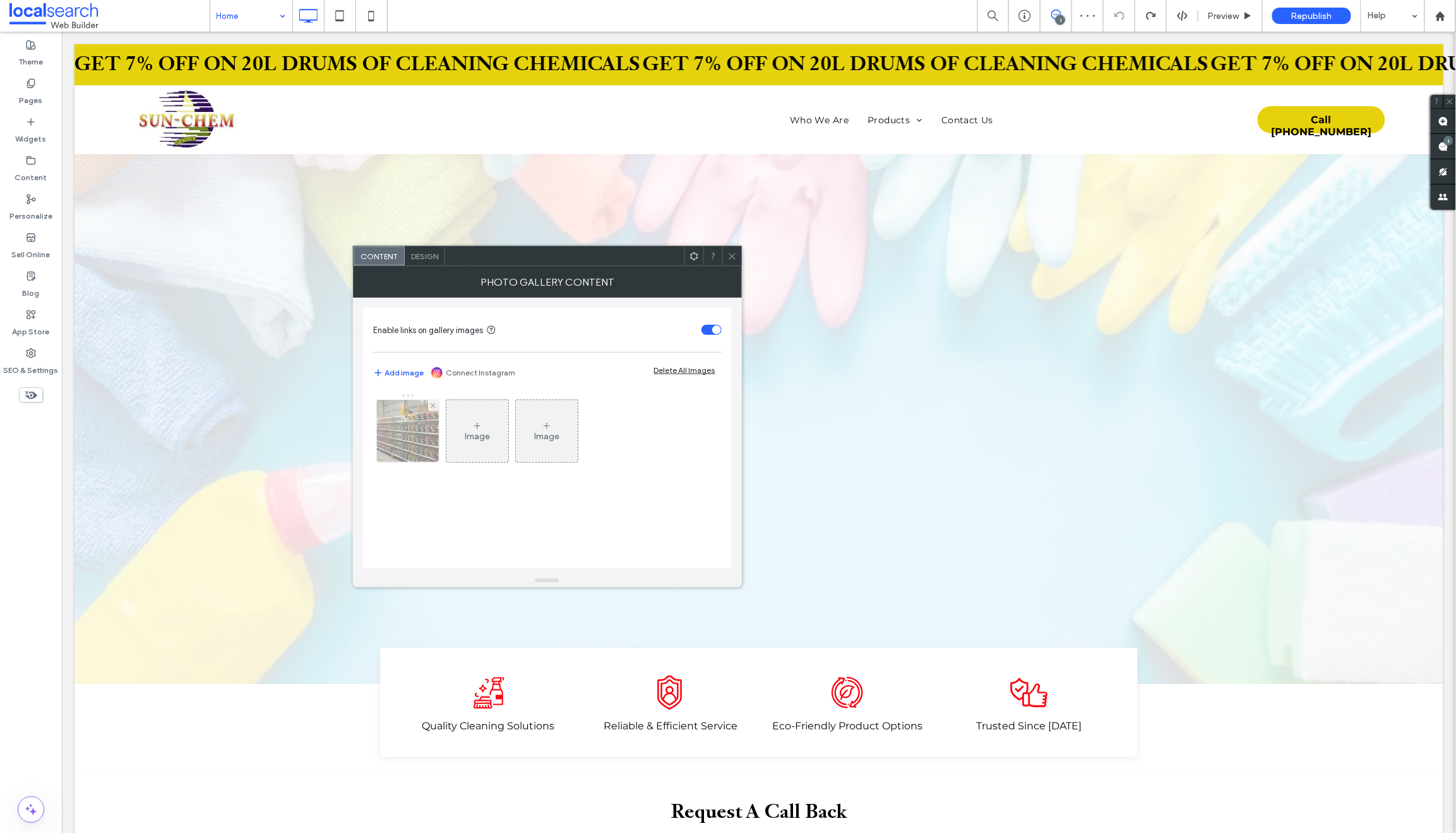
click at [412, 421] on img at bounding box center [407, 431] width 82 height 62
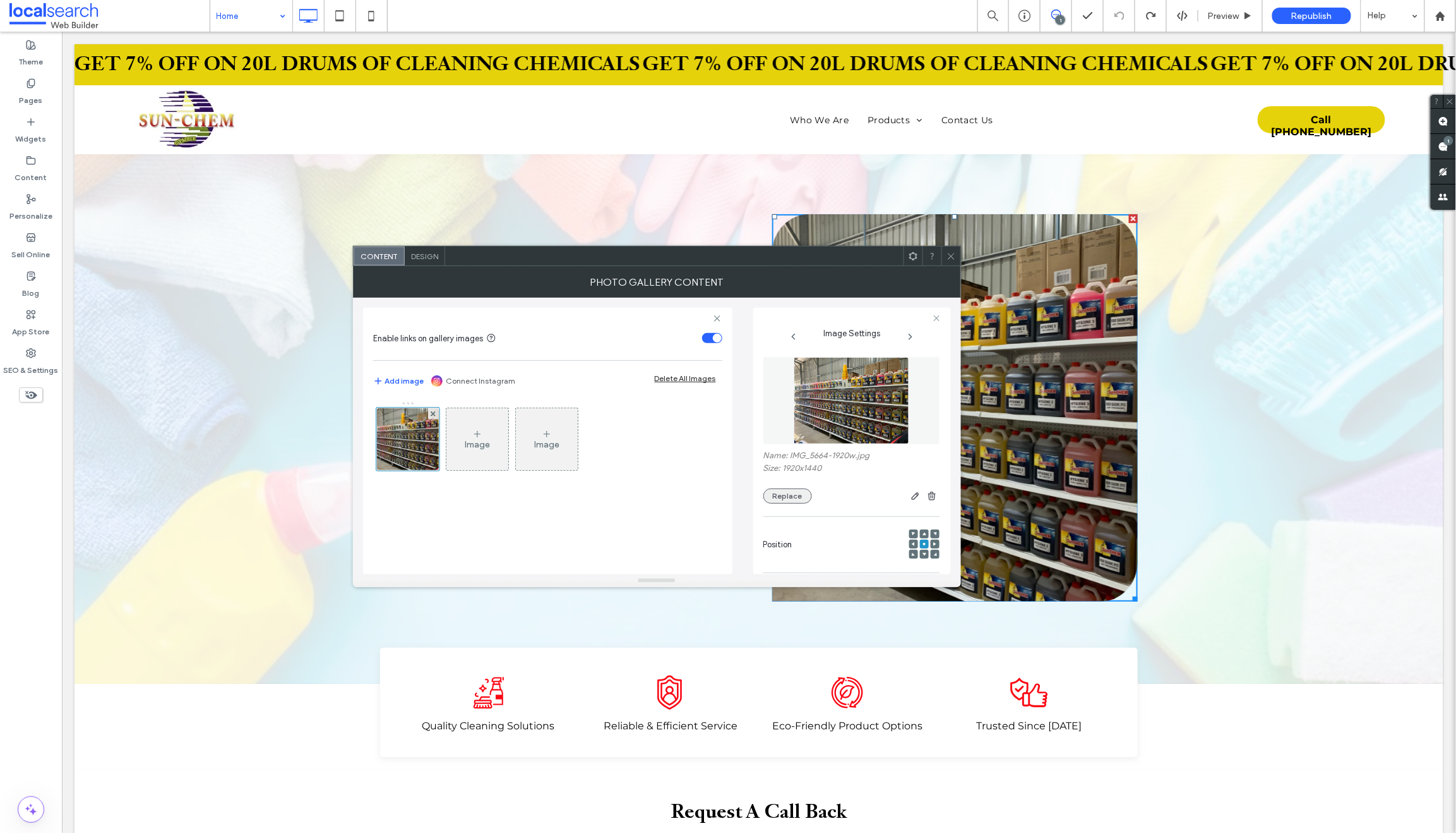
click at [783, 491] on button "Replace" at bounding box center [787, 496] width 48 height 15
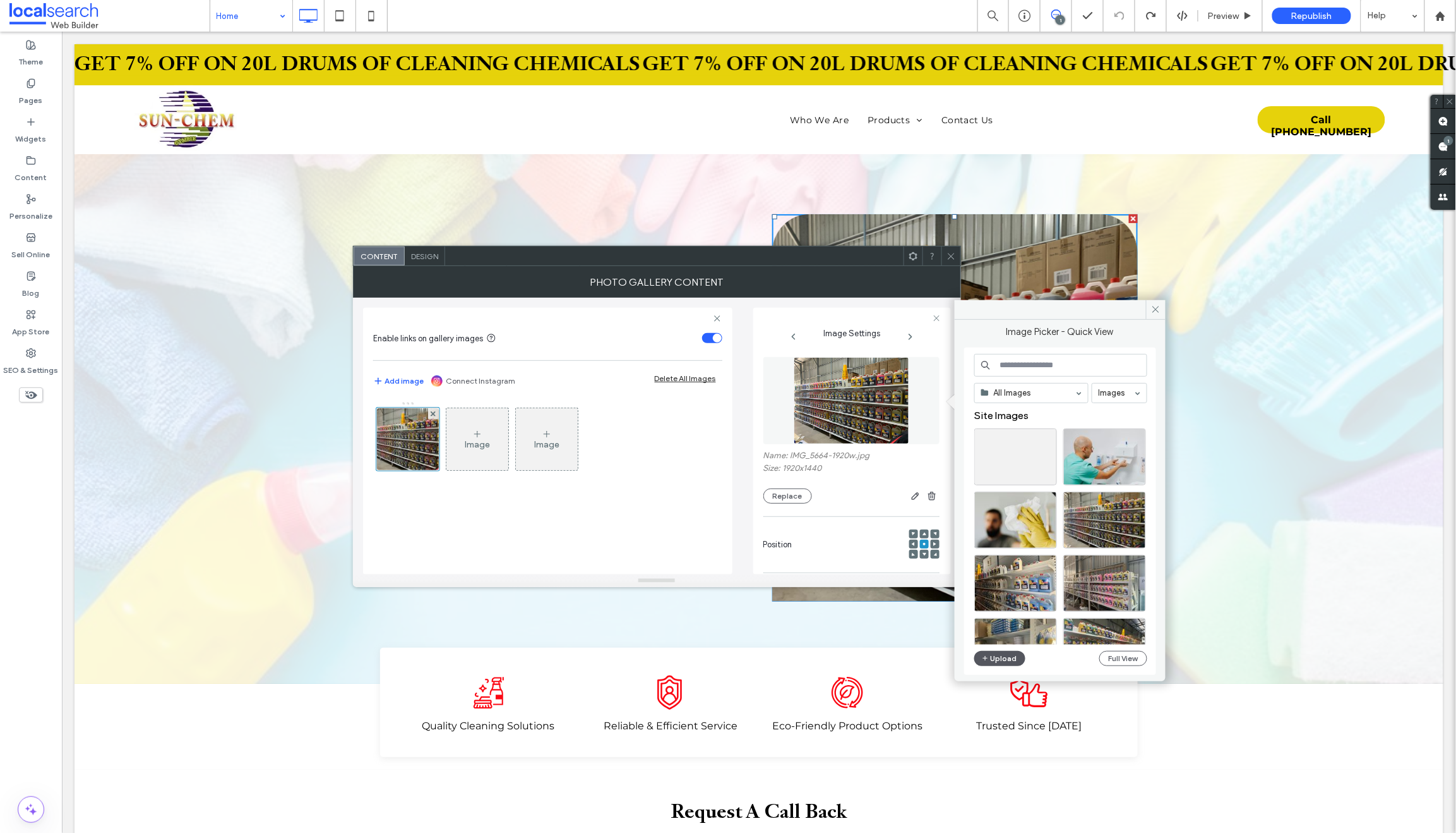
click at [998, 656] on button "Upload" at bounding box center [1000, 659] width 52 height 15
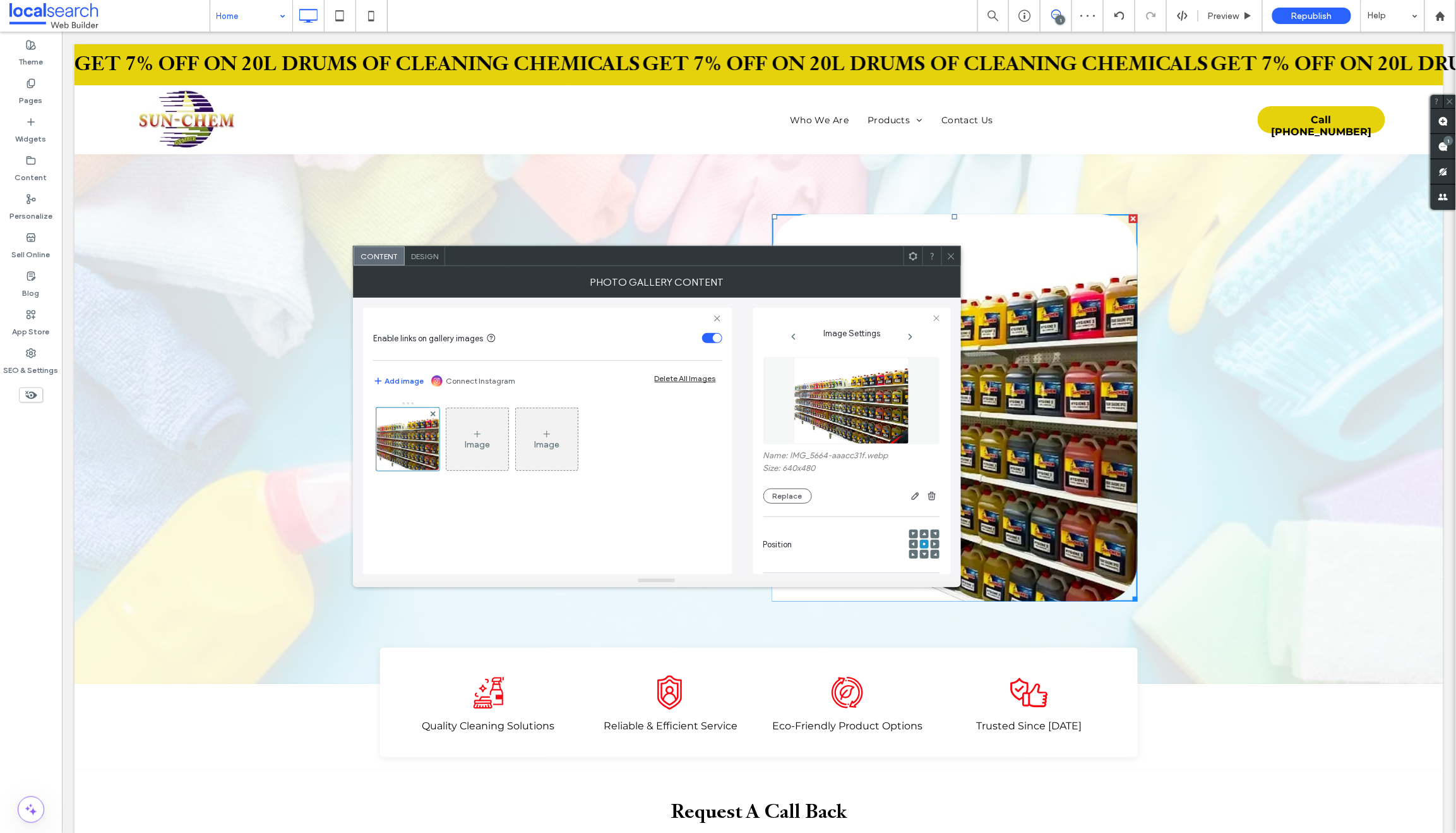
click at [947, 250] on span at bounding box center [952, 256] width 9 height 19
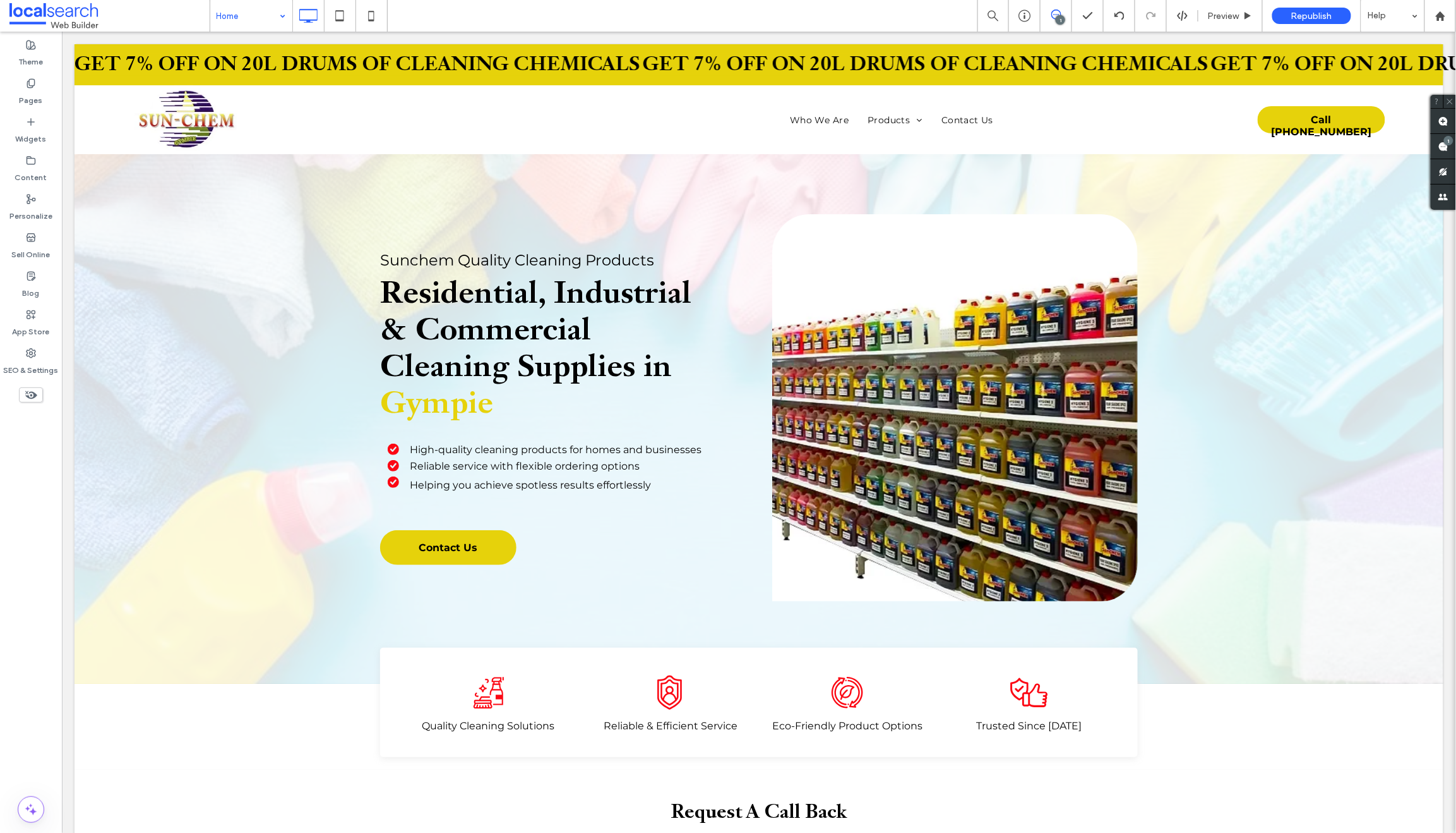
click at [41, 423] on div "Theme Pages Widgets Content Personalize Sell Online Blog App Store SEO & Settin…" at bounding box center [30, 432] width 61 height 801
click at [29, 160] on icon at bounding box center [30, 160] width 10 height 10
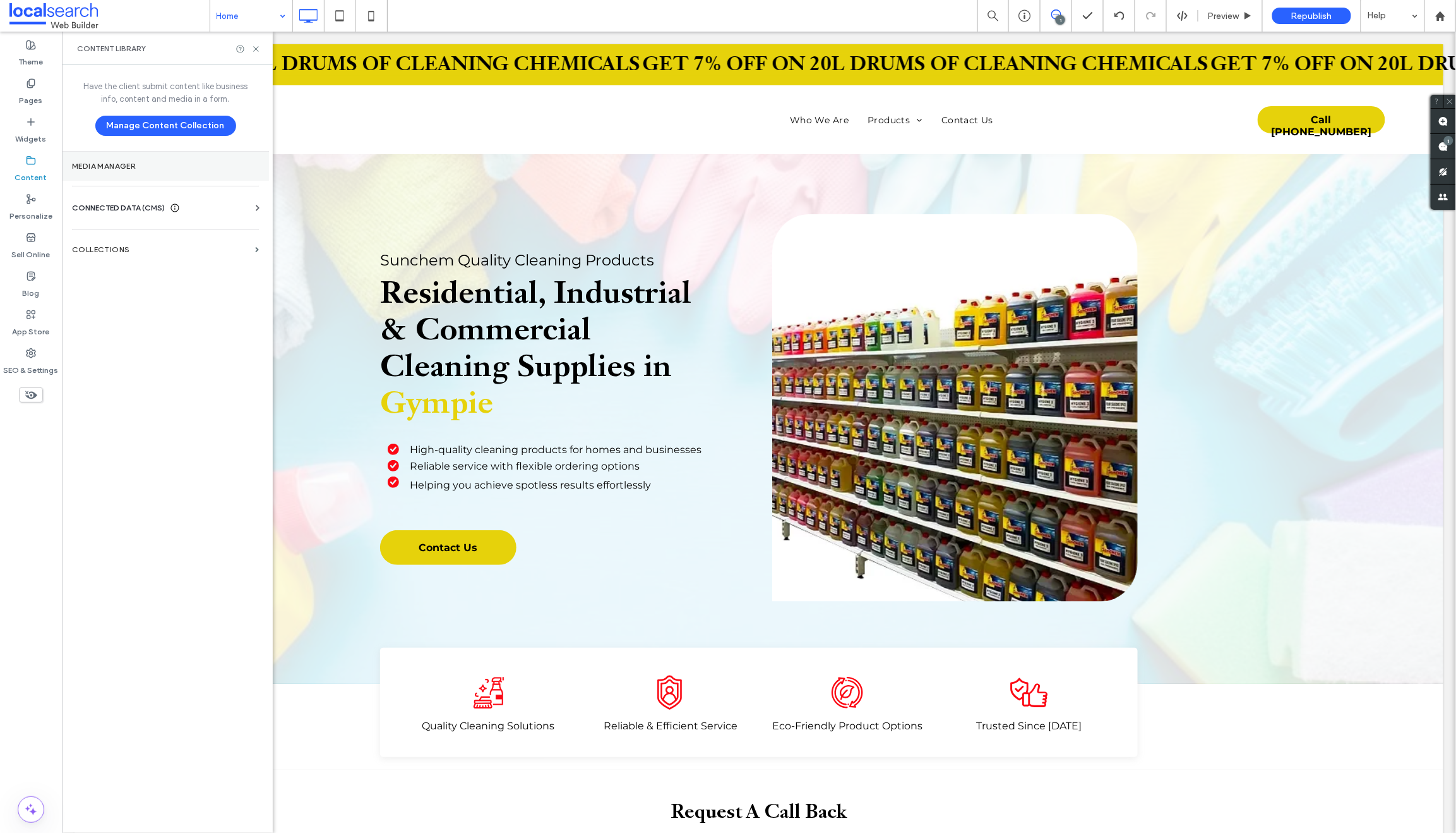
click at [134, 165] on label "Media Manager" at bounding box center [166, 166] width 187 height 9
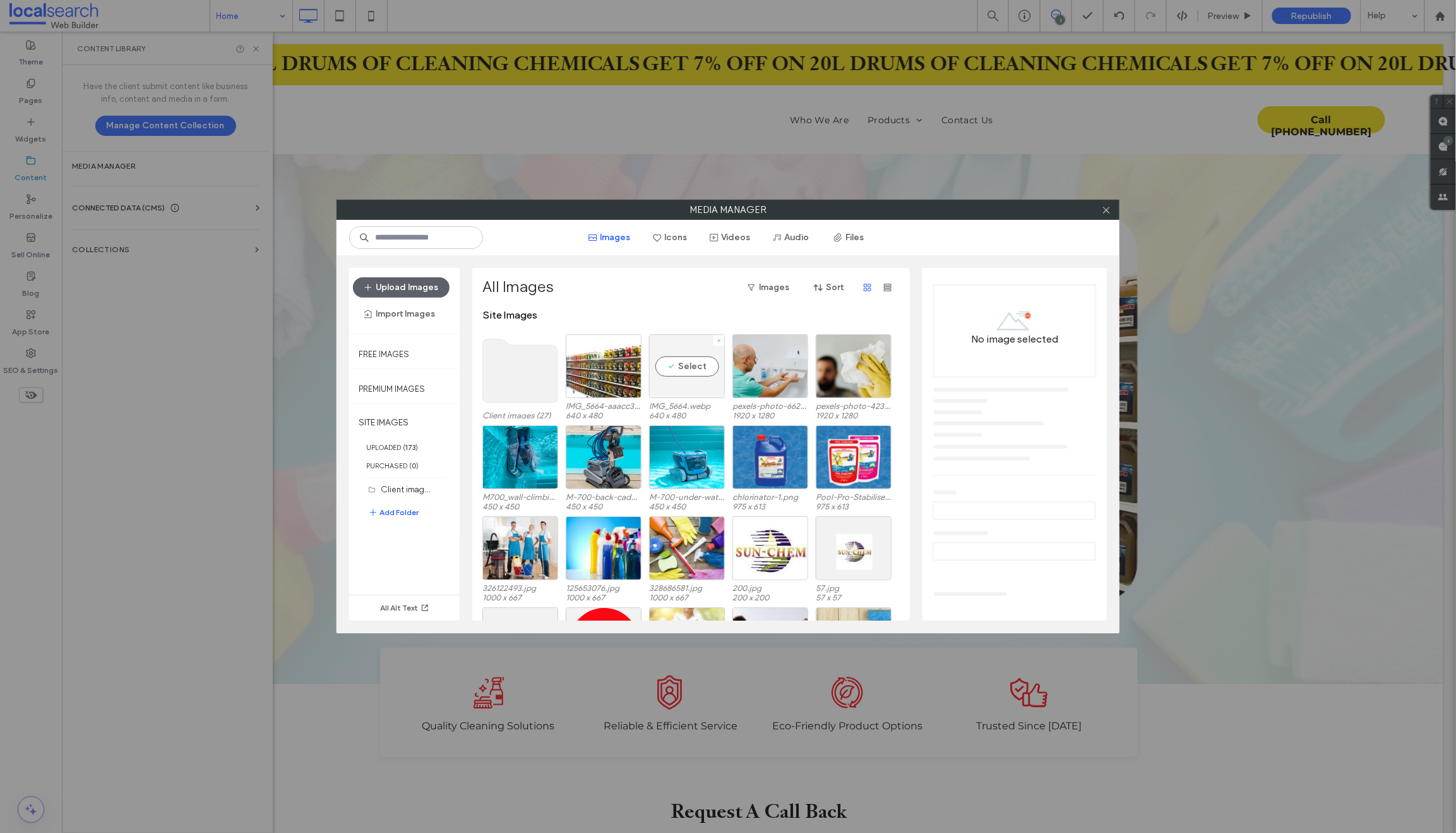
click at [672, 381] on div "Select" at bounding box center [687, 365] width 76 height 63
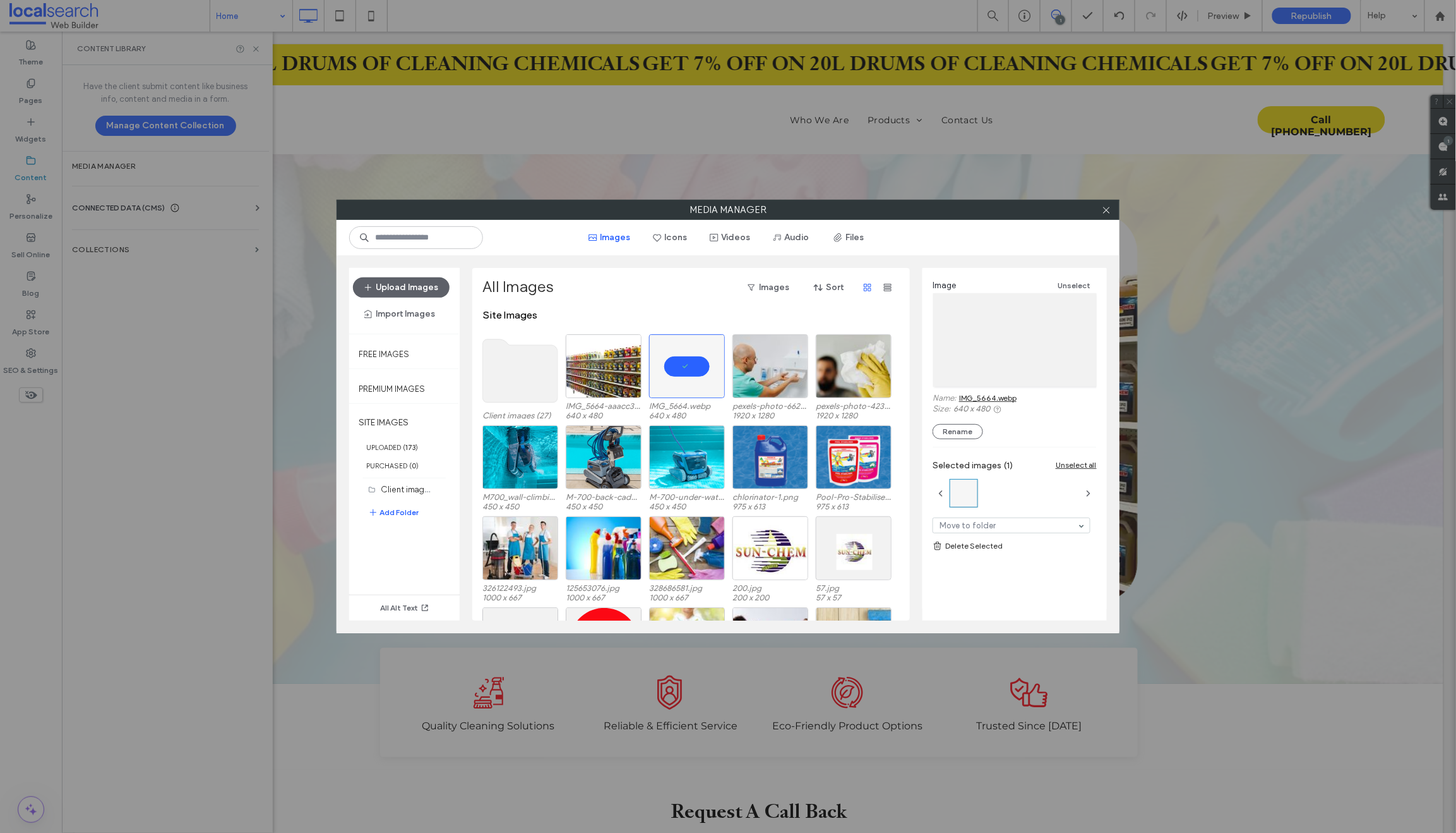
click at [941, 543] on icon at bounding box center [938, 545] width 10 height 10
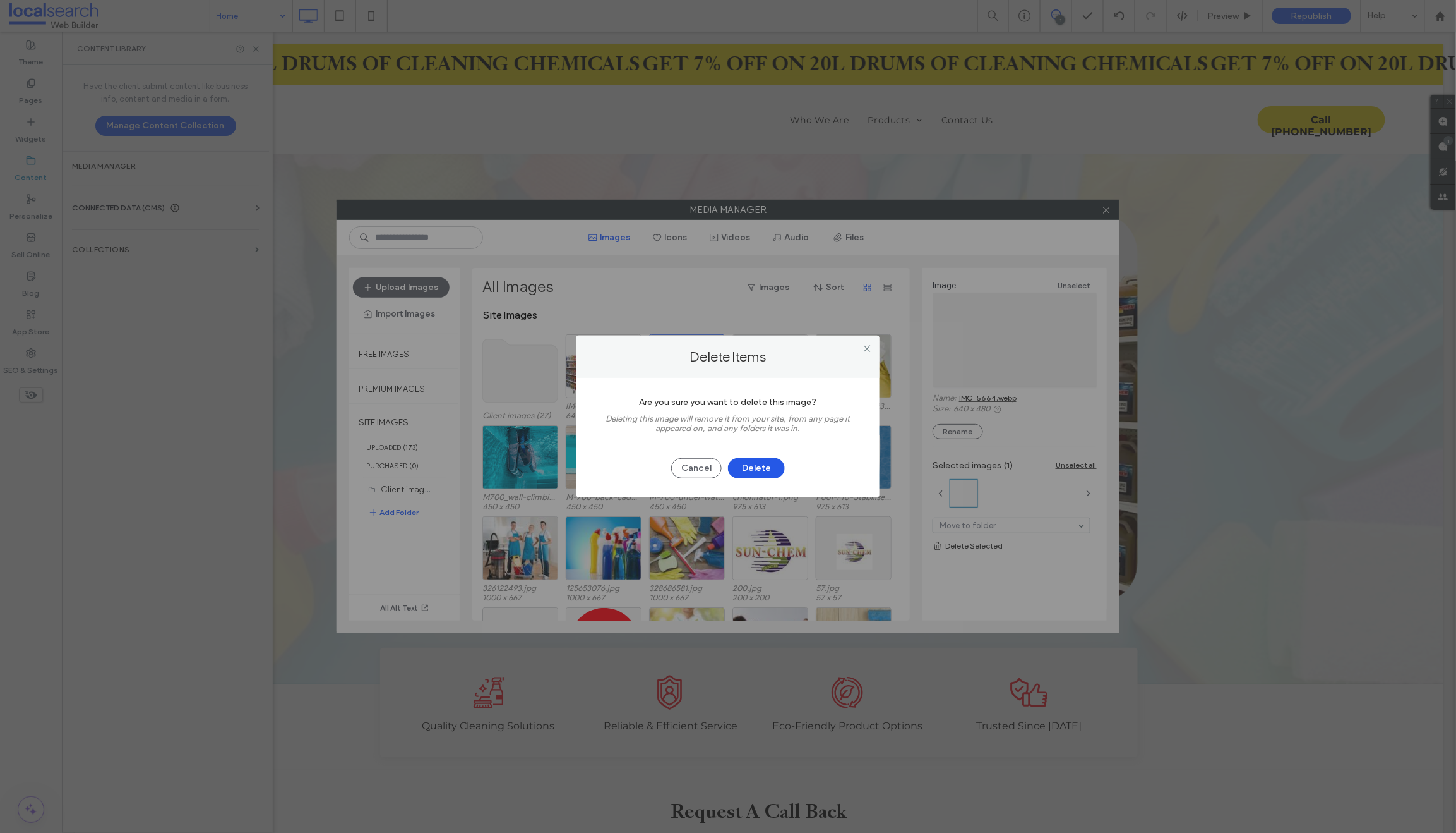
click at [760, 463] on button "Delete" at bounding box center [757, 468] width 57 height 20
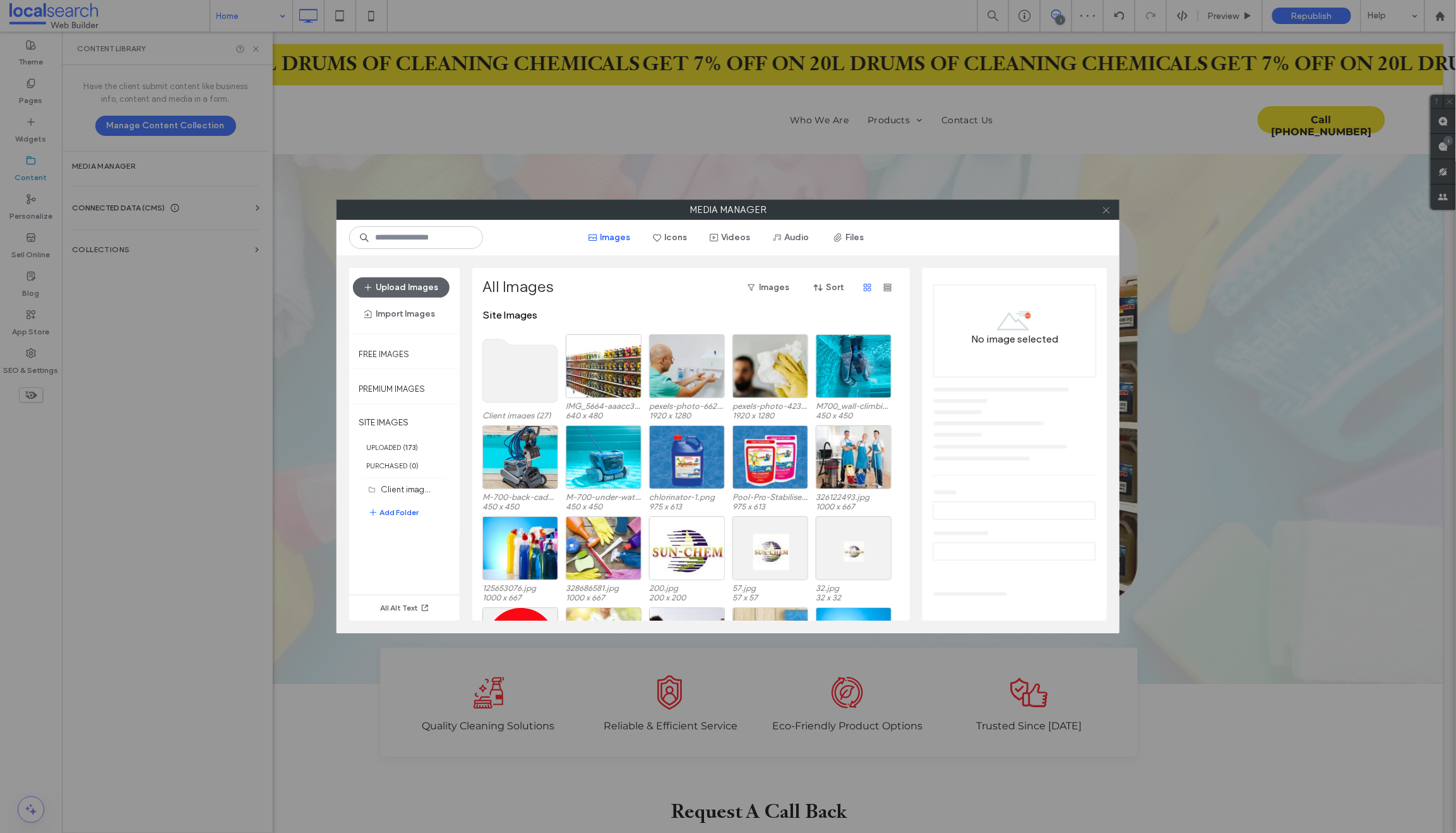
click at [1107, 210] on use at bounding box center [1106, 209] width 7 height 7
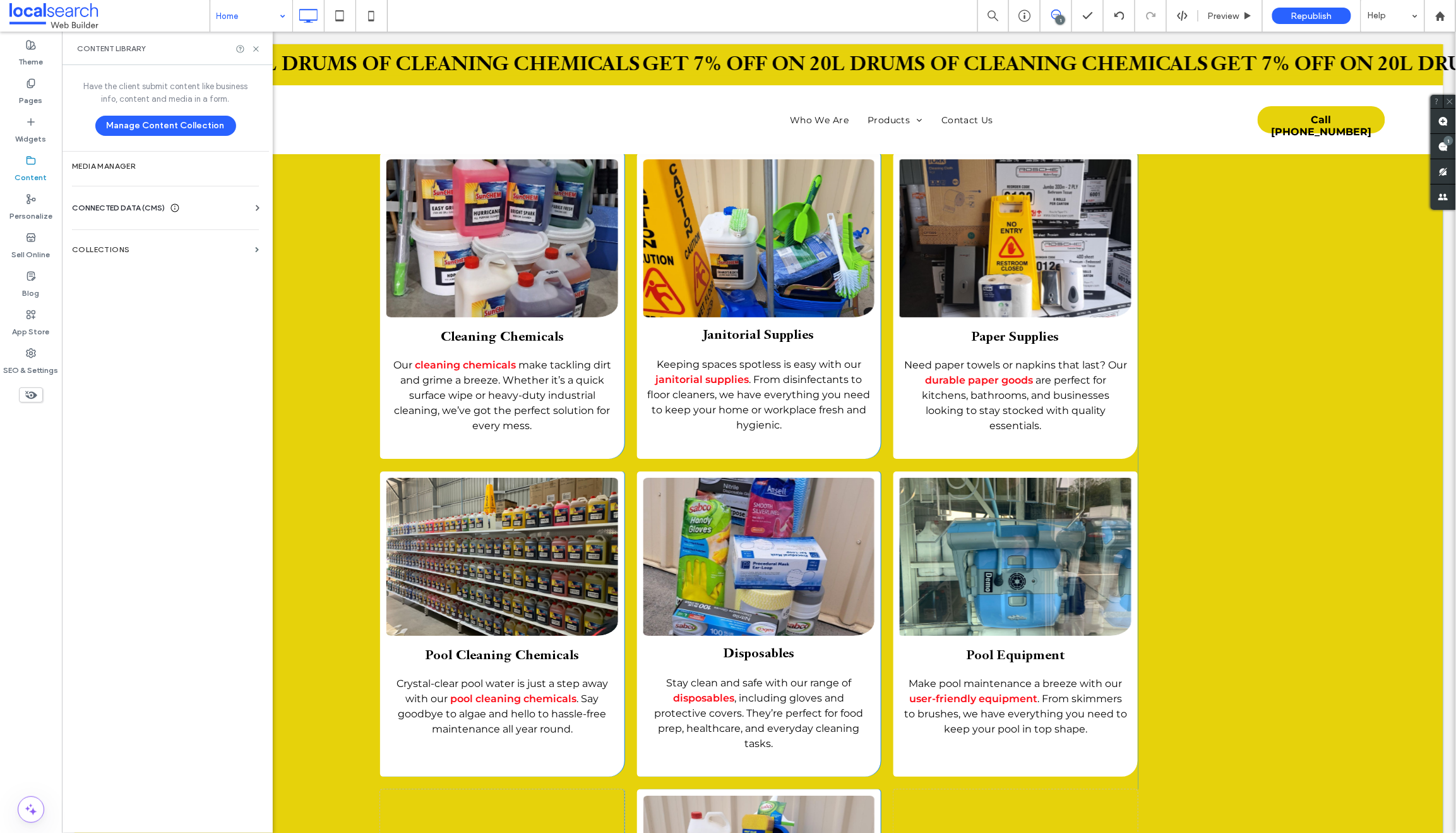
scroll to position [1880, 0]
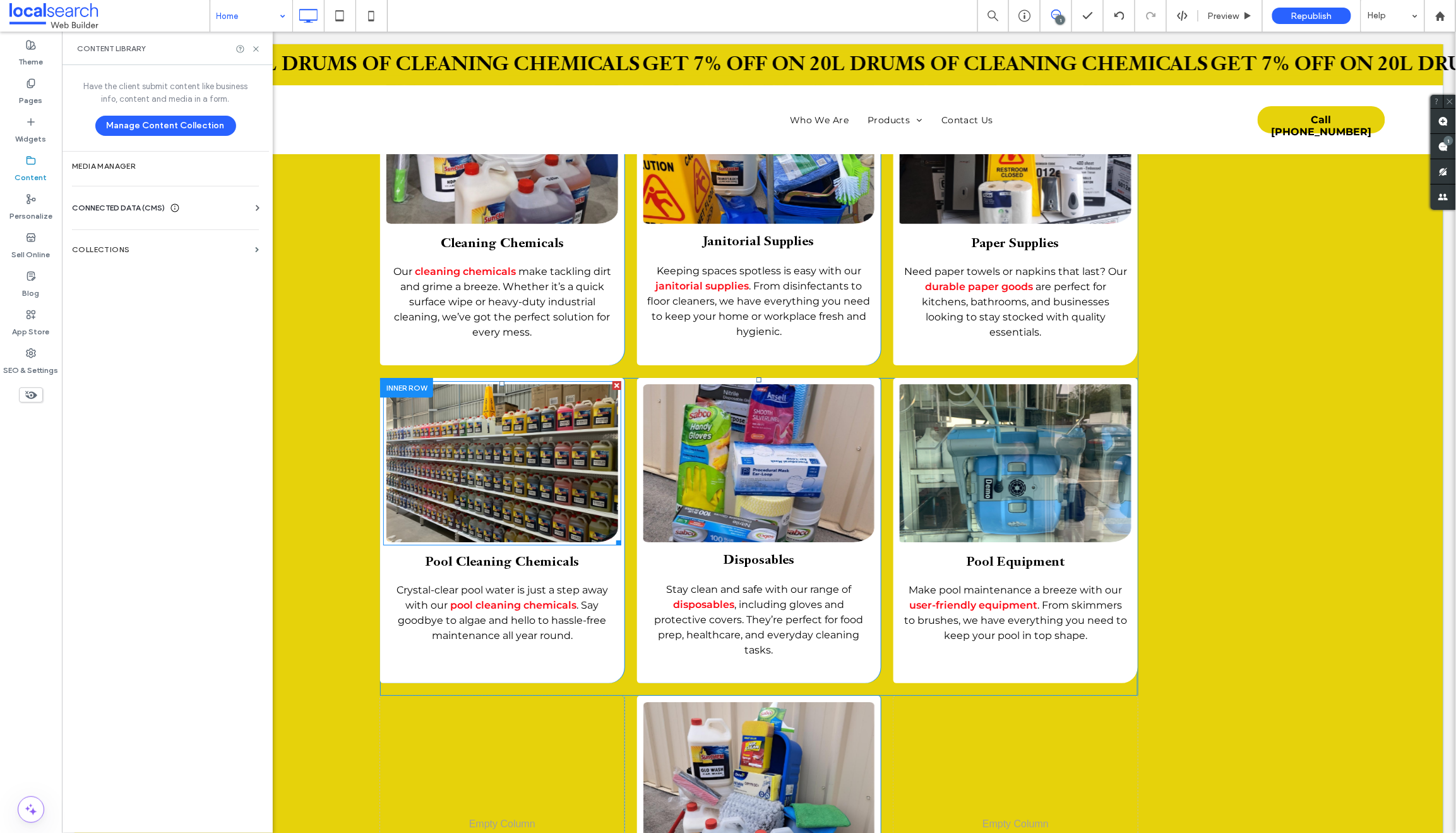
click at [455, 450] on link at bounding box center [502, 463] width 246 height 168
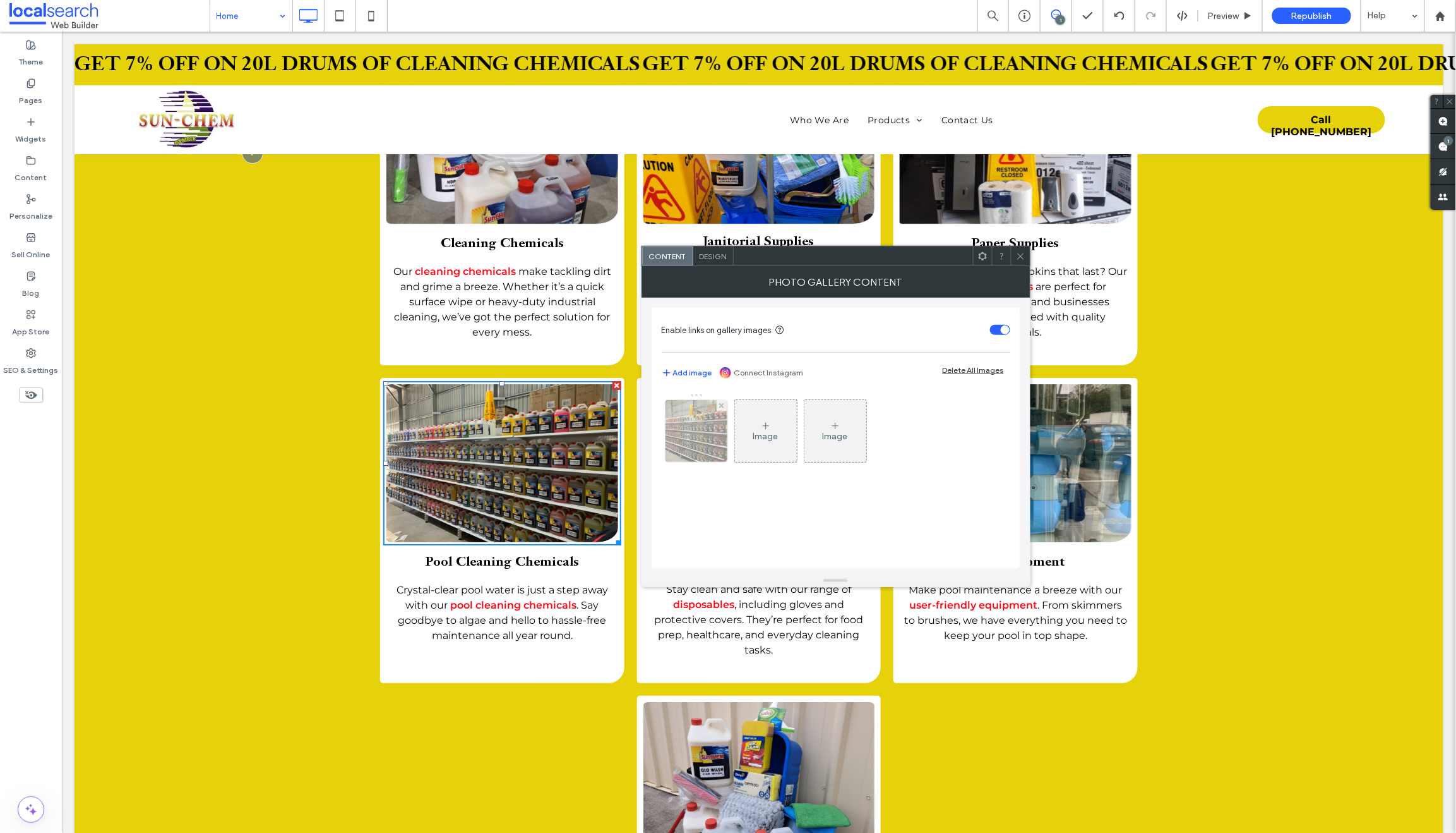
click at [694, 433] on img at bounding box center [695, 431] width 82 height 62
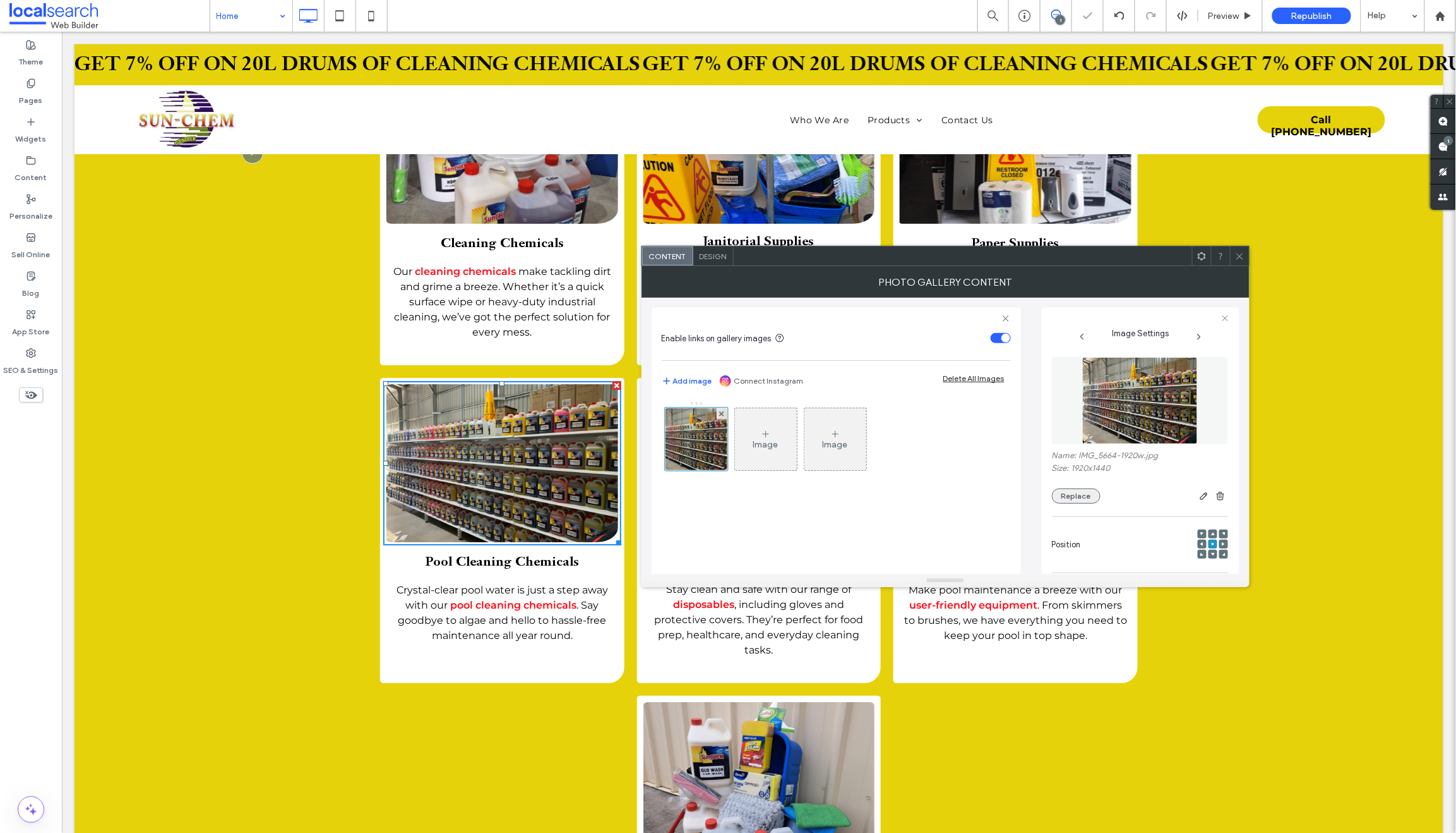
click at [1072, 493] on button "Replace" at bounding box center [1076, 496] width 48 height 15
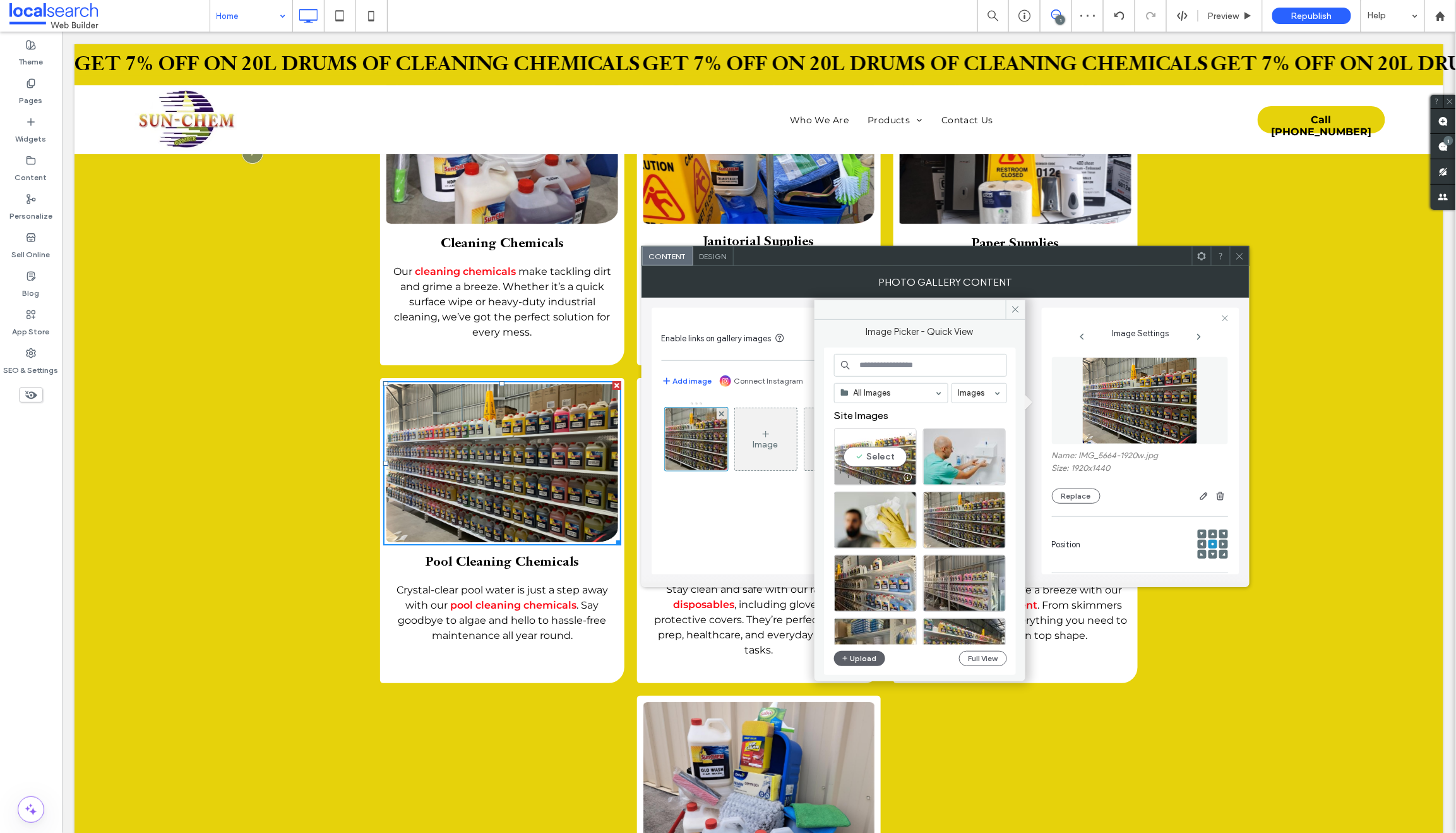
click at [858, 469] on div "Select" at bounding box center [875, 457] width 82 height 57
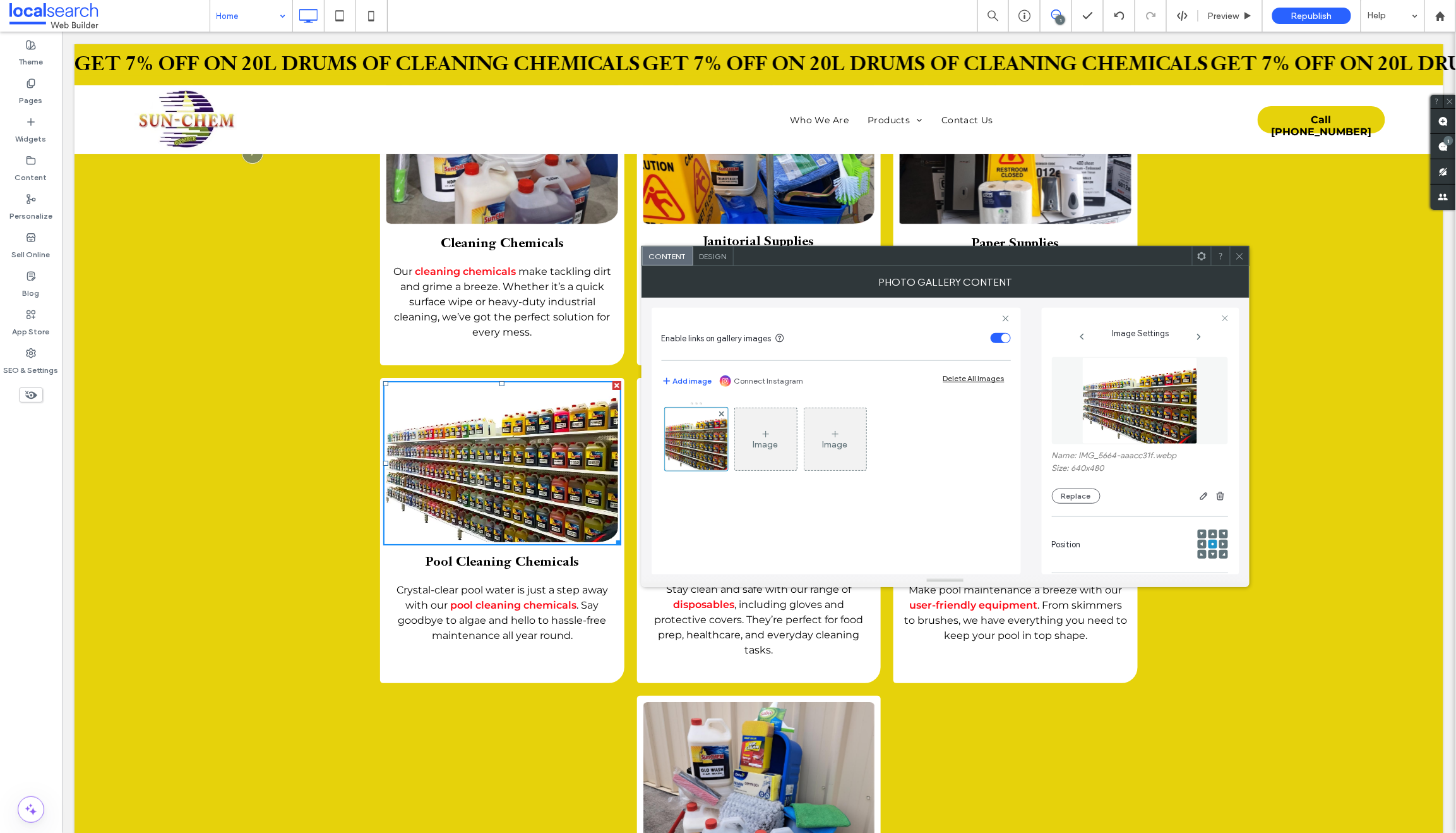
click at [1239, 254] on icon at bounding box center [1240, 257] width 9 height 9
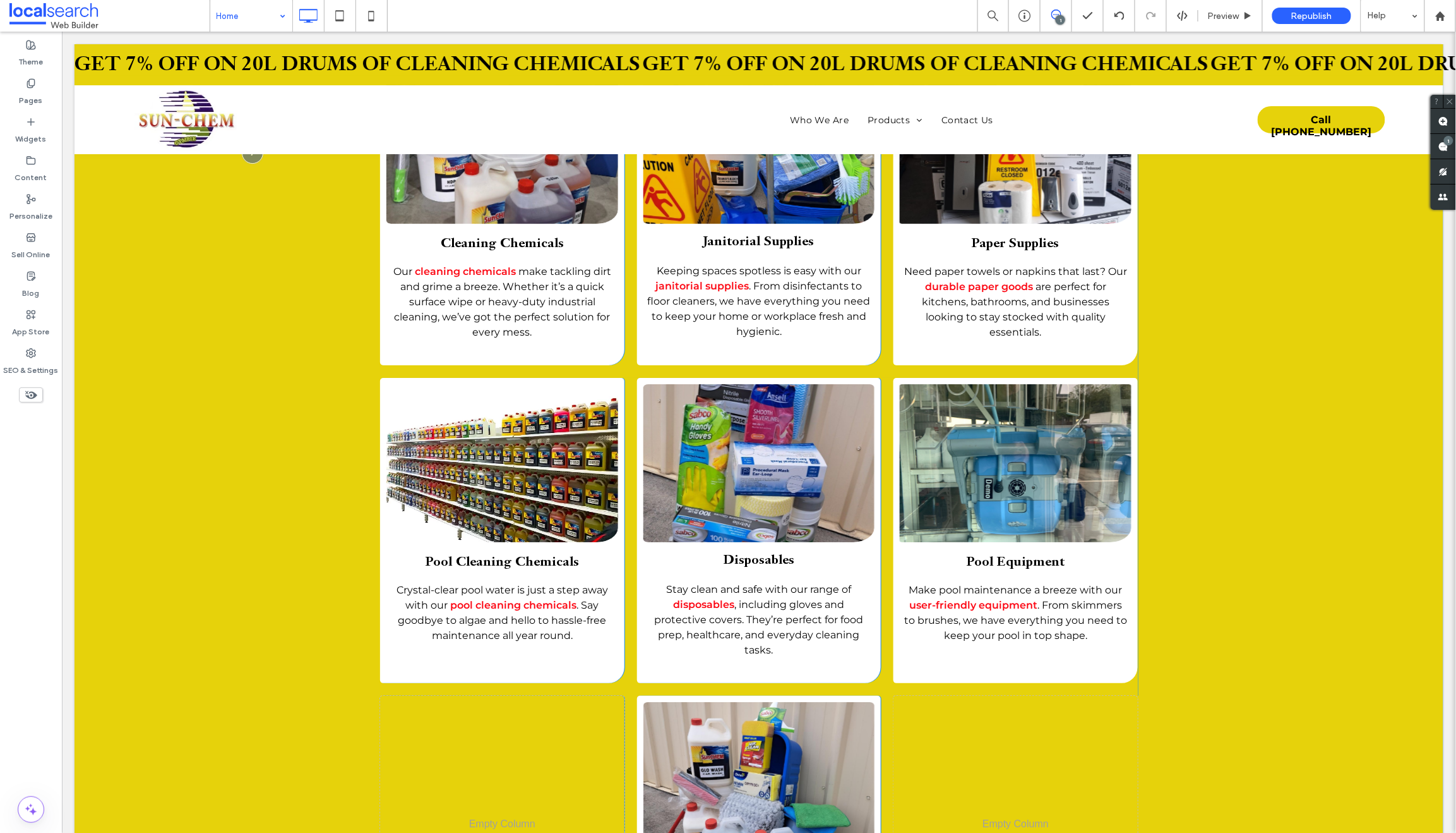
click at [308, 444] on div "Cleaning Chemicals Our cleaning chemicals make tackling dirt and grime a breeze…" at bounding box center [758, 538] width 1369 height 1021
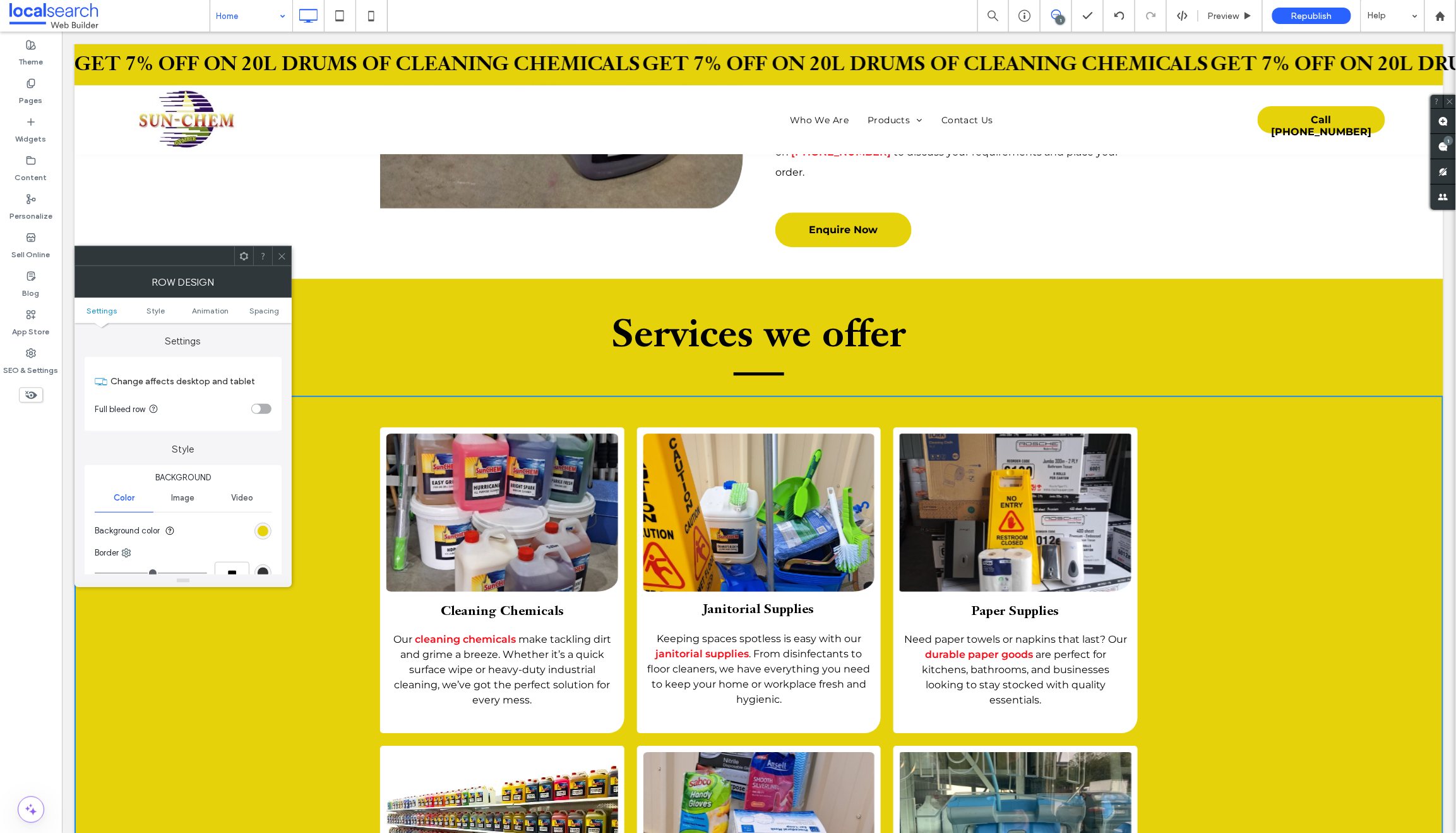
scroll to position [1509, 0]
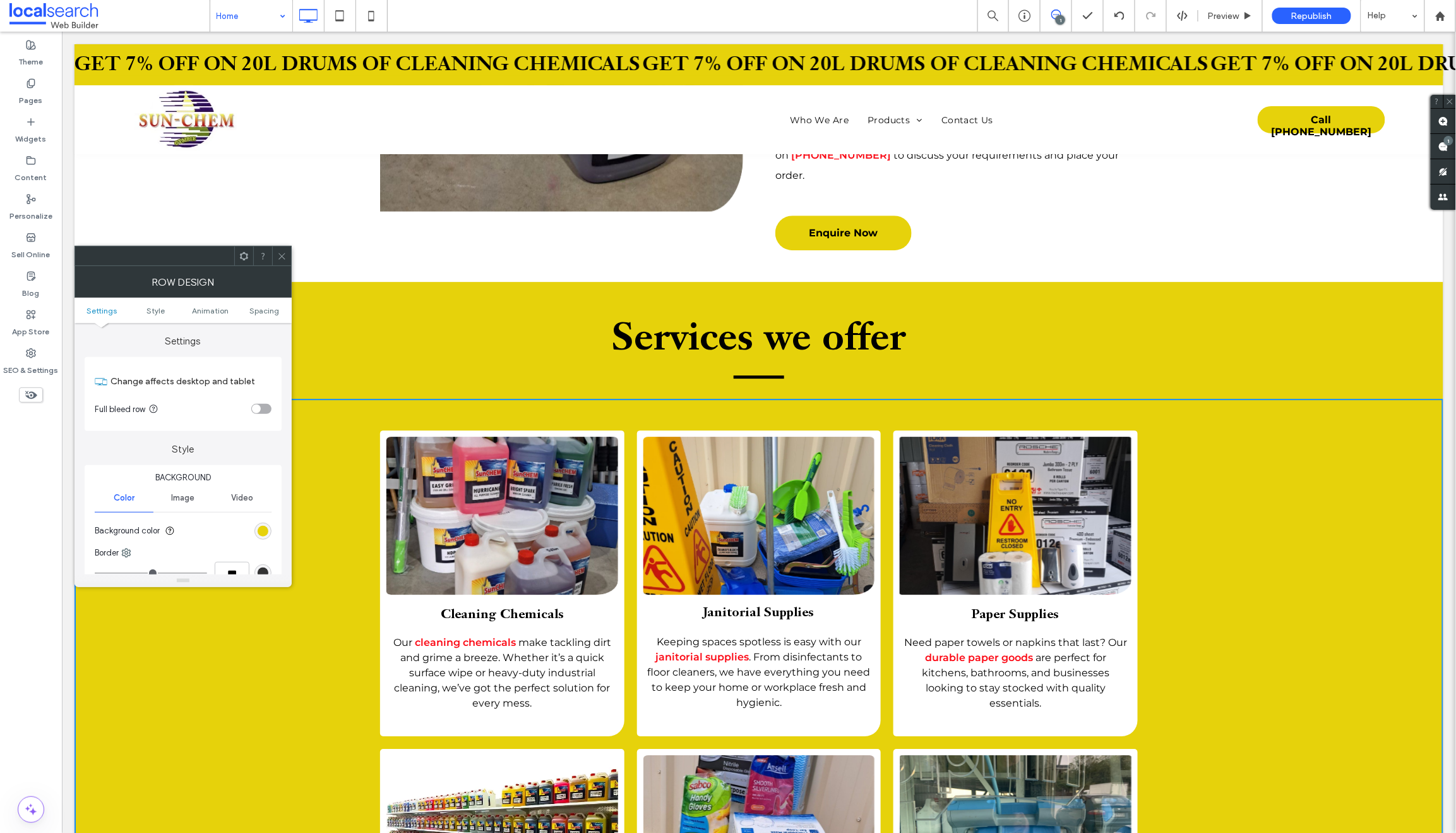
click at [280, 258] on use at bounding box center [281, 256] width 7 height 7
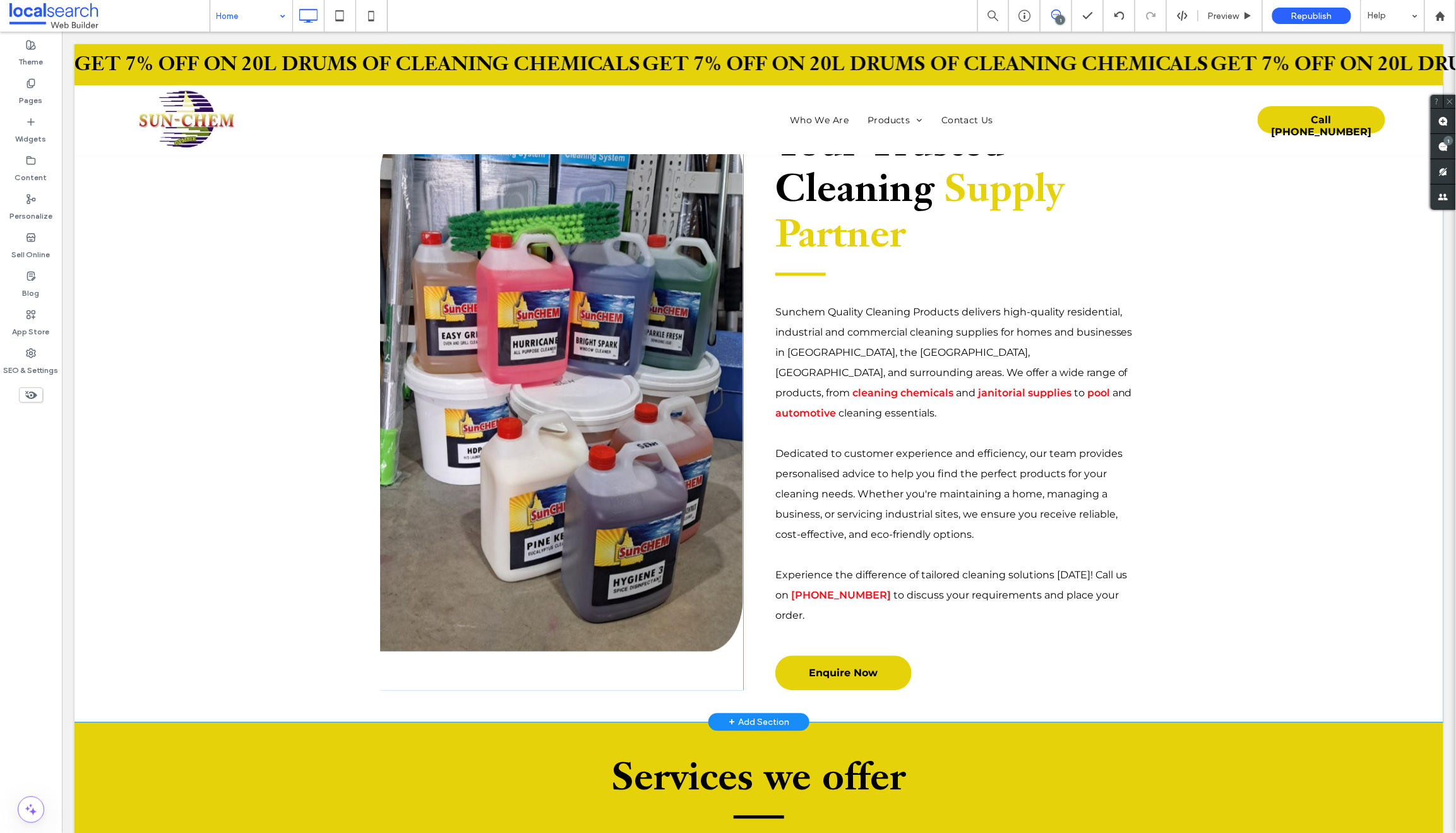
scroll to position [1074, 0]
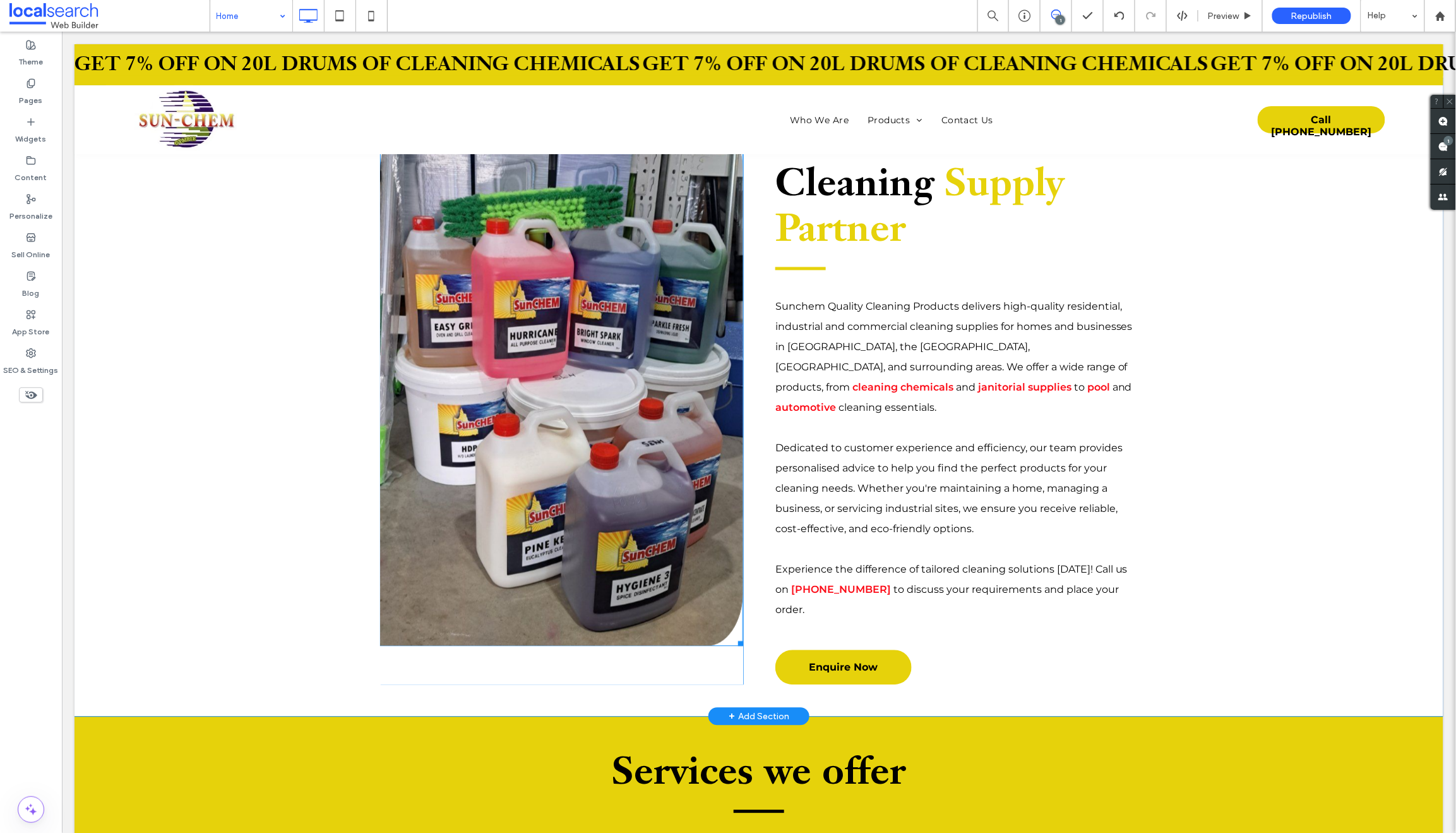
click at [532, 361] on link at bounding box center [561, 381] width 385 height 561
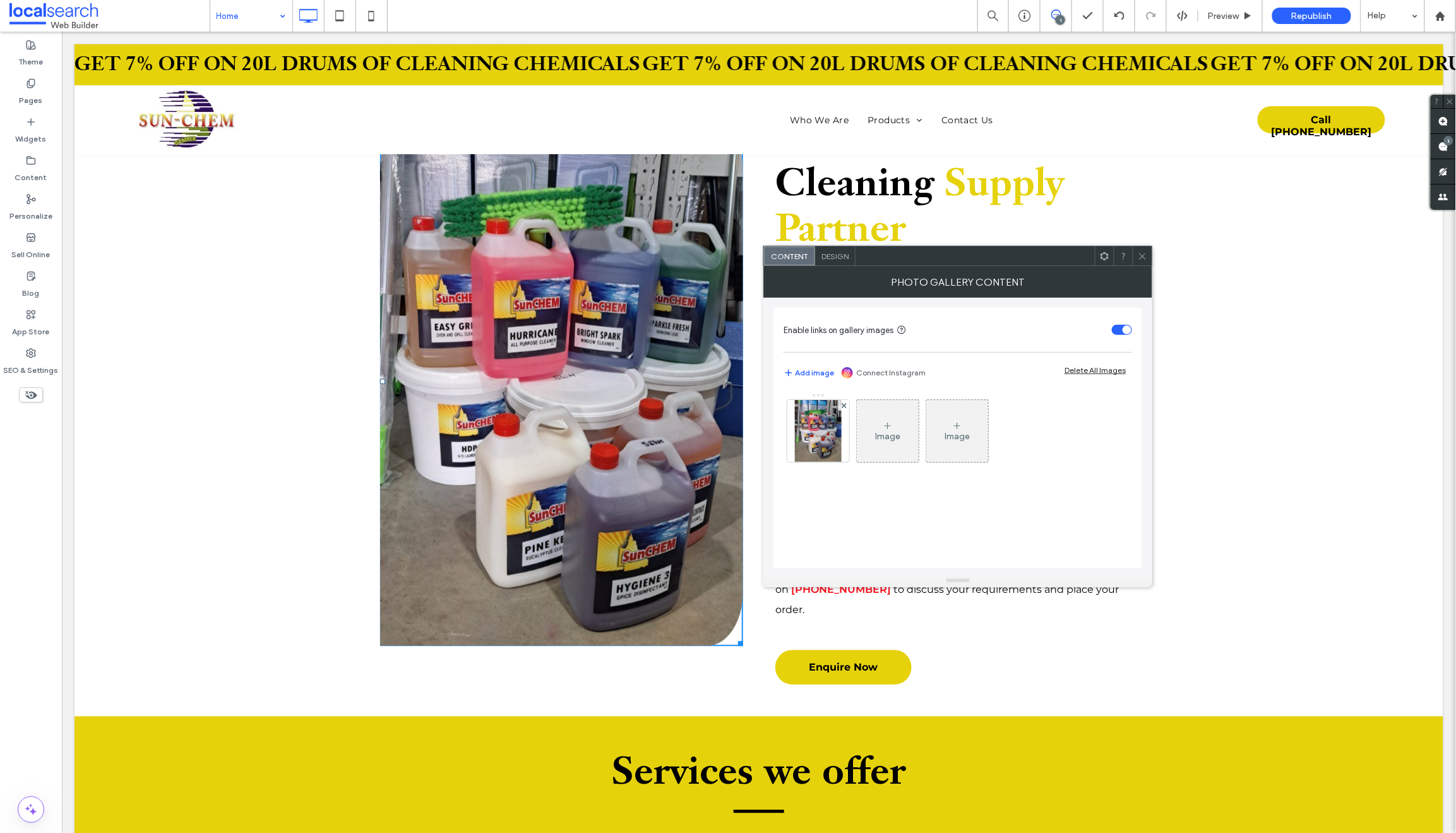
click at [532, 361] on link at bounding box center [561, 381] width 385 height 561
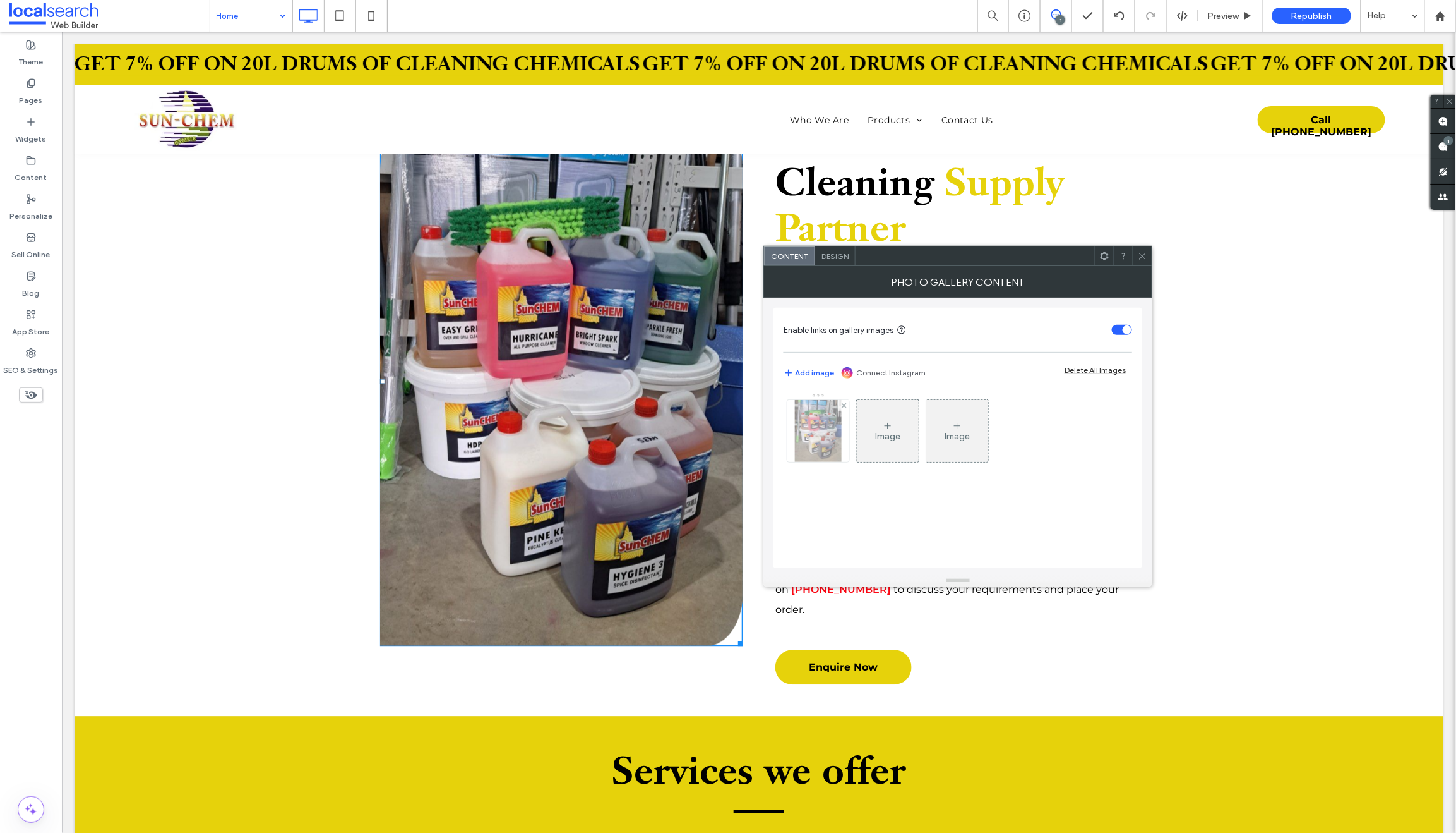
click at [821, 438] on img at bounding box center [817, 431] width 46 height 62
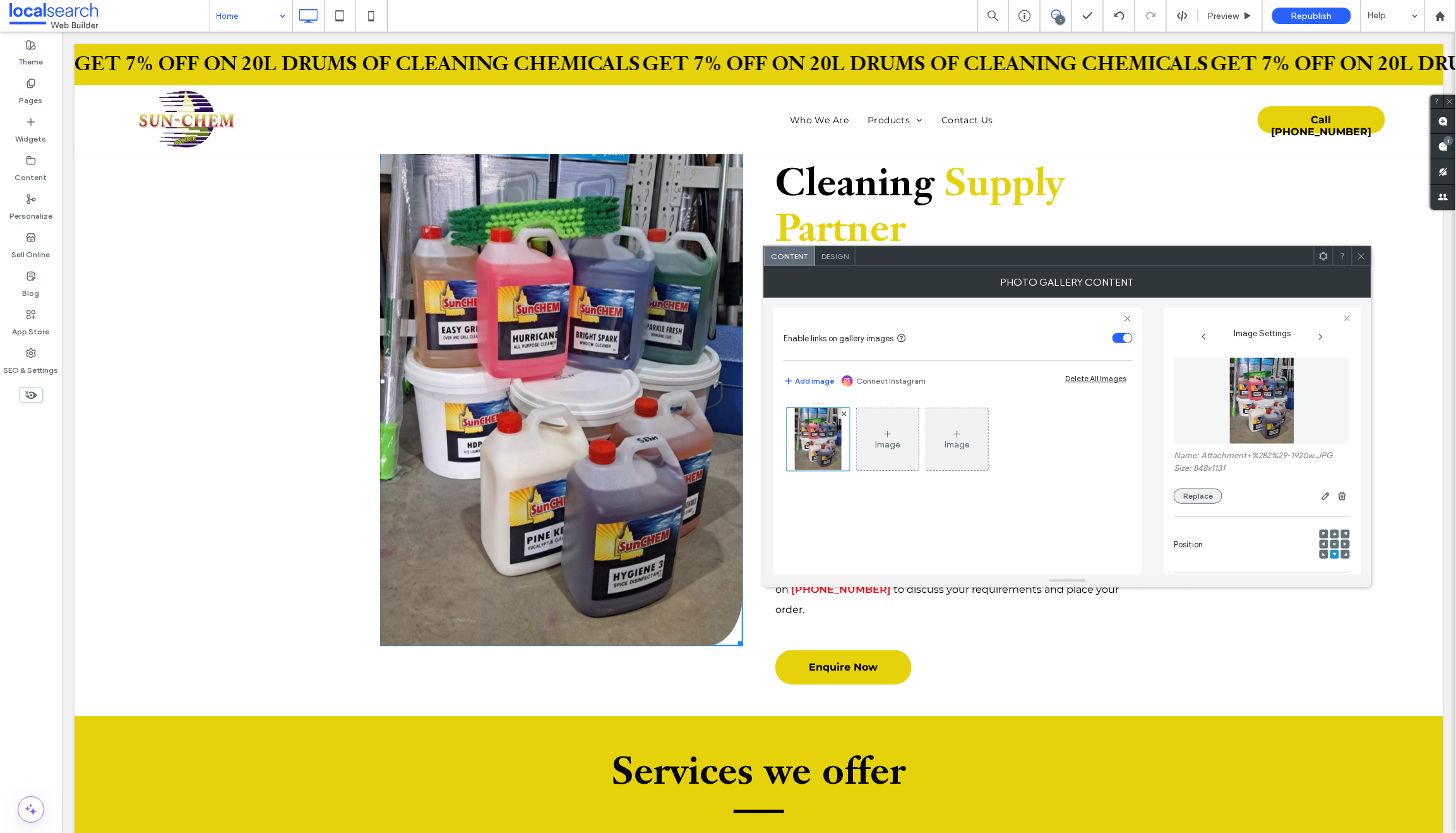
click at [1204, 495] on button "Replace" at bounding box center [1198, 496] width 48 height 15
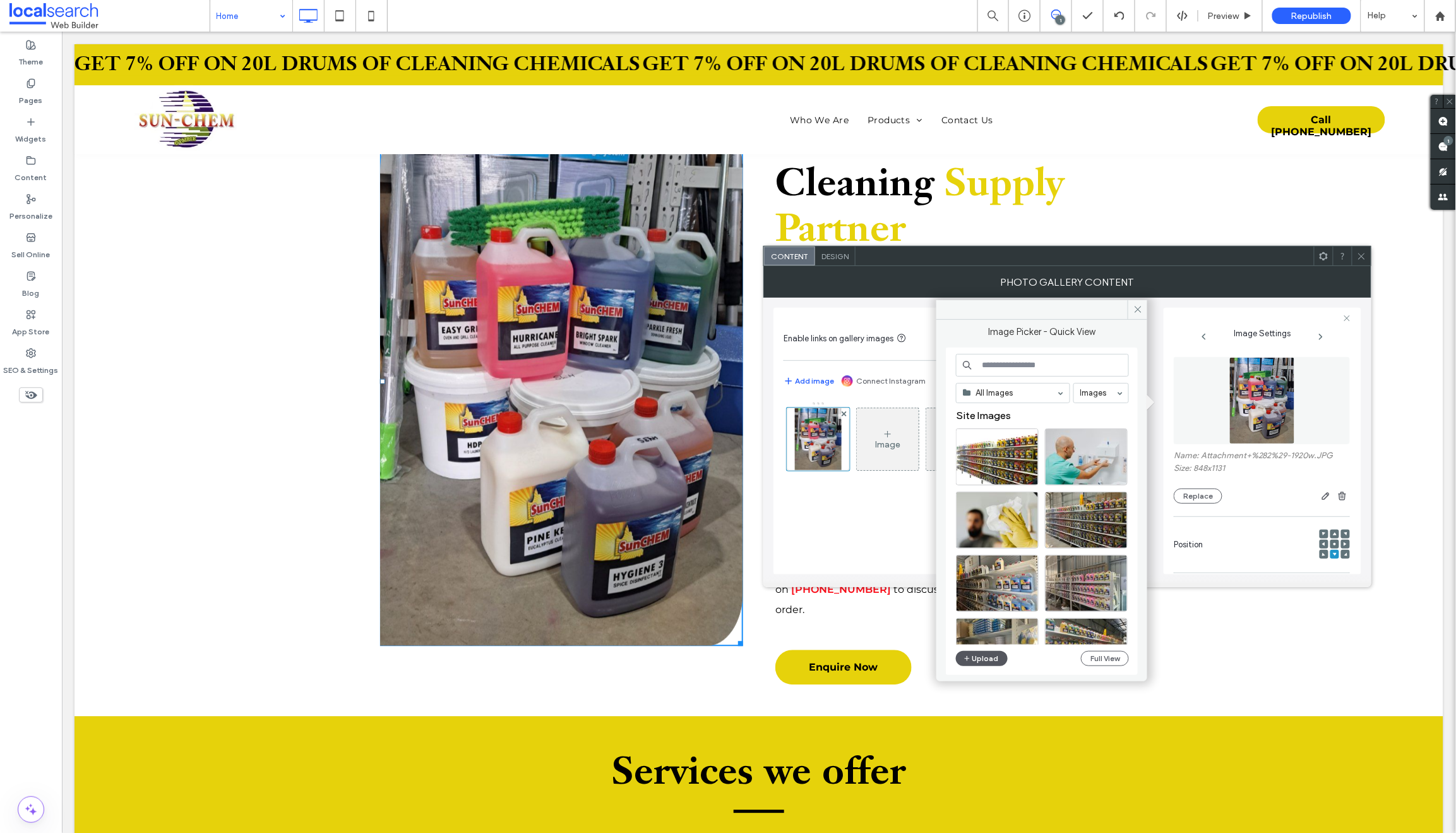
click at [981, 653] on button "Upload" at bounding box center [982, 659] width 52 height 15
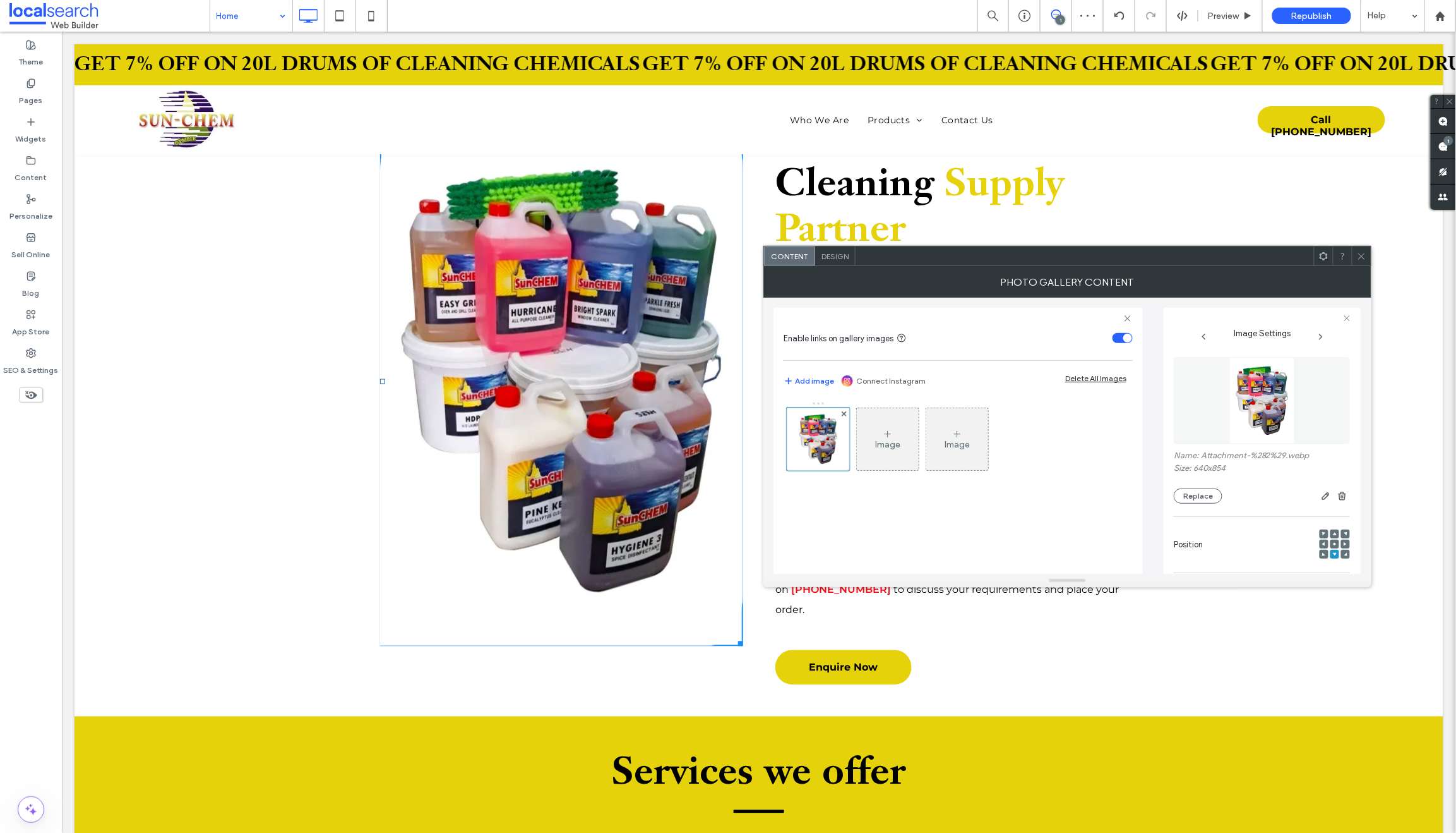
click at [132, 389] on div "Click To Paste Your Trusted Cleaning Supply Partner Sunchem Quality Cleaning Pr…" at bounding box center [758, 398] width 1369 height 638
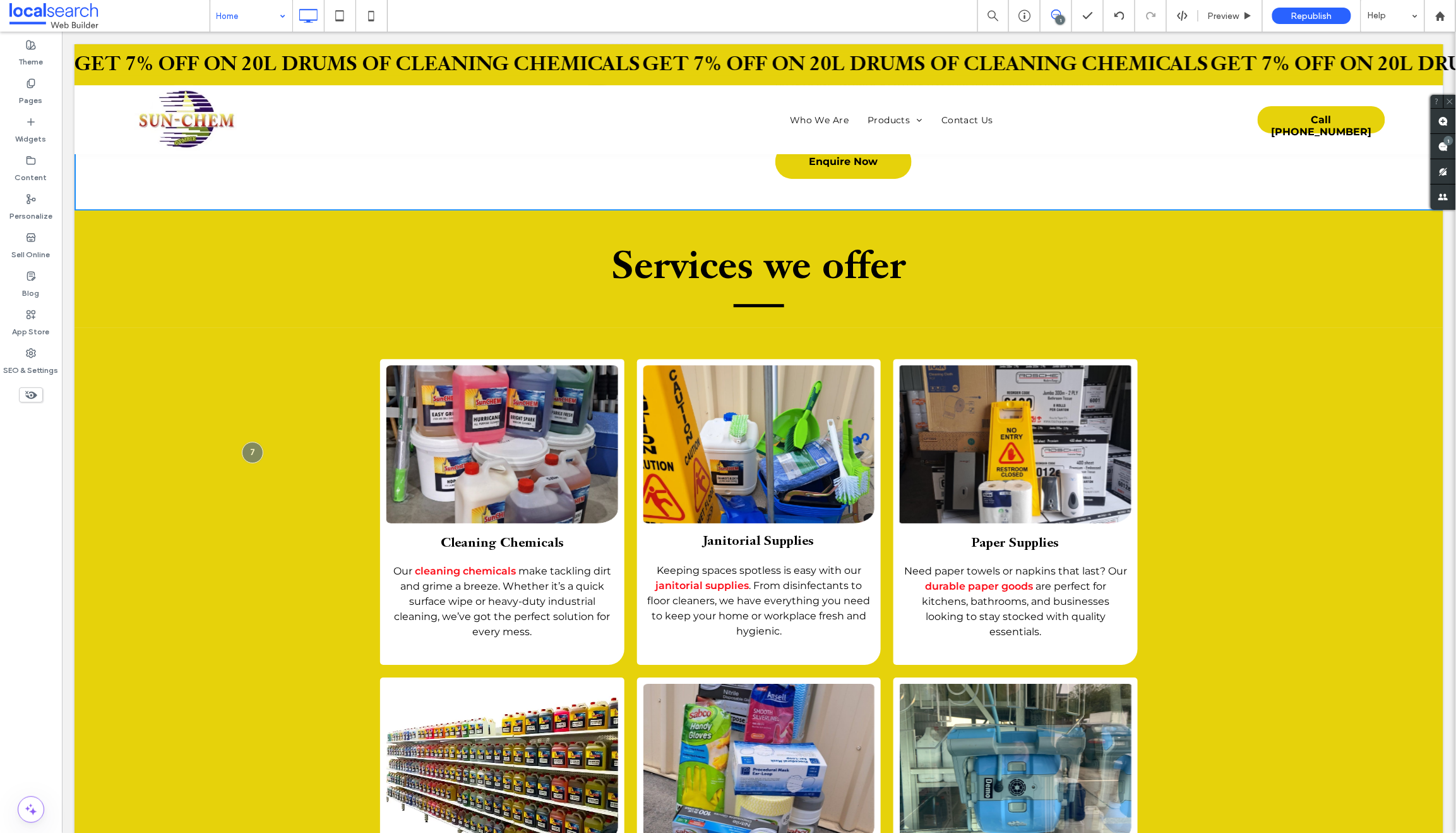
scroll to position [1670, 0]
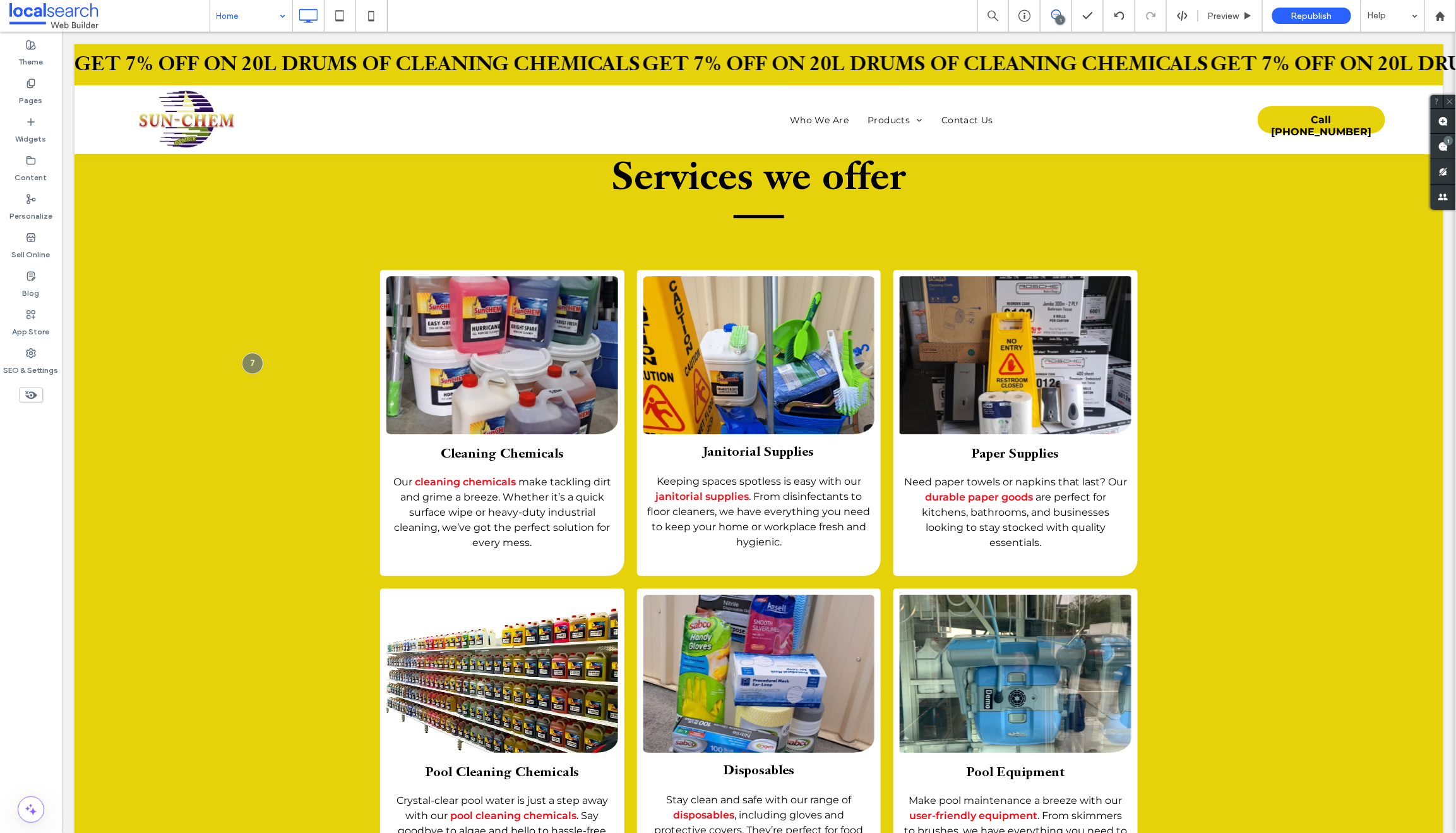
click at [494, 316] on link at bounding box center [502, 354] width 246 height 168
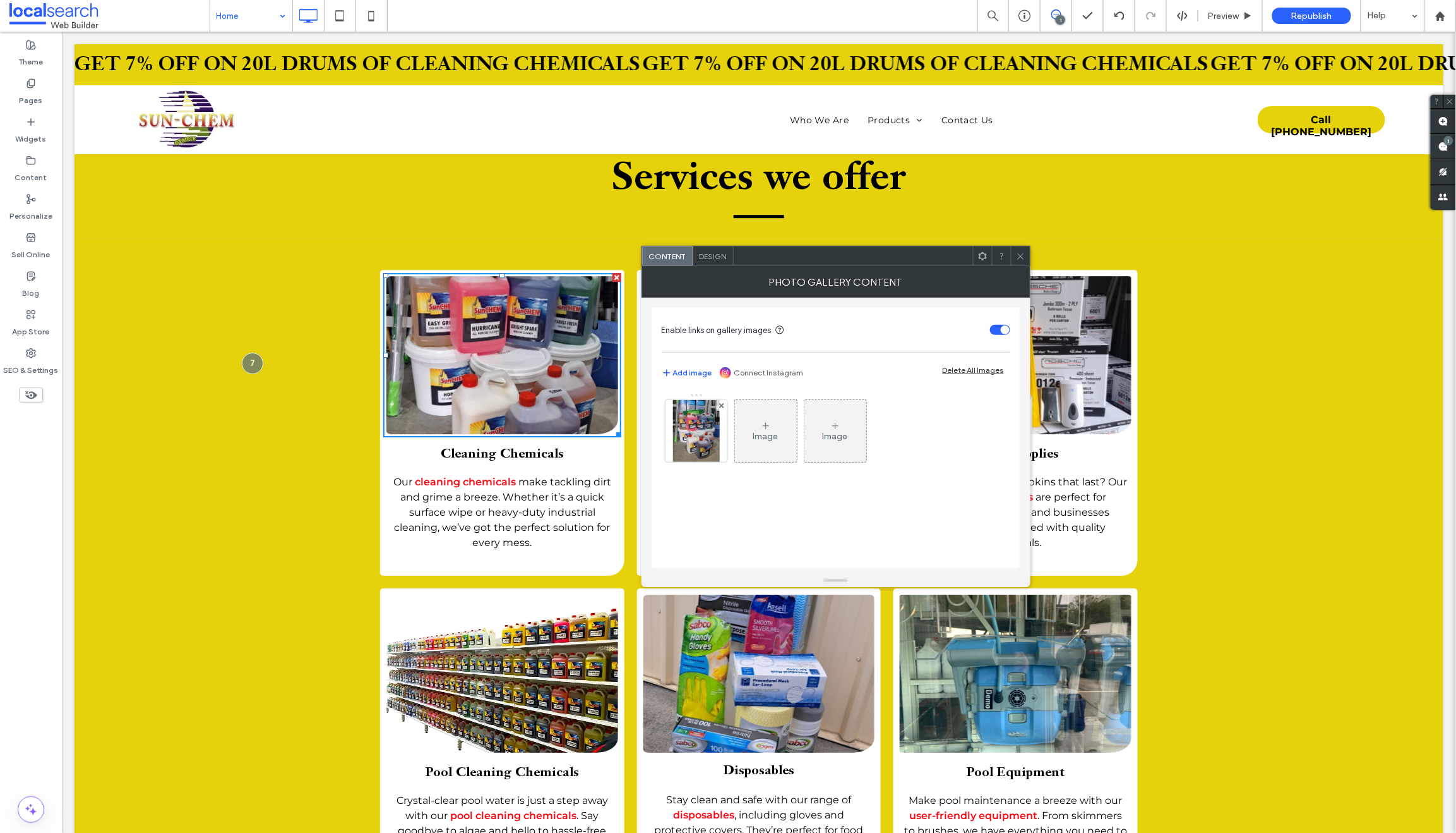
click at [494, 316] on link at bounding box center [502, 354] width 246 height 168
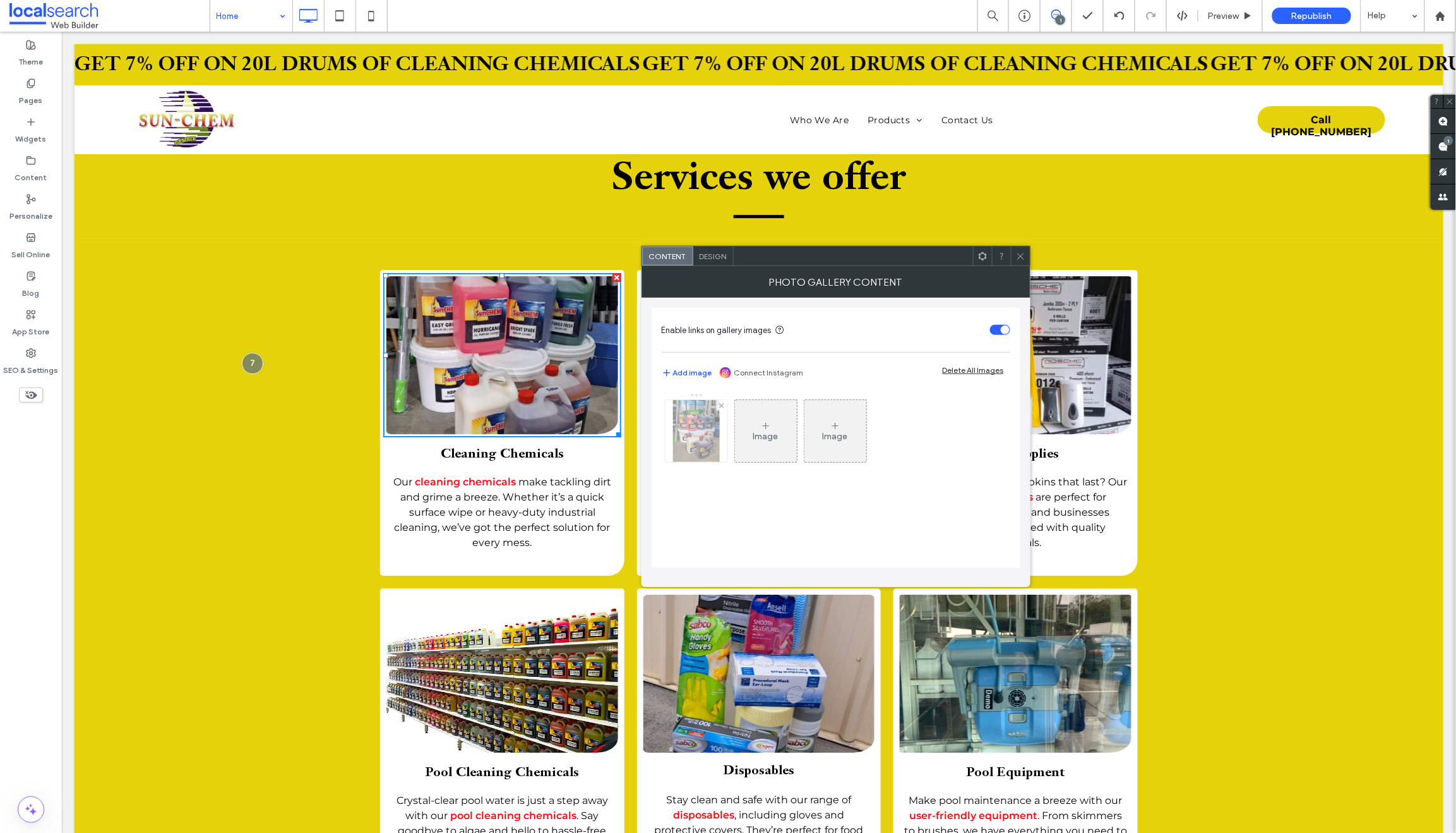
click at [693, 438] on img at bounding box center [696, 431] width 46 height 62
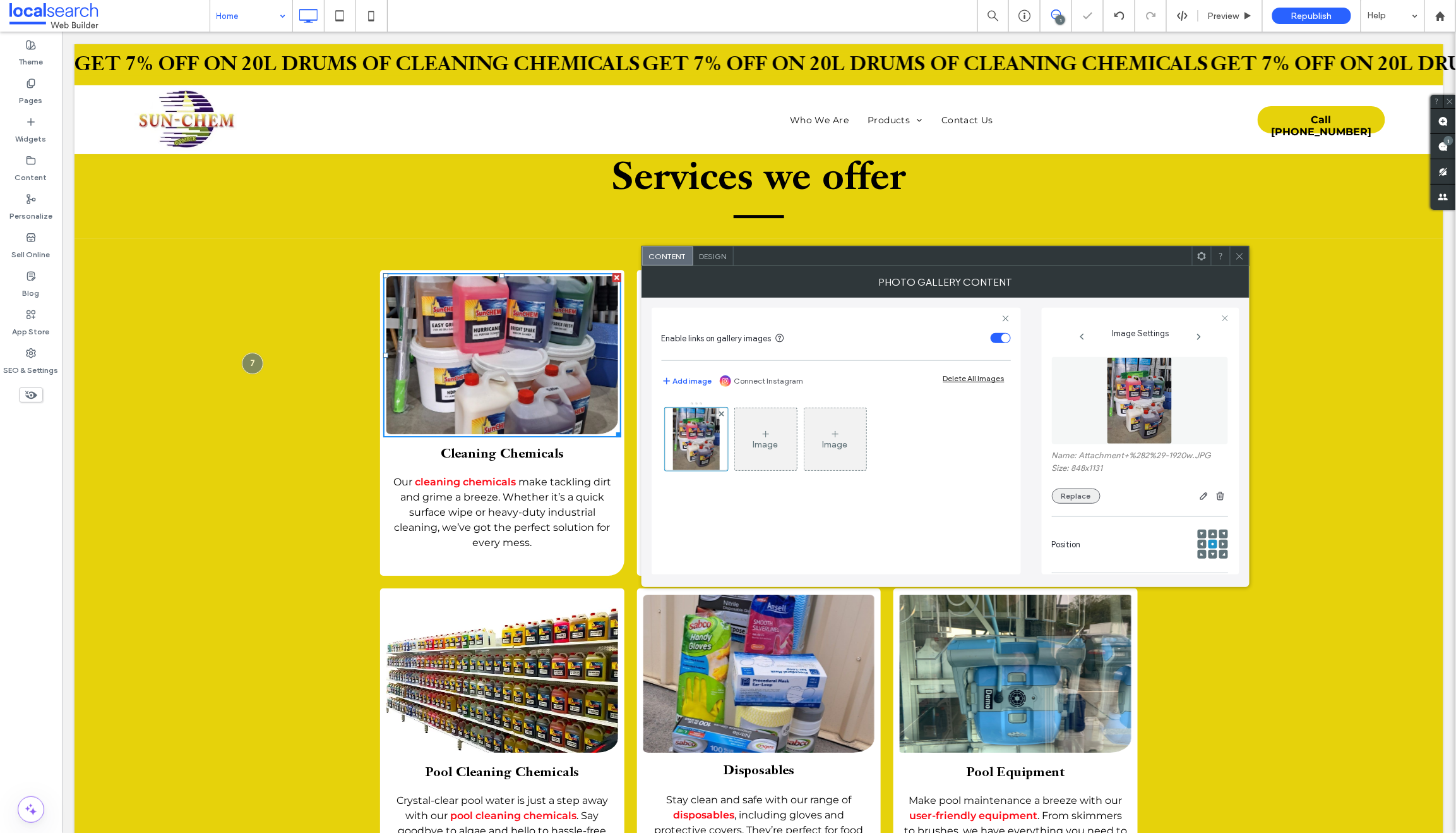
click at [1072, 497] on button "Replace" at bounding box center [1076, 496] width 48 height 15
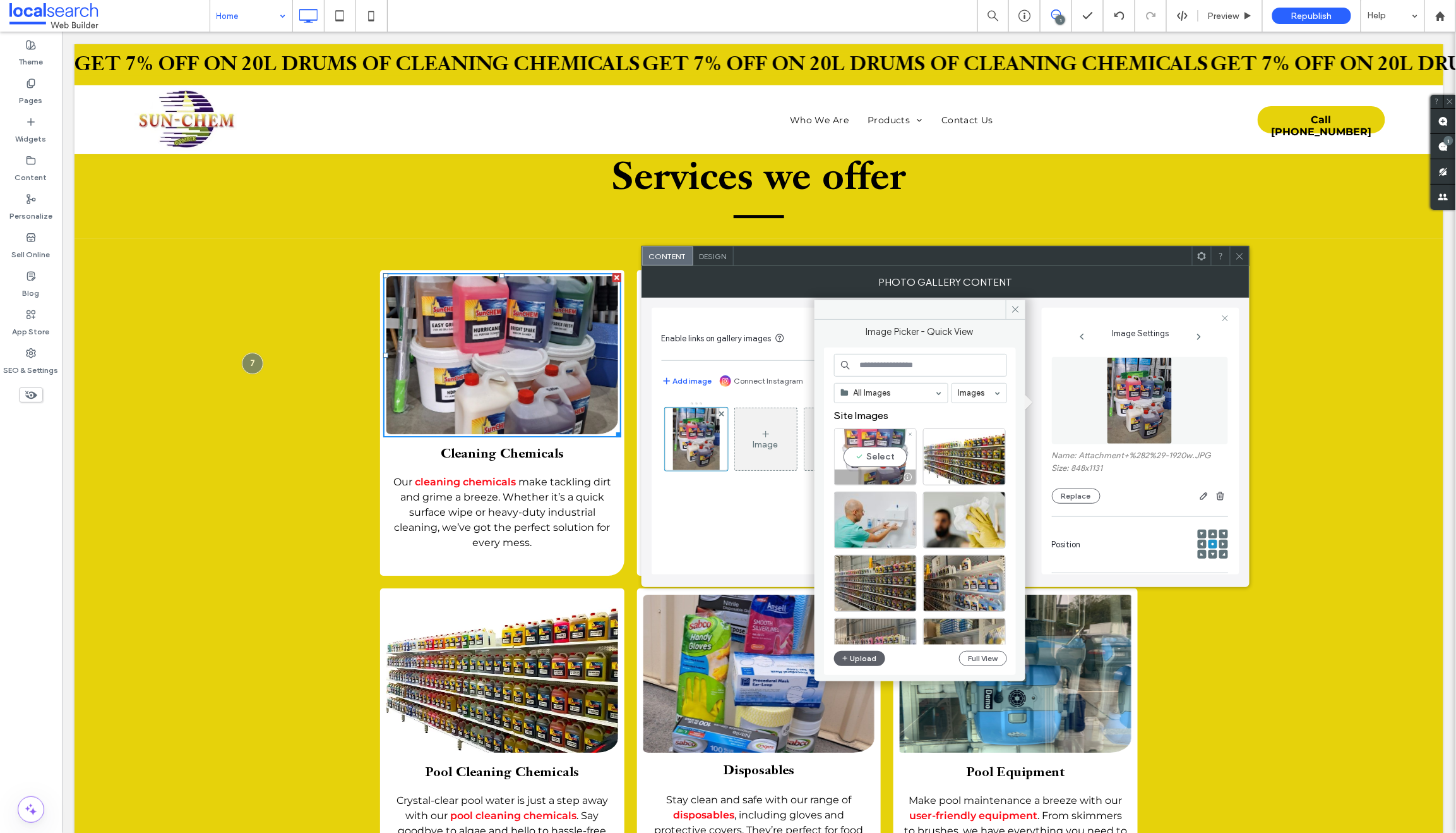
click at [871, 458] on div "Select" at bounding box center [875, 457] width 82 height 57
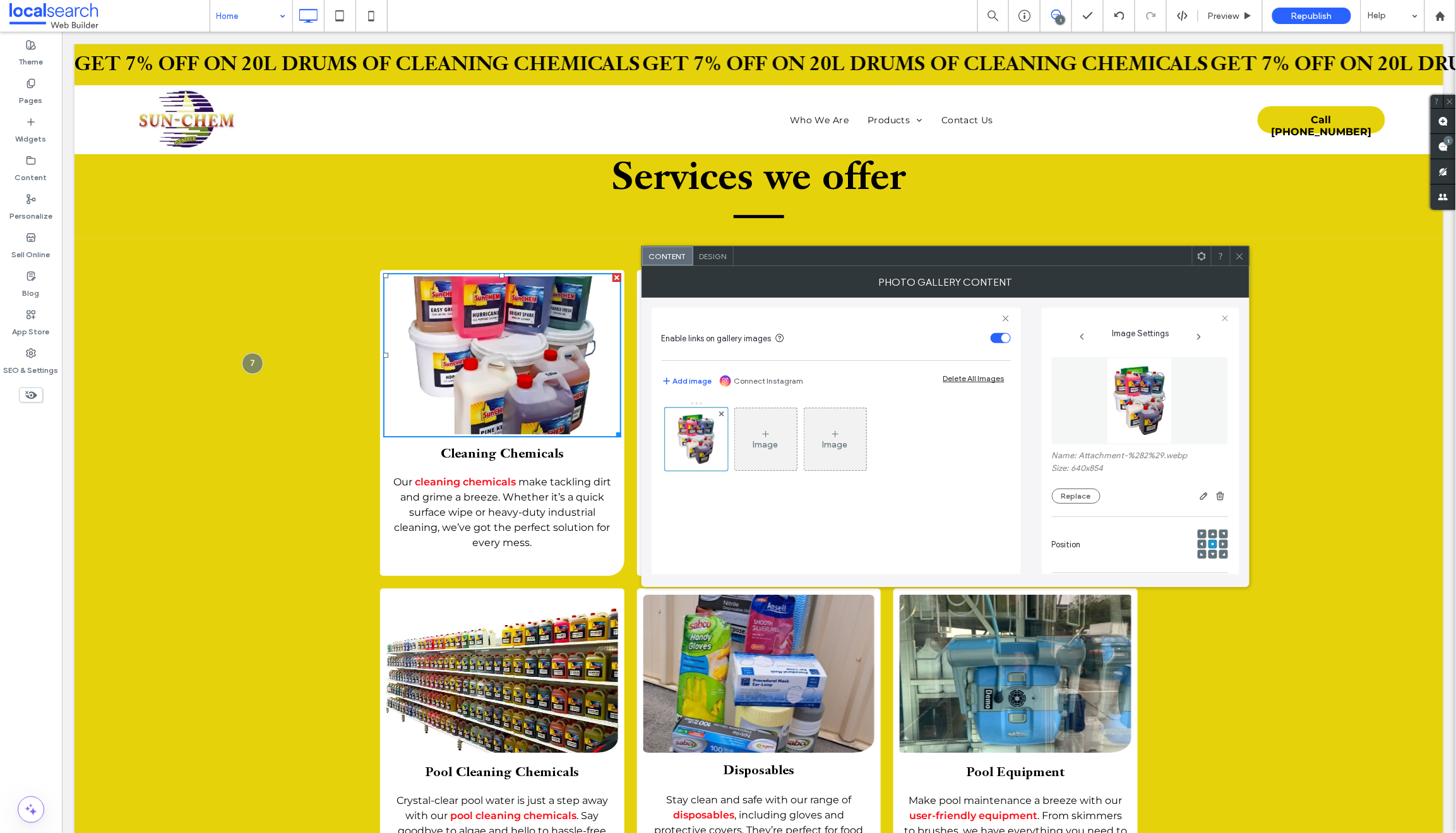
click at [1209, 535] on div at bounding box center [1213, 533] width 9 height 9
click at [1211, 554] on icon at bounding box center [1213, 554] width 4 height 4
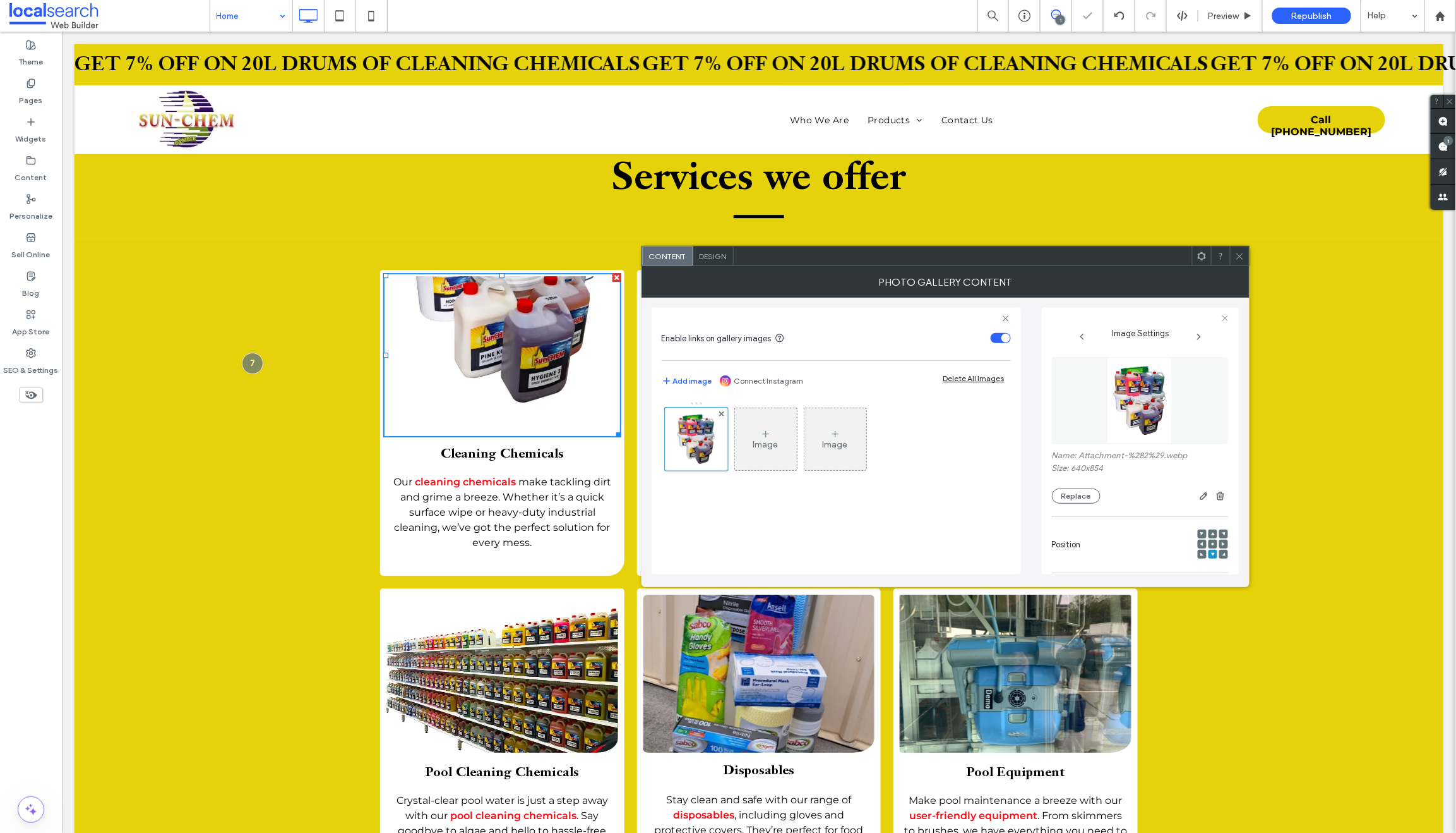
click at [1212, 544] on use at bounding box center [1213, 543] width 3 height 3
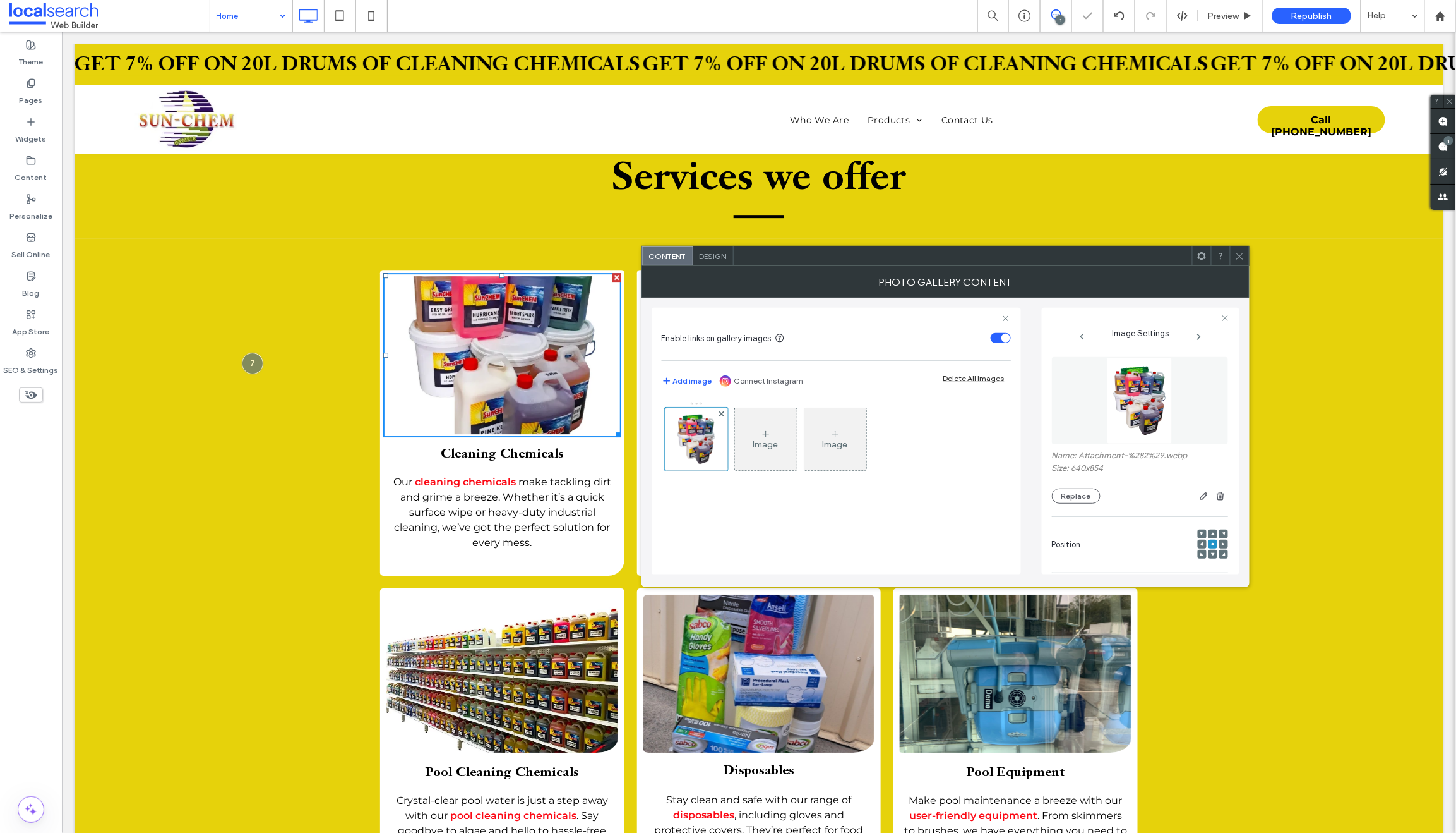
click at [1211, 533] on icon at bounding box center [1213, 534] width 4 height 4
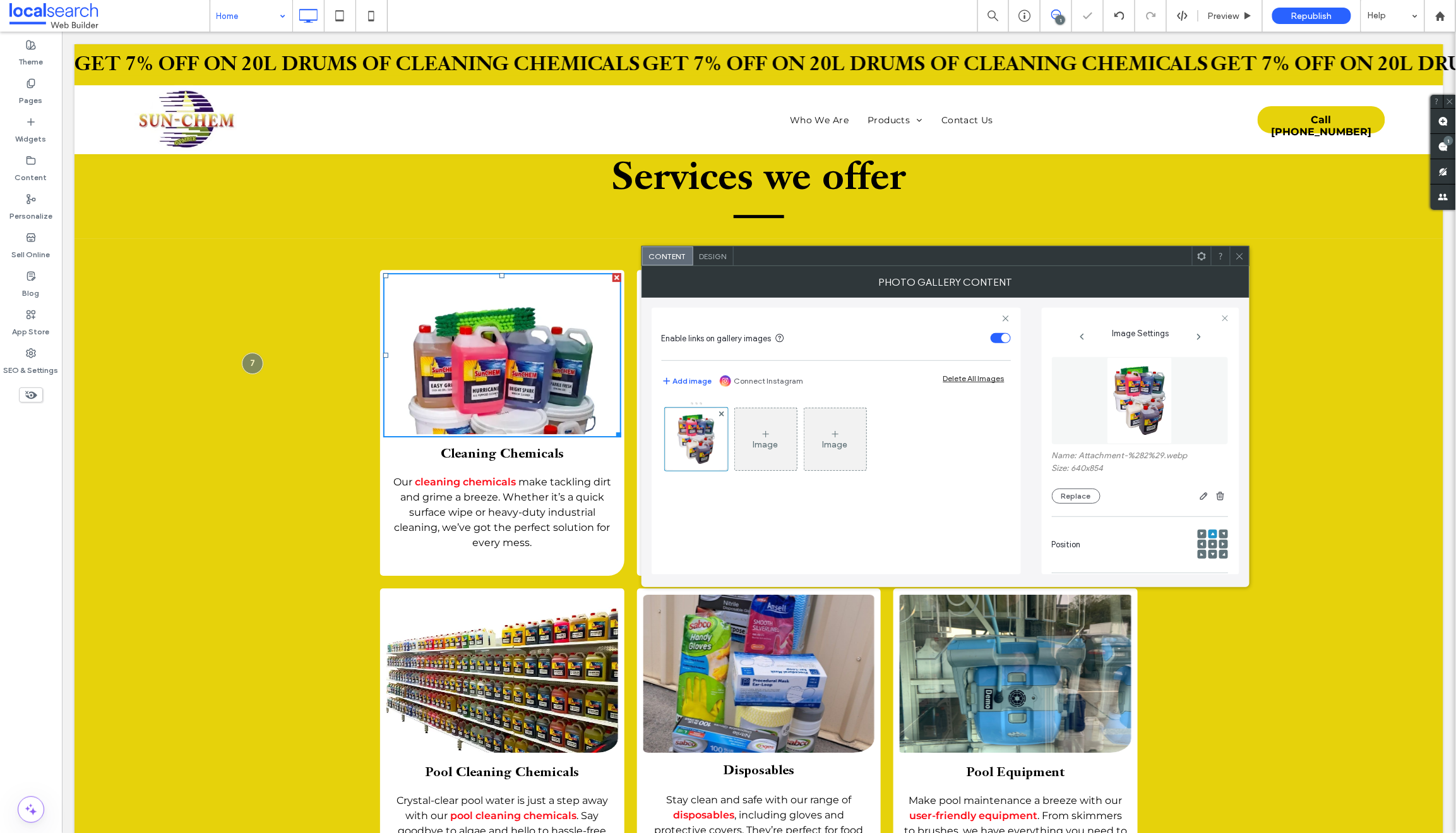
click at [1211, 542] on icon at bounding box center [1213, 544] width 4 height 4
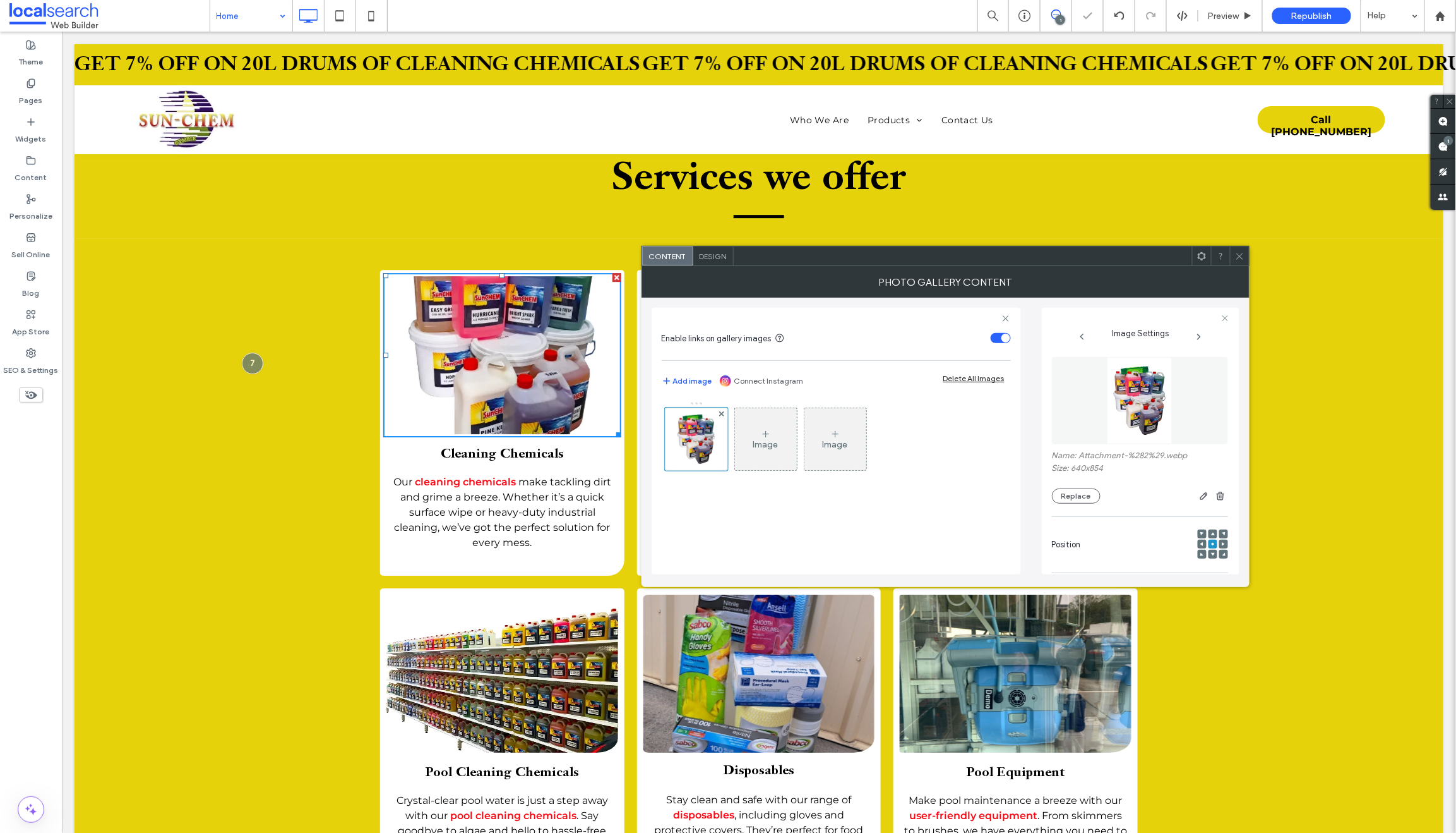
click at [1241, 255] on icon at bounding box center [1240, 257] width 9 height 9
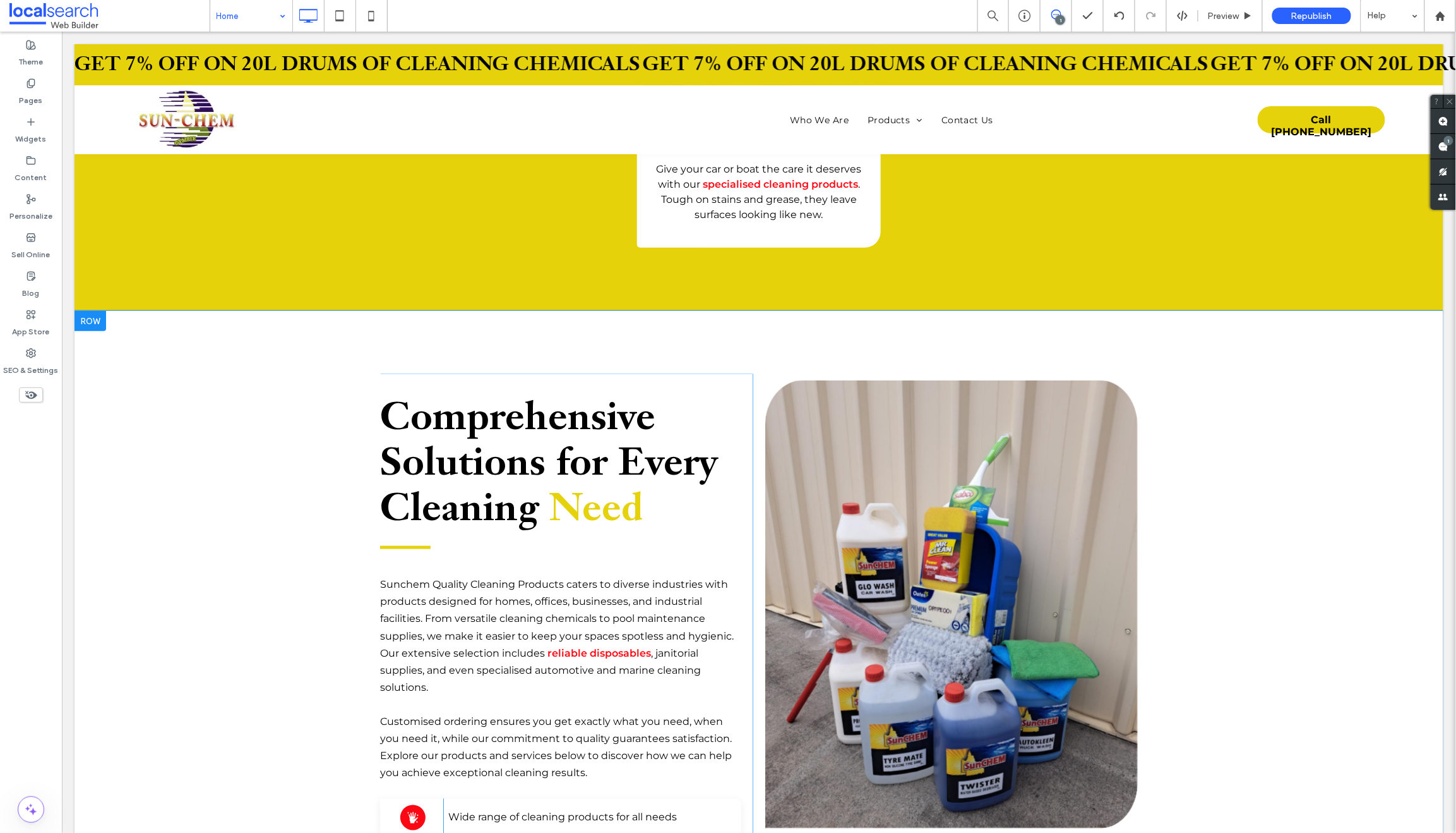
scroll to position [2599, 0]
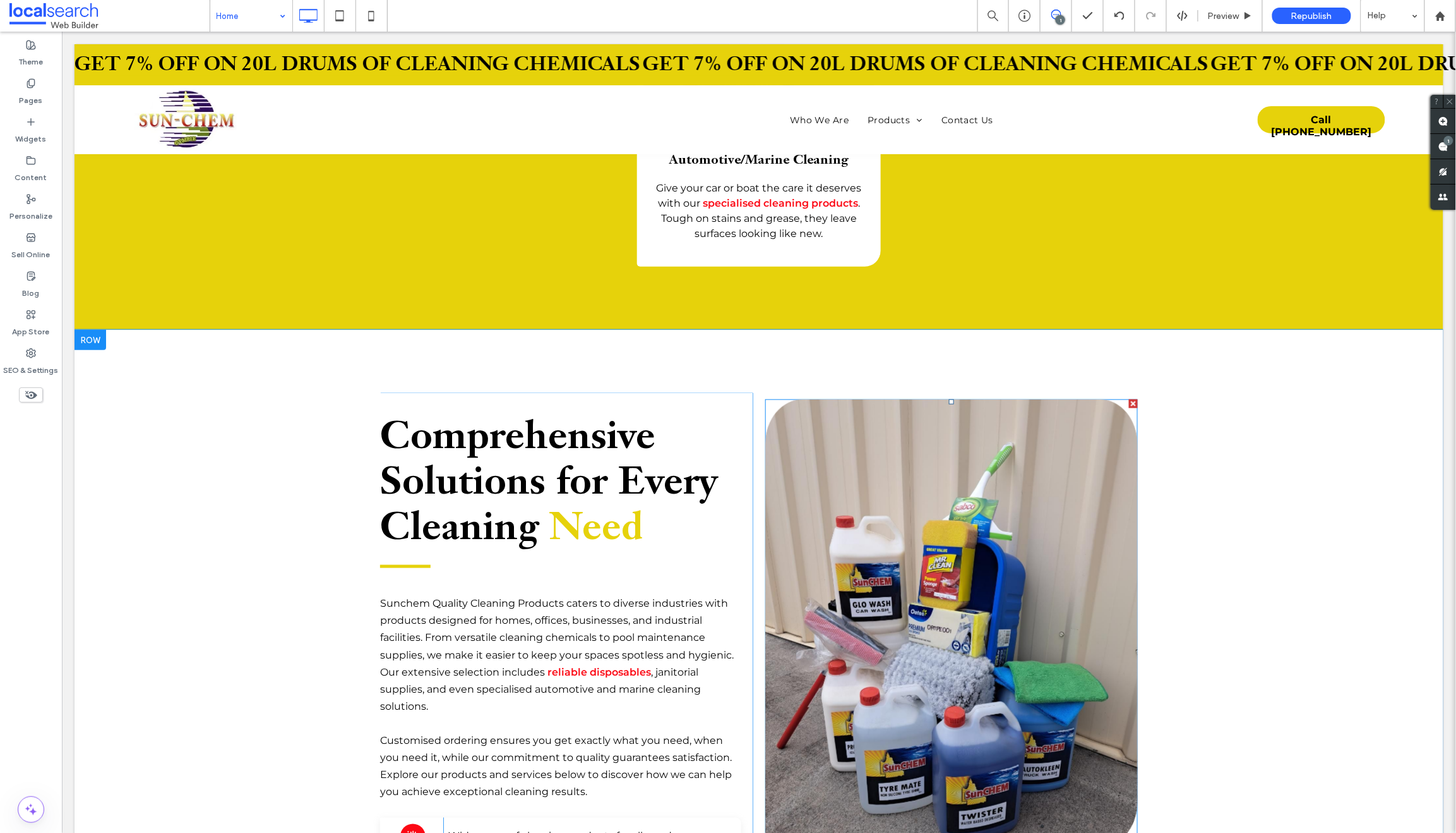
click at [890, 402] on link at bounding box center [950, 623] width 395 height 475
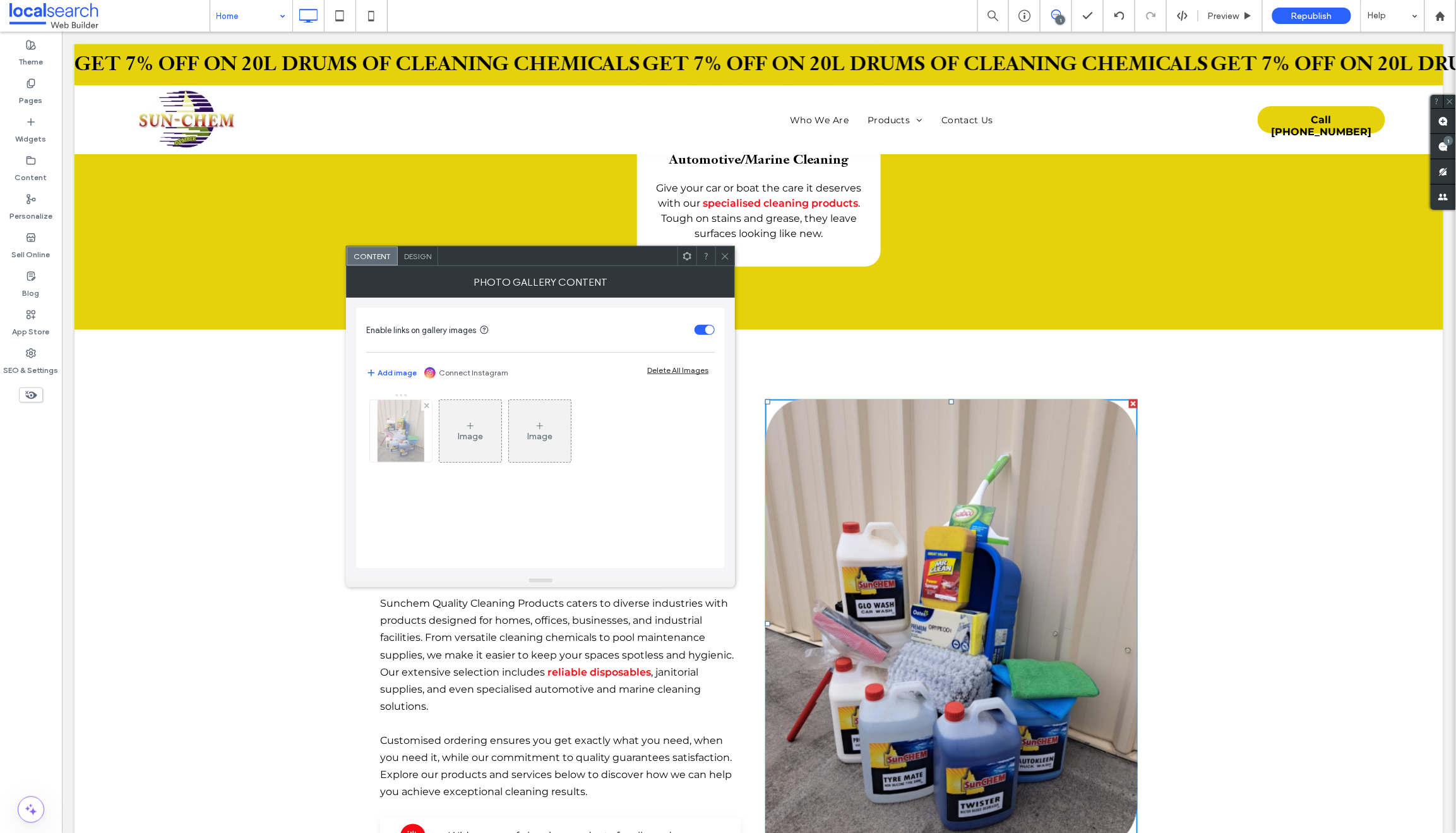
drag, startPoint x: 412, startPoint y: 438, endPoint x: 405, endPoint y: 436, distance: 7.3
click at [412, 438] on img at bounding box center [400, 431] width 46 height 62
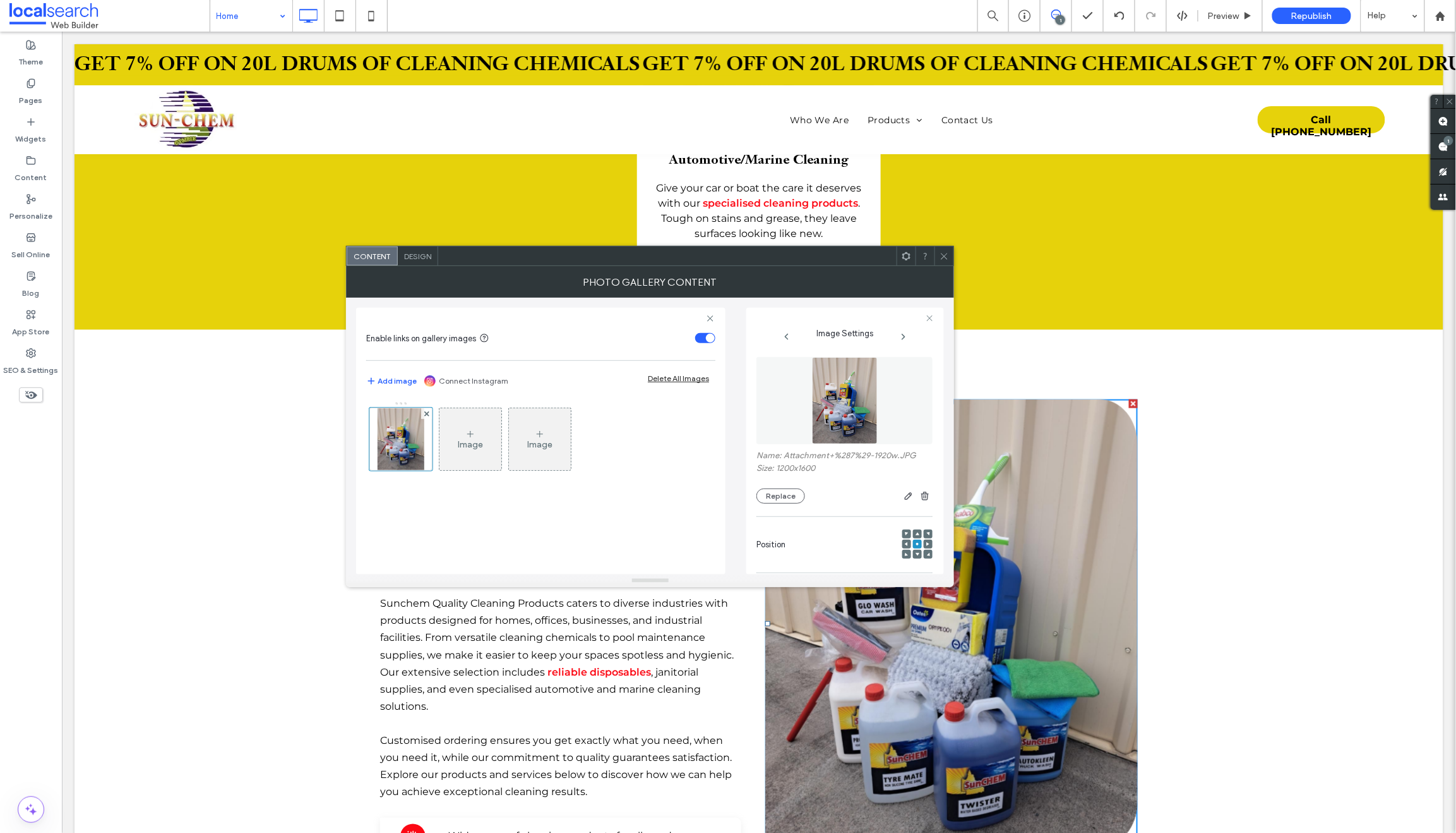
click at [943, 257] on icon at bounding box center [944, 257] width 9 height 9
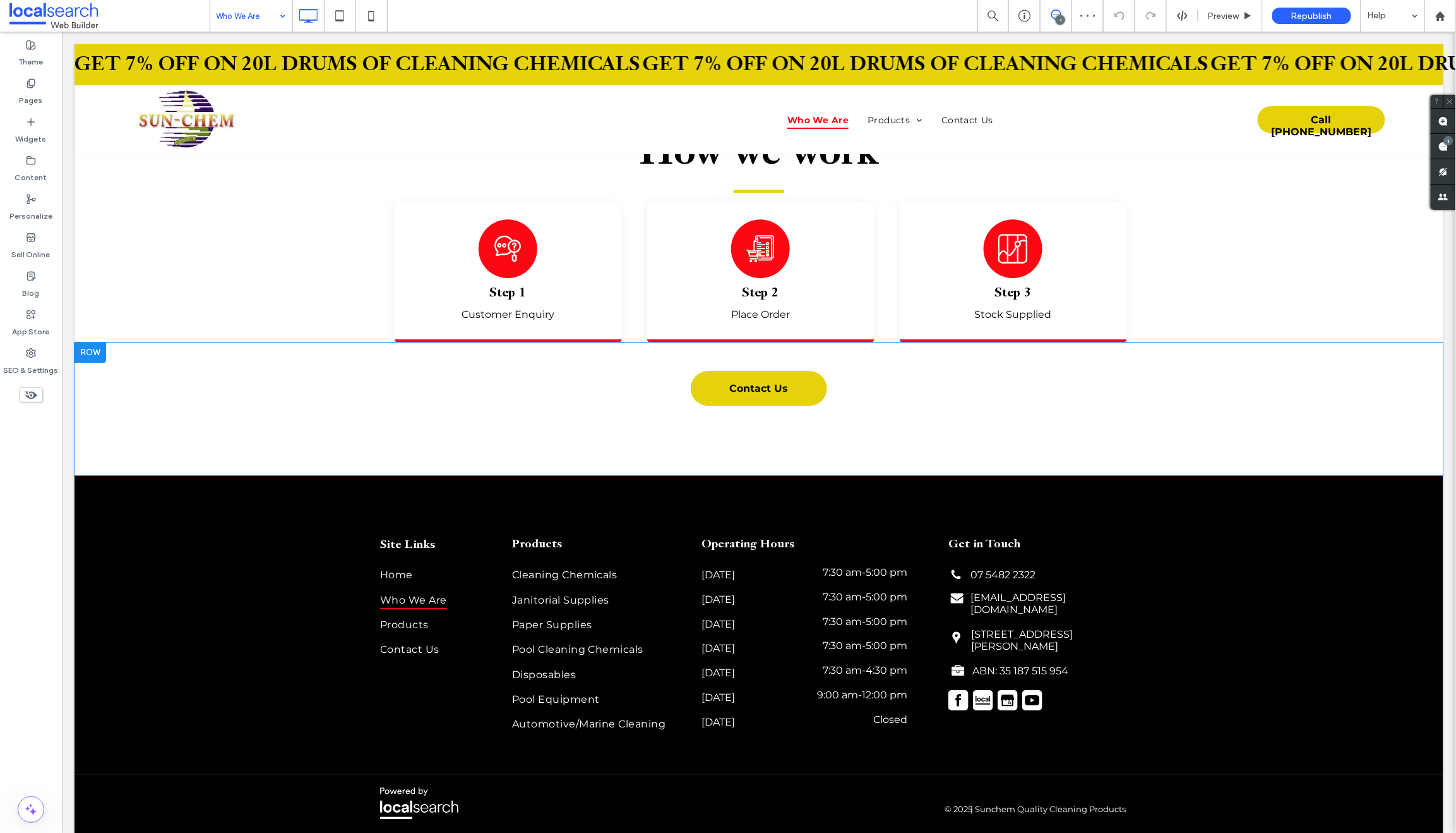
scroll to position [1640, 0]
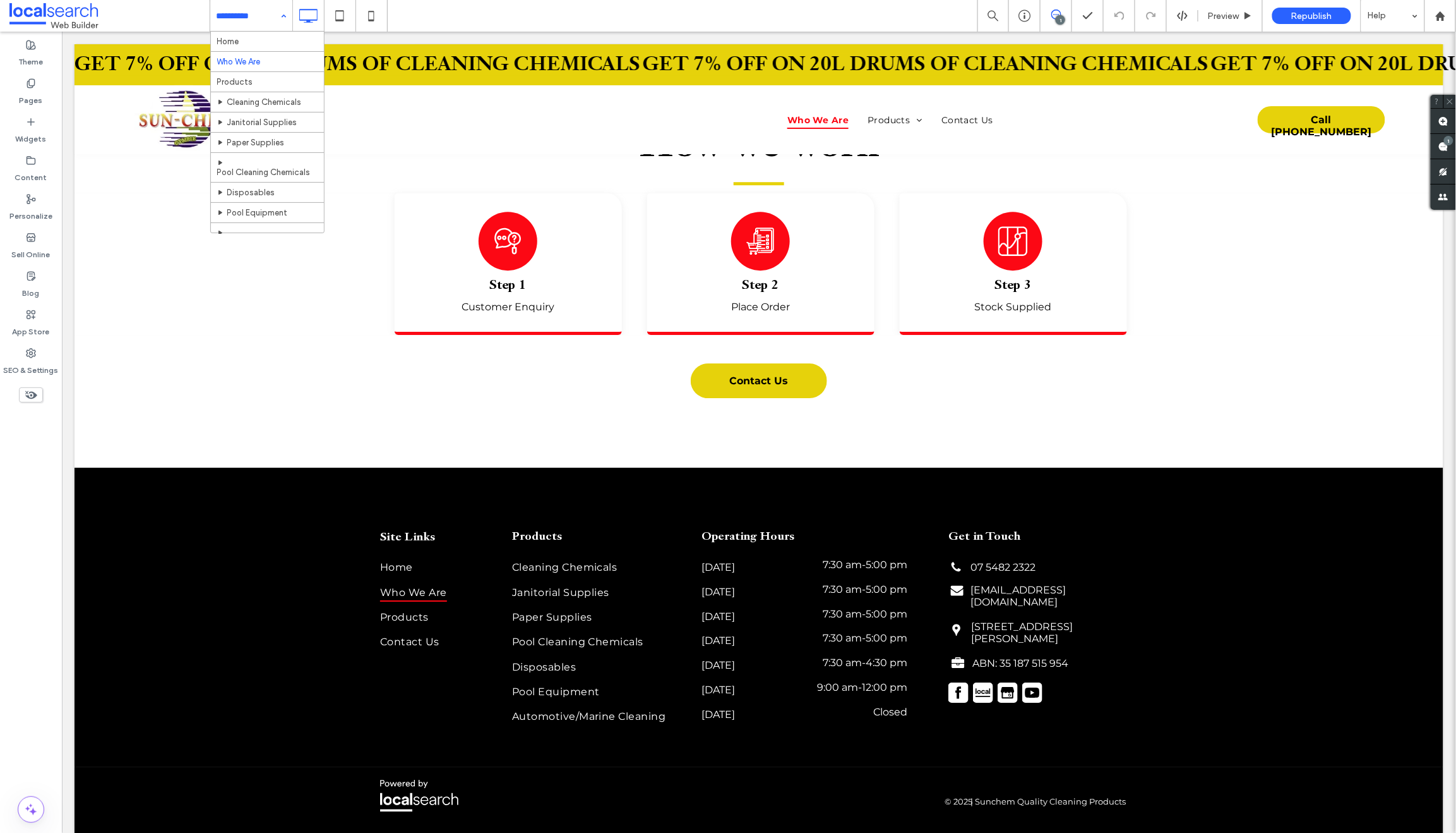
click at [238, 13] on input at bounding box center [248, 15] width 63 height 31
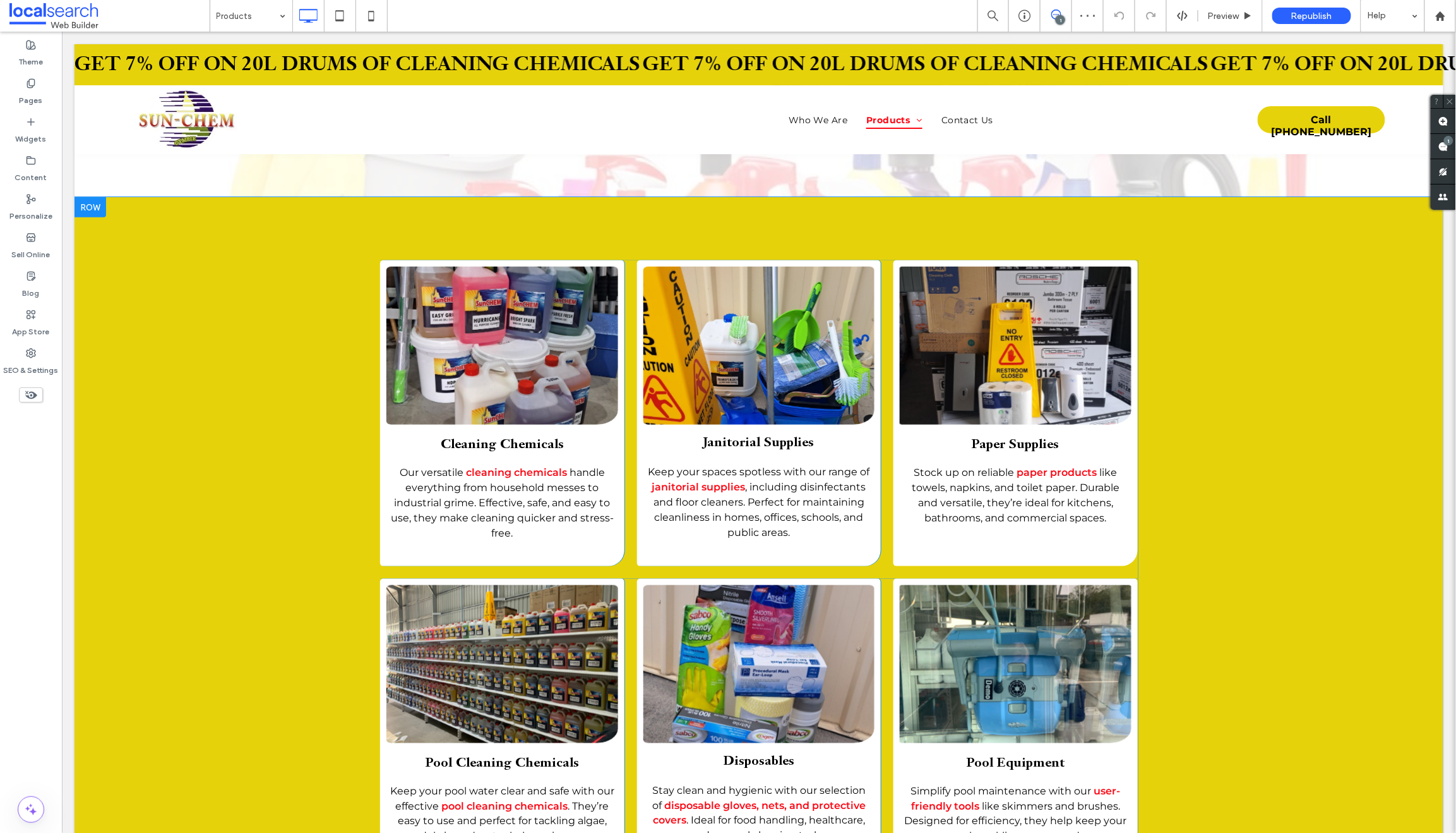
scroll to position [311, 0]
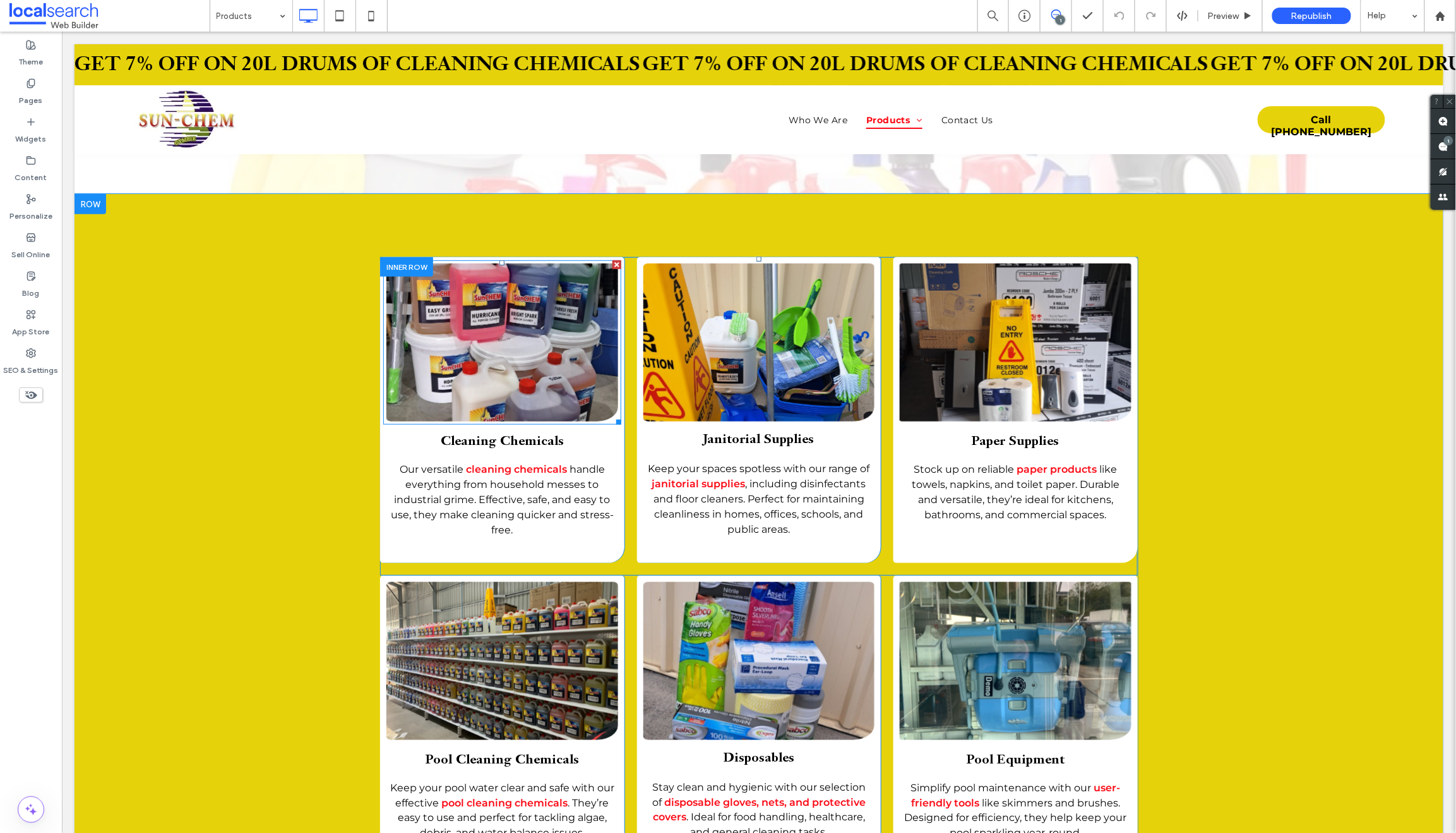
click at [497, 317] on link at bounding box center [502, 342] width 246 height 168
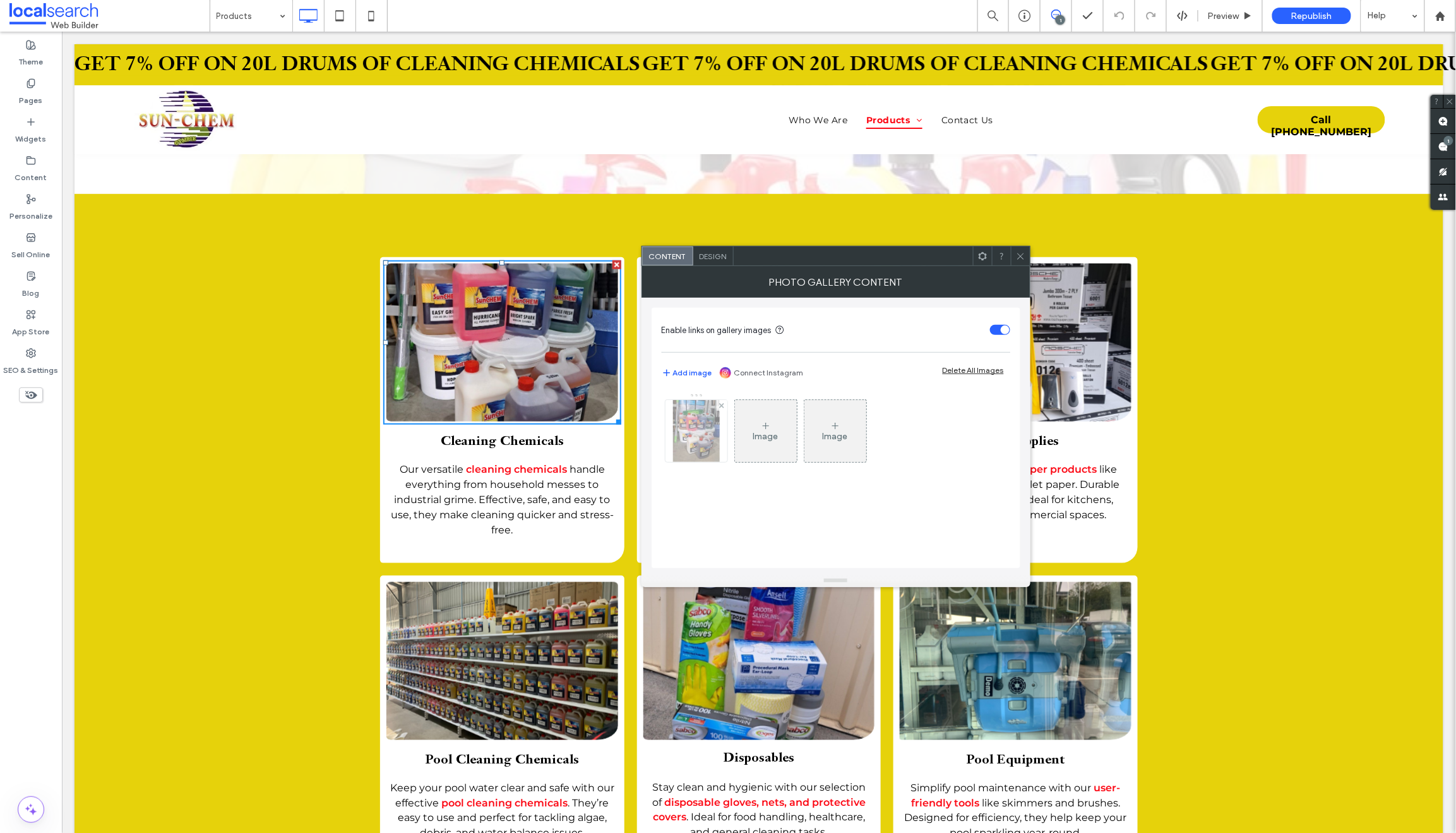
click at [684, 426] on img at bounding box center [696, 431] width 46 height 62
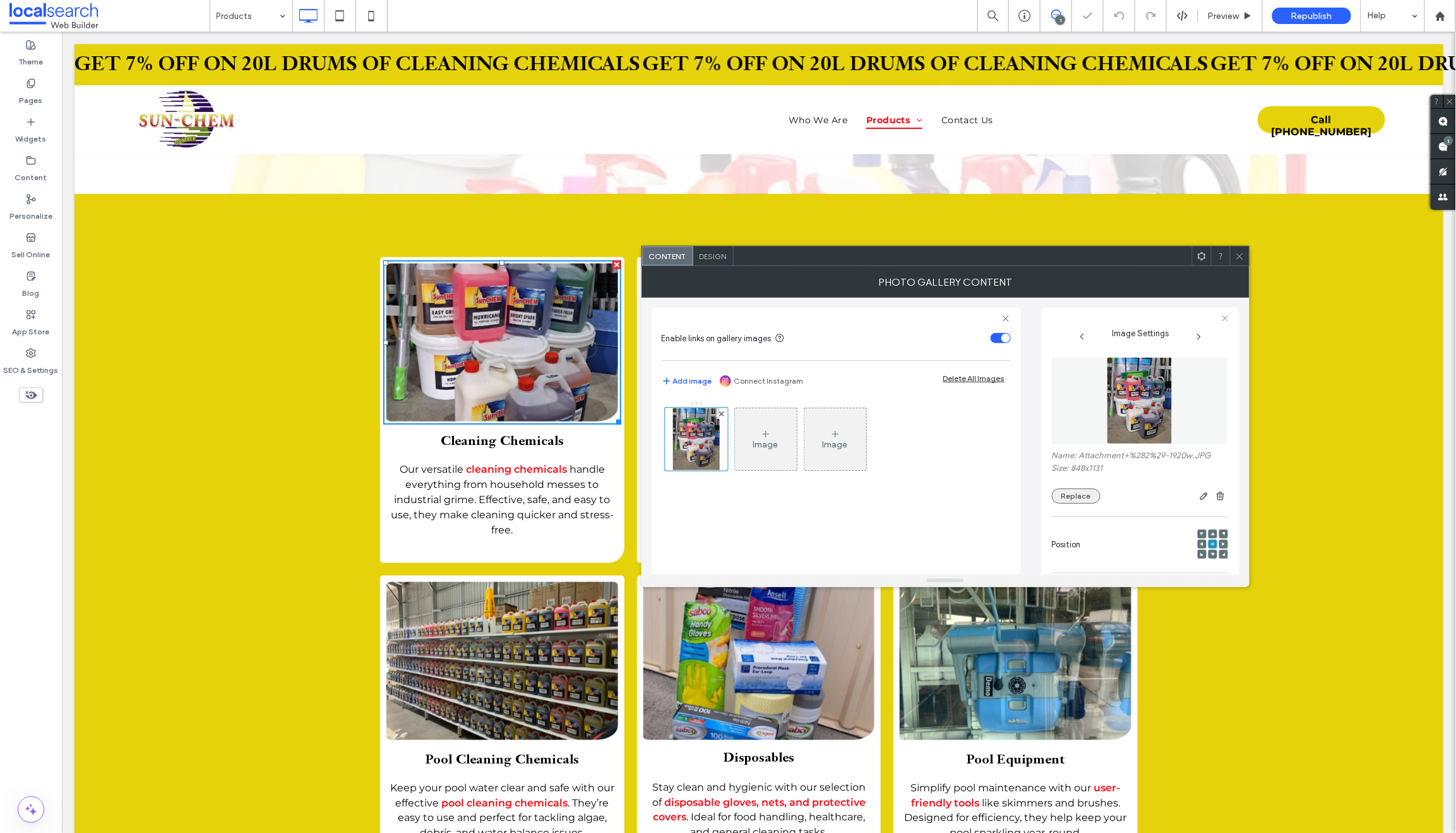
click at [1082, 497] on button "Replace" at bounding box center [1076, 496] width 48 height 15
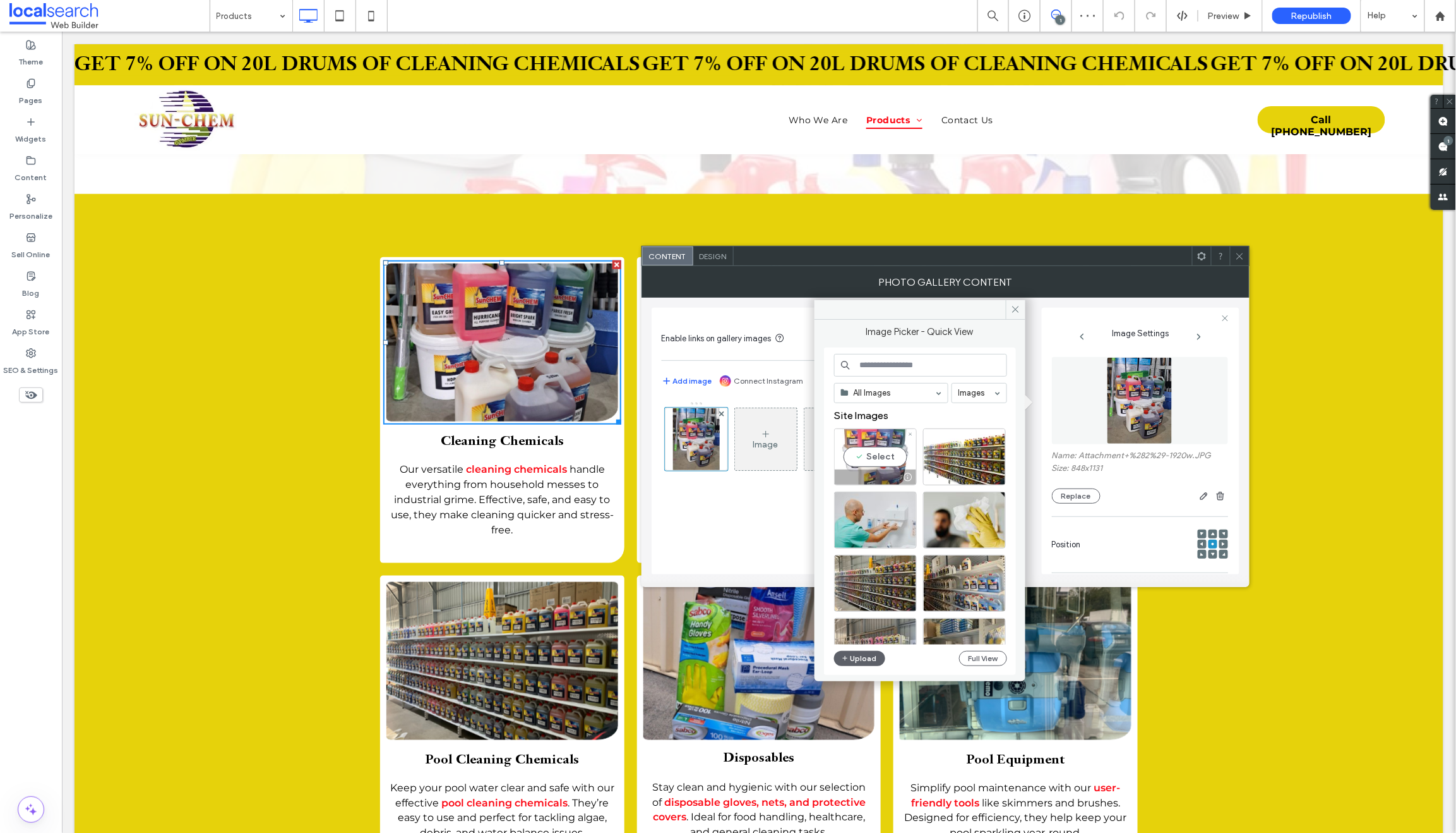
click at [875, 470] on div at bounding box center [875, 477] width 81 height 15
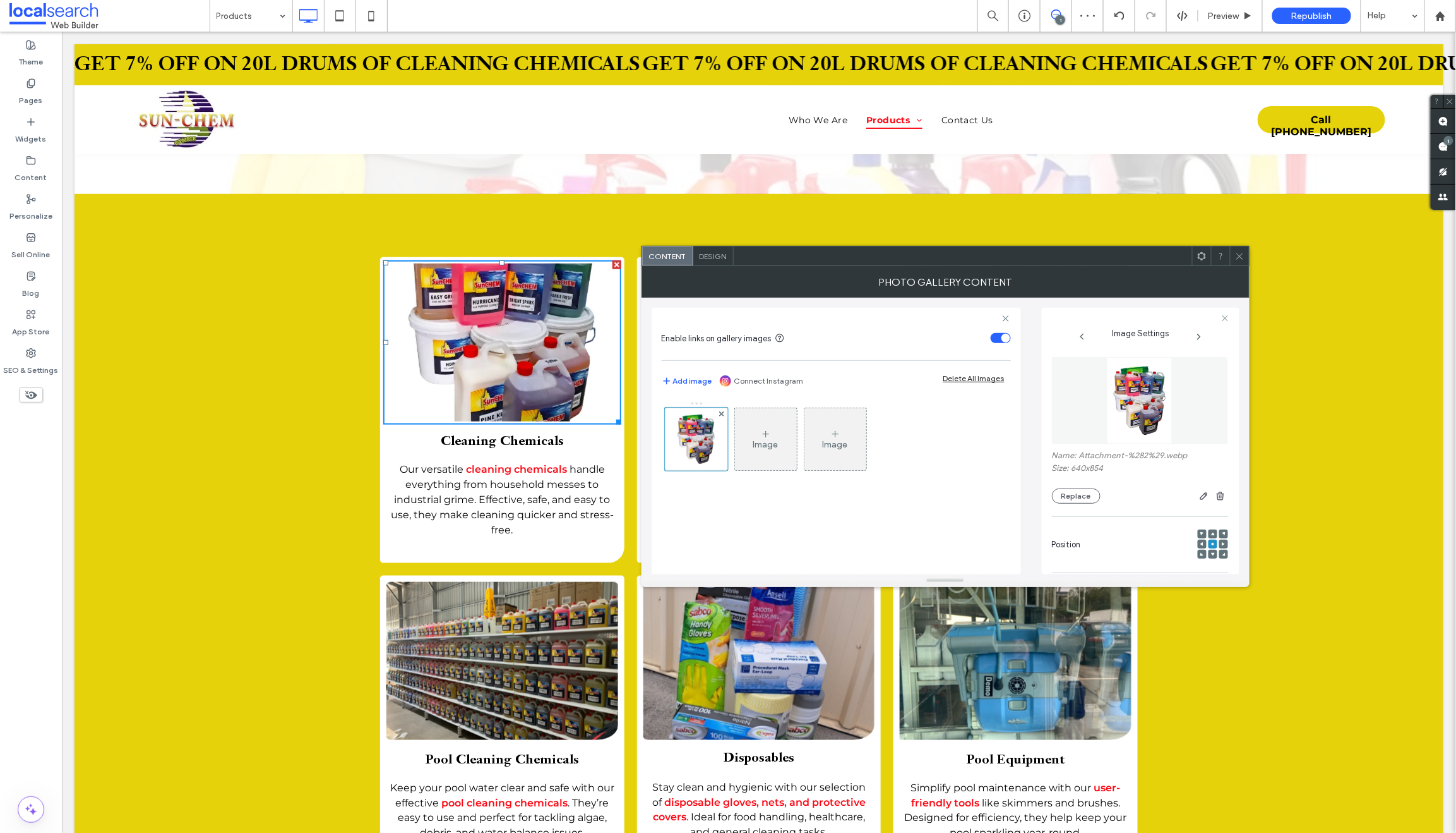
click at [1238, 253] on icon at bounding box center [1240, 257] width 9 height 9
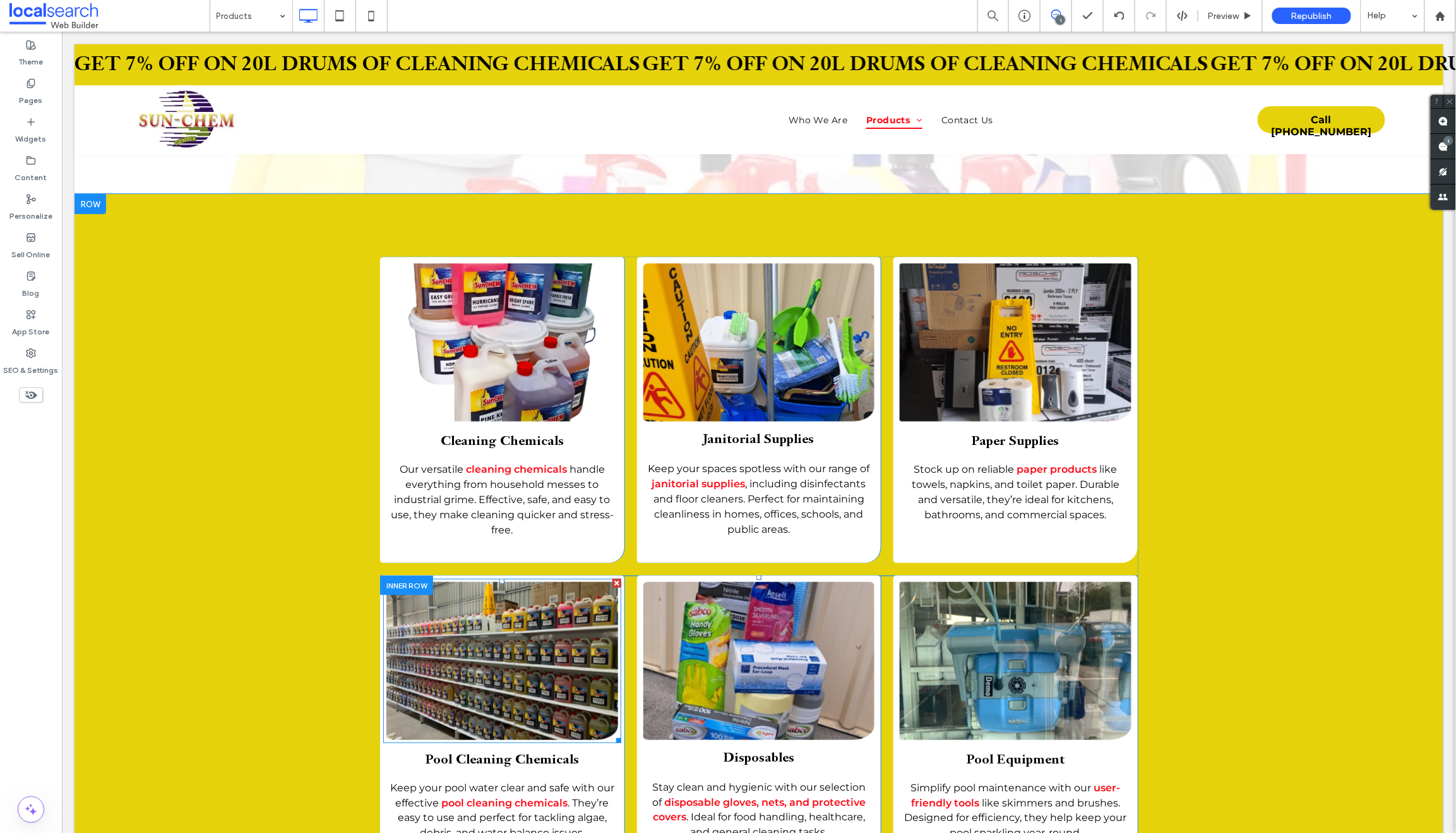
click at [480, 672] on link at bounding box center [502, 660] width 246 height 168
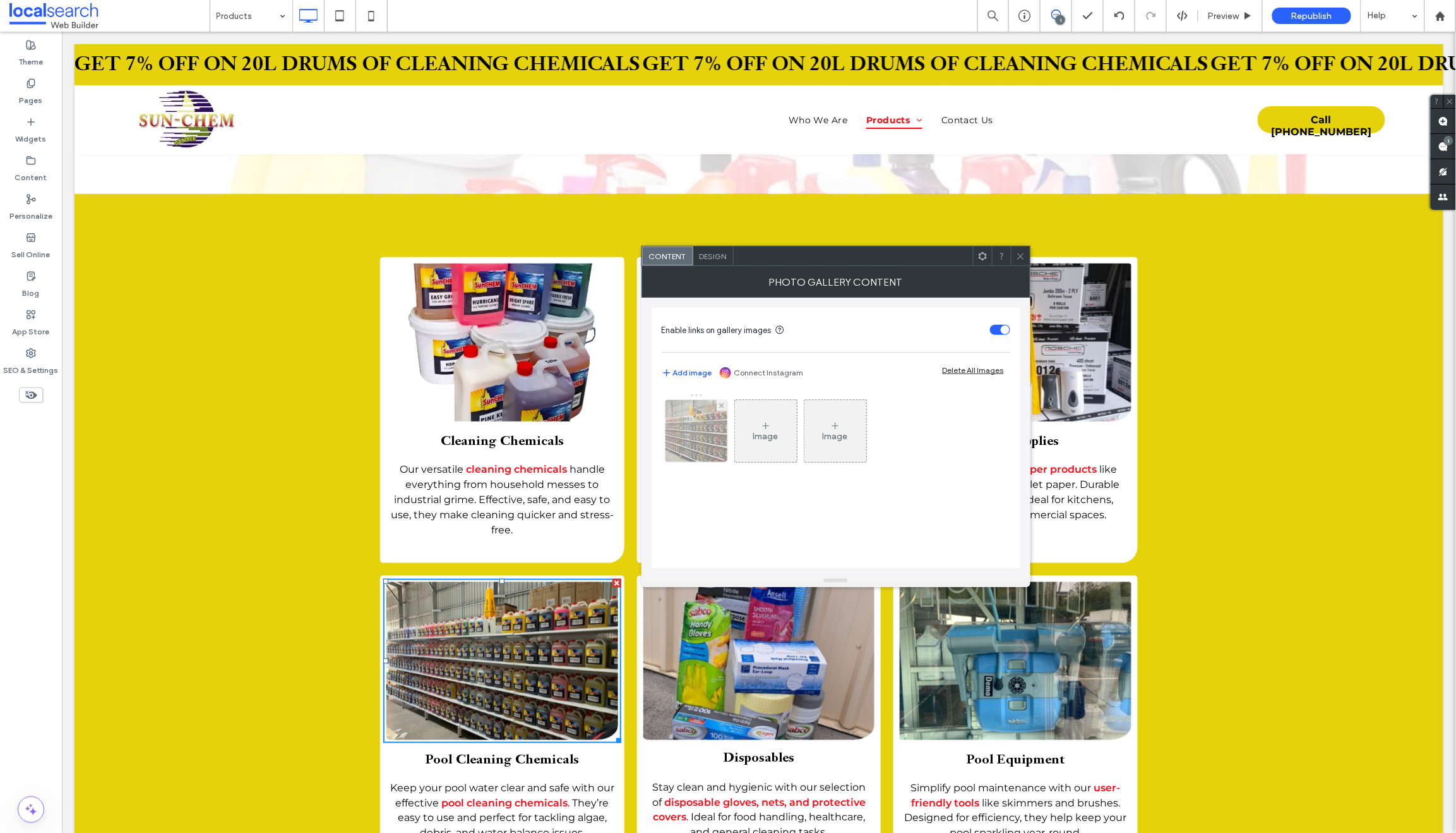
drag, startPoint x: 692, startPoint y: 433, endPoint x: 702, endPoint y: 436, distance: 10.4
click at [692, 433] on img at bounding box center [695, 431] width 82 height 62
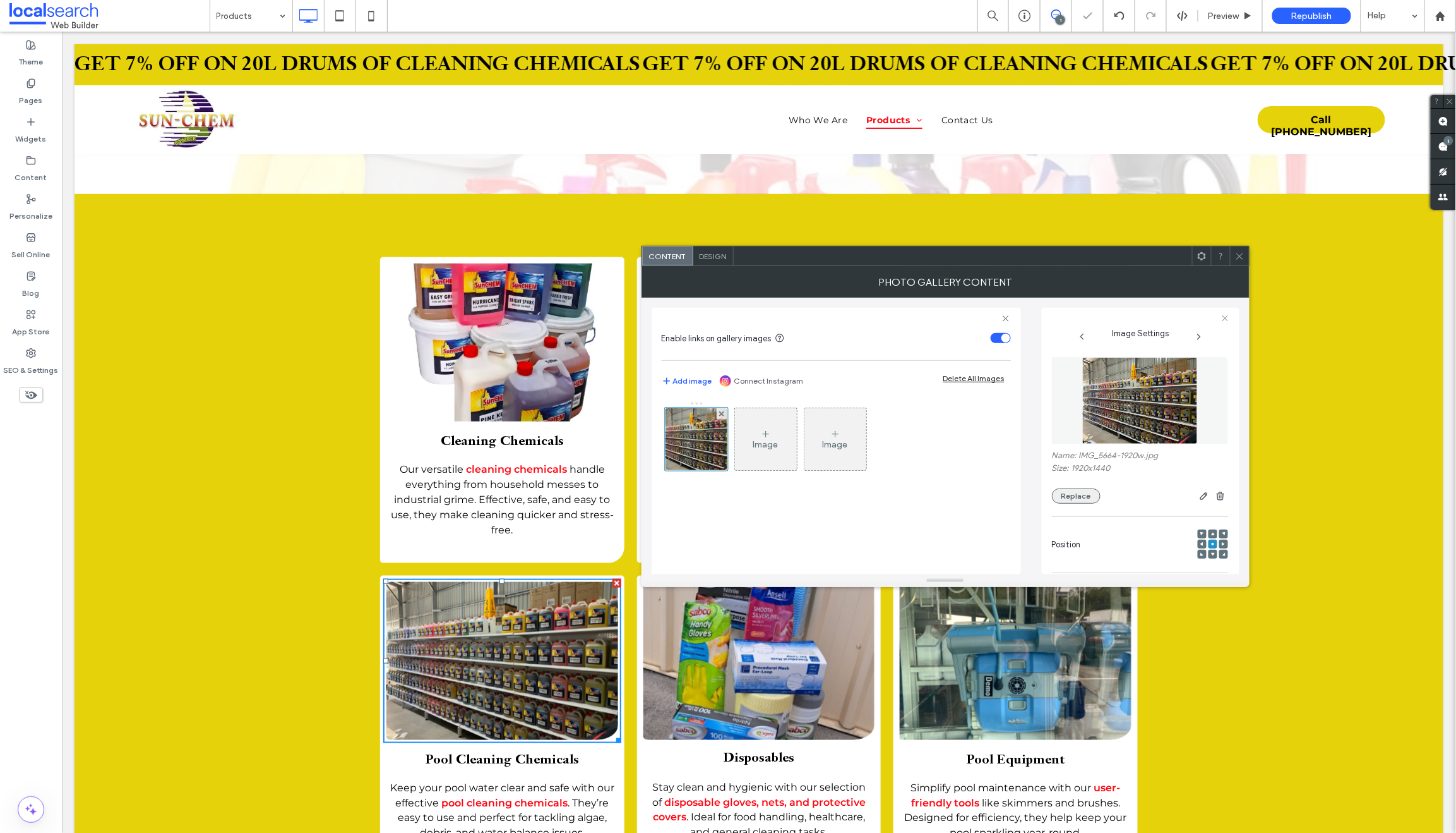
click at [1065, 494] on button "Replace" at bounding box center [1076, 496] width 48 height 15
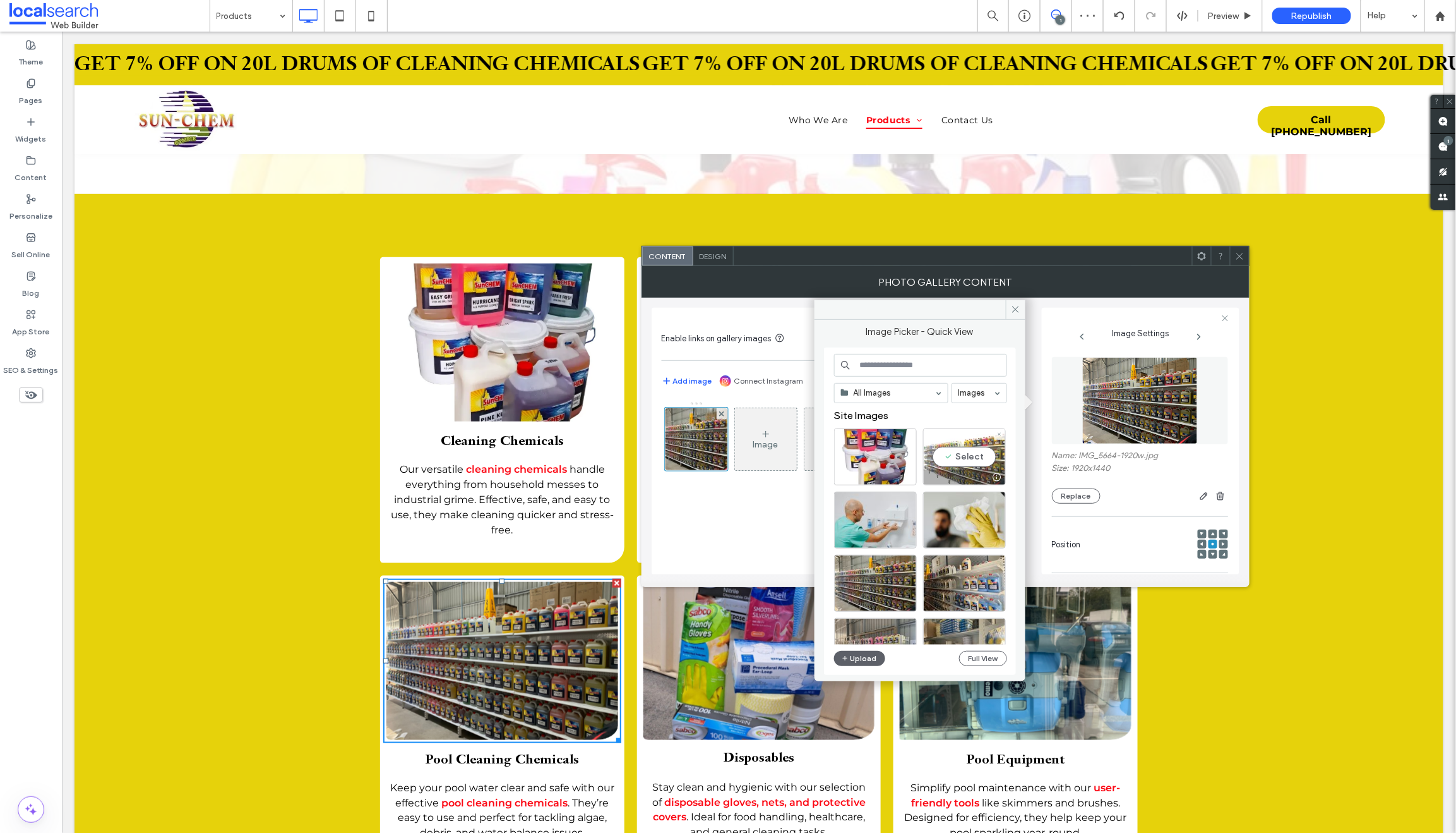
click at [985, 466] on div "Select" at bounding box center [964, 457] width 82 height 57
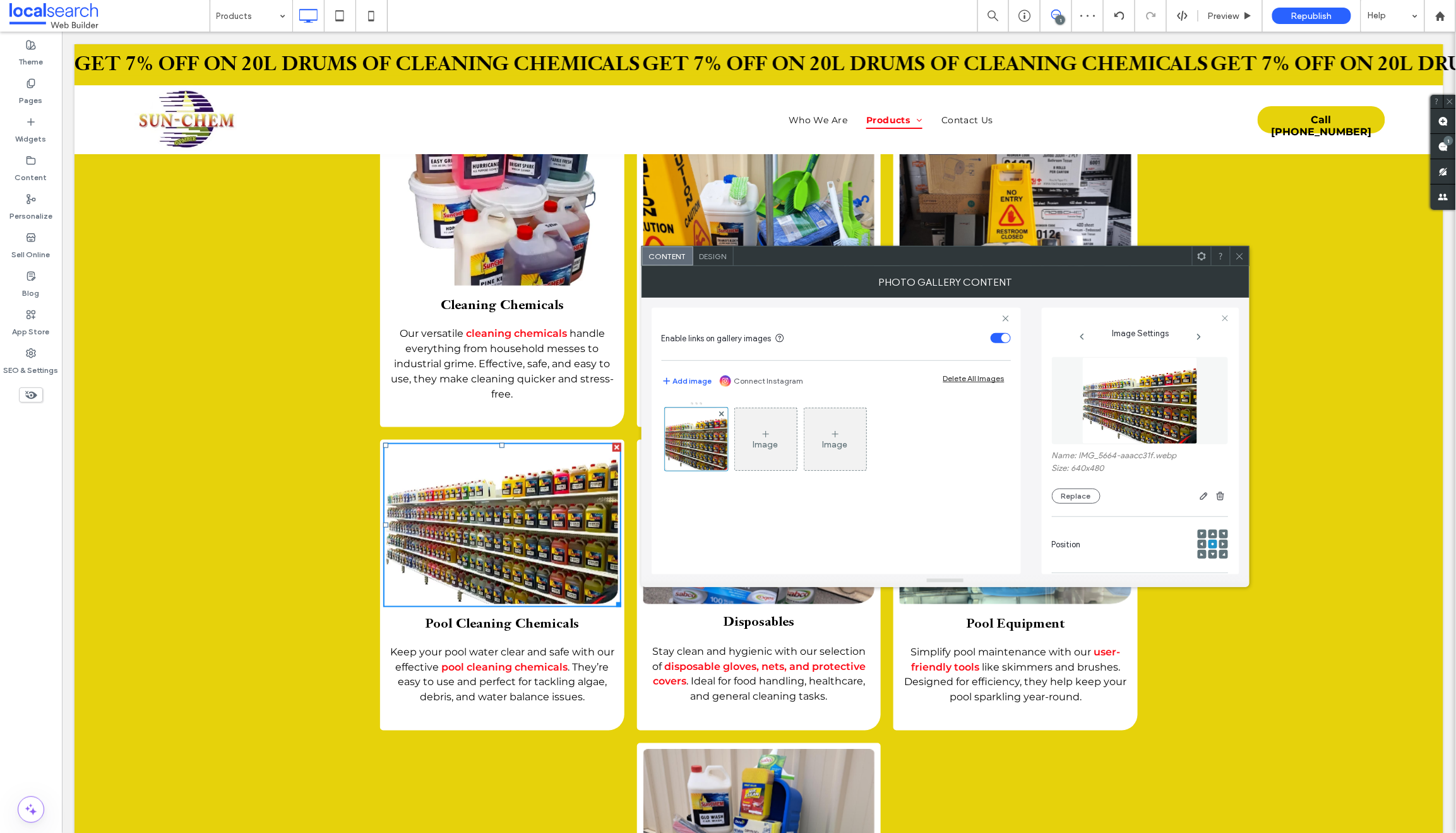
scroll to position [503, 0]
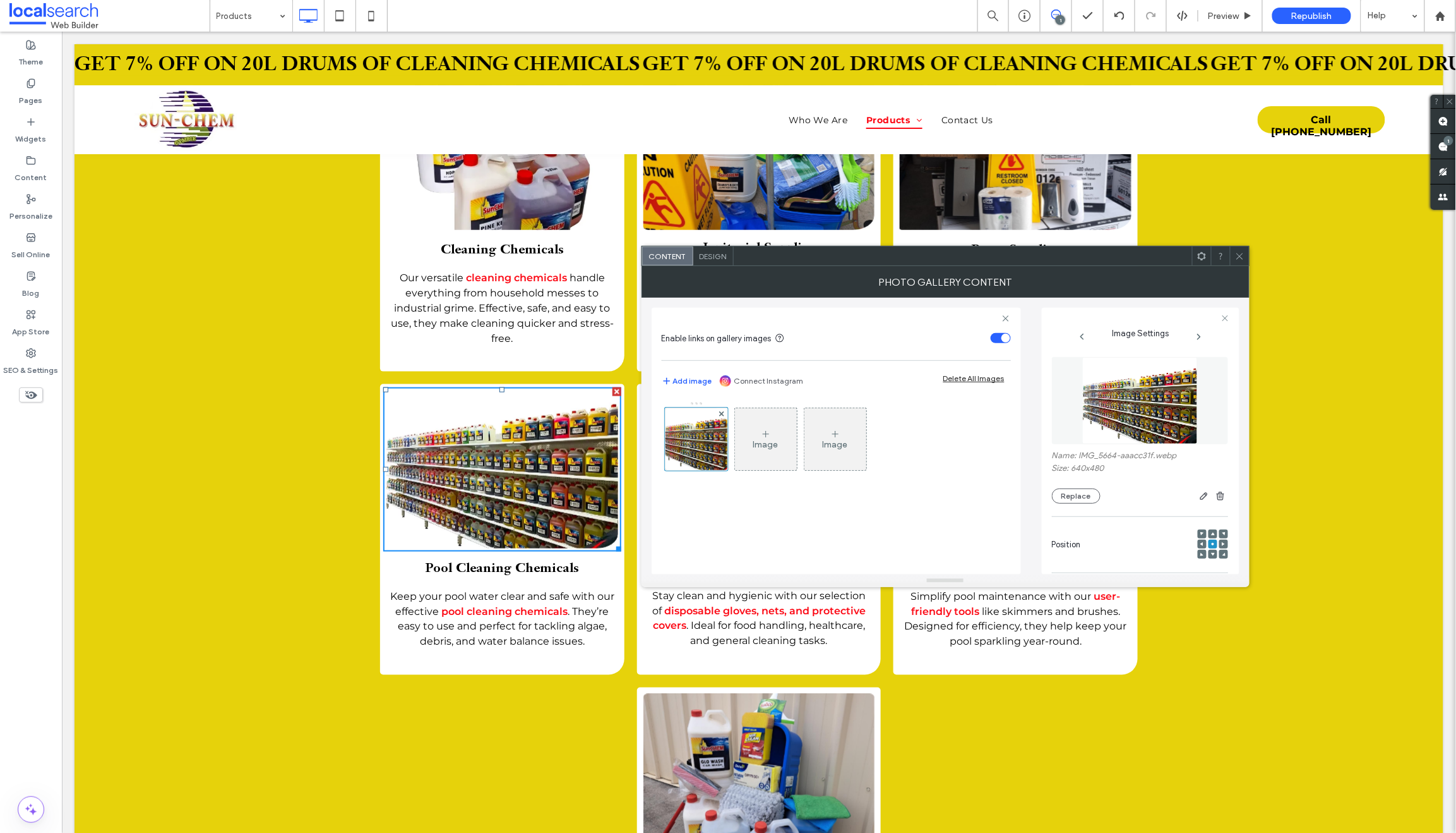
click at [1237, 252] on icon at bounding box center [1240, 257] width 9 height 9
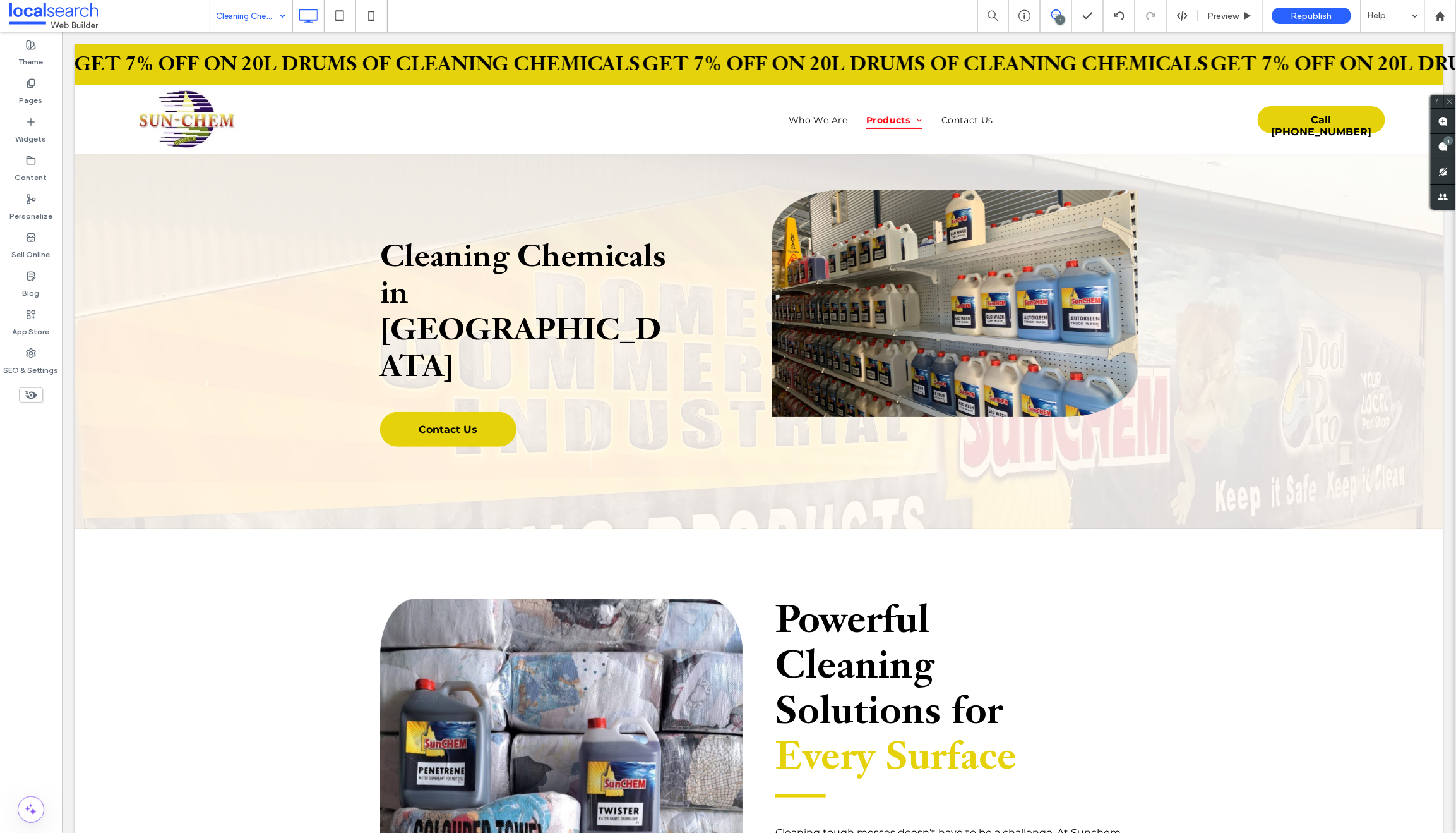
scroll to position [0, 0]
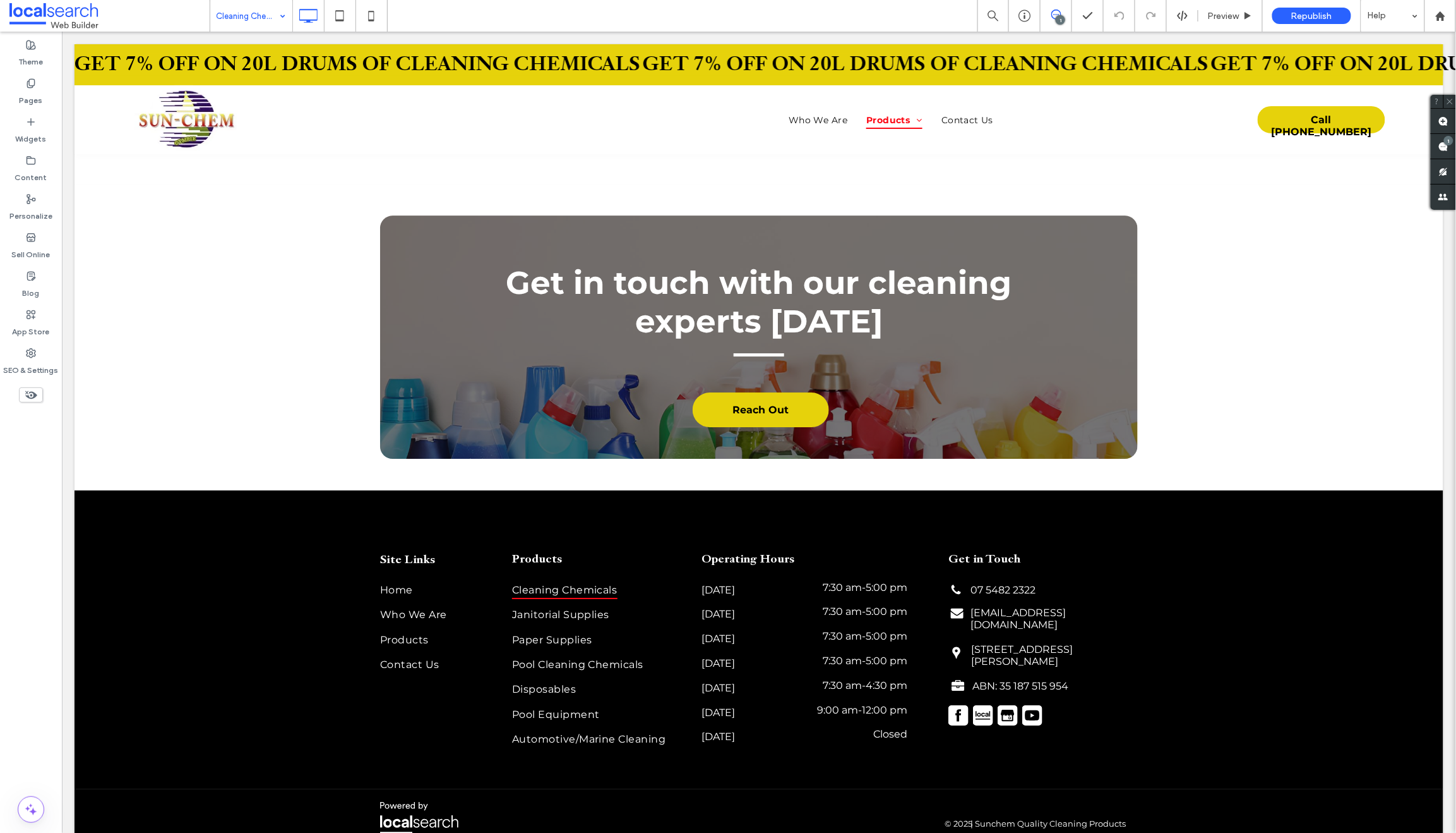
scroll to position [1734, 0]
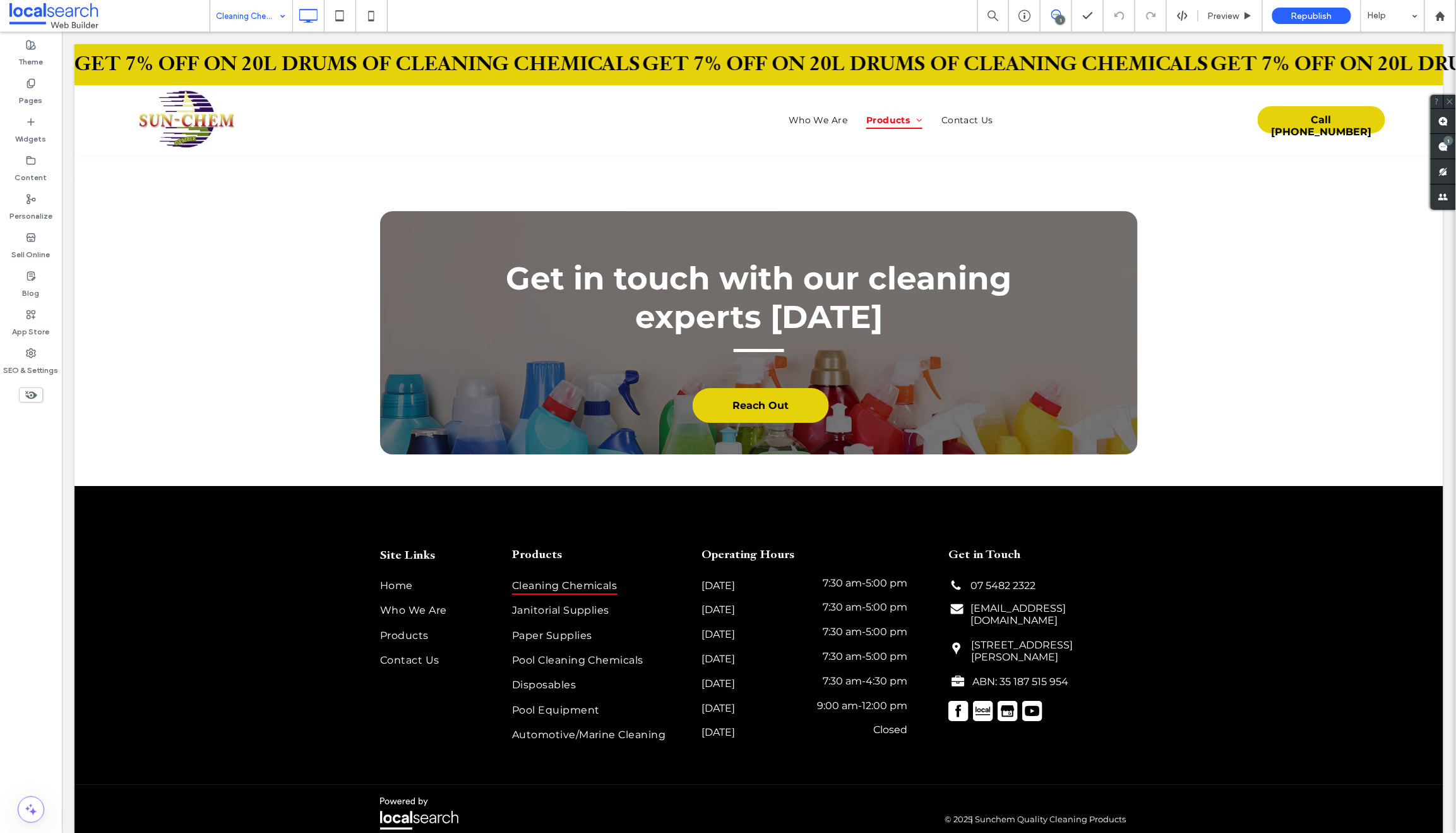
click at [244, 13] on input at bounding box center [248, 15] width 63 height 31
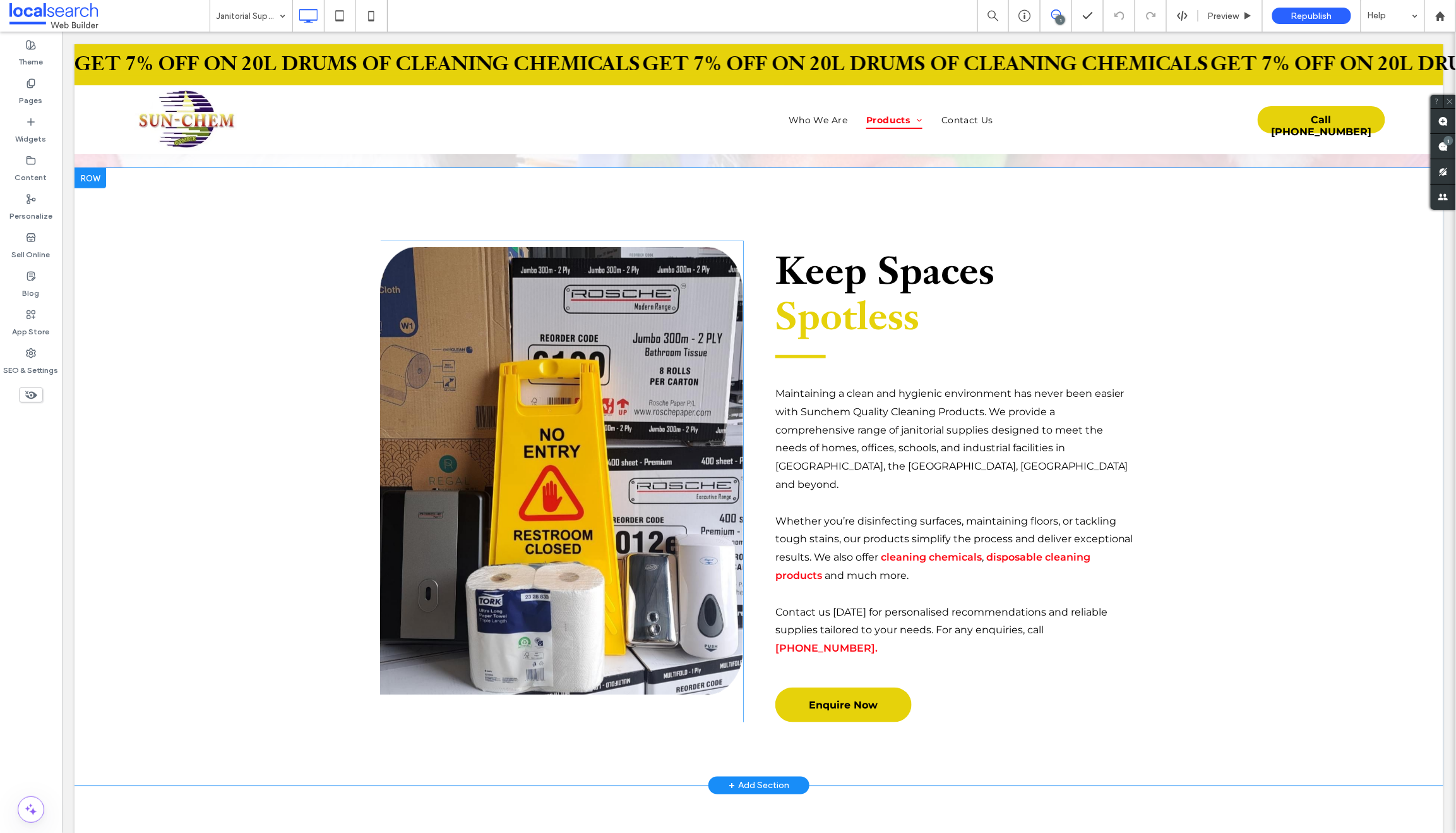
scroll to position [326, 0]
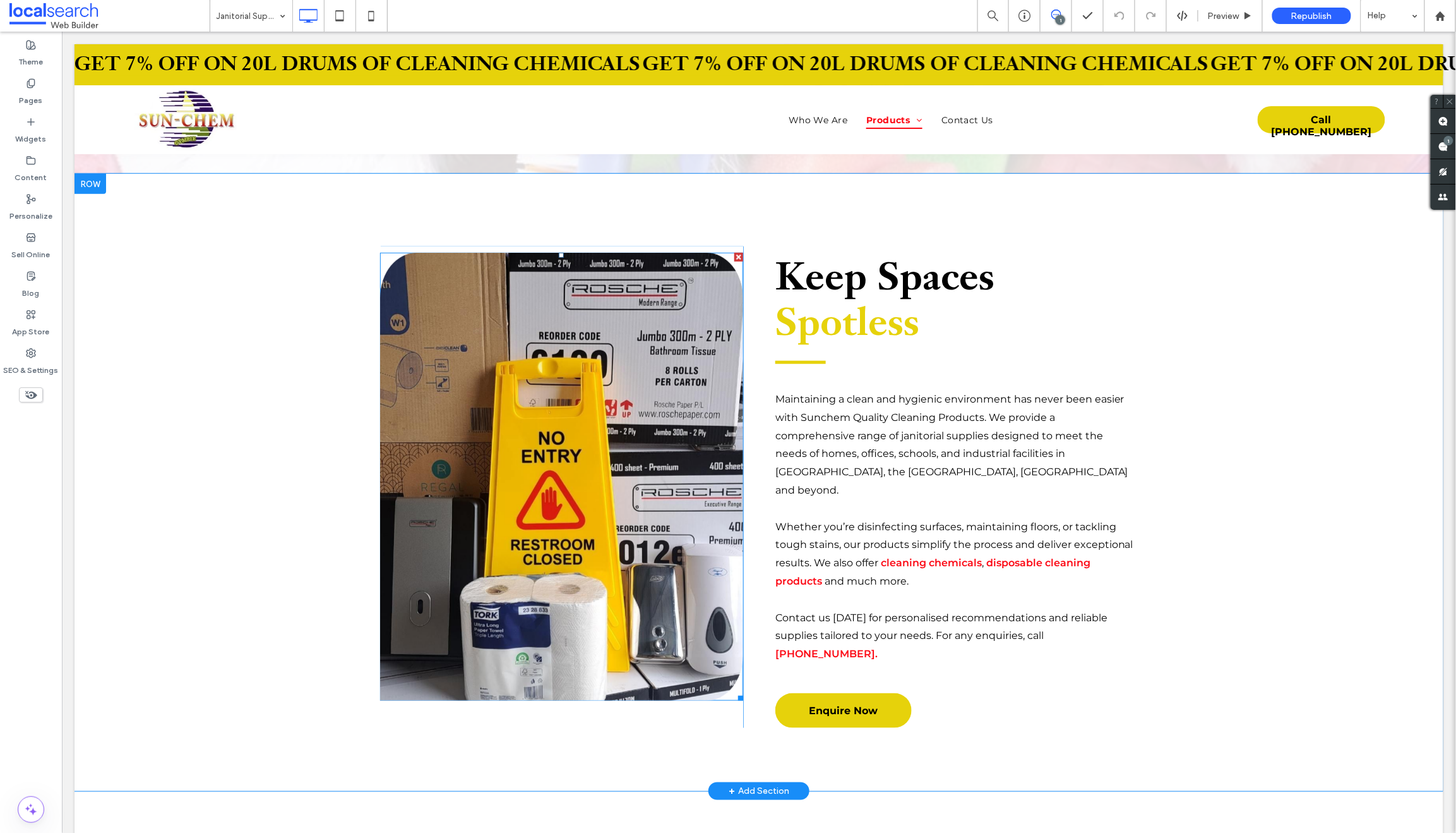
click at [658, 400] on link at bounding box center [561, 476] width 385 height 475
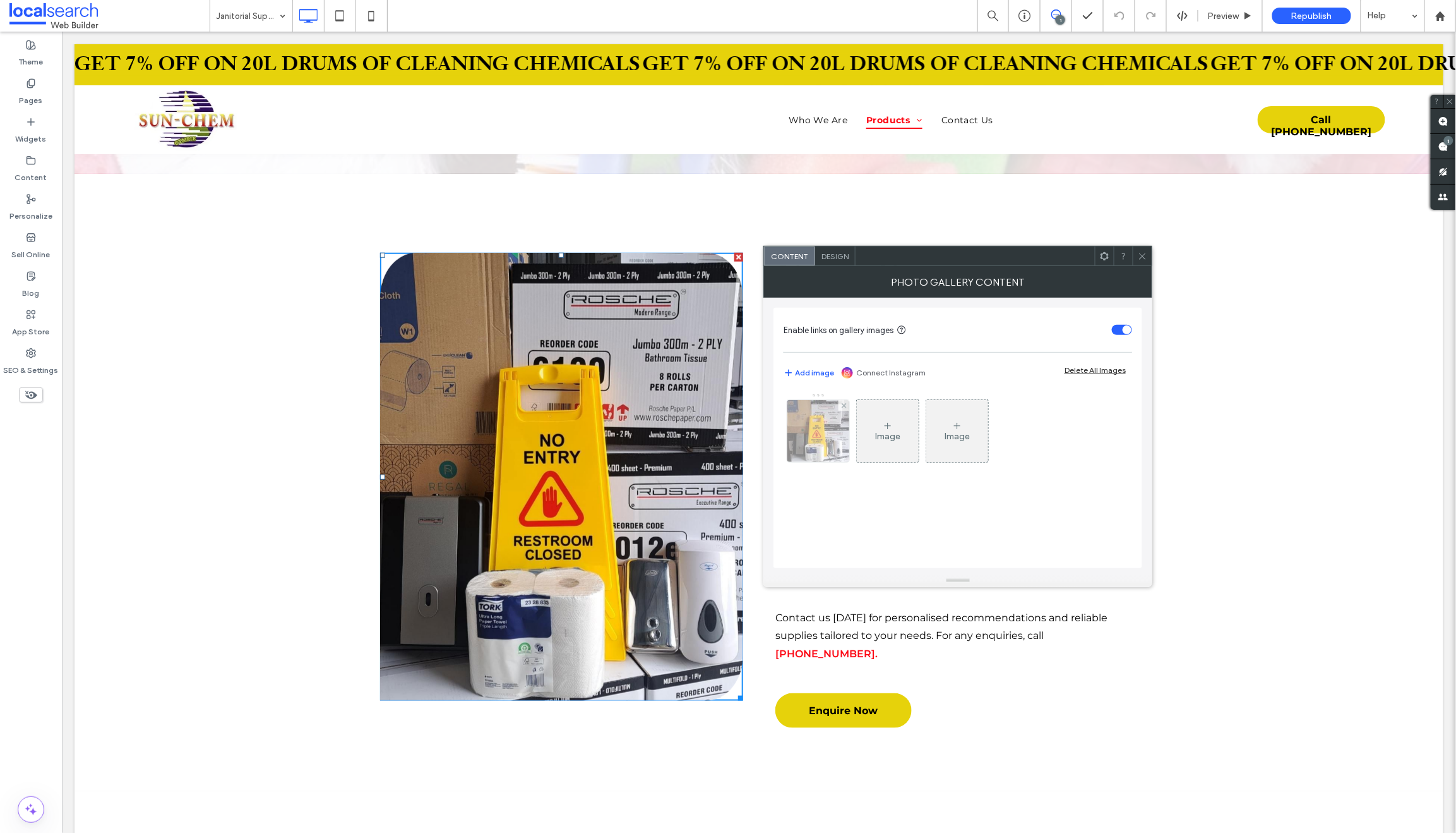
click at [817, 431] on img at bounding box center [818, 431] width 82 height 62
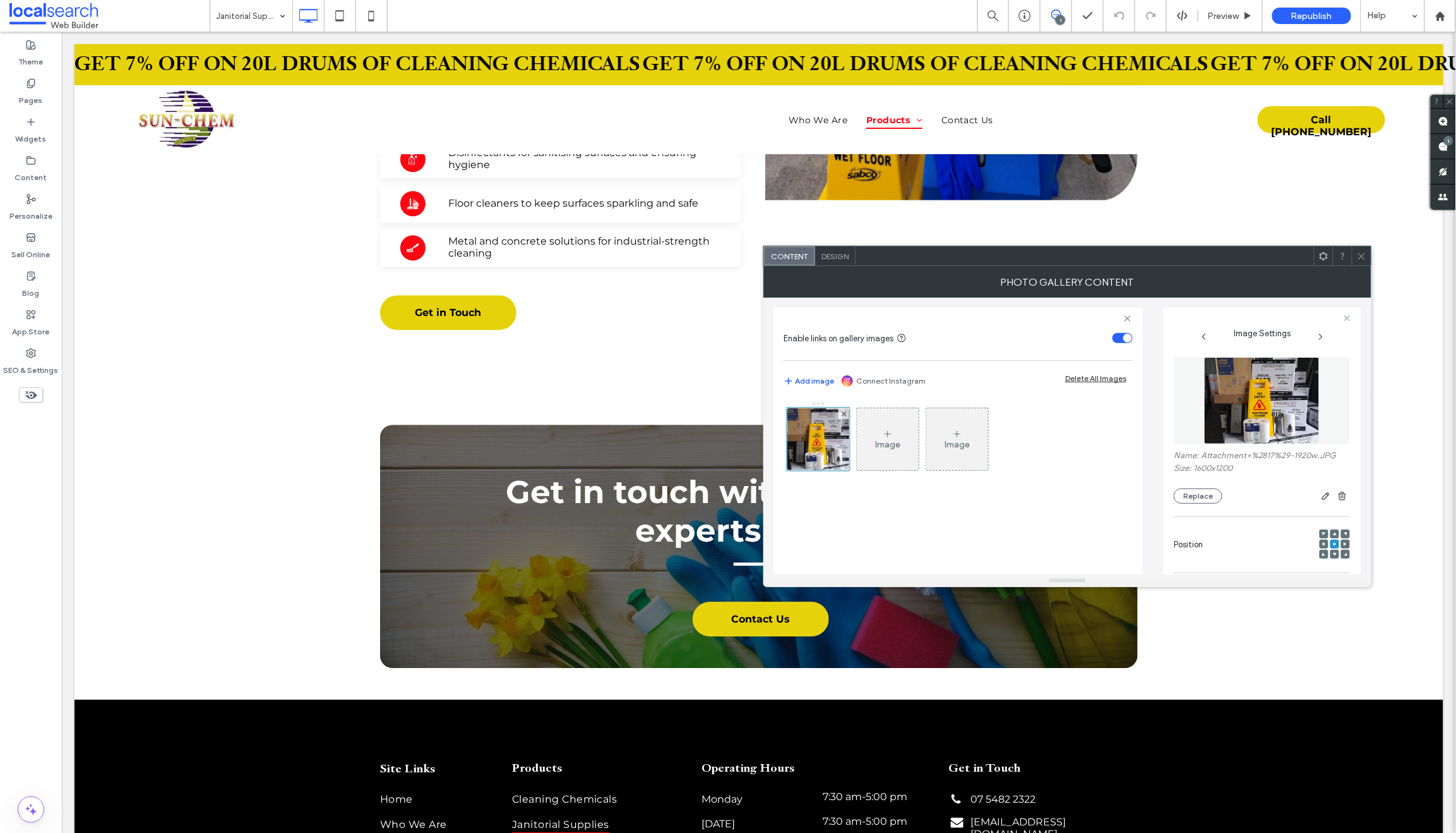
scroll to position [1445, 0]
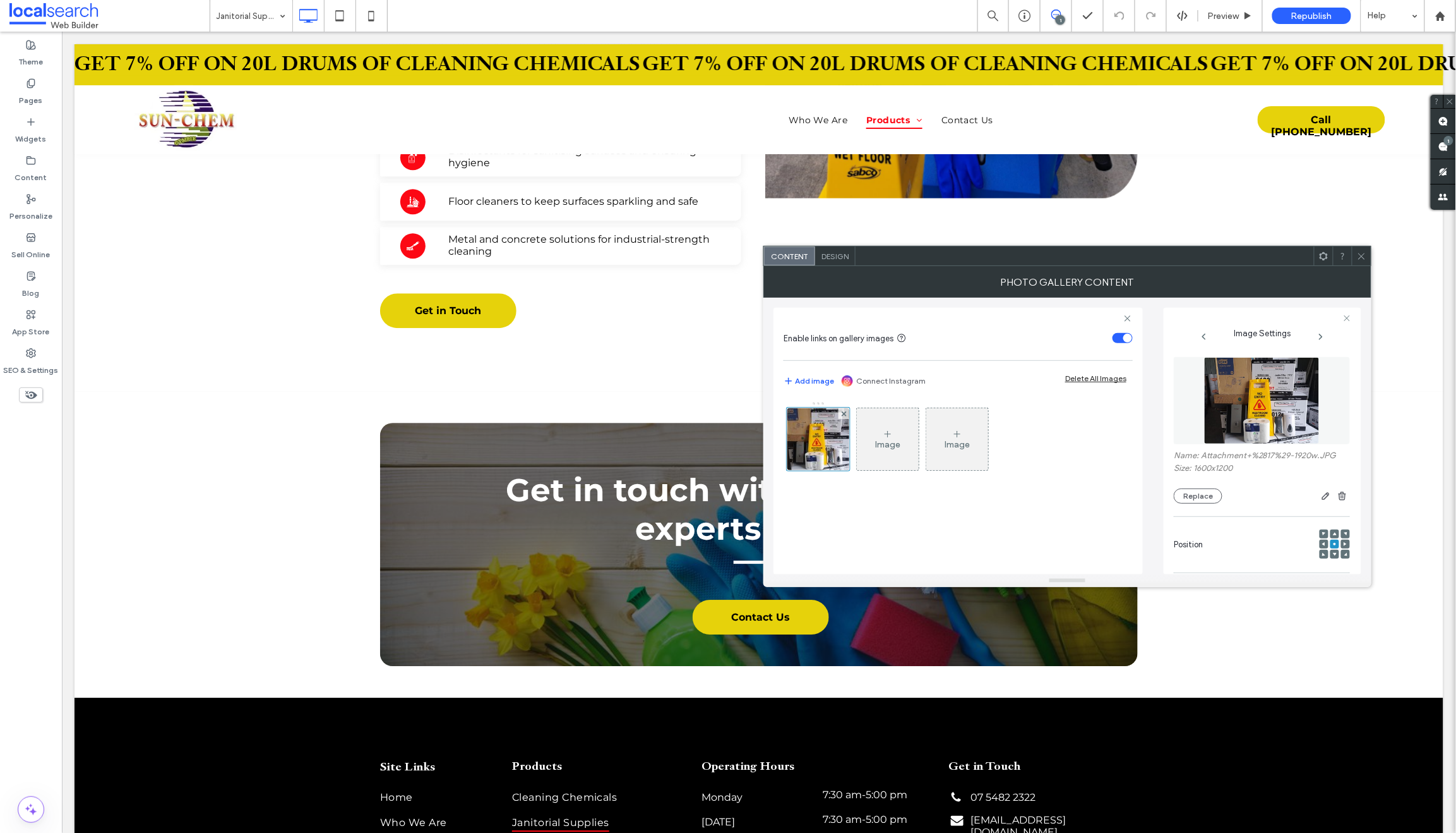
click at [1359, 252] on icon at bounding box center [1362, 257] width 9 height 9
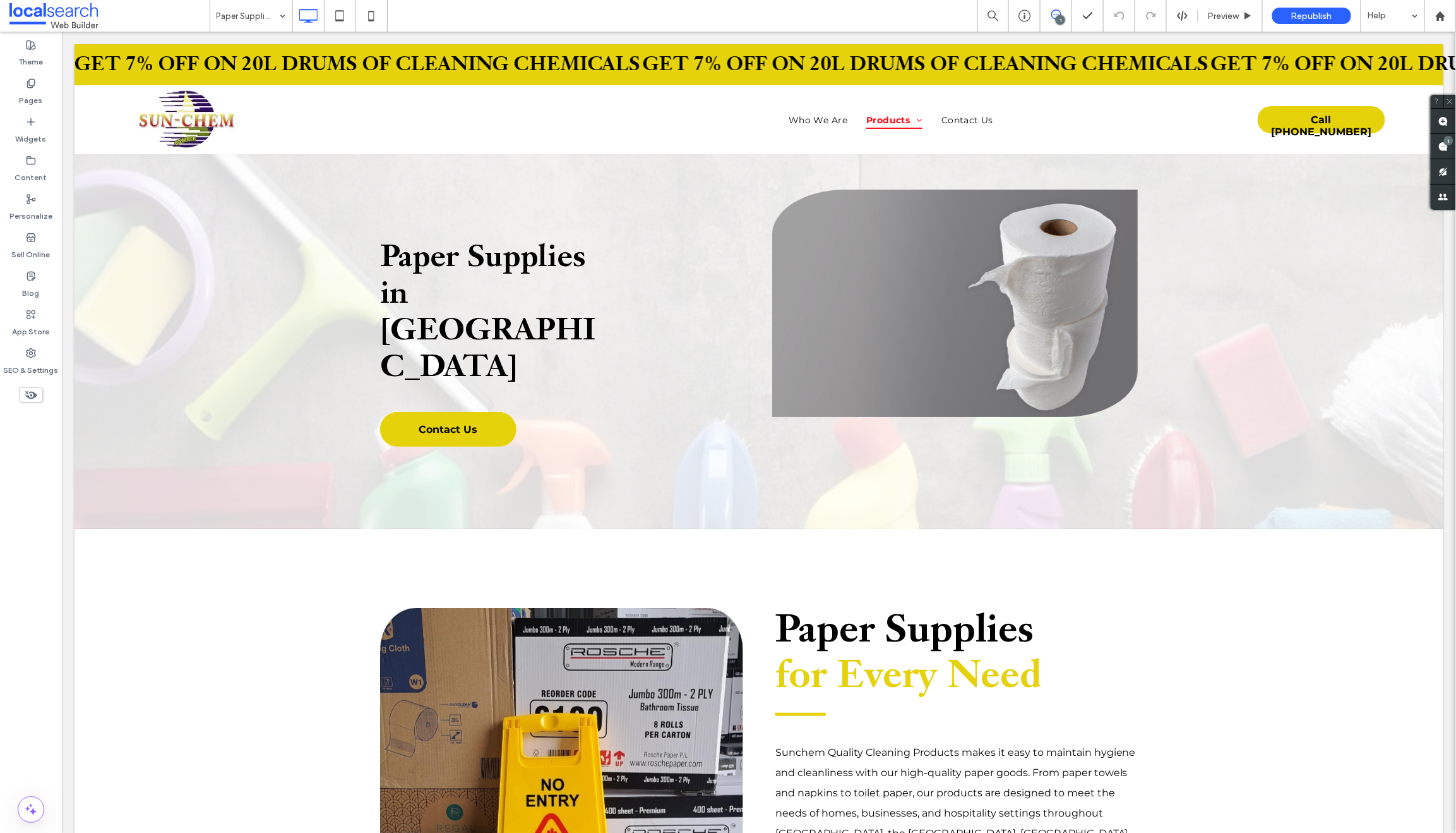
scroll to position [0, 0]
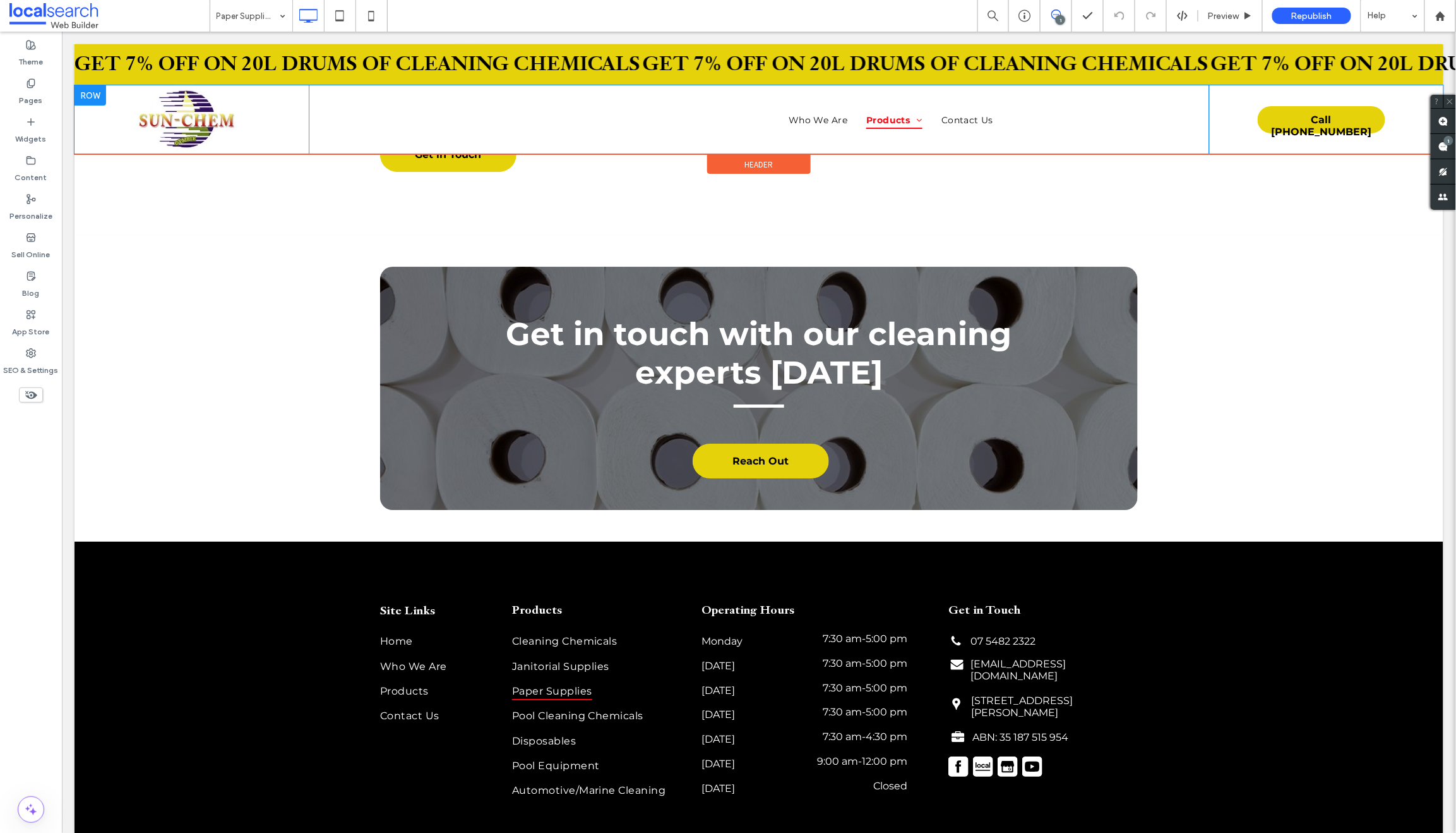
scroll to position [1780, 0]
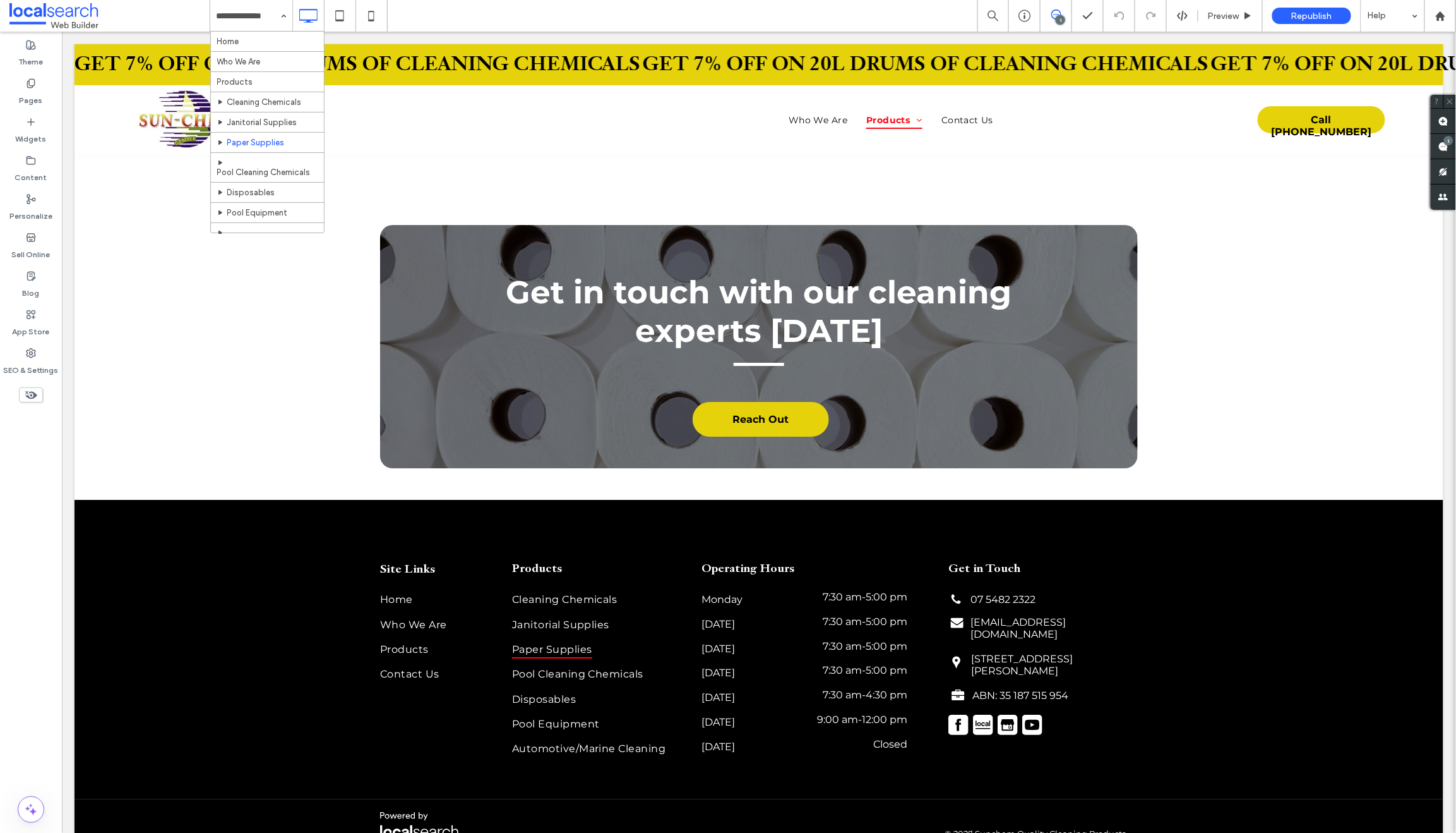
click at [244, 10] on input at bounding box center [248, 15] width 63 height 31
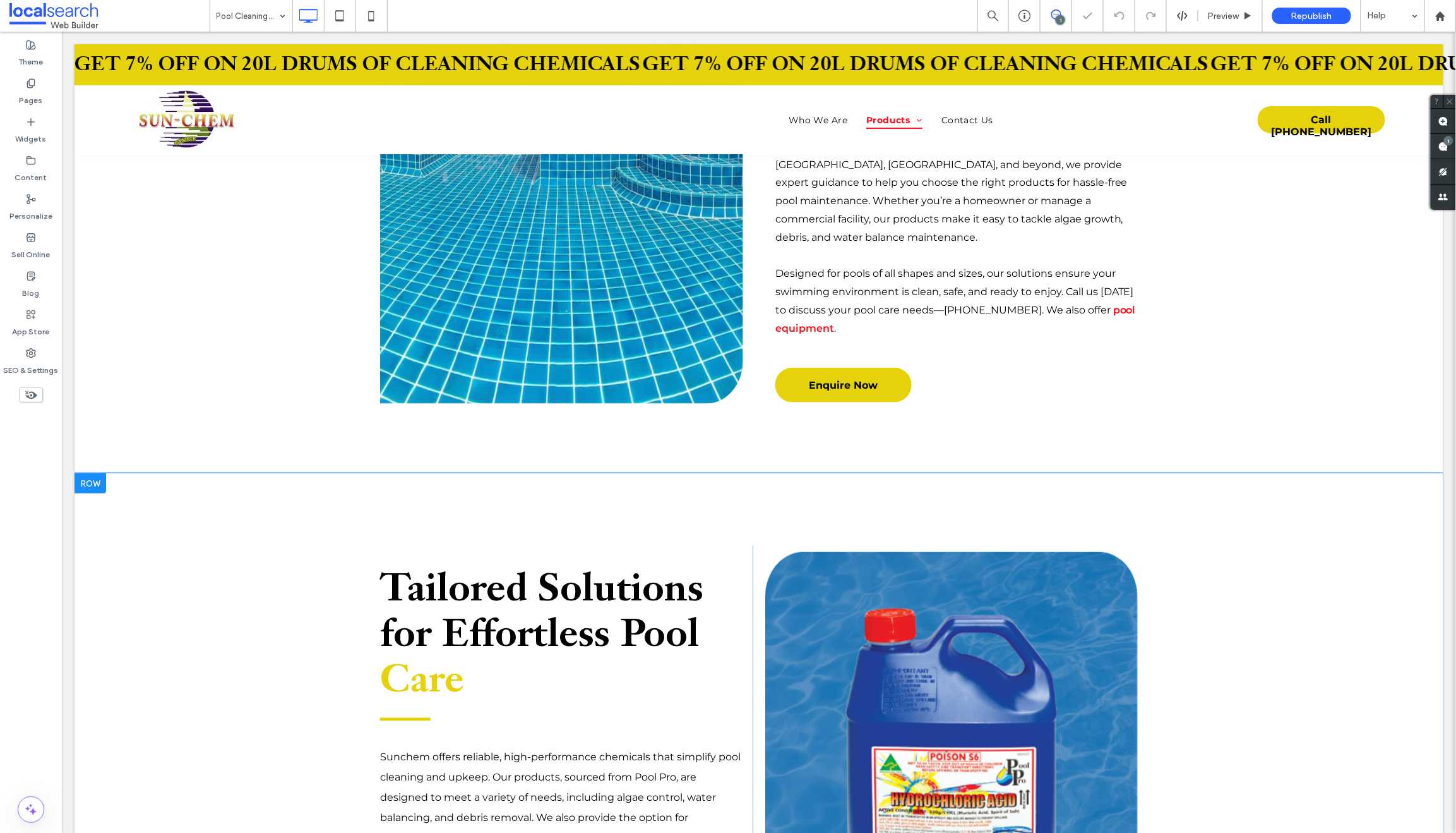
scroll to position [1027, 0]
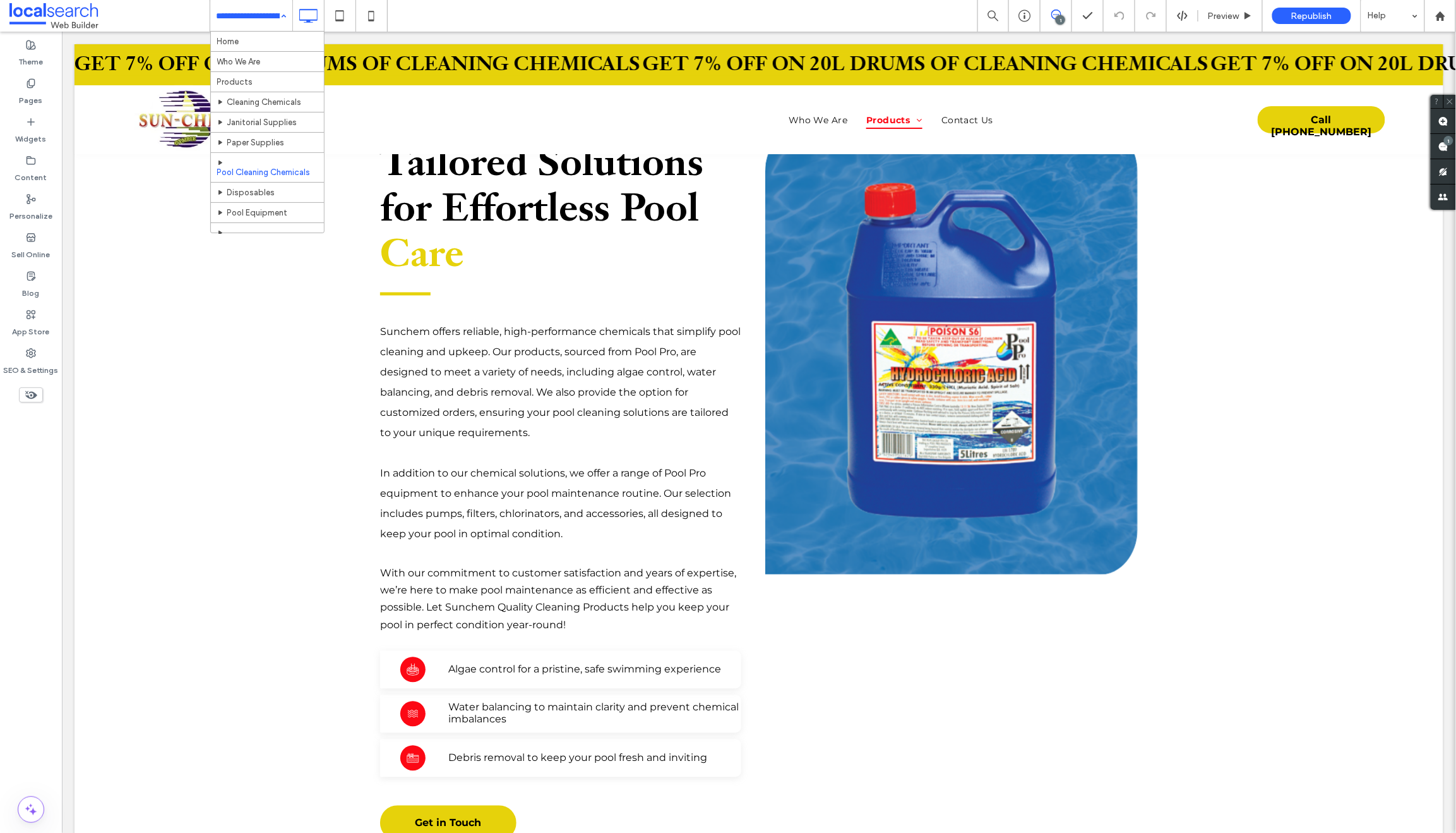
click at [258, 9] on input at bounding box center [248, 15] width 63 height 31
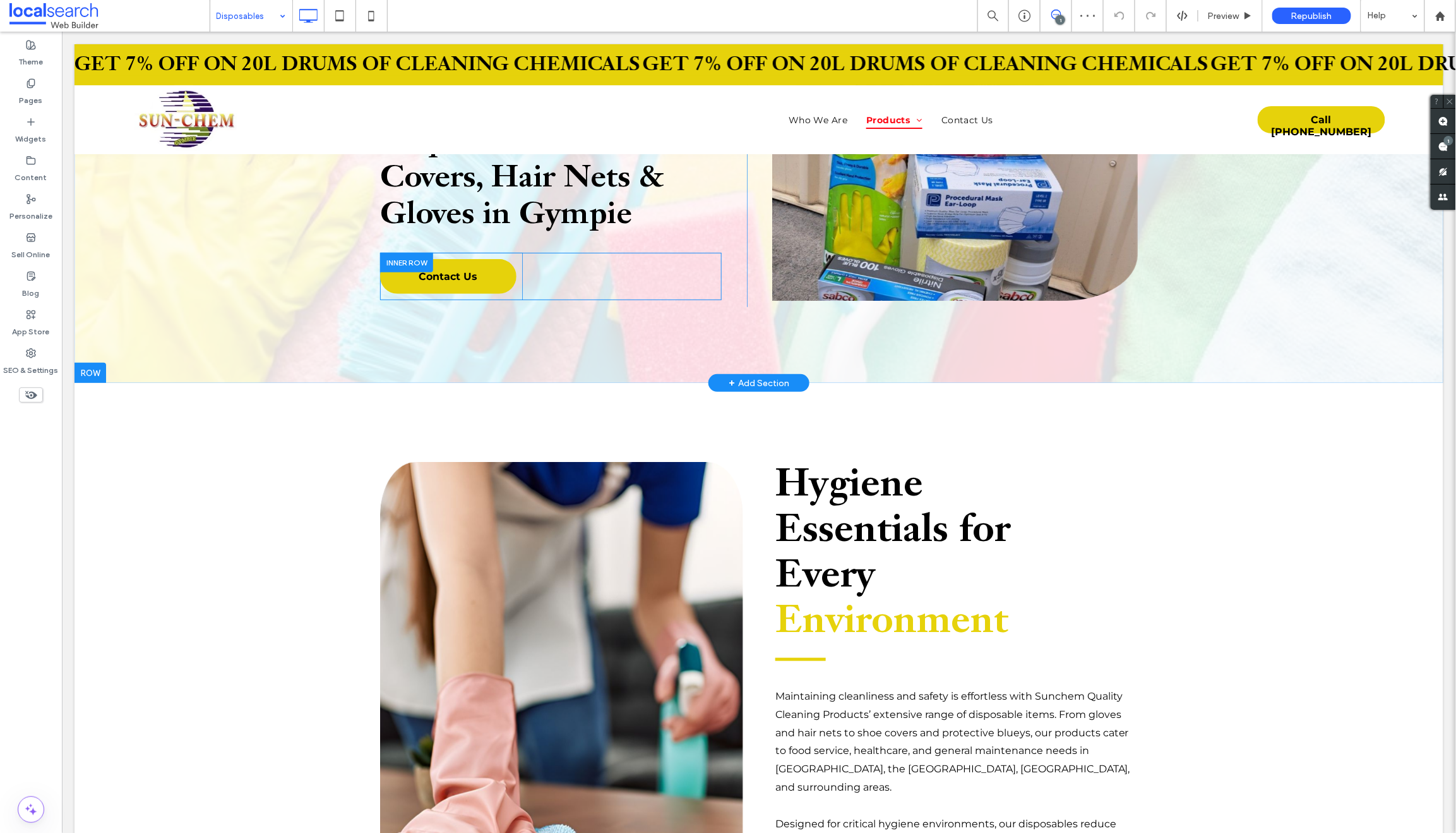
scroll to position [76, 0]
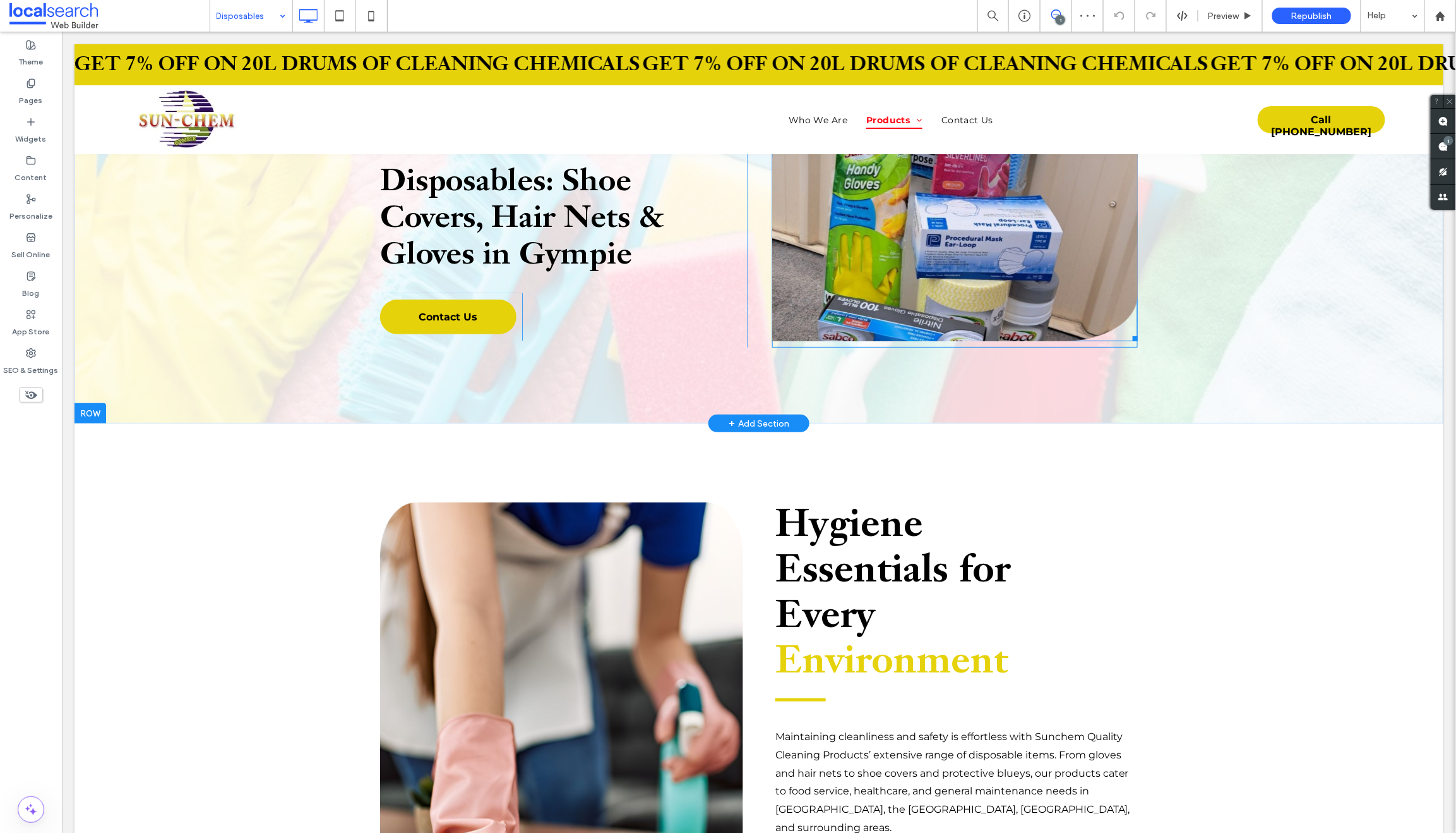
click at [924, 182] on link at bounding box center [955, 226] width 366 height 227
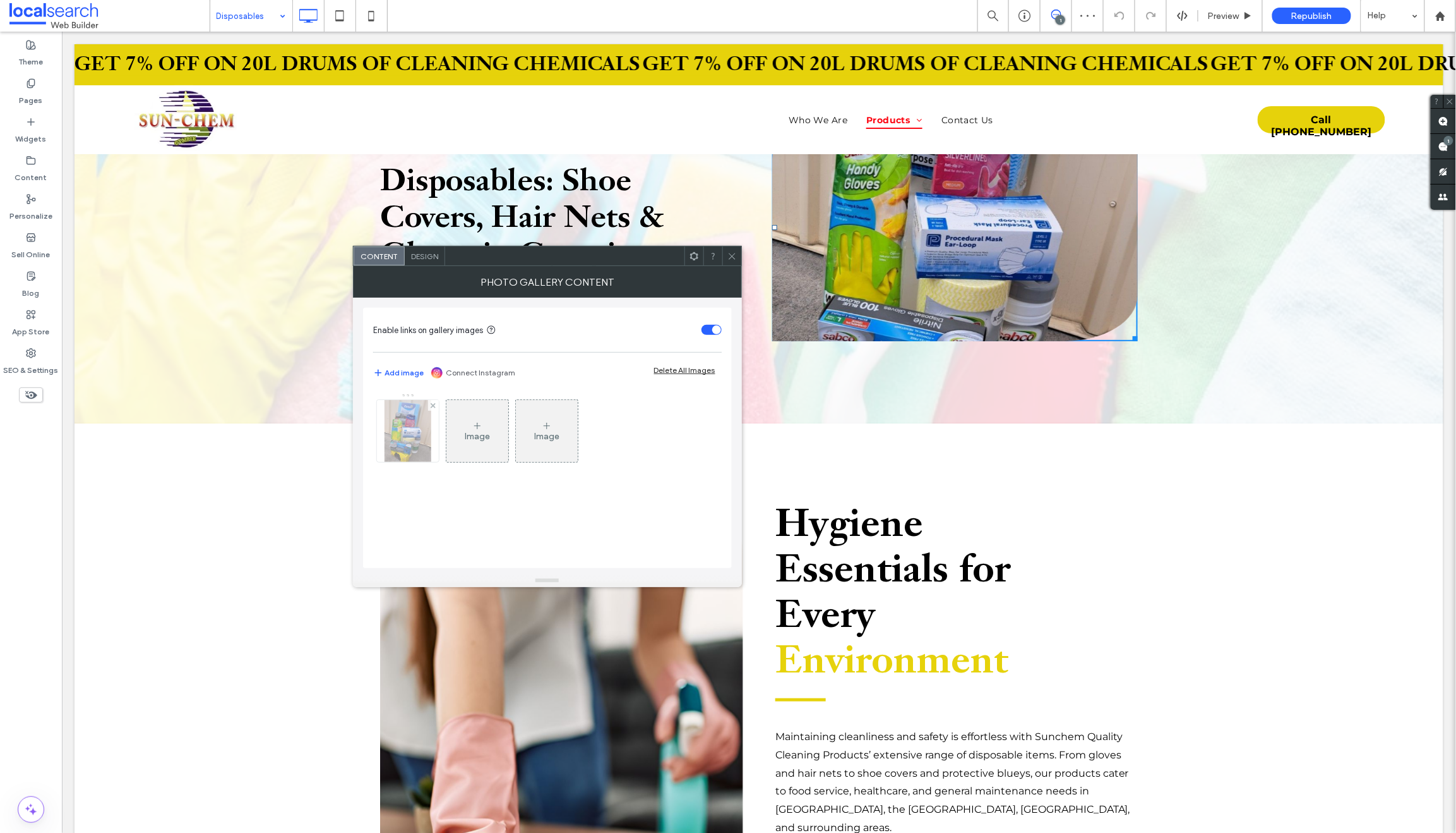
click at [403, 419] on img at bounding box center [408, 431] width 46 height 62
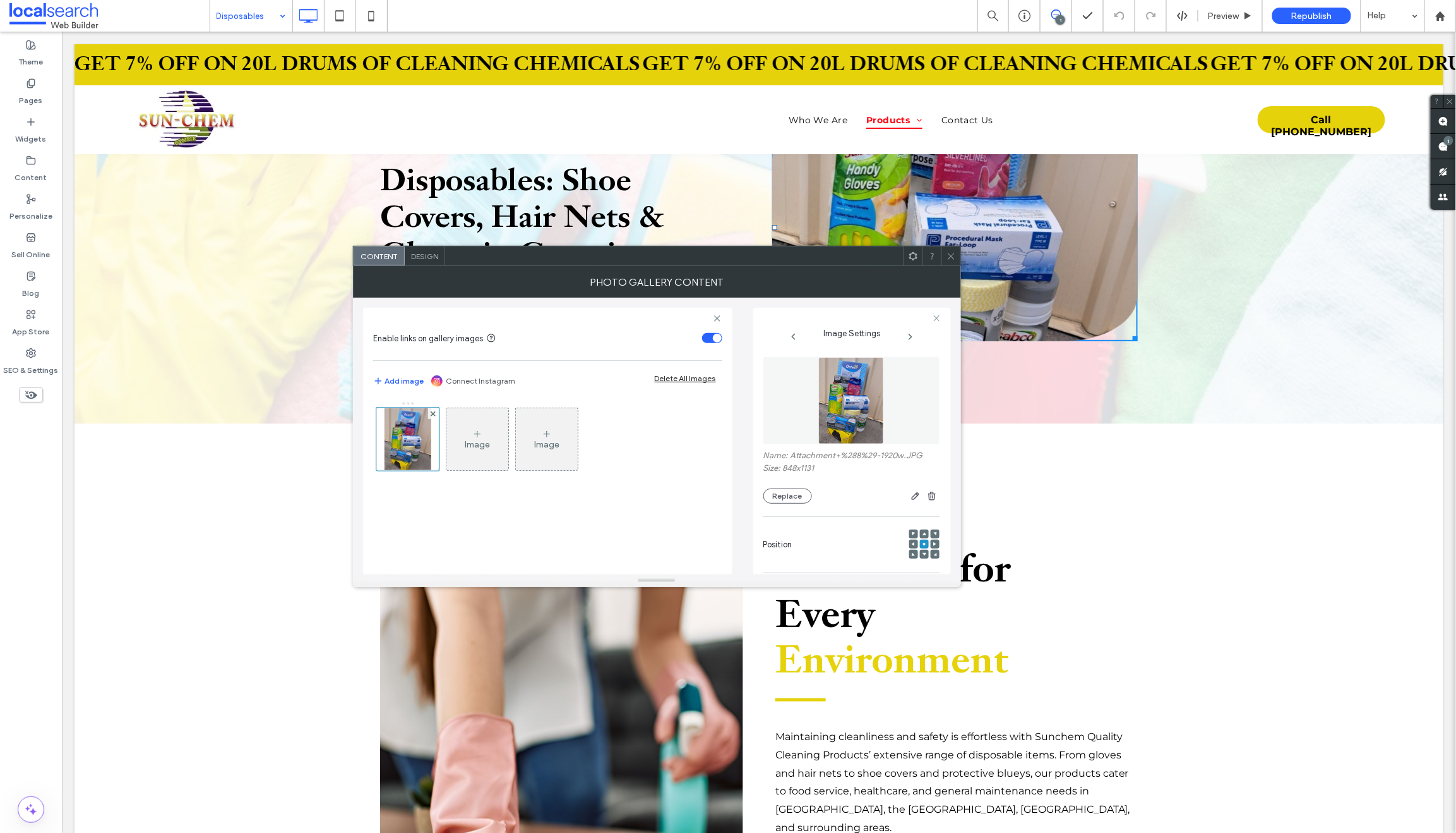
drag, startPoint x: 953, startPoint y: 256, endPoint x: 766, endPoint y: 285, distance: 189.2
click at [953, 256] on icon at bounding box center [952, 257] width 9 height 9
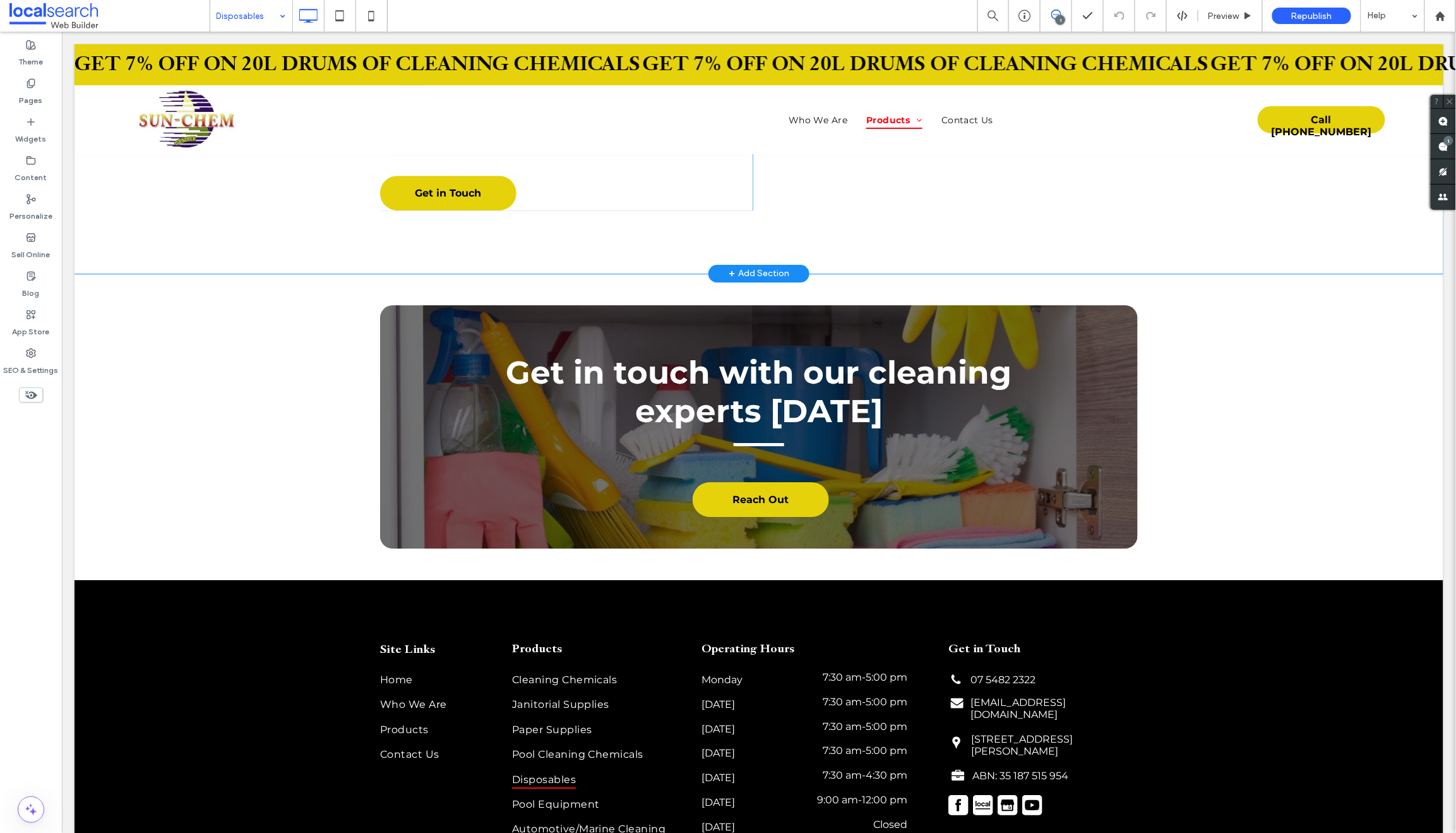
scroll to position [1790, 0]
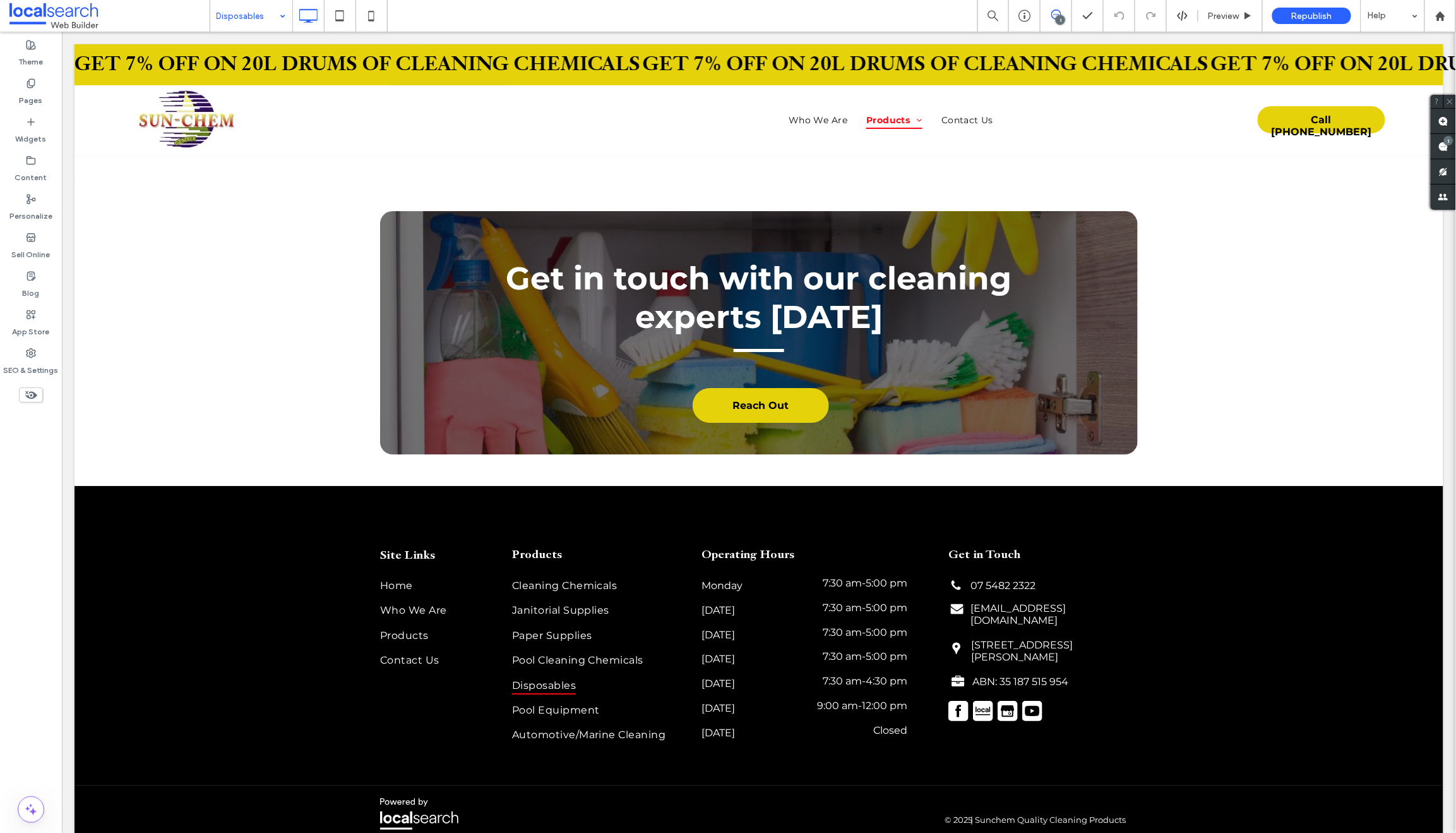
drag, startPoint x: 252, startPoint y: 15, endPoint x: 254, endPoint y: 29, distance: 14.1
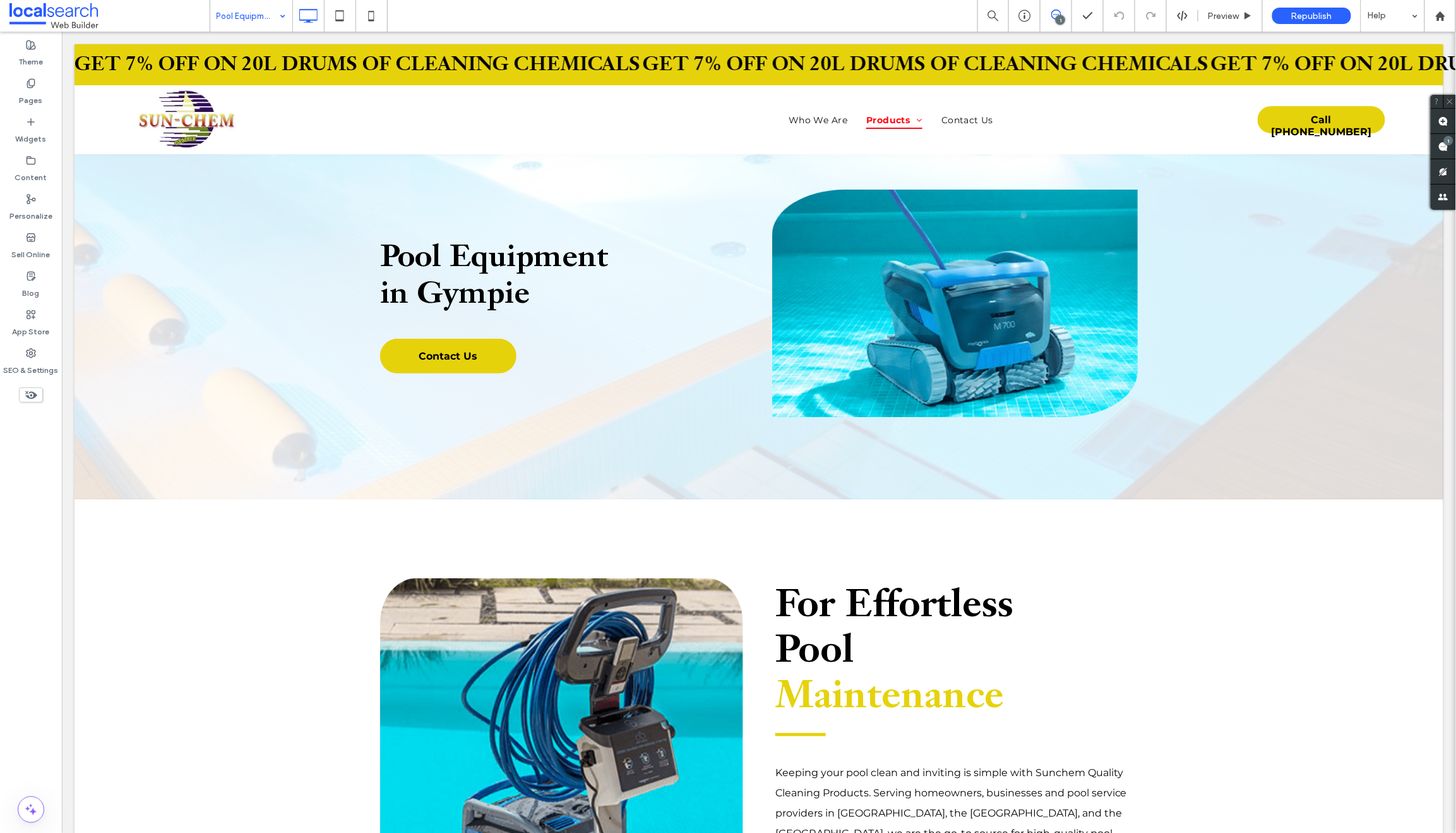
scroll to position [0, 0]
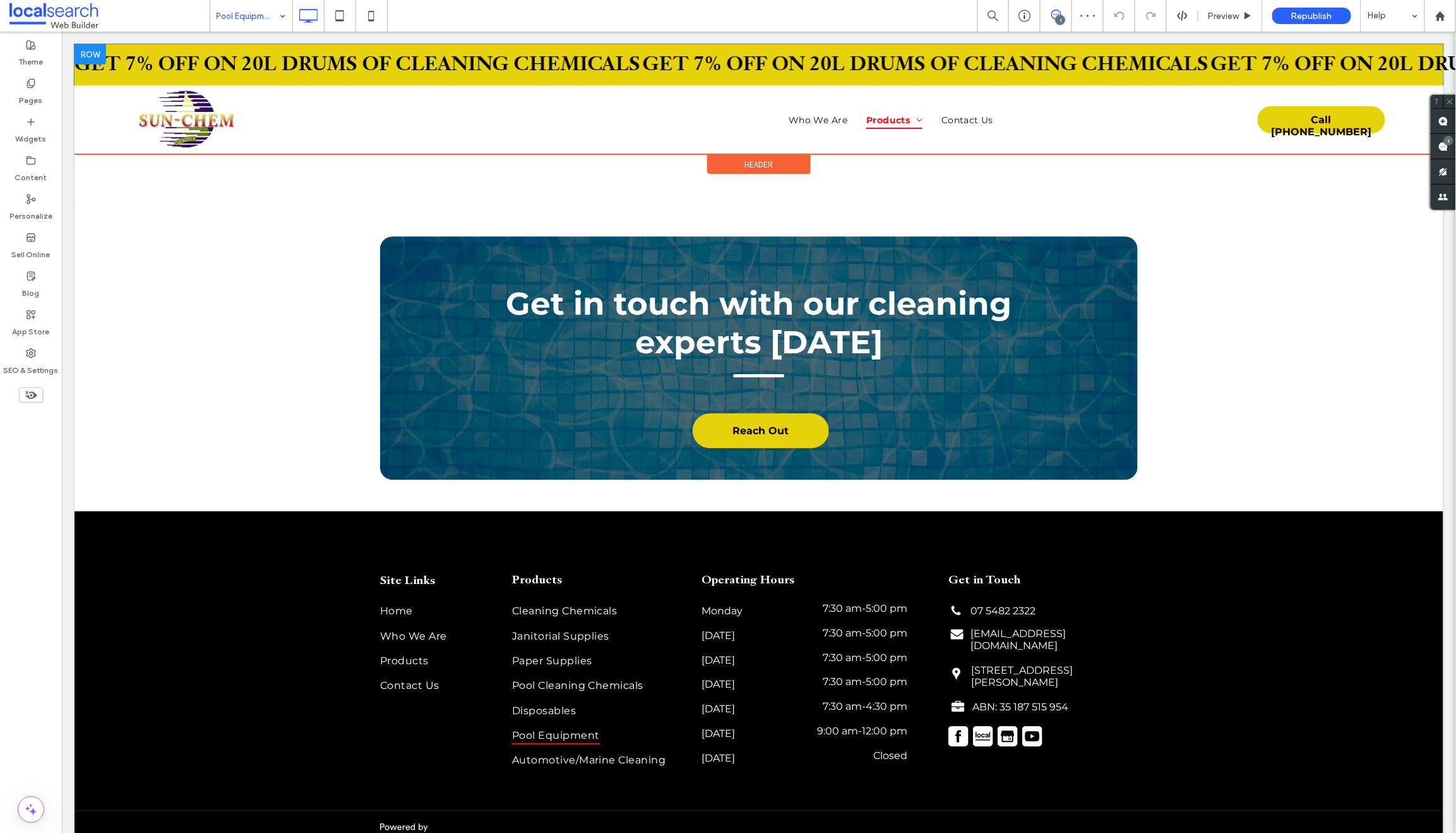
scroll to position [1726, 0]
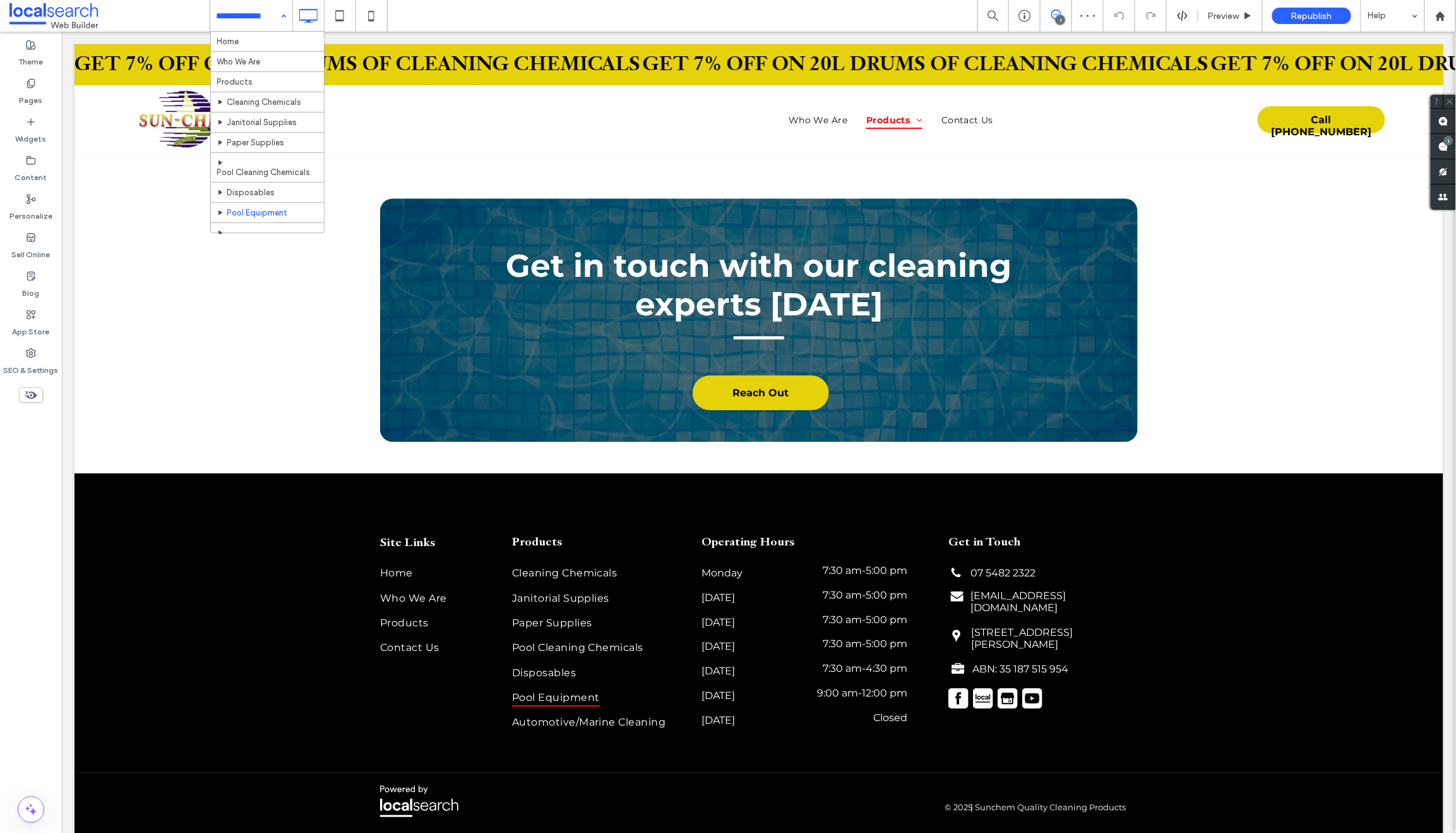
click at [235, 20] on input at bounding box center [248, 15] width 63 height 31
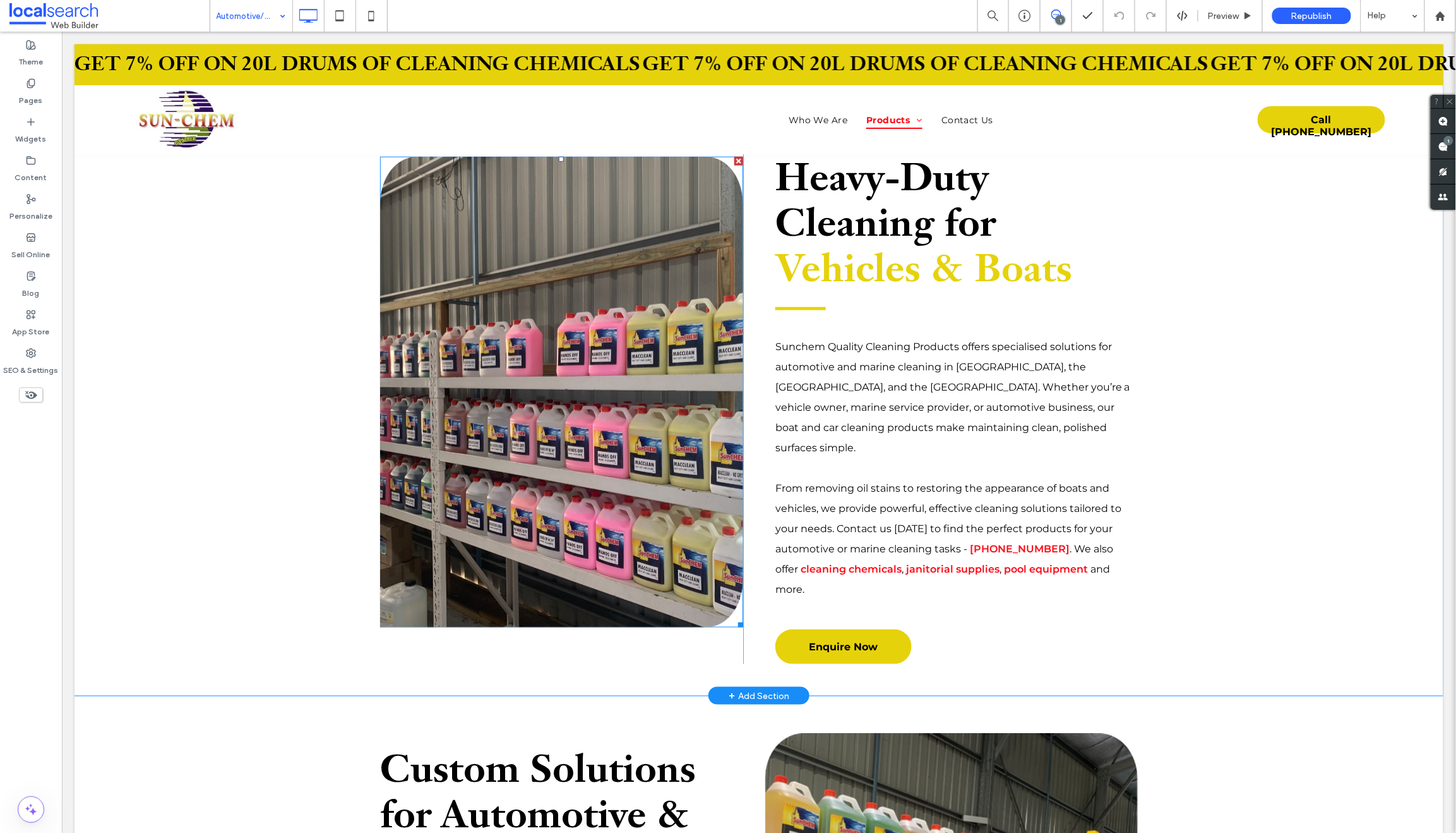
click at [528, 292] on link at bounding box center [561, 391] width 385 height 499
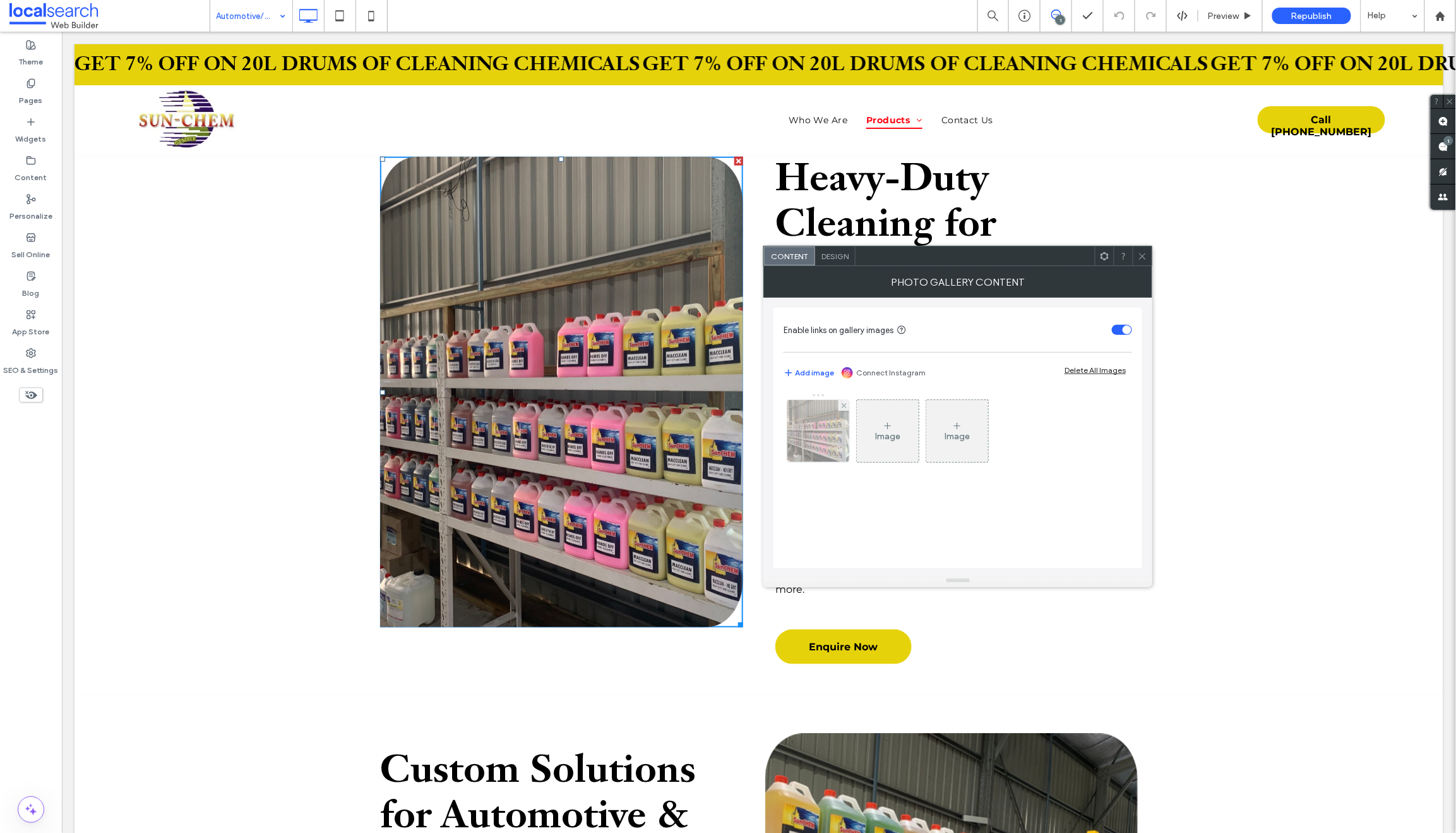
click at [819, 432] on img at bounding box center [818, 431] width 82 height 62
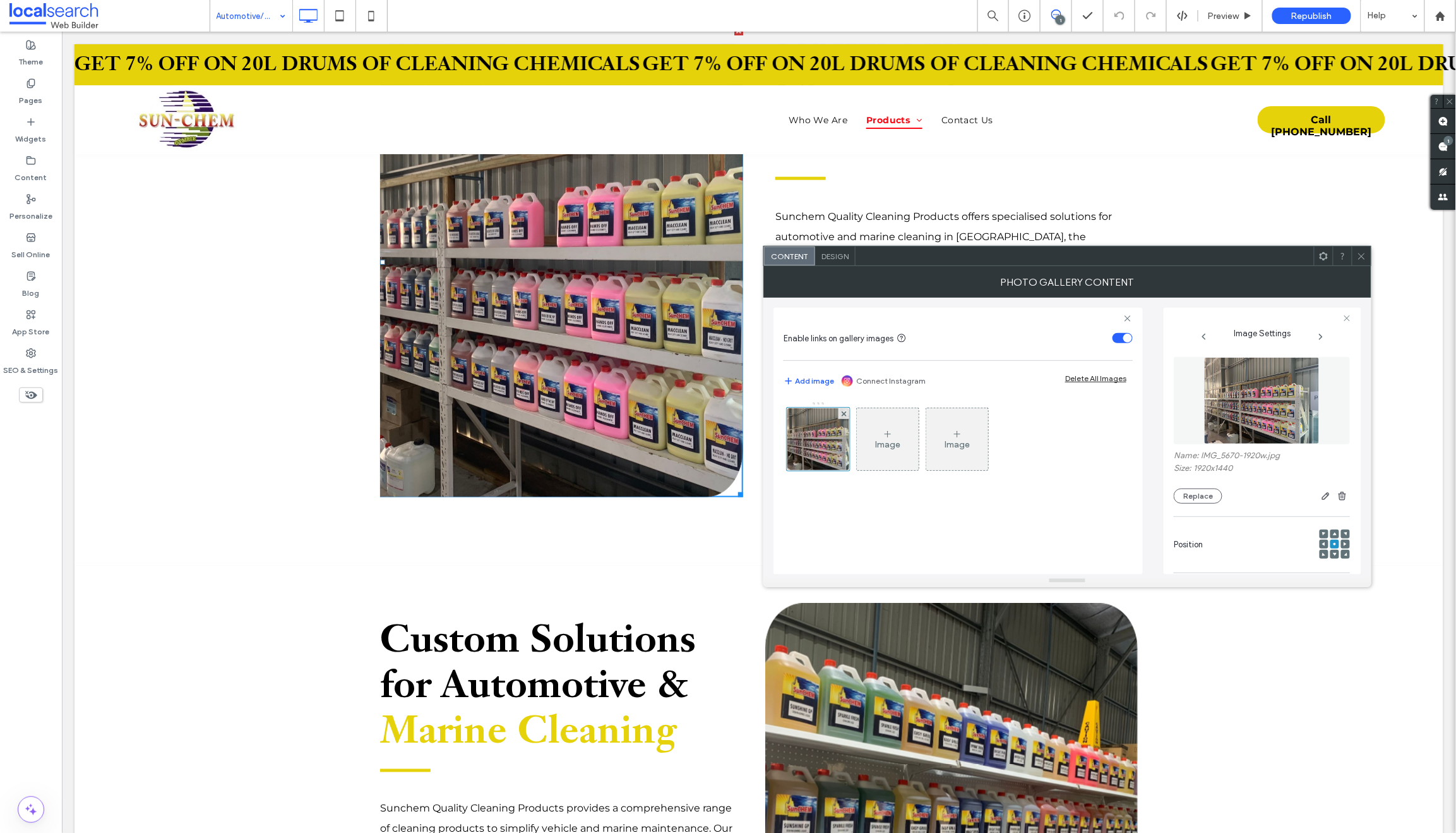
scroll to position [820, 0]
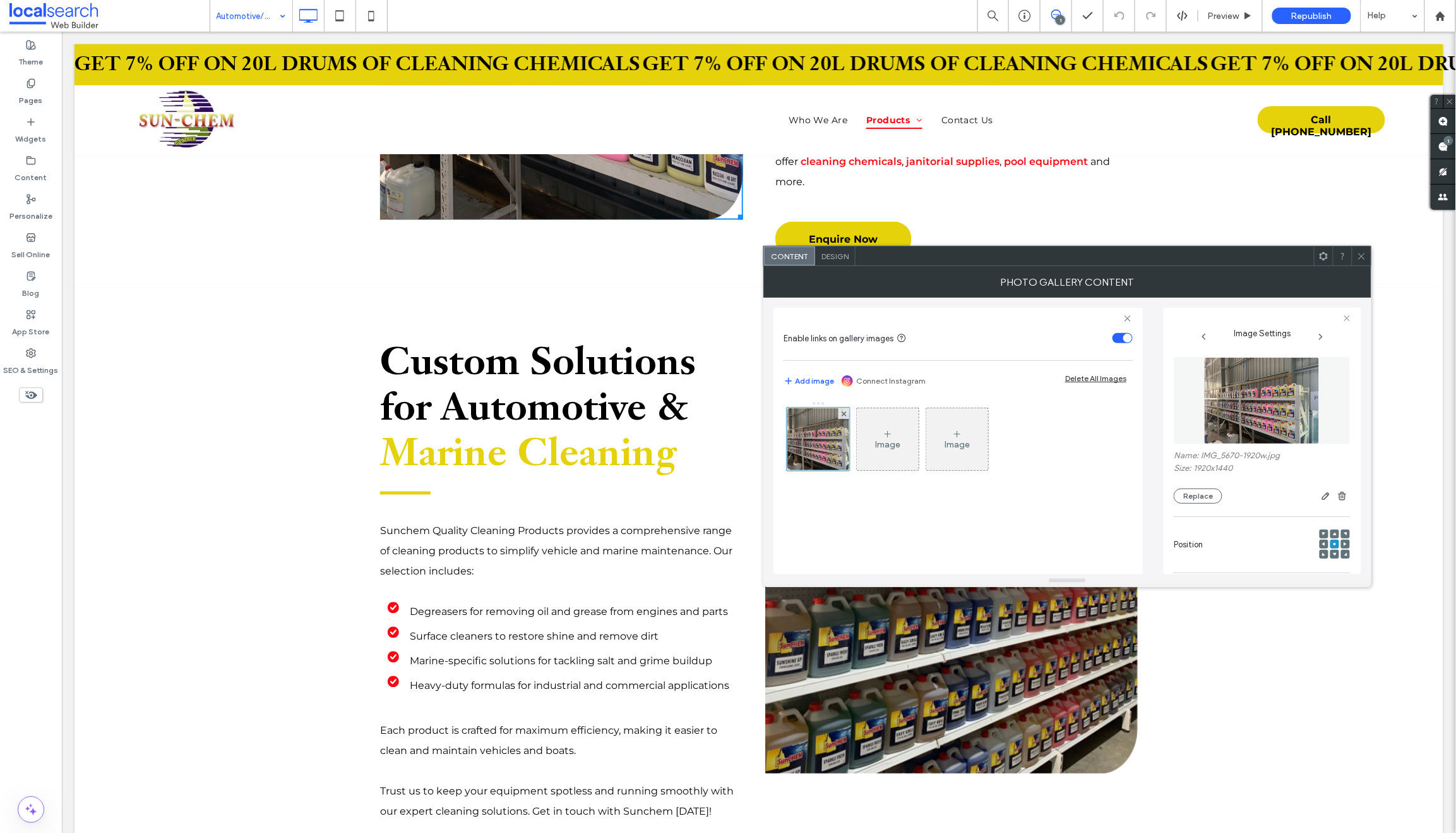
drag, startPoint x: 1359, startPoint y: 252, endPoint x: 1369, endPoint y: 259, distance: 12.2
click at [1360, 253] on icon at bounding box center [1362, 257] width 9 height 9
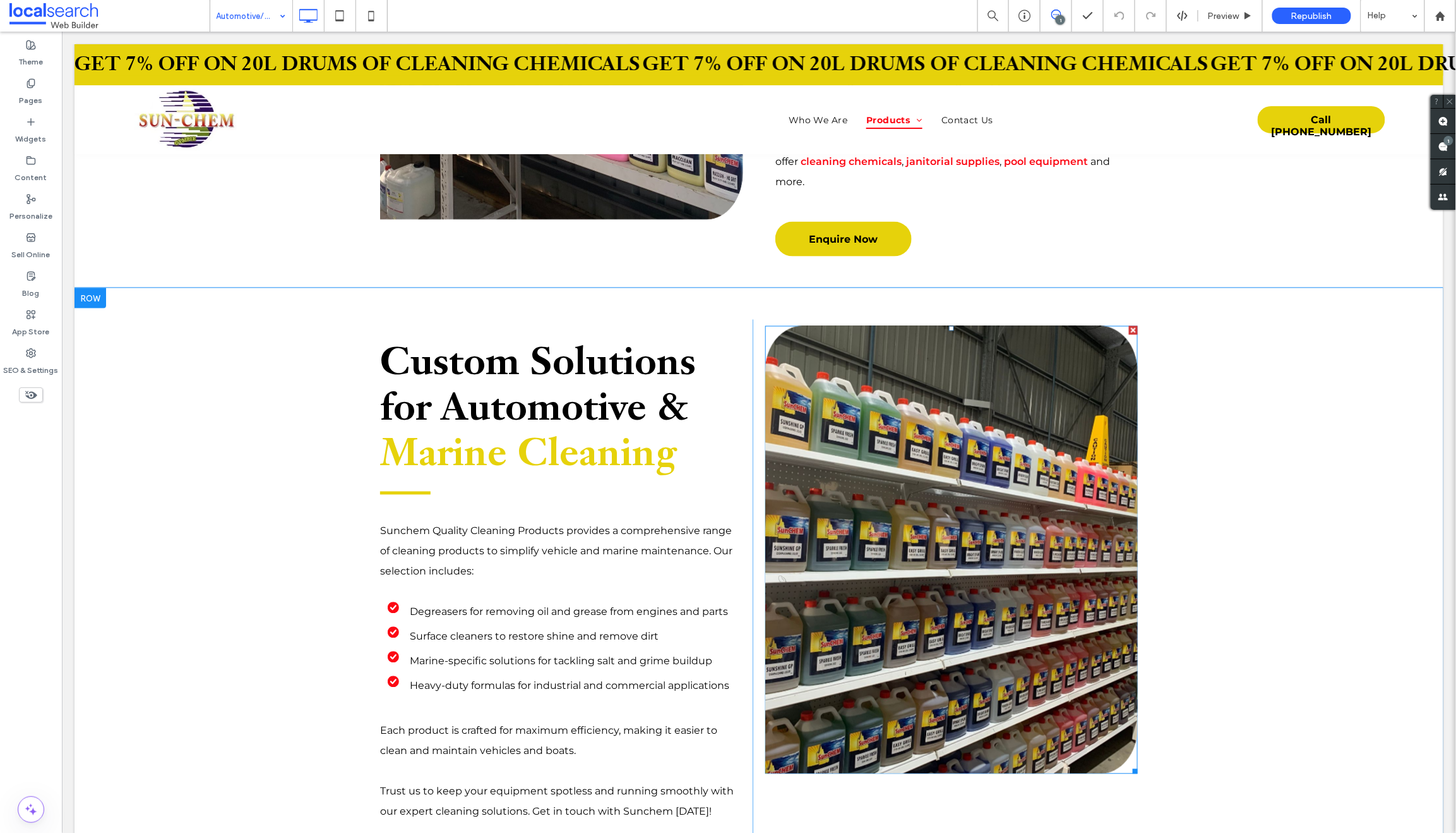
click at [881, 456] on link at bounding box center [950, 550] width 395 height 475
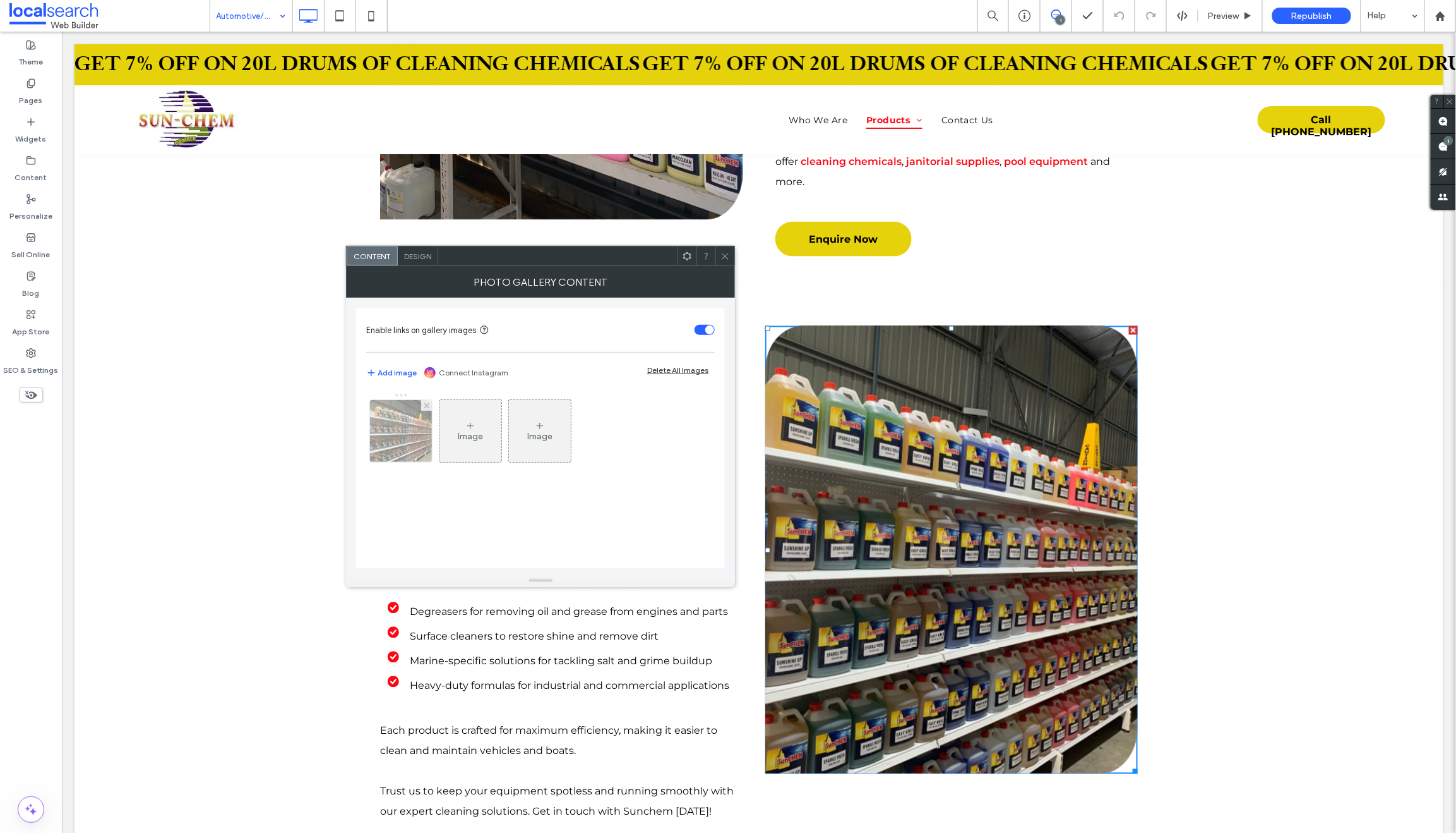
click at [406, 409] on img at bounding box center [401, 431] width 82 height 62
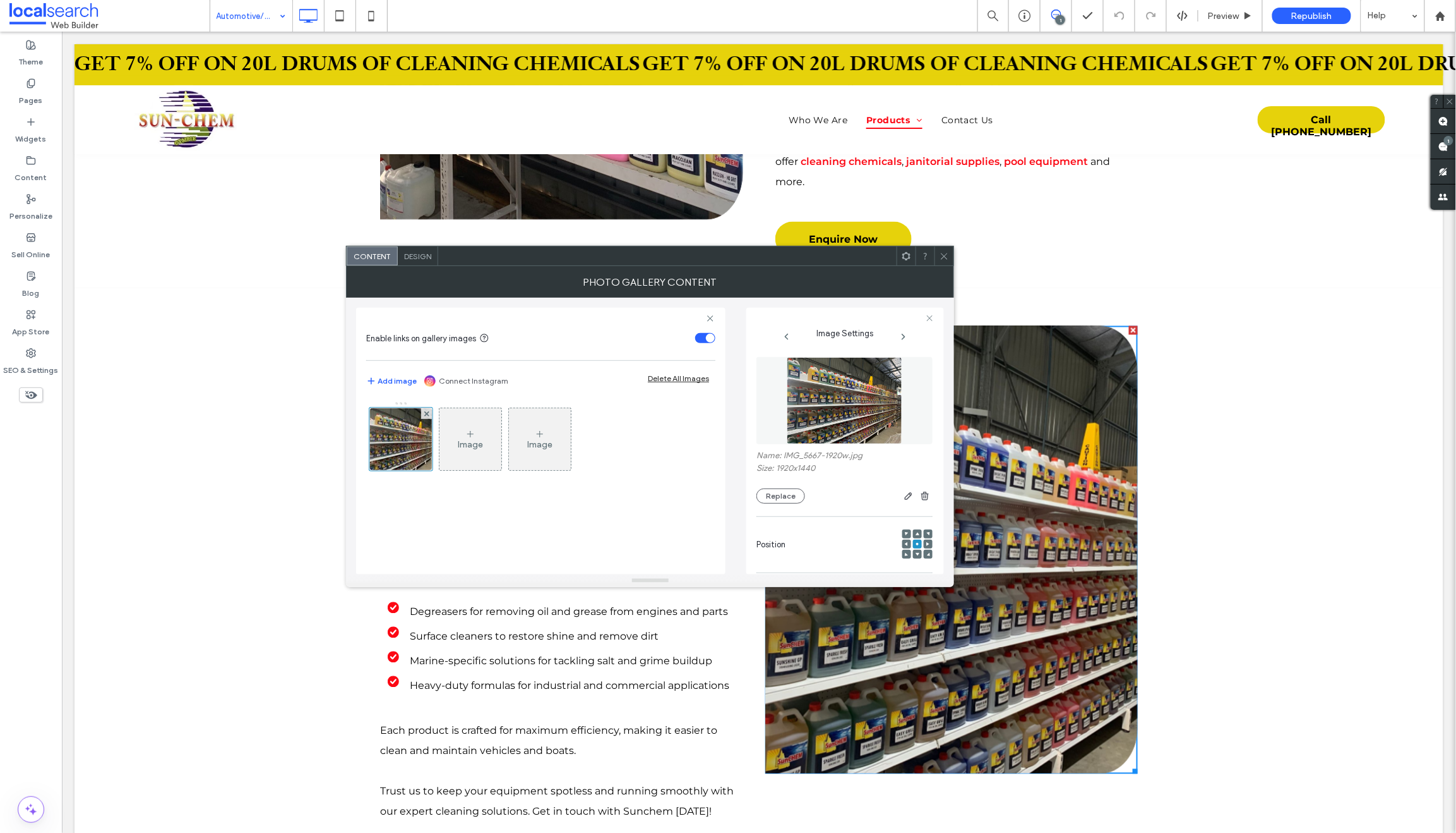
drag, startPoint x: 944, startPoint y: 255, endPoint x: 831, endPoint y: 257, distance: 113.0
click at [943, 255] on icon at bounding box center [944, 257] width 9 height 9
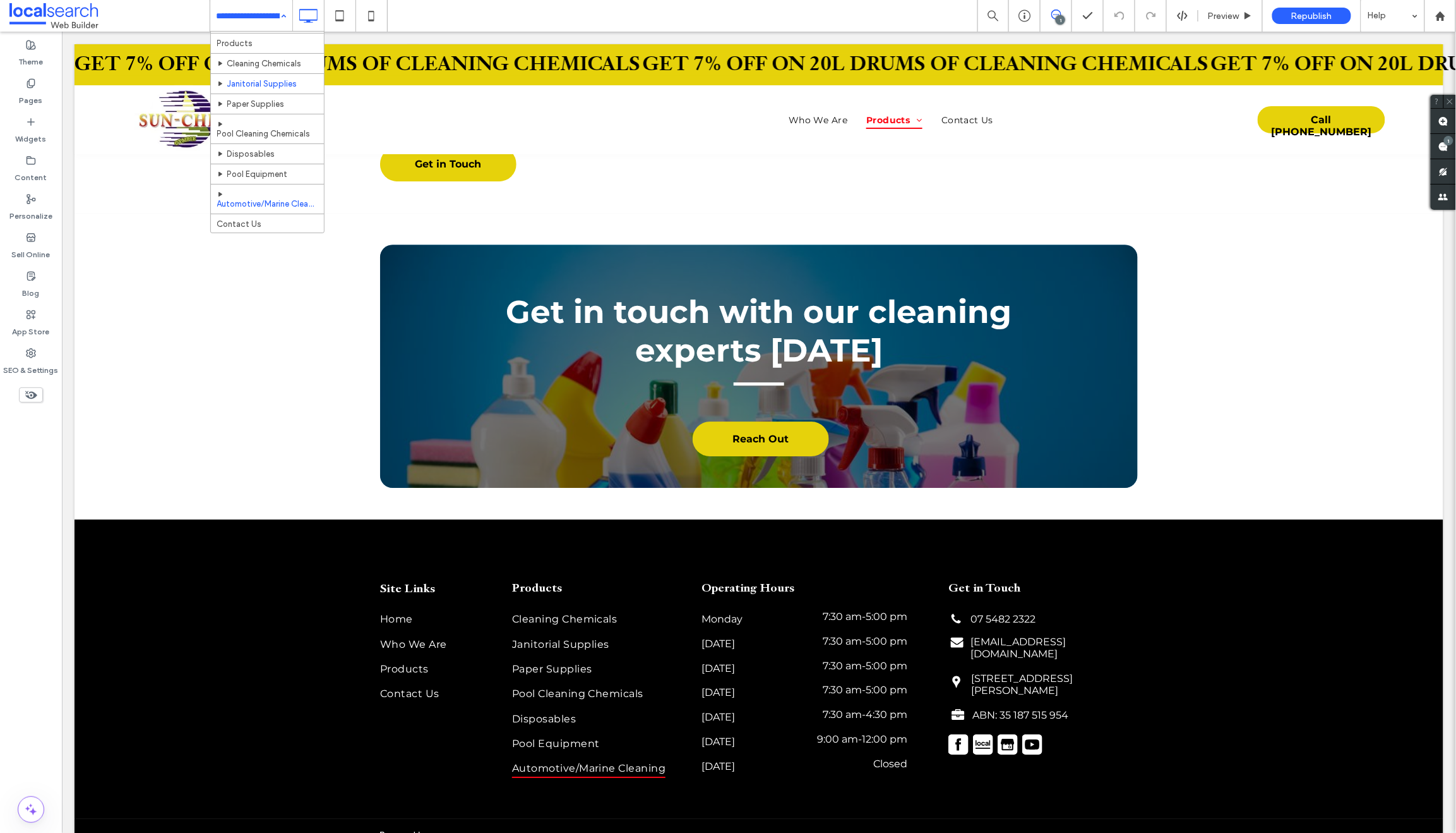
scroll to position [43, 0]
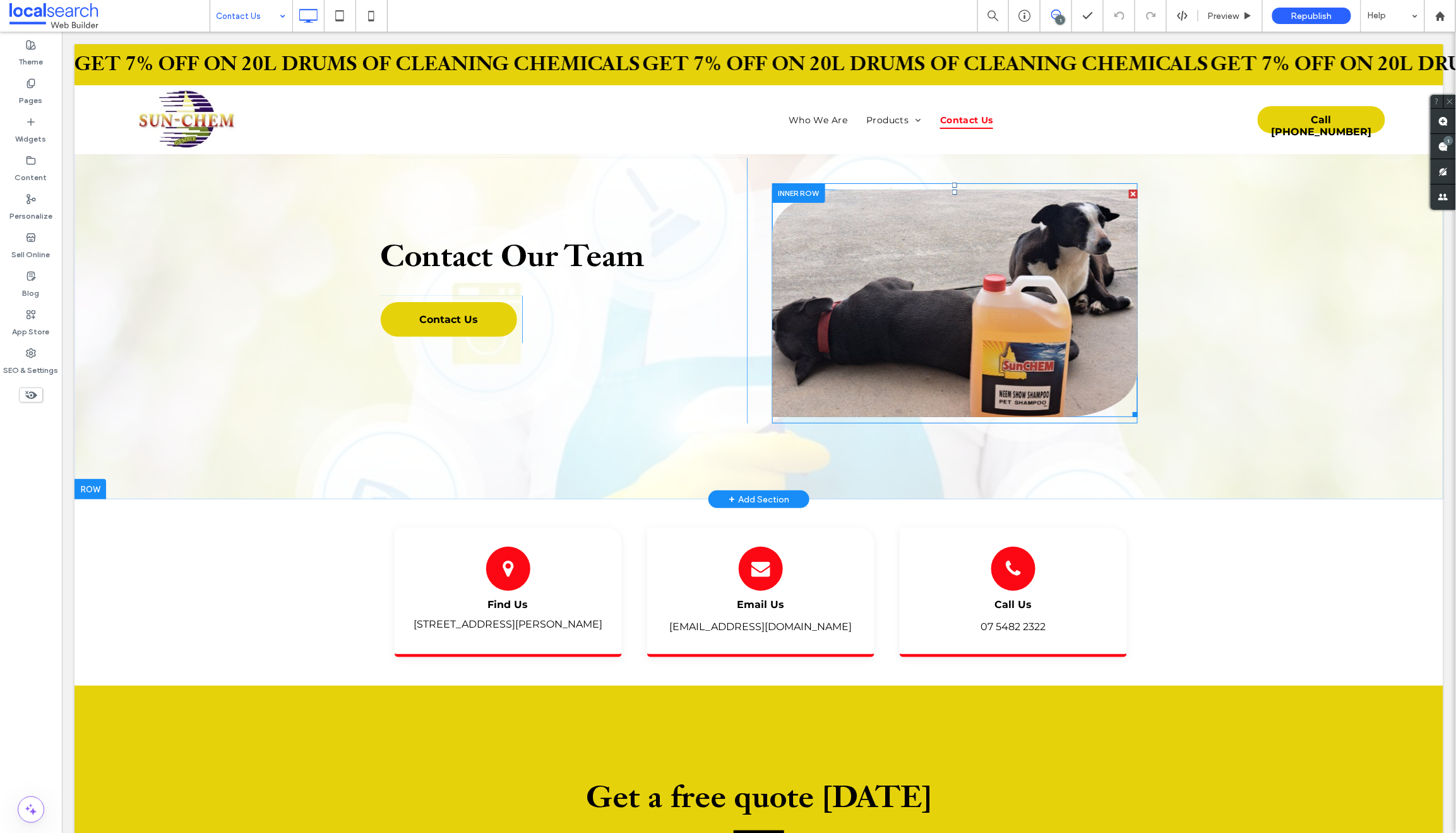
click at [951, 265] on link at bounding box center [955, 303] width 366 height 227
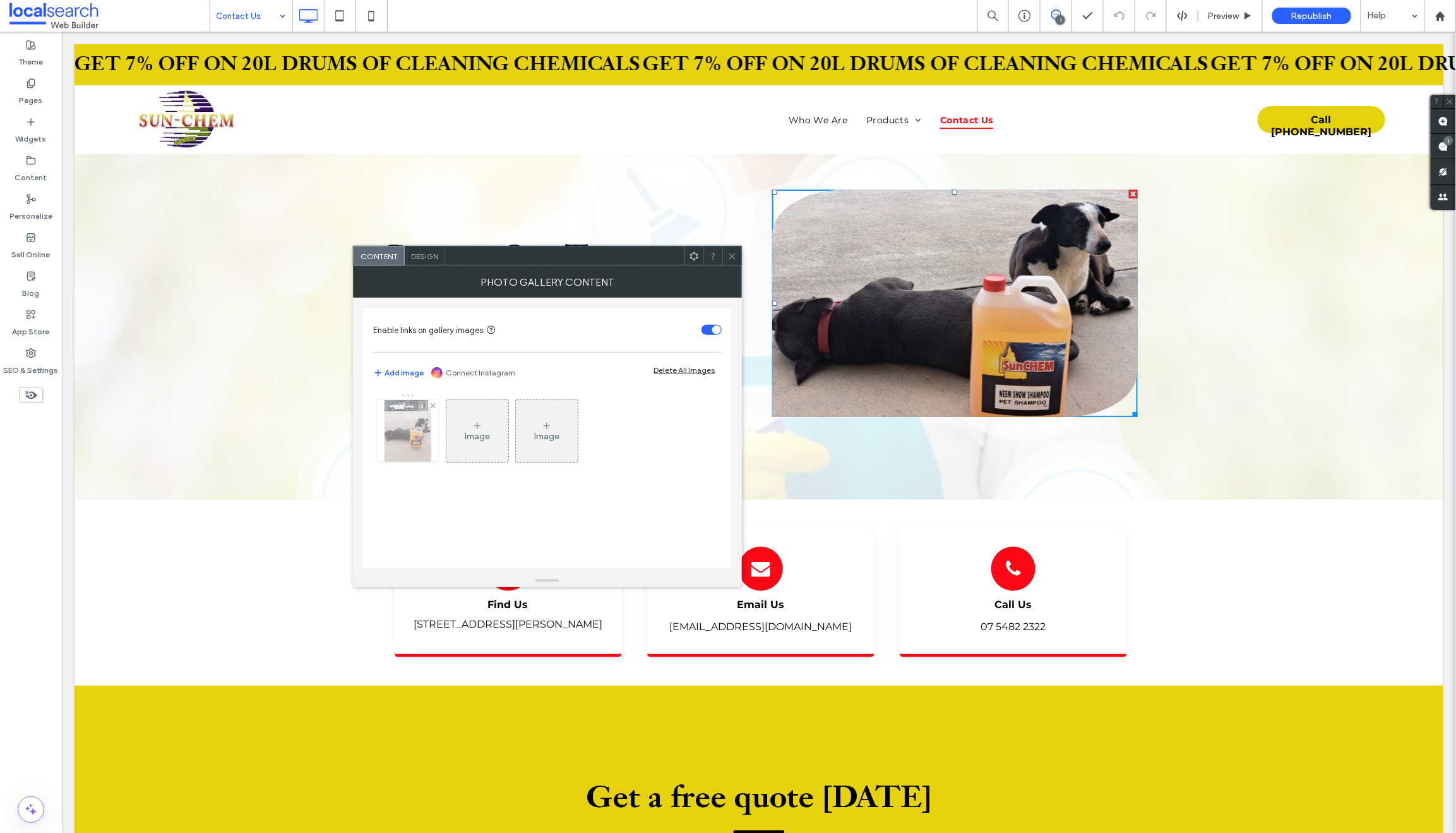
click at [412, 419] on img at bounding box center [408, 431] width 46 height 62
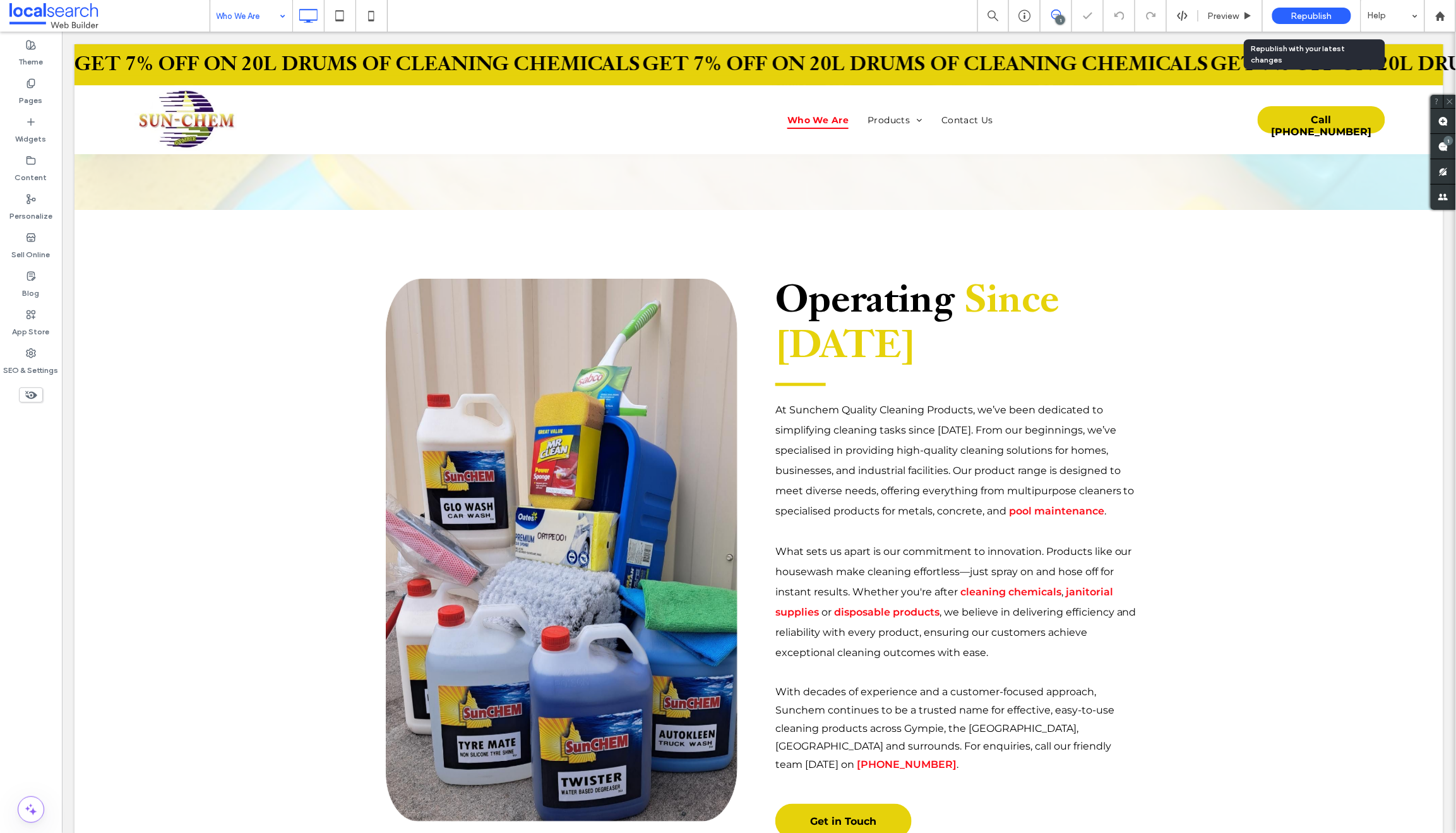
click at [1302, 11] on span "Republish" at bounding box center [1311, 15] width 41 height 10
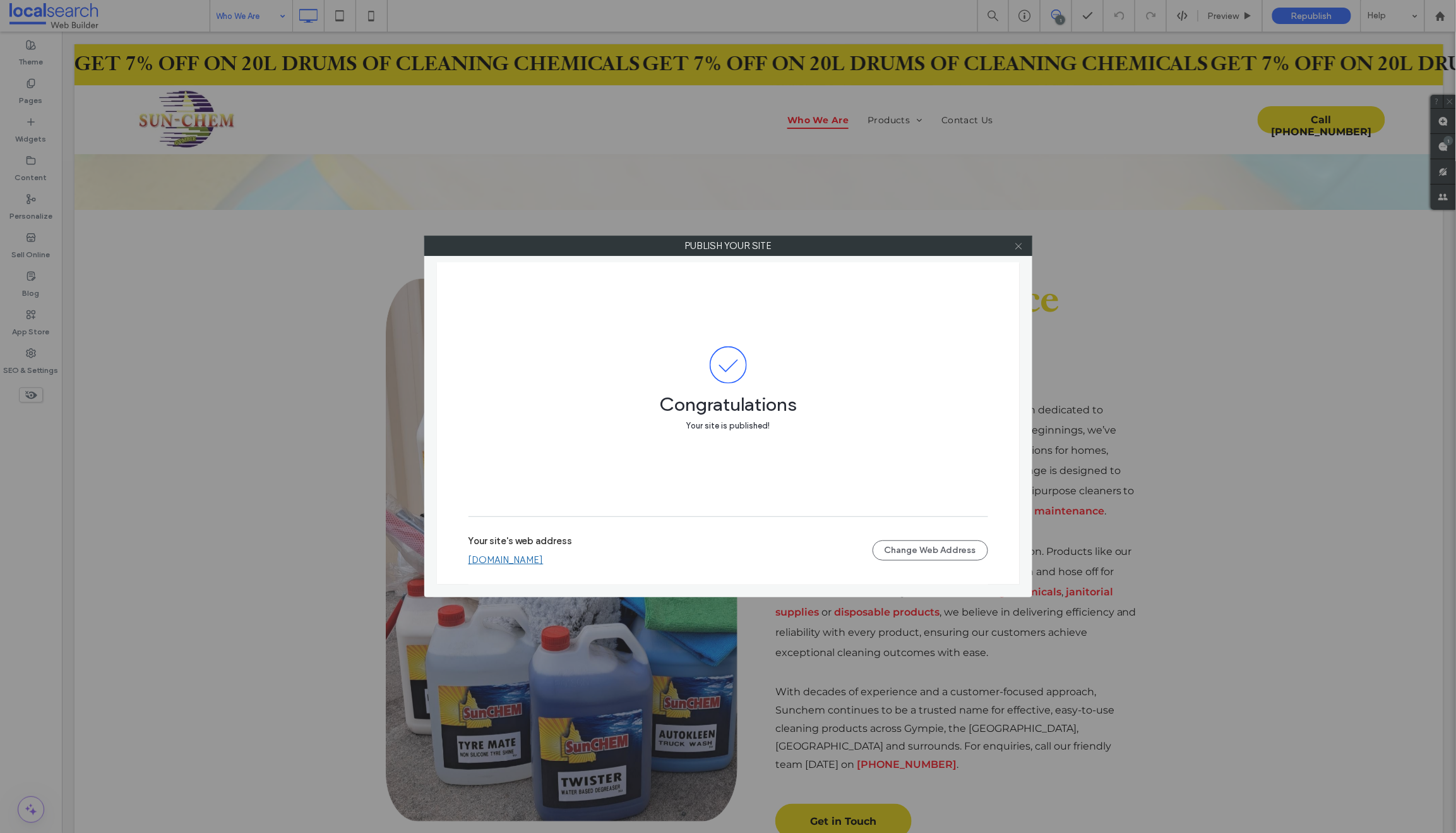
click at [1021, 244] on icon at bounding box center [1019, 246] width 9 height 9
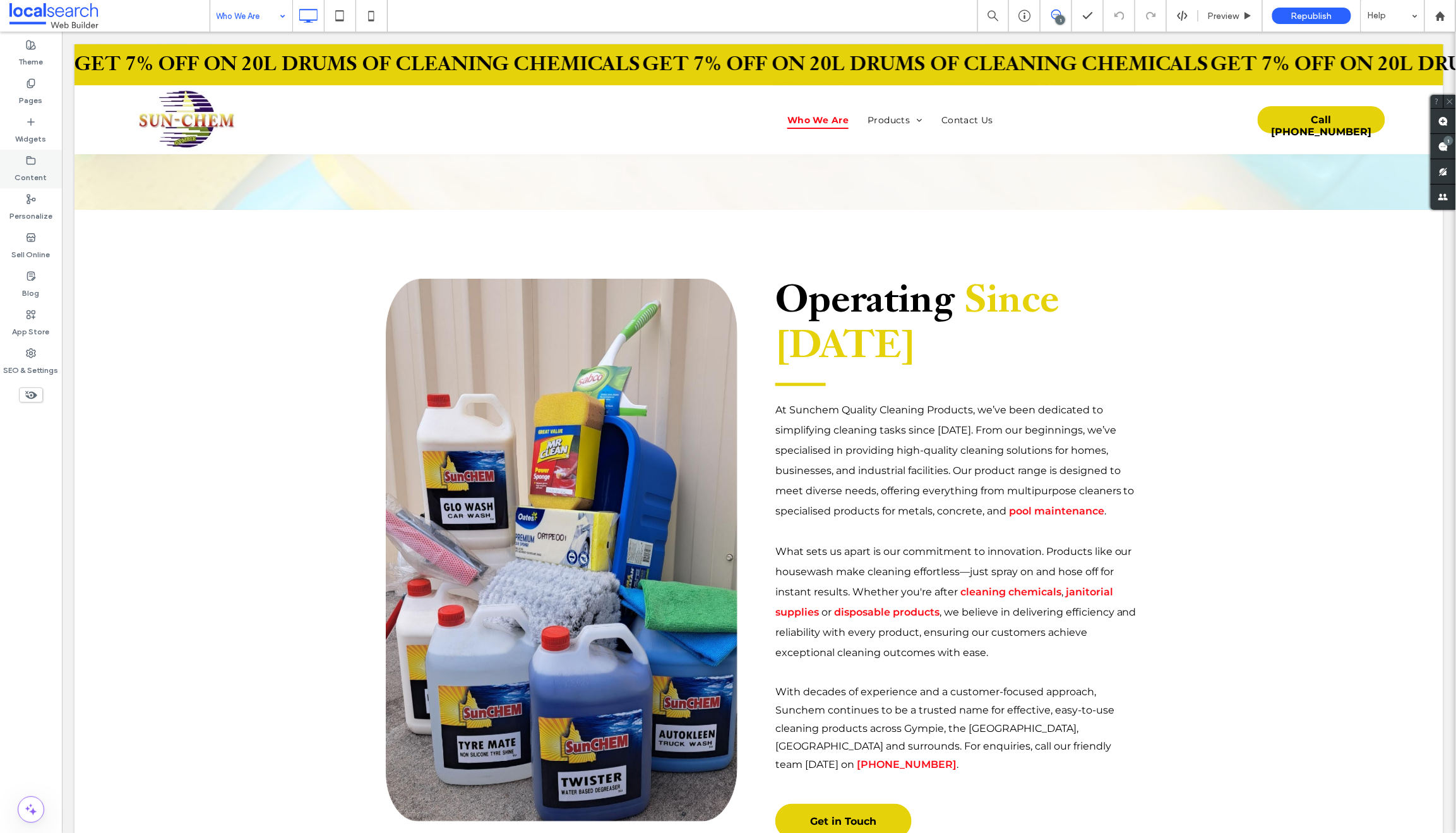
click at [27, 161] on use at bounding box center [31, 160] width 9 height 8
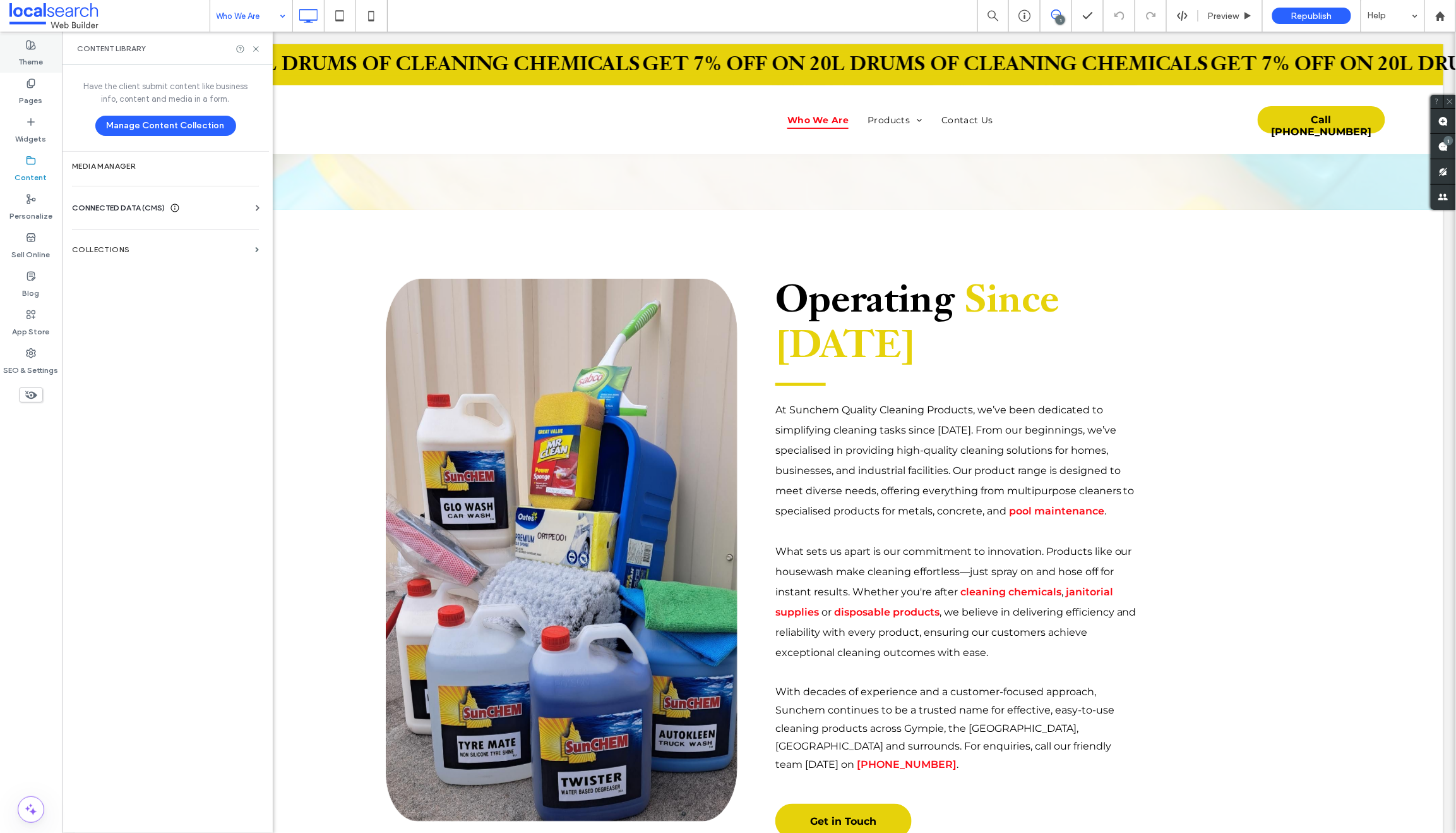
click at [32, 48] on use at bounding box center [30, 44] width 9 height 9
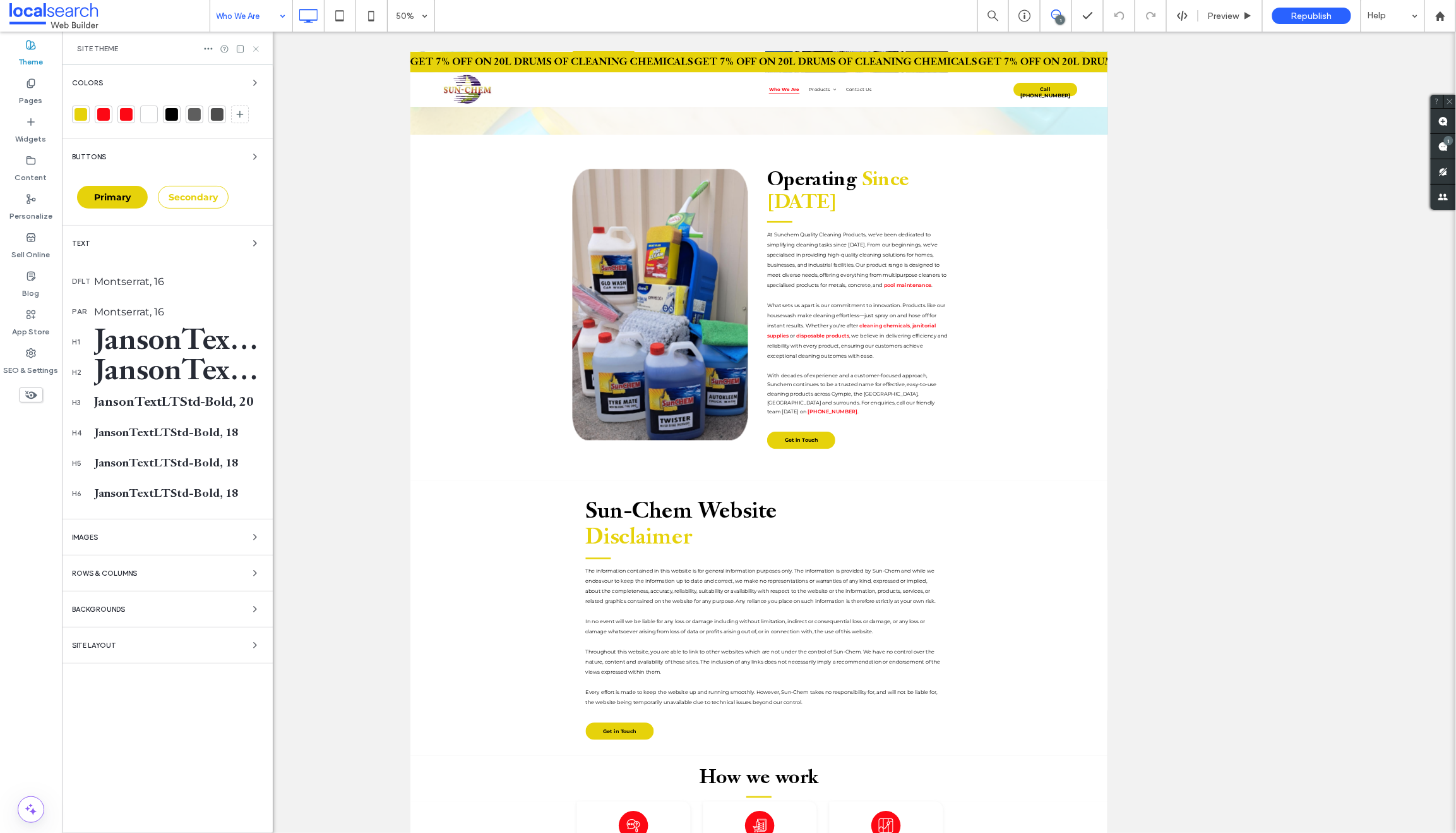
click at [254, 48] on icon at bounding box center [256, 49] width 9 height 9
